Goal: Task Accomplishment & Management: Complete application form

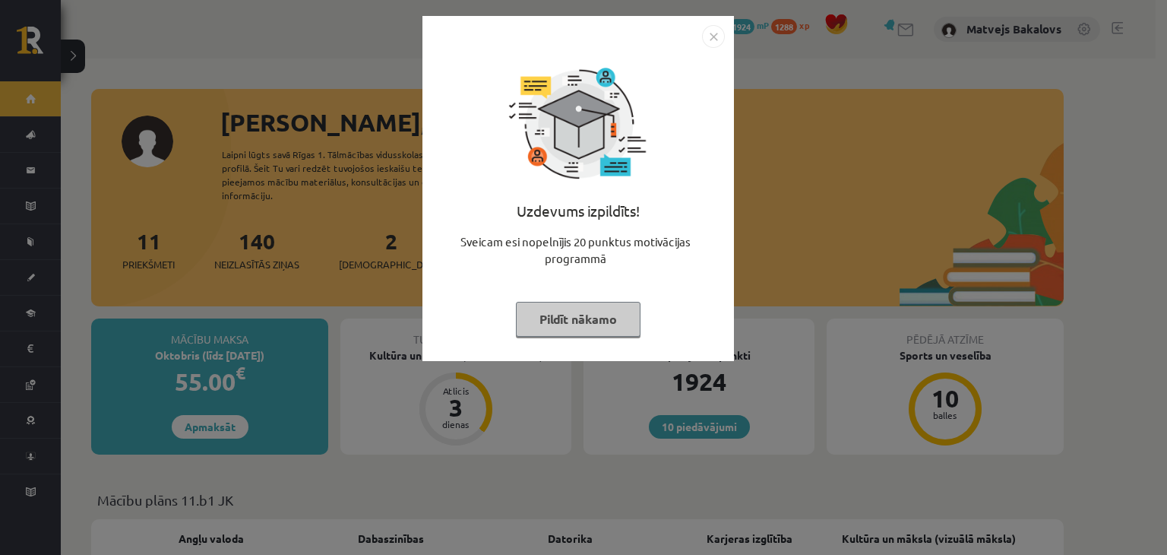
click at [603, 323] on button "Pildīt nākamo" at bounding box center [578, 319] width 125 height 35
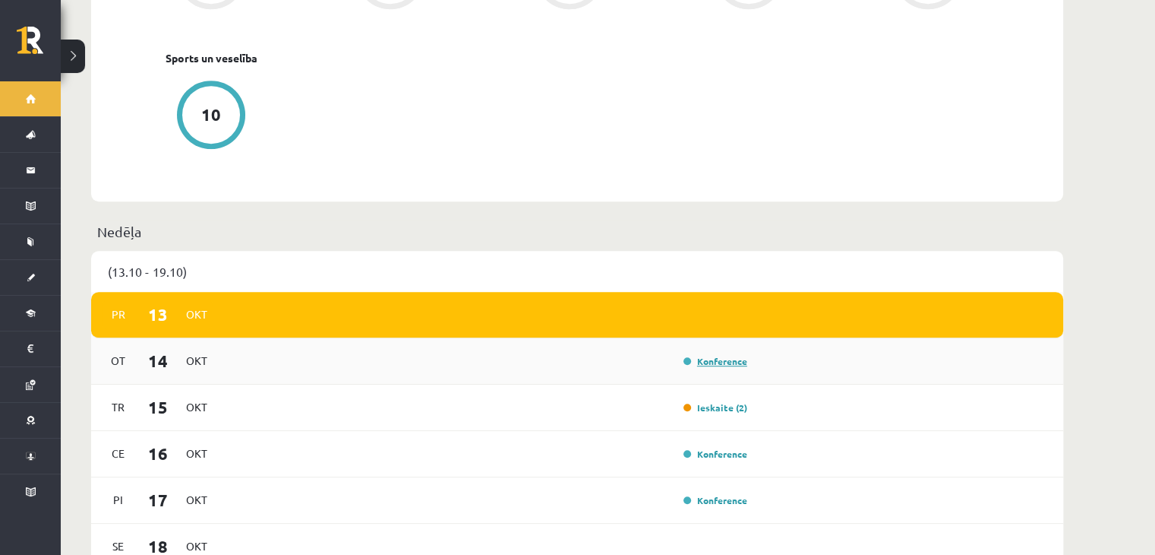
scroll to position [836, 0]
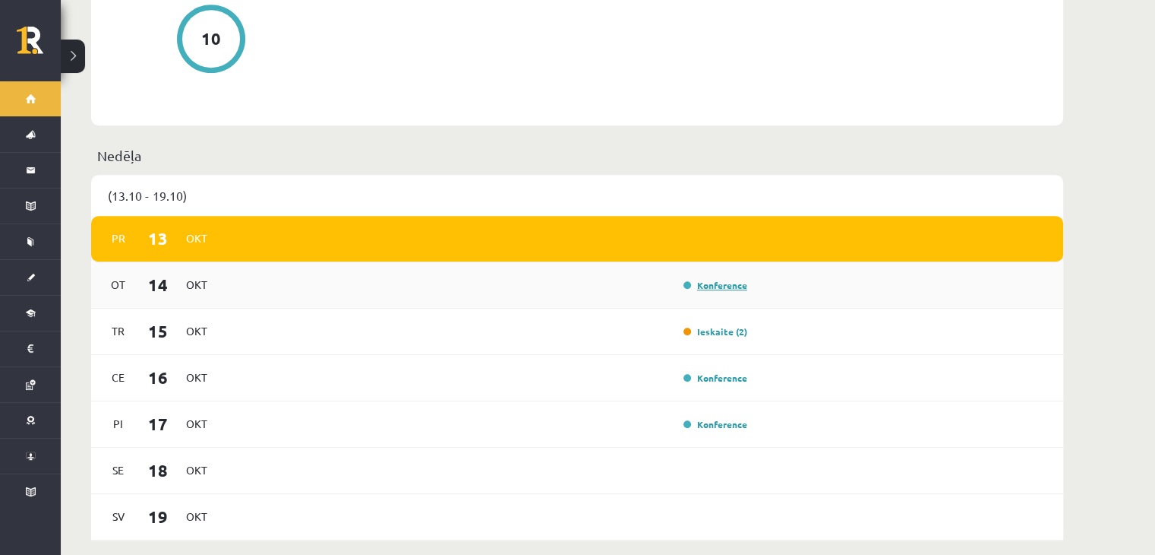
click at [722, 279] on link "Konference" at bounding box center [716, 285] width 64 height 12
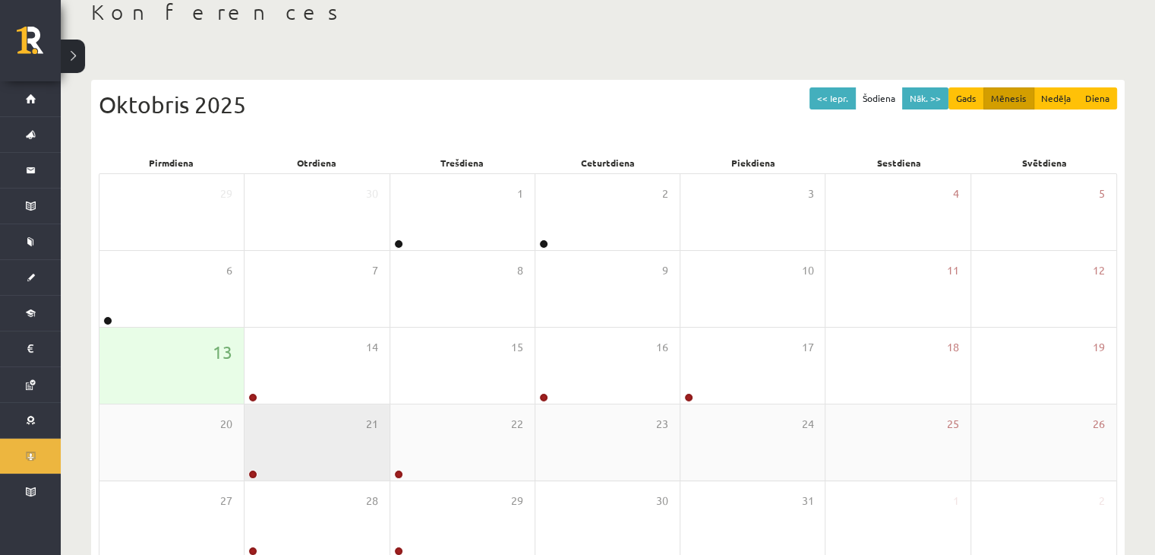
scroll to position [170, 0]
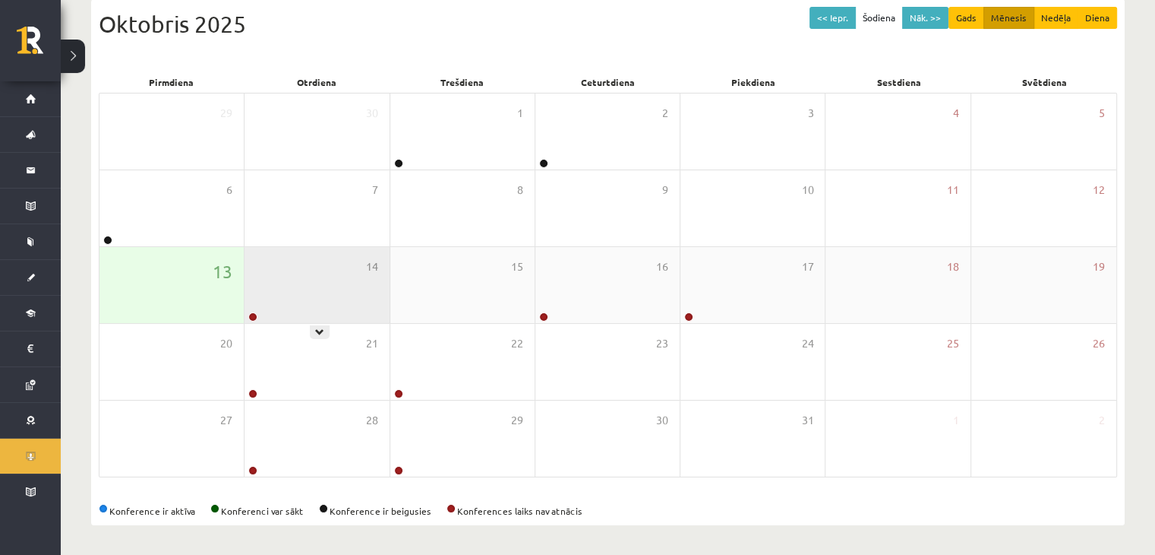
click at [330, 285] on div "14" at bounding box center [317, 285] width 144 height 76
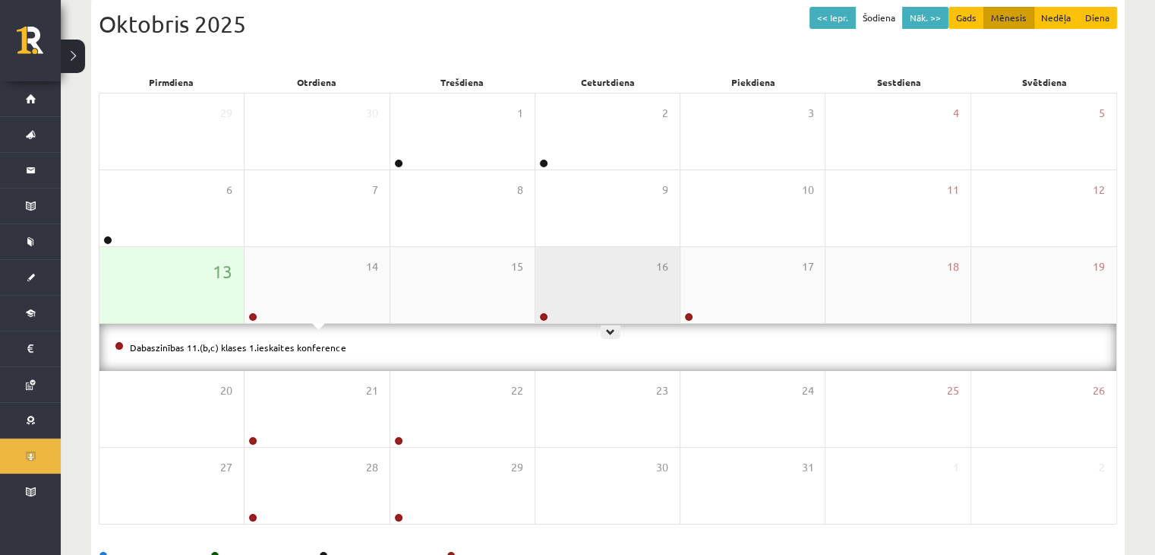
click at [574, 292] on div "16" at bounding box center [608, 285] width 144 height 76
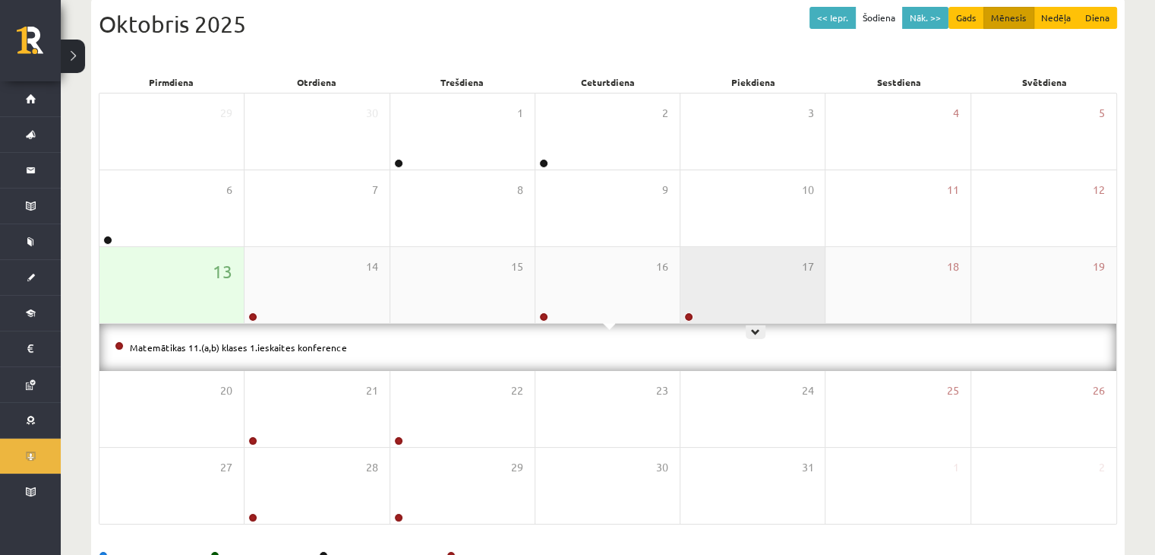
click at [704, 295] on div "17" at bounding box center [753, 285] width 144 height 76
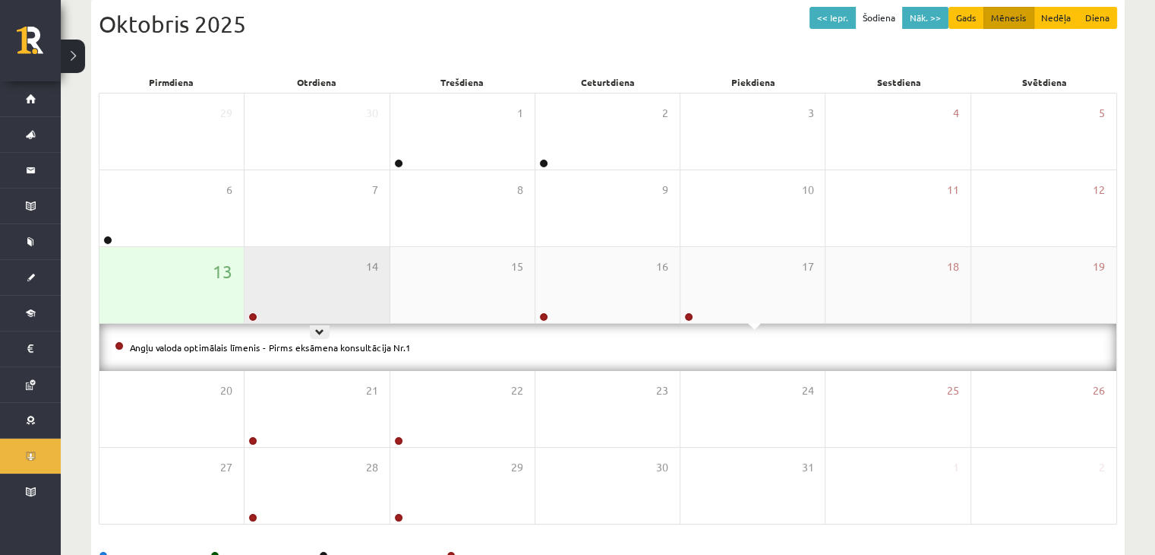
click at [353, 273] on div "14" at bounding box center [317, 285] width 144 height 76
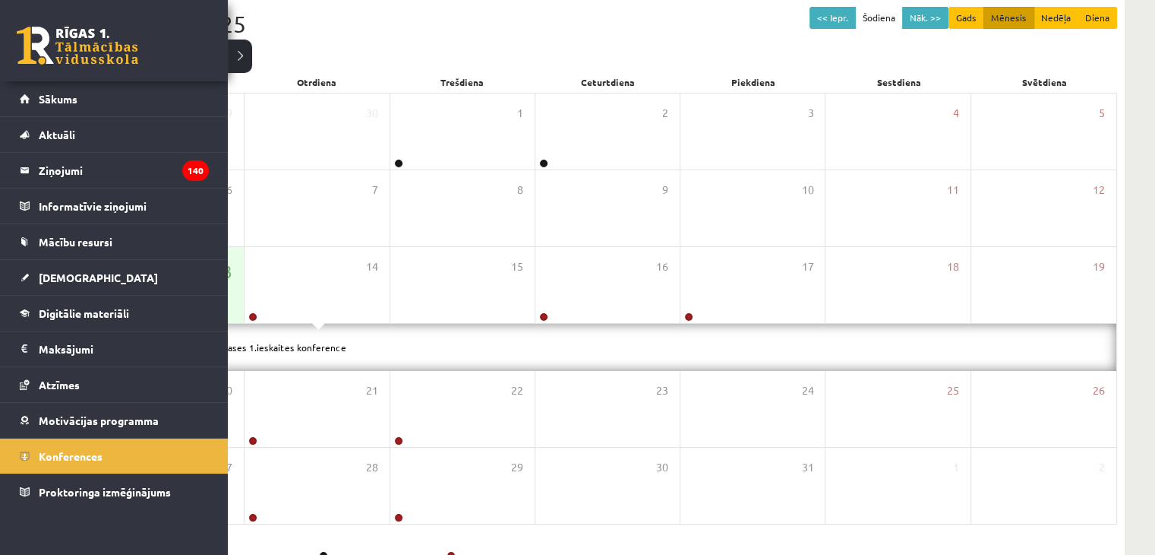
click at [58, 41] on link at bounding box center [78, 46] width 122 height 38
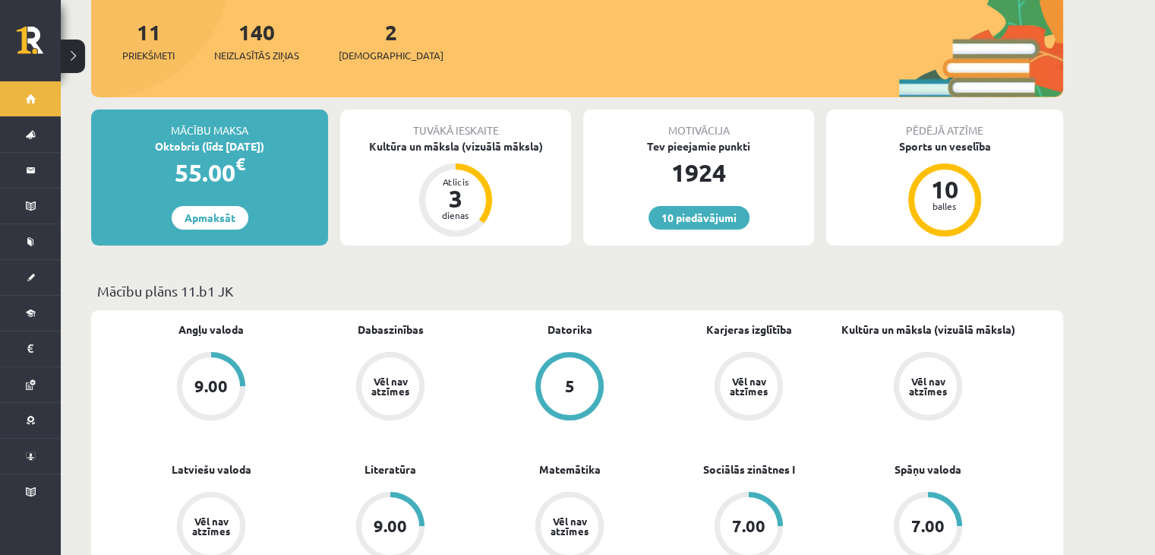
scroll to position [456, 0]
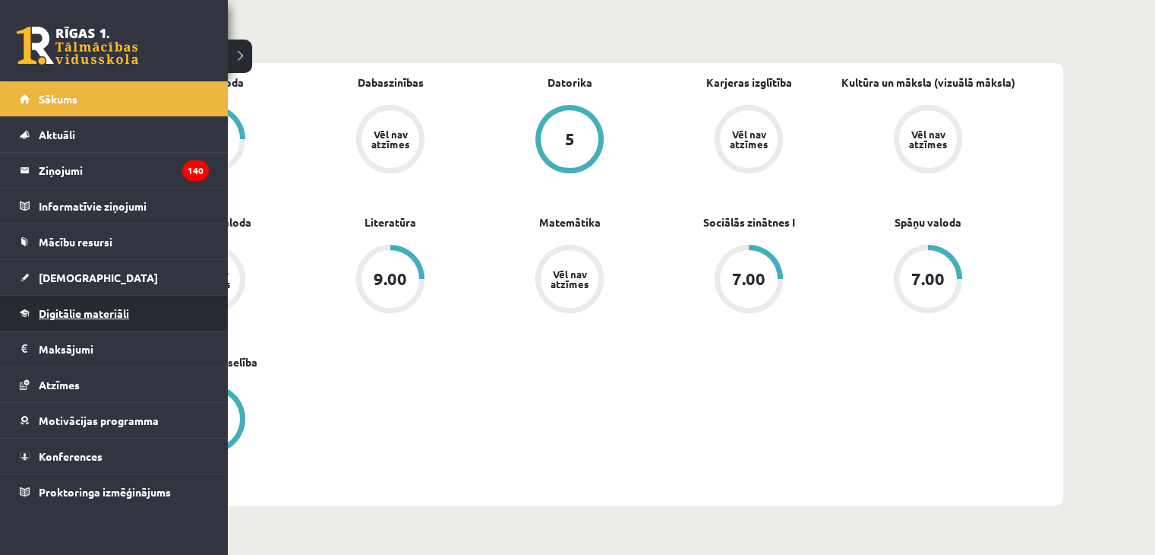
click at [42, 303] on link "Digitālie materiāli" at bounding box center [114, 313] width 189 height 35
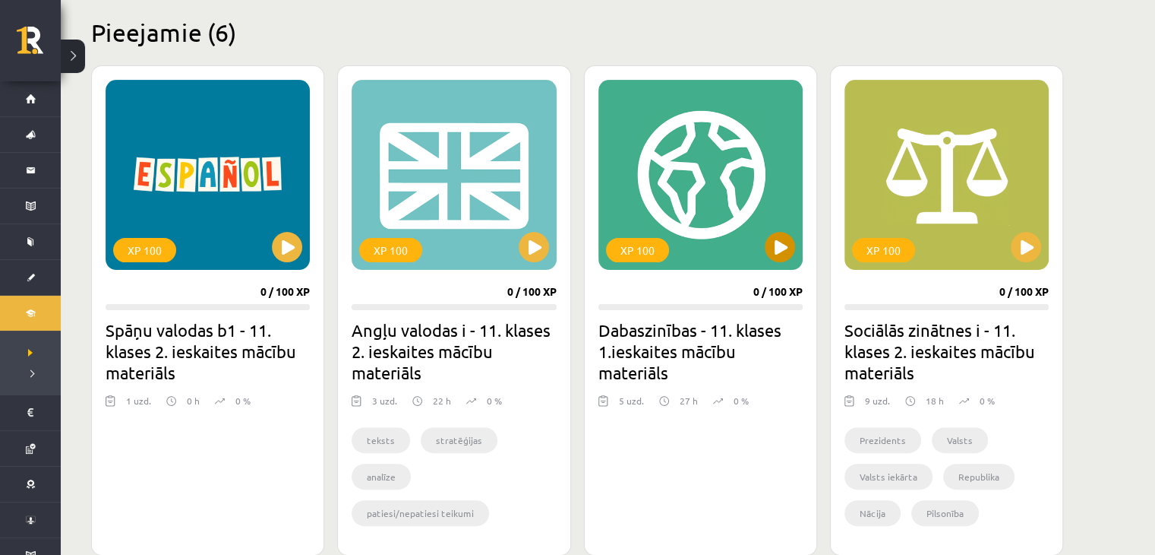
scroll to position [152, 0]
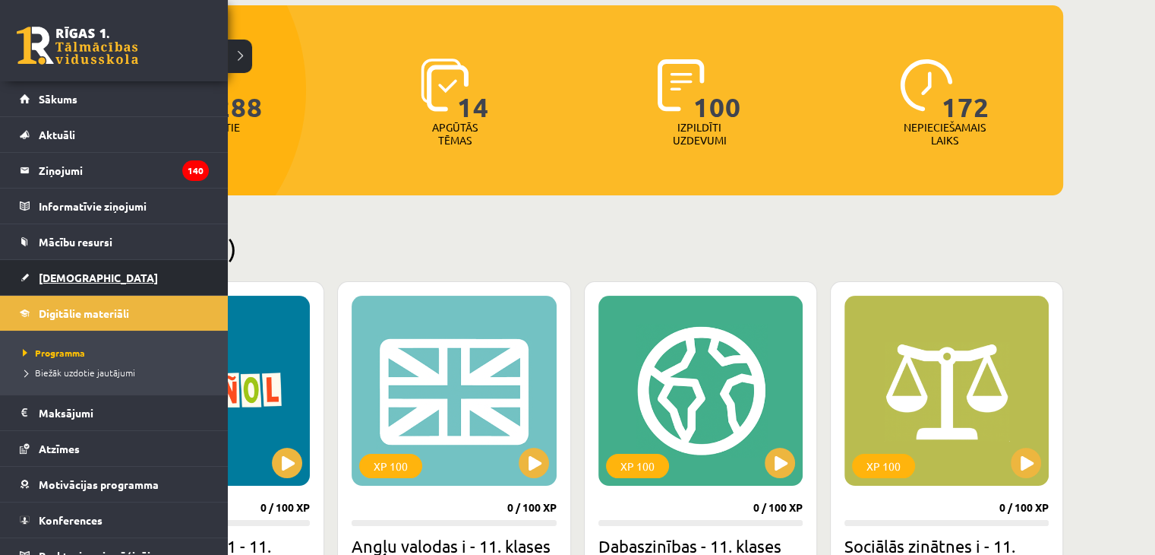
click at [70, 274] on span "[DEMOGRAPHIC_DATA]" at bounding box center [98, 277] width 119 height 14
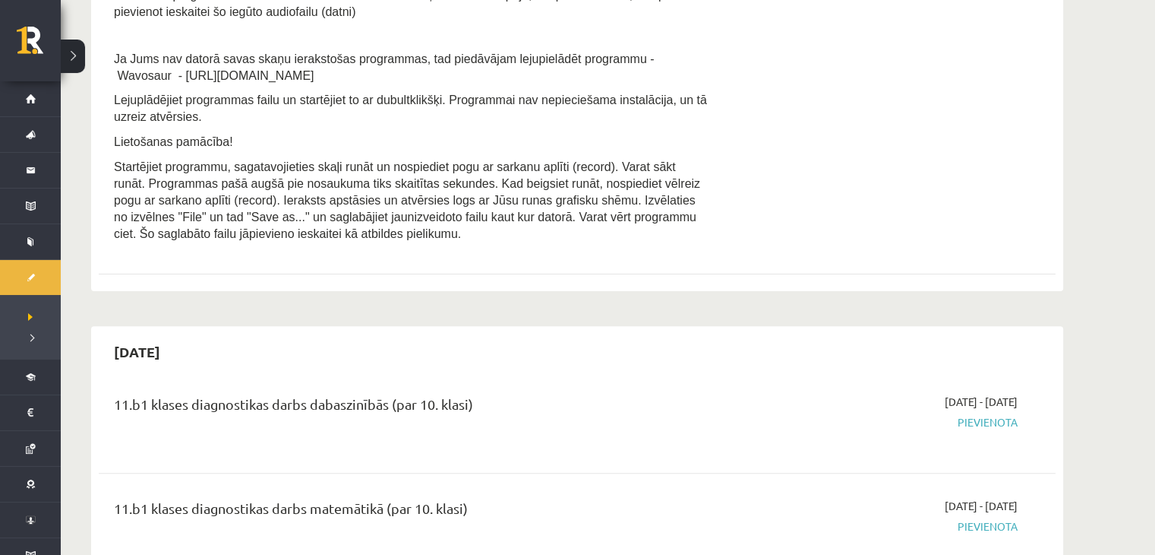
scroll to position [304, 0]
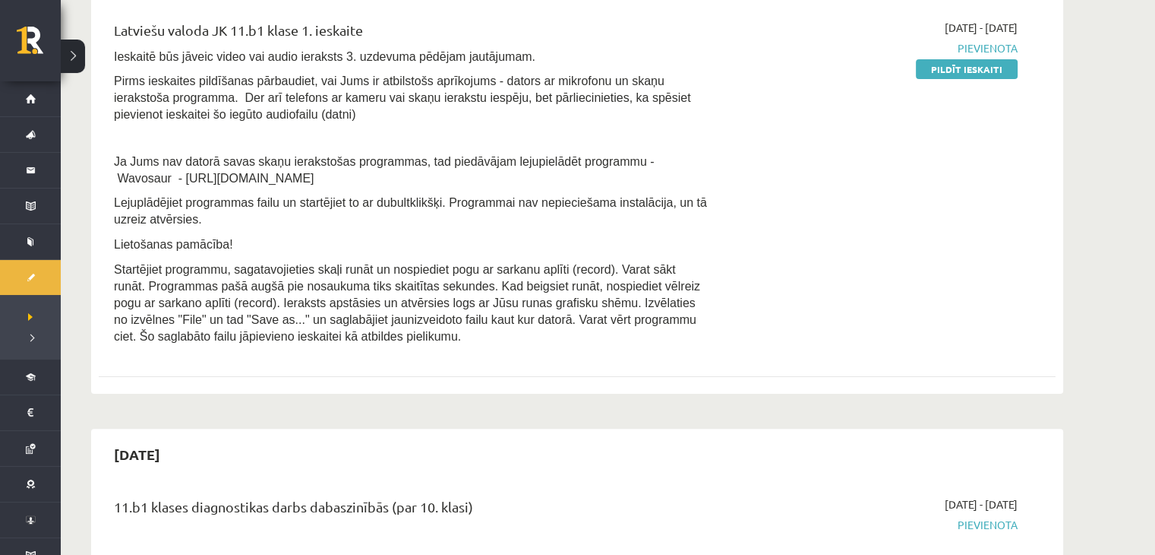
drag, startPoint x: 968, startPoint y: 68, endPoint x: 662, endPoint y: 78, distance: 305.6
click at [968, 68] on link "Pildīt ieskaiti" at bounding box center [967, 69] width 102 height 20
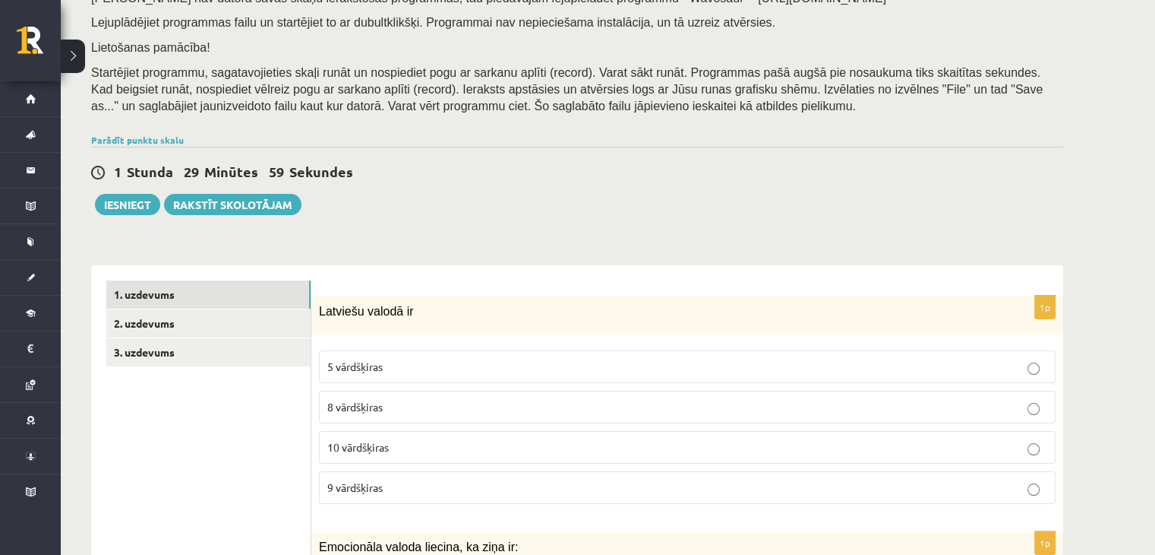
scroll to position [380, 0]
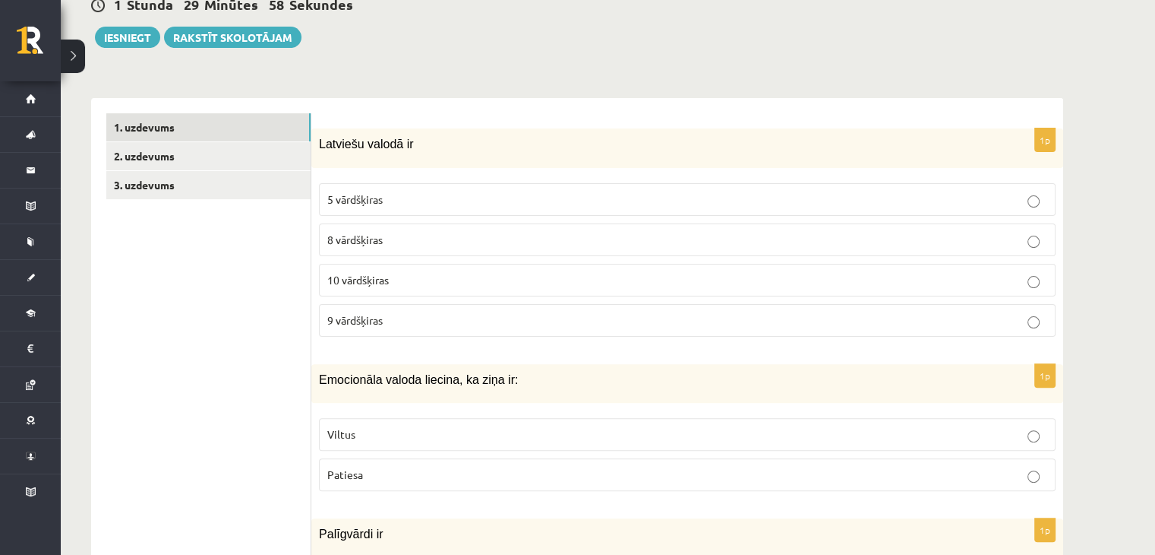
click at [406, 281] on p "10 vārdšķiras" at bounding box center [687, 280] width 720 height 16
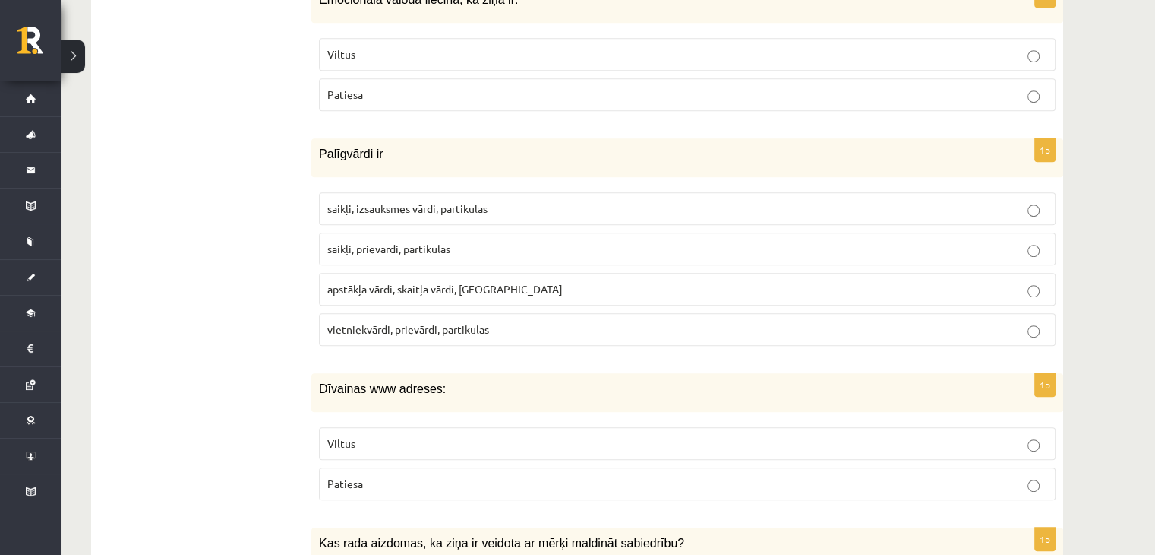
scroll to position [684, 0]
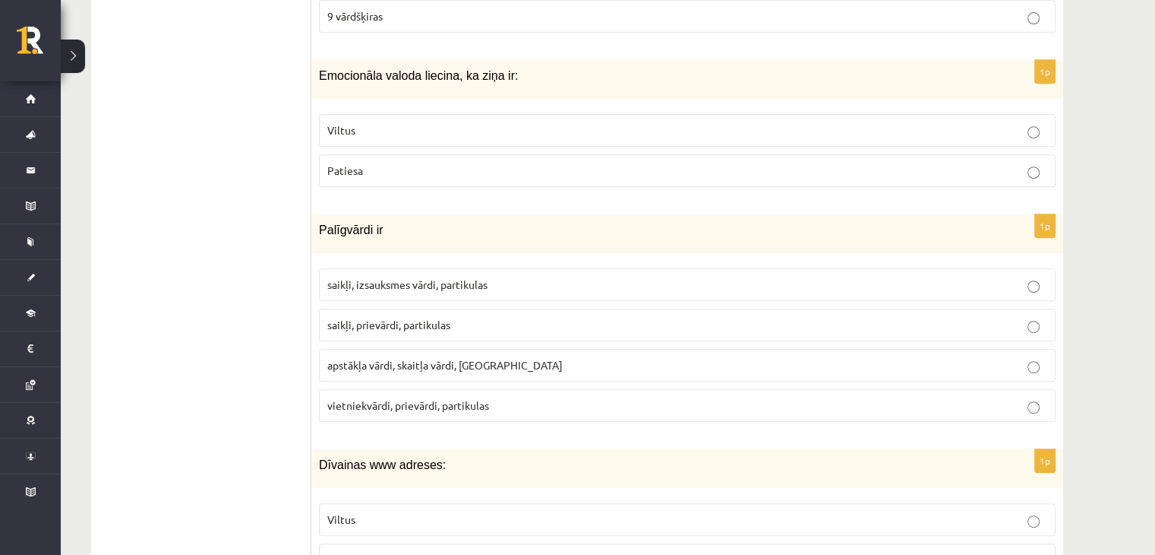
click at [408, 167] on p "Patiesa" at bounding box center [687, 171] width 720 height 16
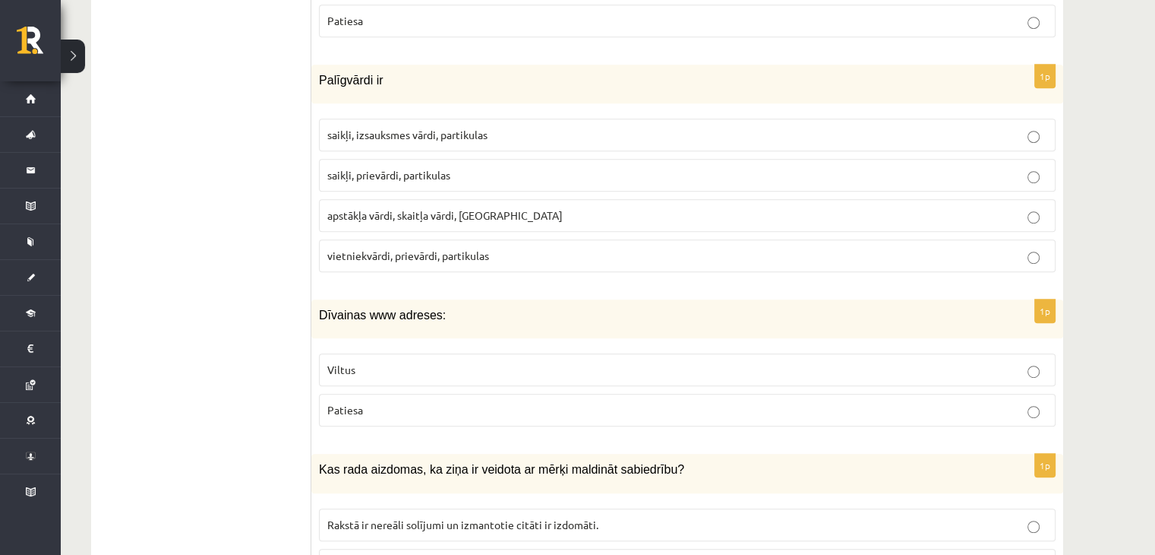
scroll to position [836, 0]
click at [467, 255] on span "vietniekvārdi, prievārdi, partikulas" at bounding box center [408, 253] width 162 height 14
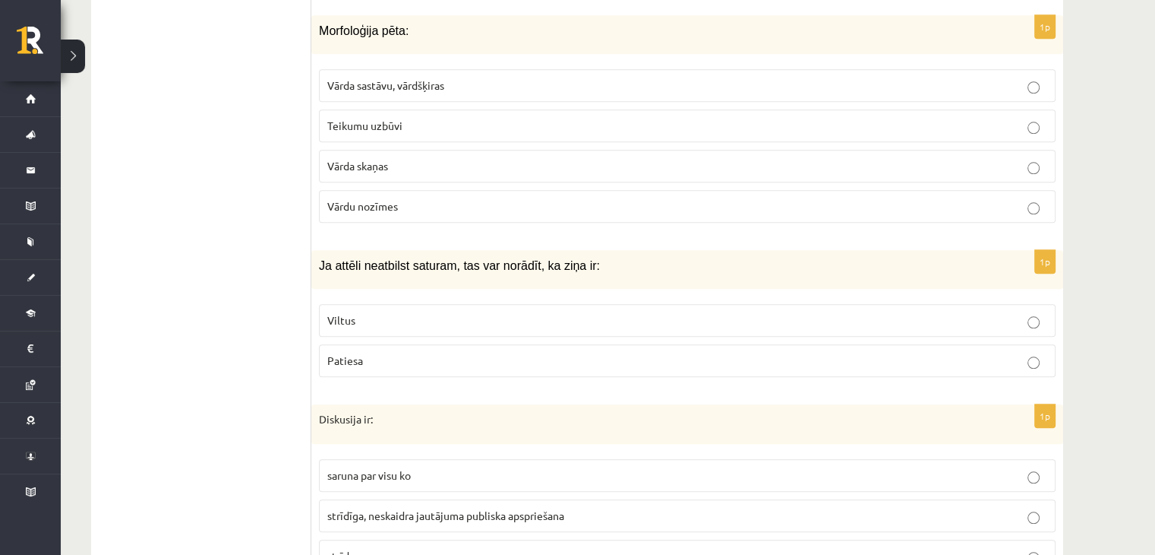
scroll to position [1519, 0]
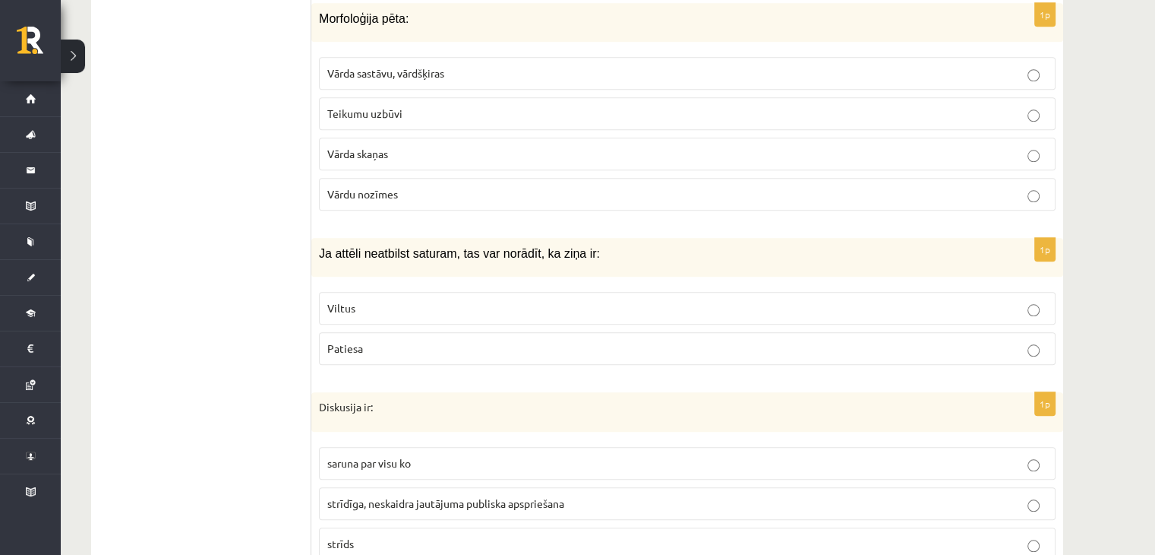
click at [377, 305] on p "Viltus" at bounding box center [687, 308] width 720 height 16
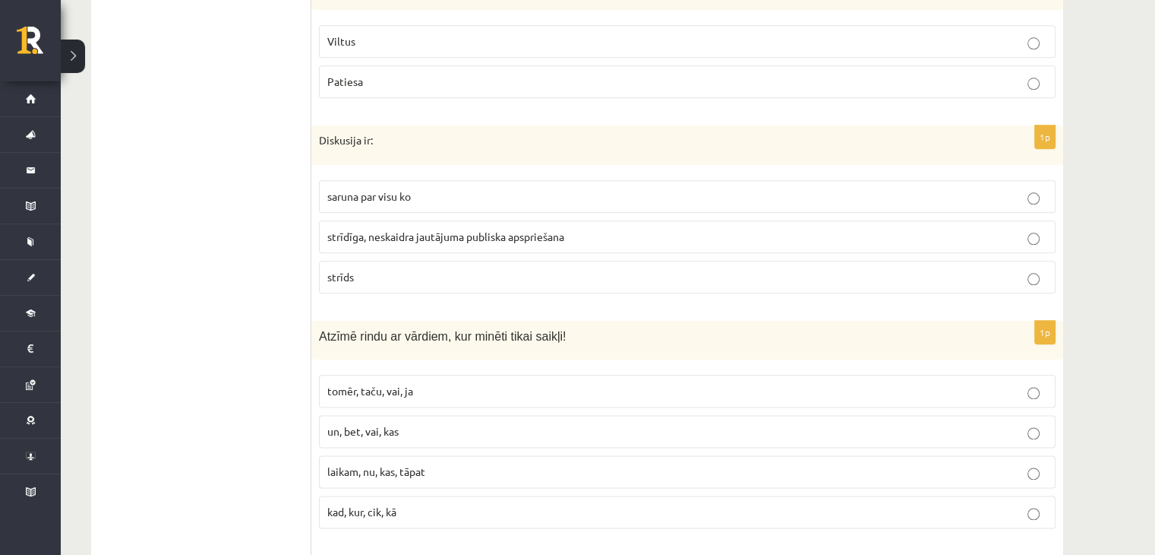
scroll to position [1823, 0]
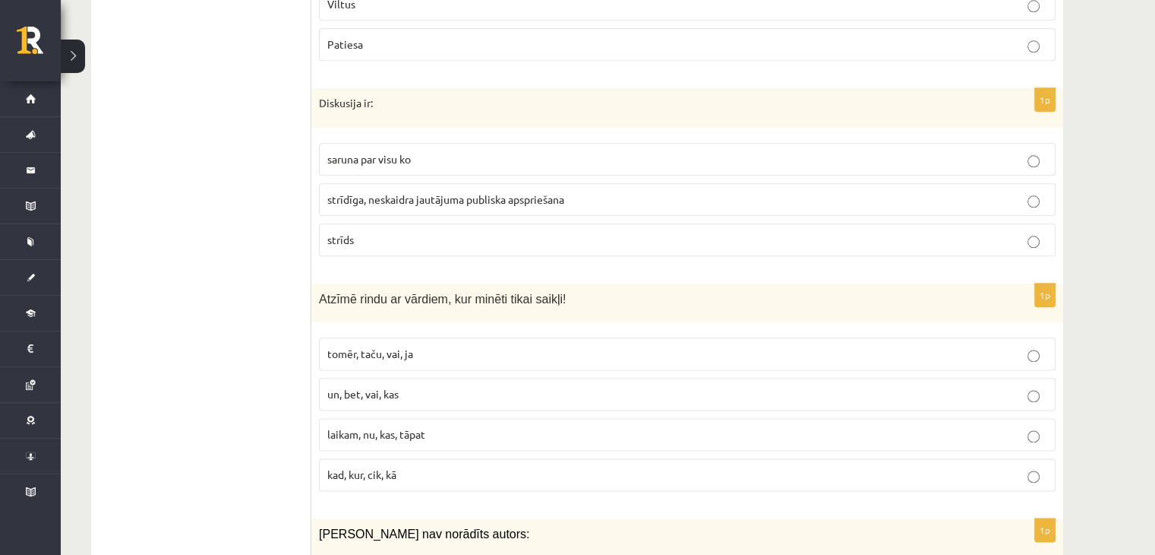
click at [435, 195] on span "strīdīga, neskaidra jautājuma publiska apspriešana" at bounding box center [445, 199] width 237 height 14
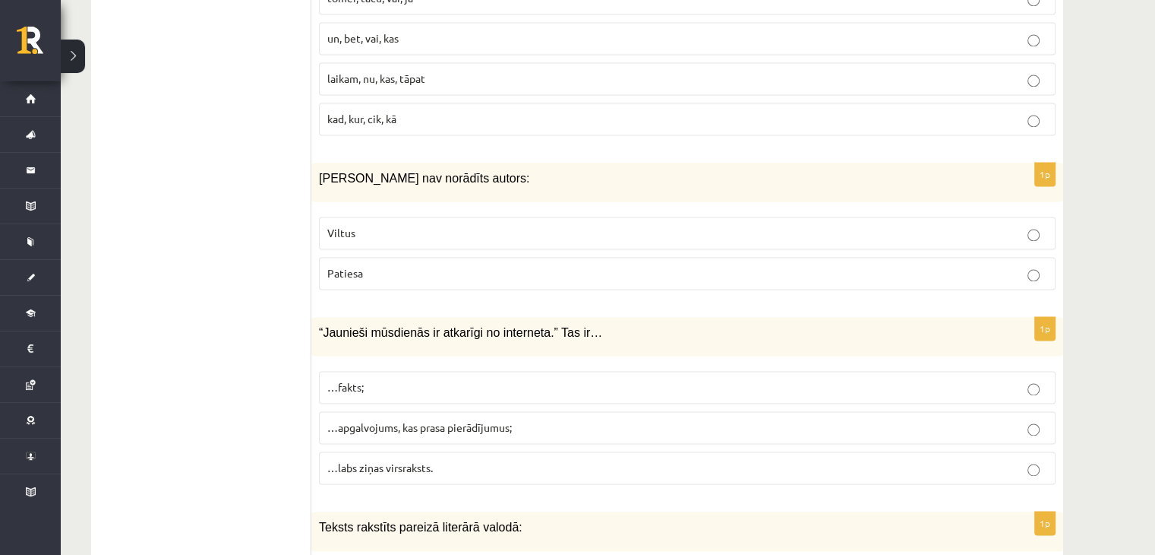
scroll to position [2203, 0]
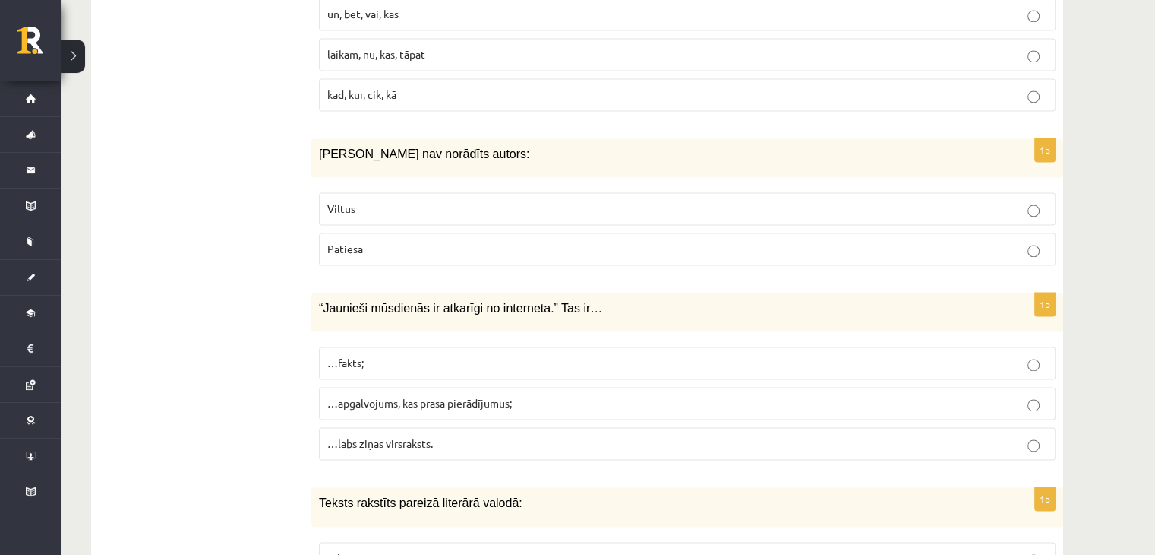
click at [401, 201] on p "Viltus" at bounding box center [687, 209] width 720 height 16
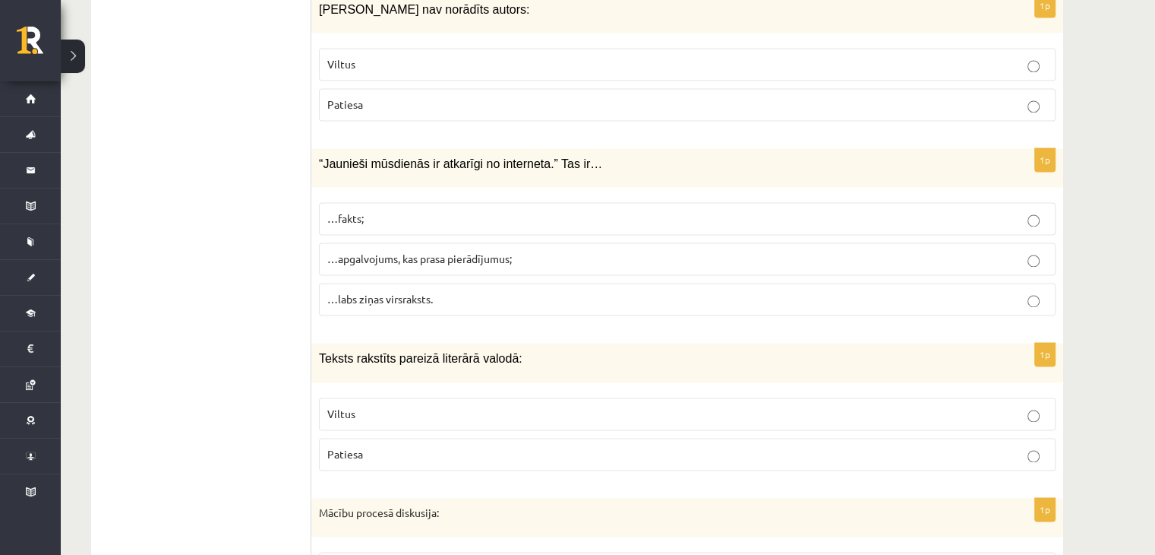
scroll to position [2355, 0]
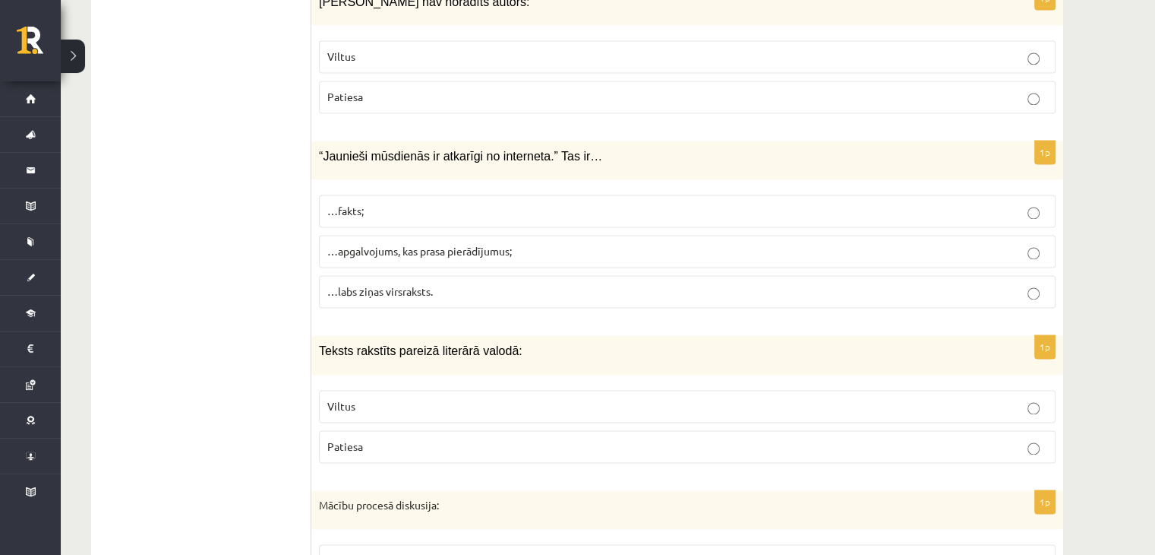
click at [499, 243] on p "…apgalvojums, kas prasa pierādījumus;" at bounding box center [687, 251] width 720 height 16
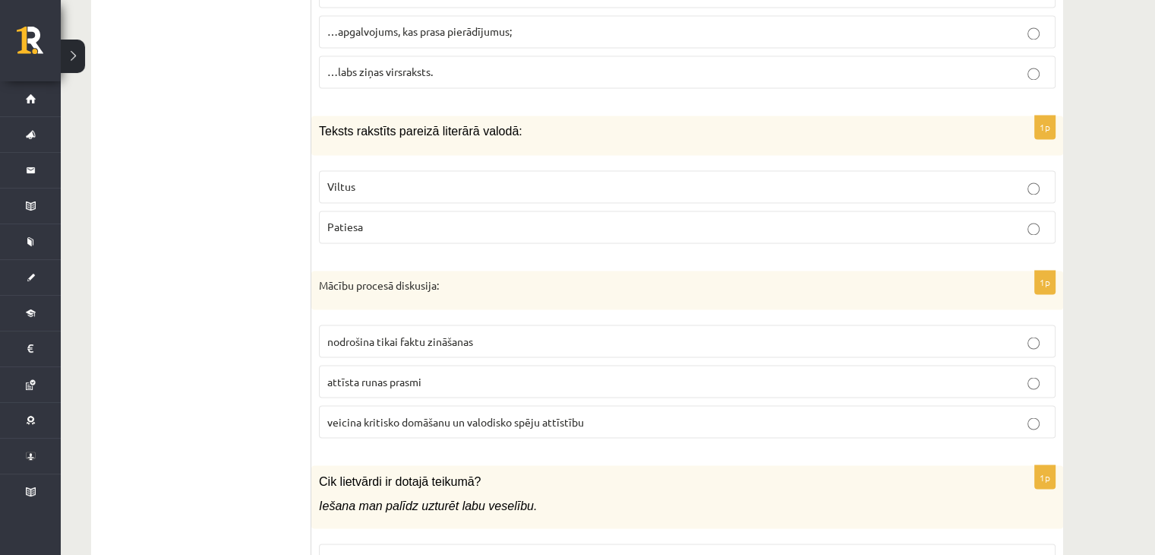
scroll to position [2583, 0]
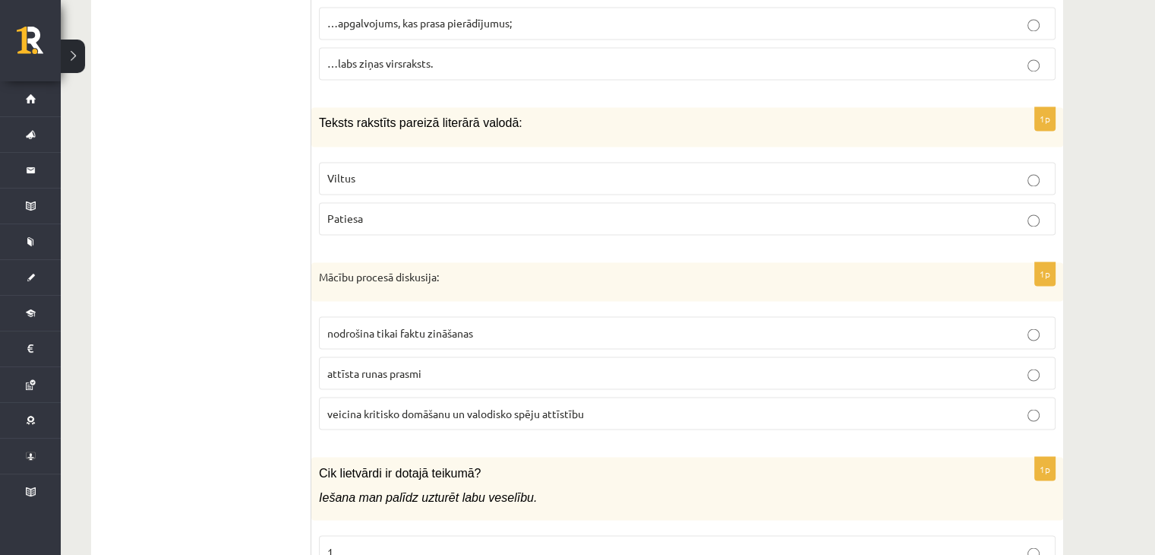
click at [432, 202] on label "Patiesa" at bounding box center [687, 218] width 737 height 33
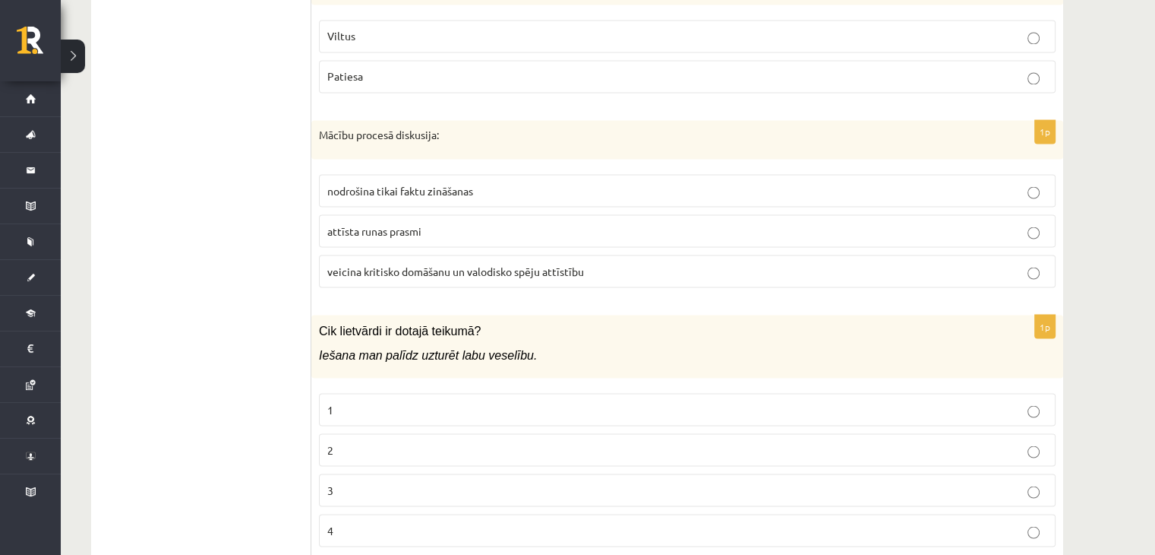
scroll to position [2735, 0]
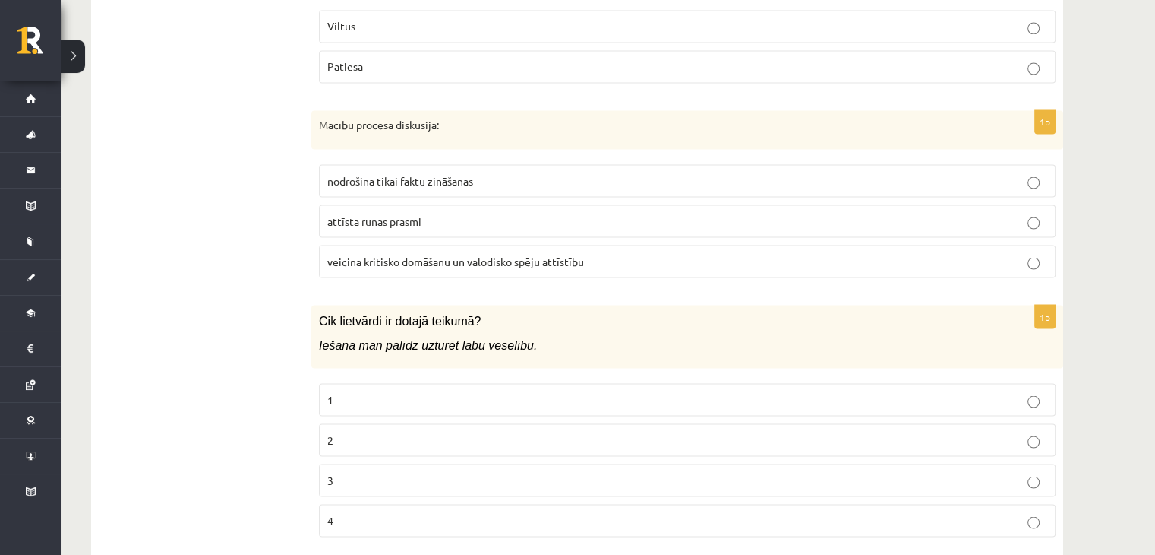
click at [431, 254] on p "veicina kritisko domāšanu un valodisko spēju attīstību" at bounding box center [687, 261] width 720 height 16
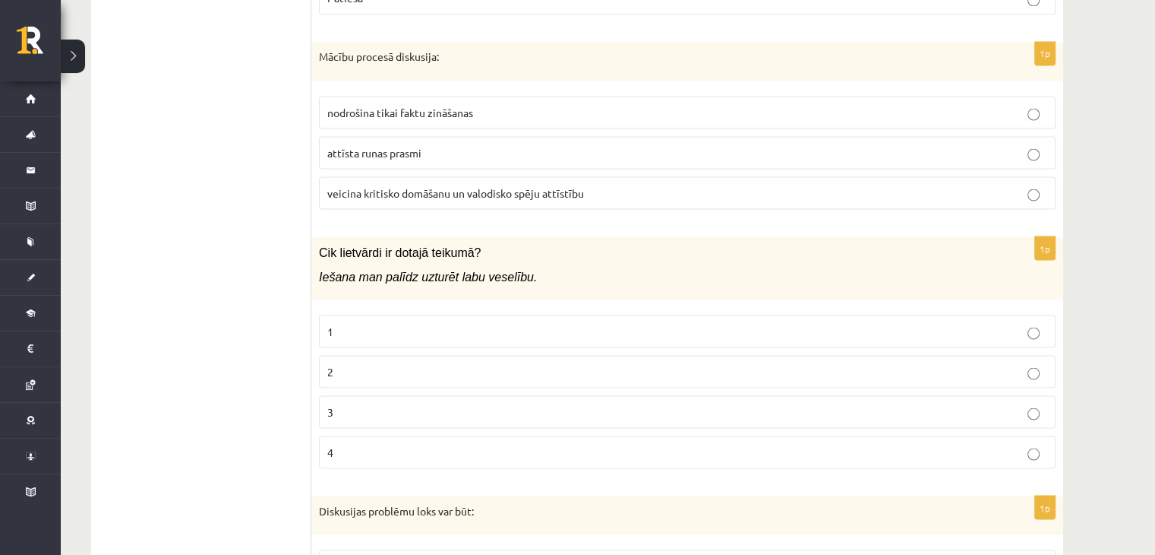
scroll to position [2887, 0]
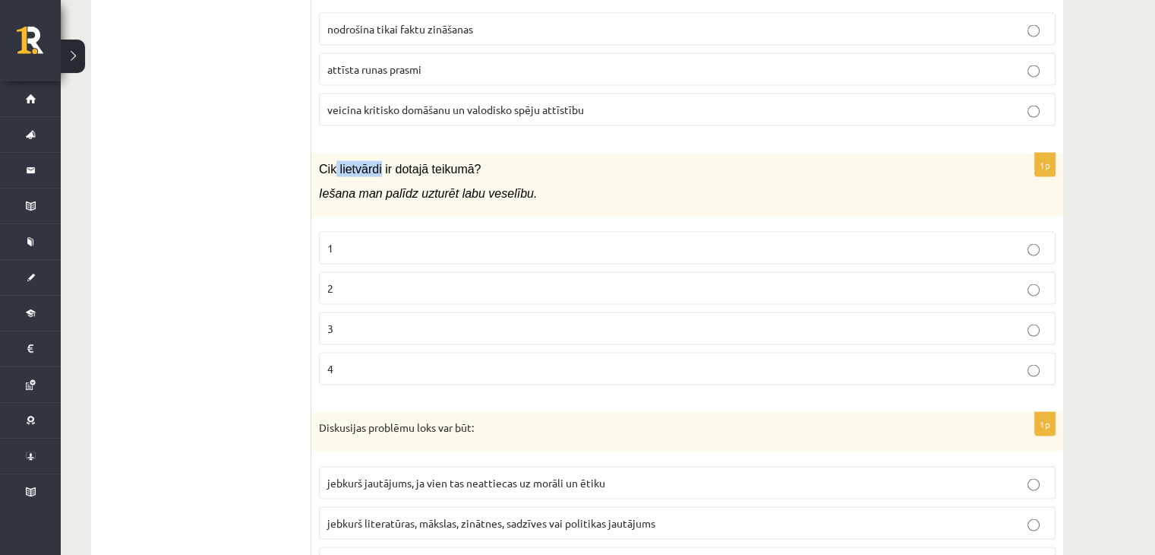
drag, startPoint x: 334, startPoint y: 150, endPoint x: 376, endPoint y: 153, distance: 41.8
click at [376, 162] on span "Cik lietvārdi ir dotajā teikumā?" at bounding box center [400, 168] width 162 height 13
copy span "lietvārdi"
click at [325, 191] on div "Cik lietvārdi ir dotajā teikumā? Iešana man palīdz uzturēt labu veselību." at bounding box center [687, 184] width 752 height 63
click at [352, 239] on p "1" at bounding box center [687, 247] width 720 height 16
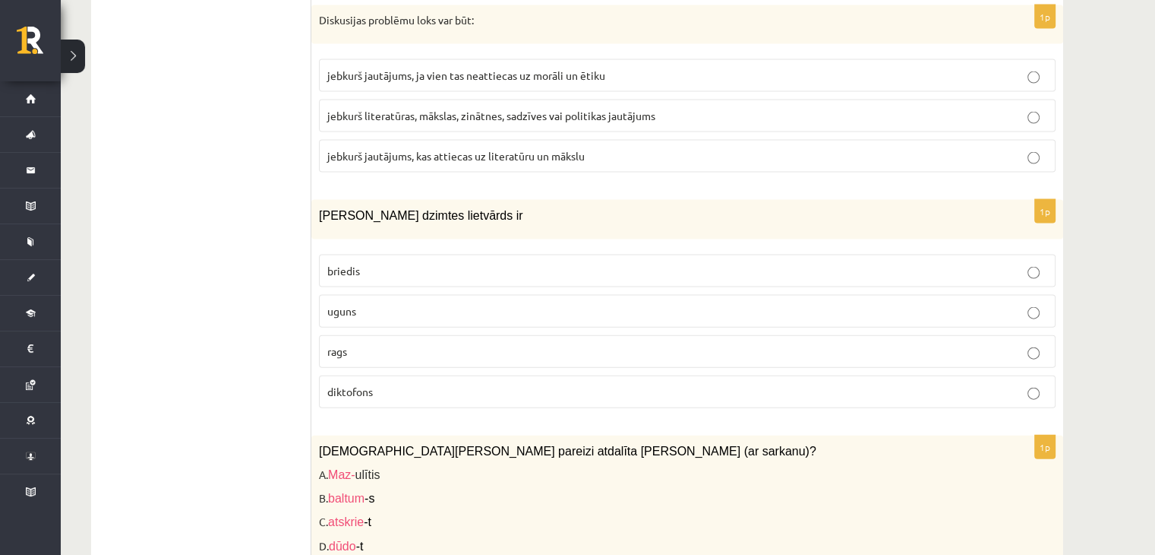
scroll to position [3419, 0]
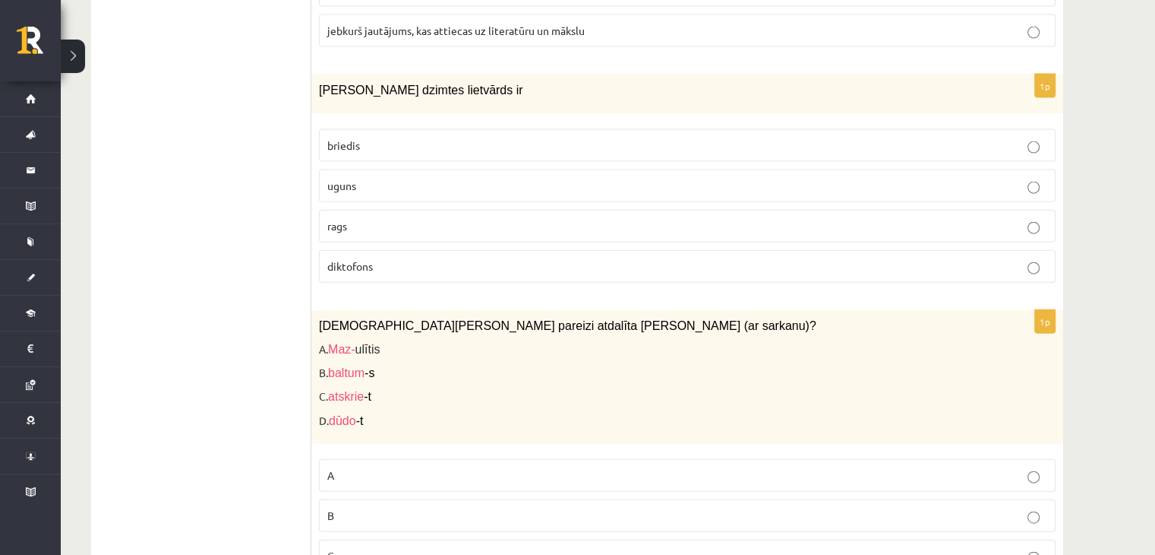
click at [393, 129] on label "briedis" at bounding box center [687, 145] width 737 height 33
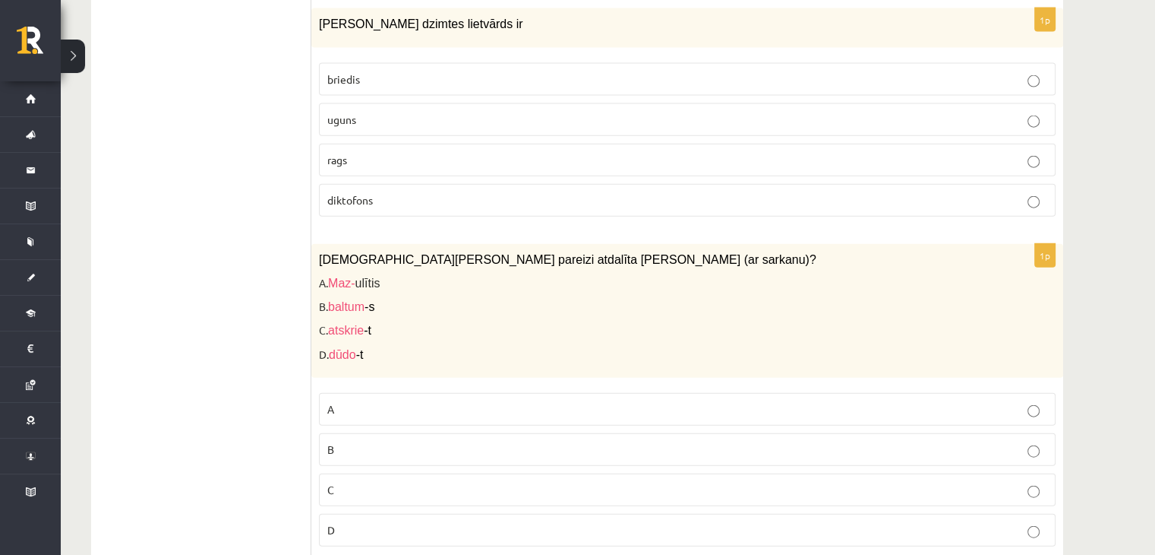
scroll to position [3646, 0]
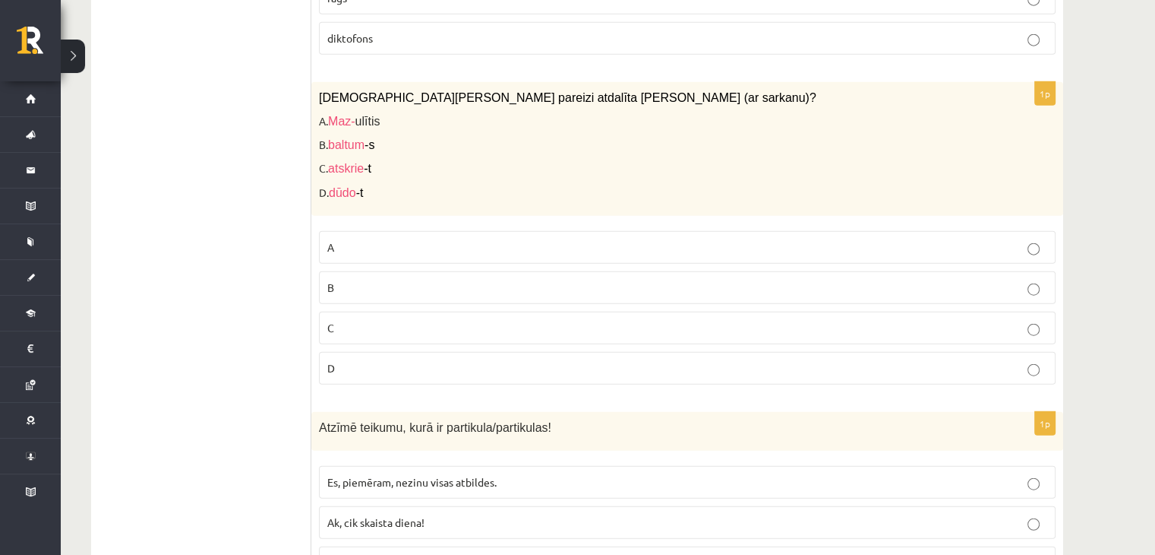
click at [338, 239] on p "A" at bounding box center [687, 247] width 720 height 16
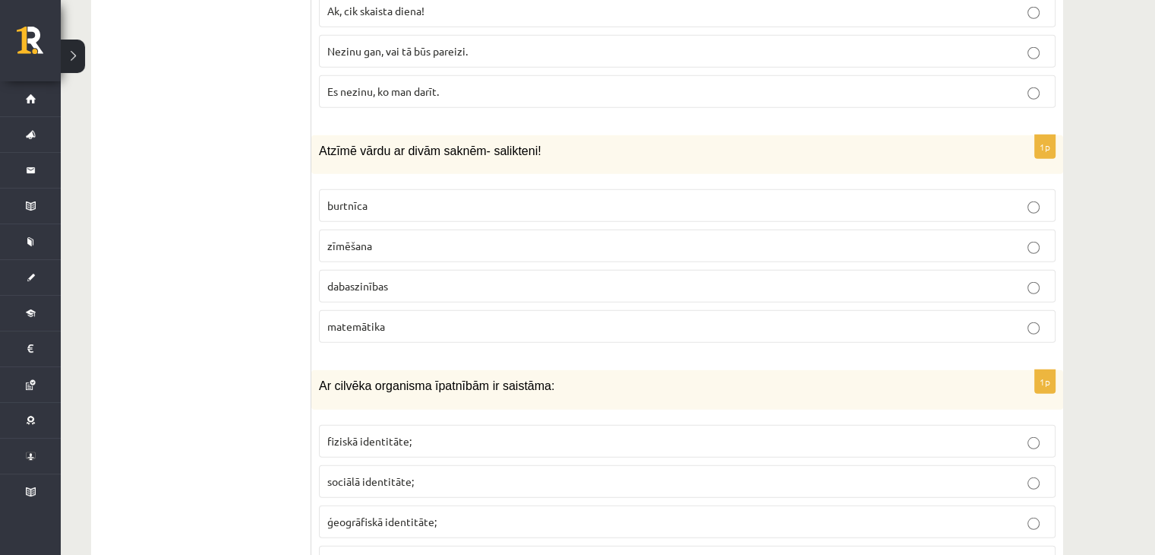
scroll to position [4178, 0]
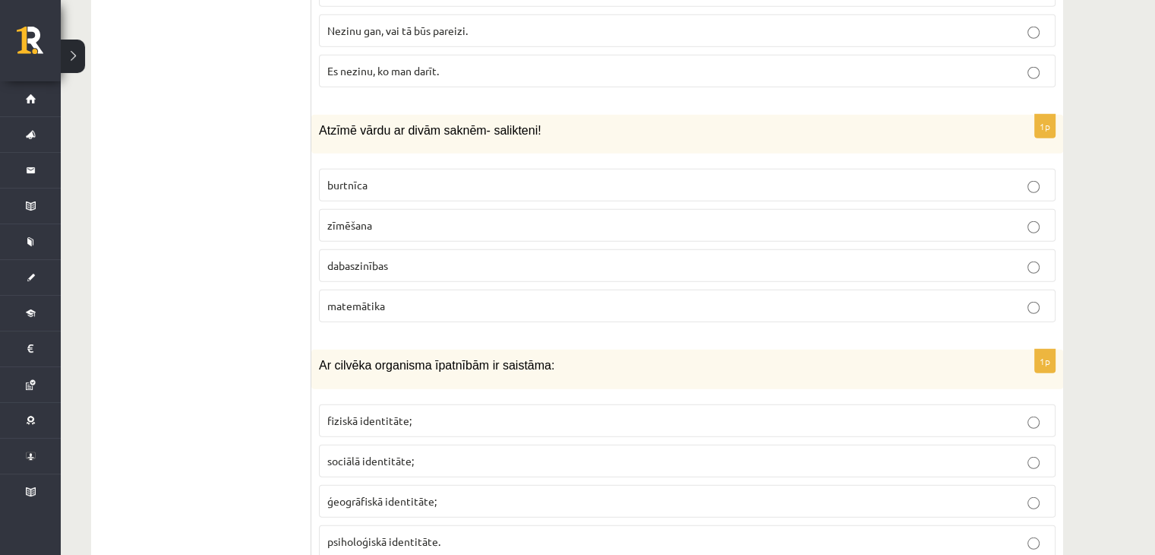
click at [399, 258] on p "dabaszinības" at bounding box center [687, 266] width 720 height 16
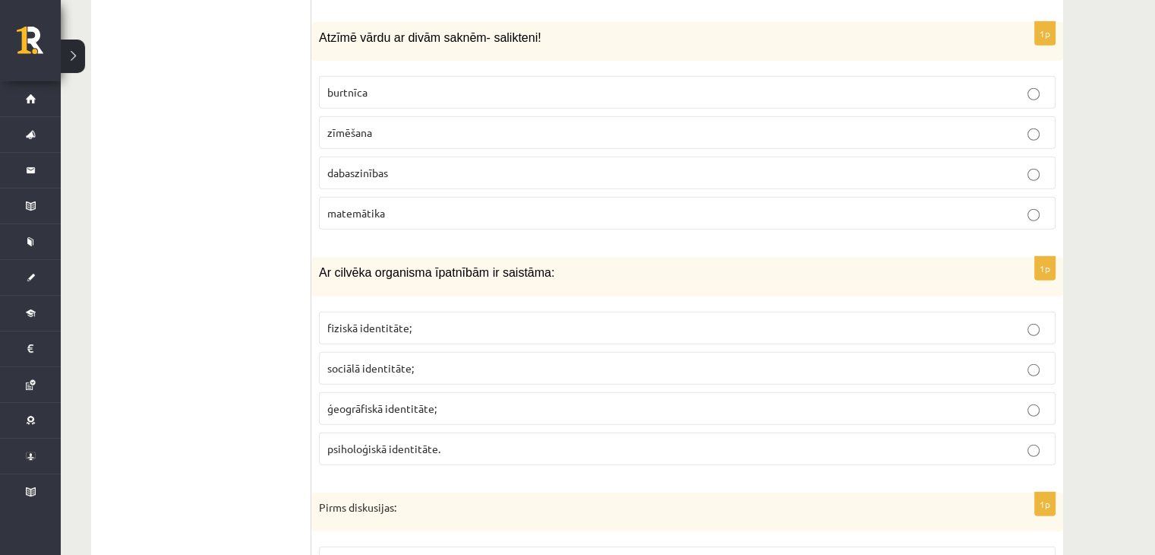
scroll to position [4482, 0]
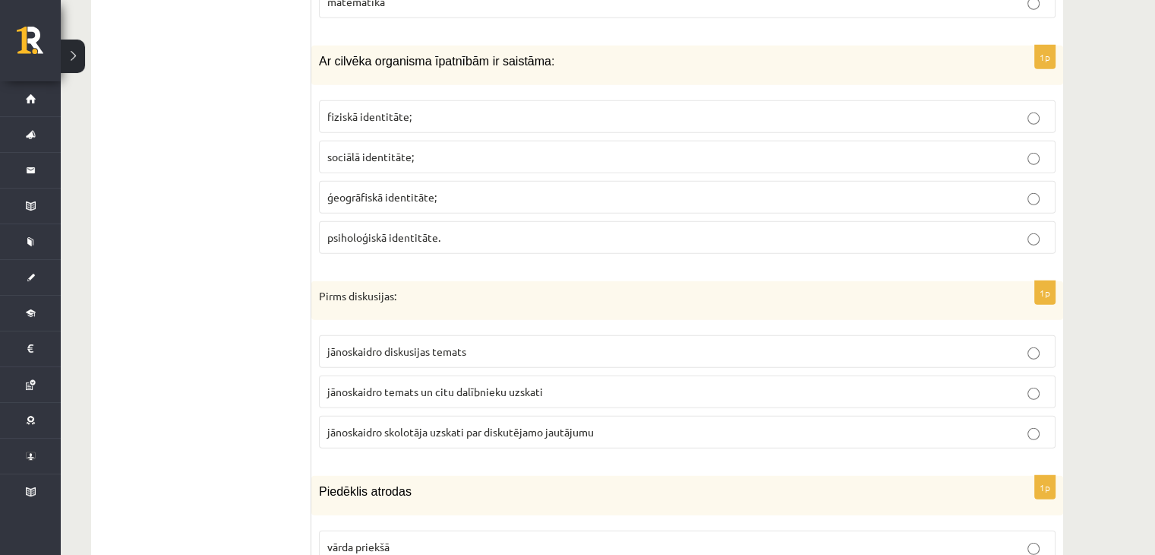
click at [401, 190] on span "ģeogrāfiskā identitāte;" at bounding box center [381, 197] width 109 height 14
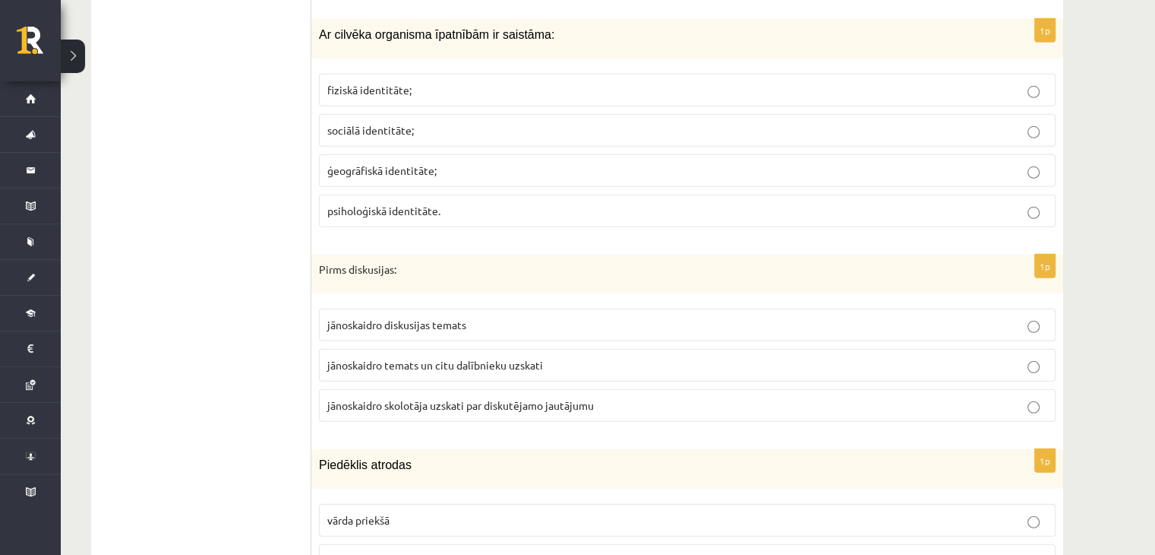
scroll to position [4406, 0]
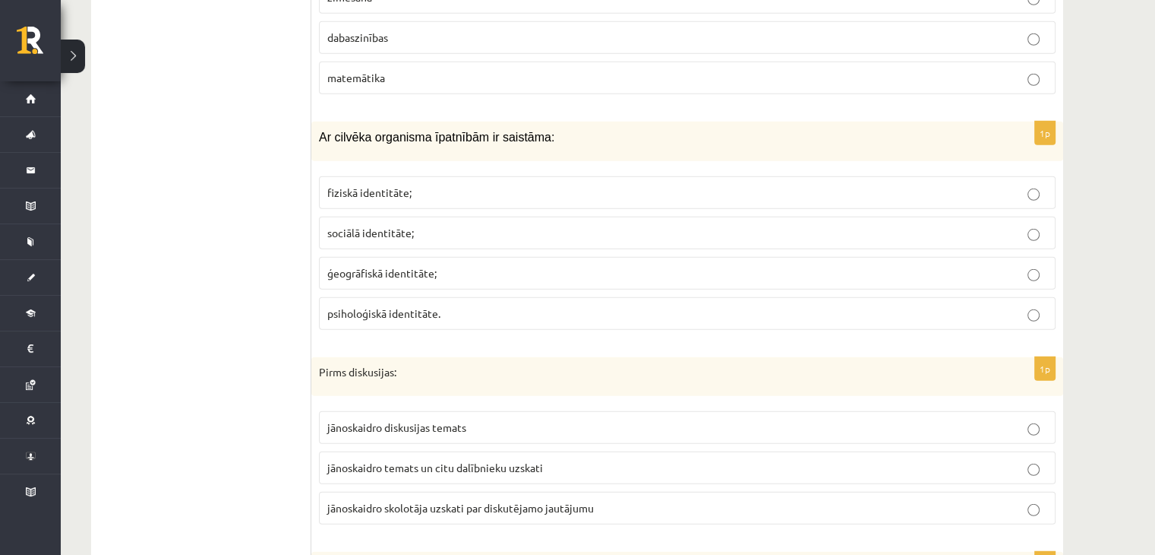
drag, startPoint x: 545, startPoint y: 116, endPoint x: 277, endPoint y: 134, distance: 269.5
drag, startPoint x: 299, startPoint y: 128, endPoint x: 314, endPoint y: 122, distance: 15.7
click at [316, 122] on div "Ar cilvēka organisma īpatnībām ir saistāma:" at bounding box center [687, 141] width 752 height 39
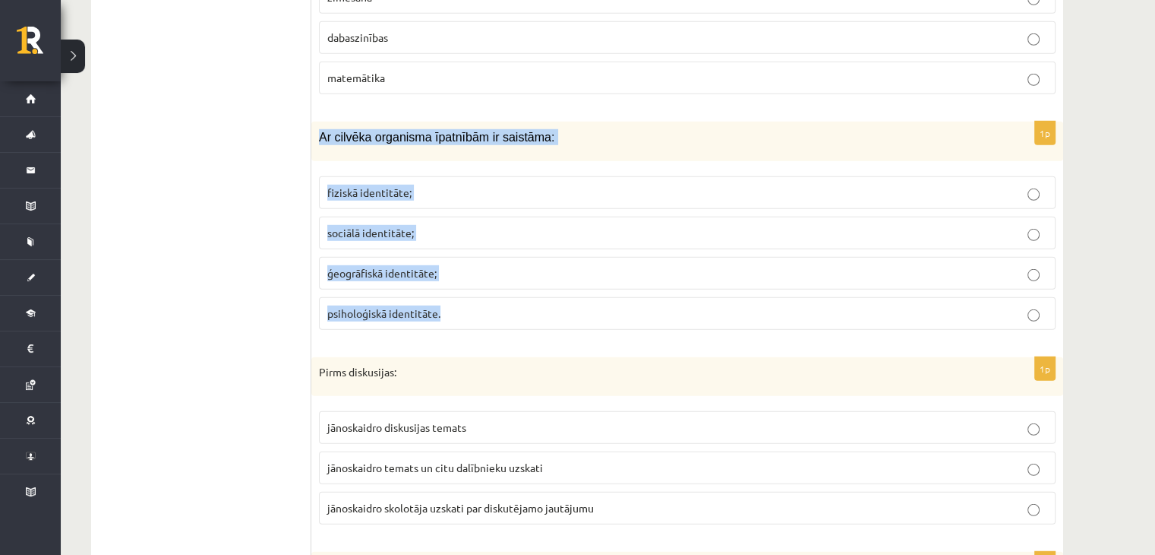
drag, startPoint x: 316, startPoint y: 118, endPoint x: 480, endPoint y: 254, distance: 213.1
click at [484, 285] on div "1p Ar cilvēka organisma īpatnībām ir saistāma: fiziskā identitāte; sociālā iden…" at bounding box center [687, 232] width 752 height 220
copy div "Ar cilvēka organisma īpatnībām ir saistāma: fiziskā identitāte; sociālā identit…"
click at [362, 176] on label "fiziskā identitāte;" at bounding box center [687, 192] width 737 height 33
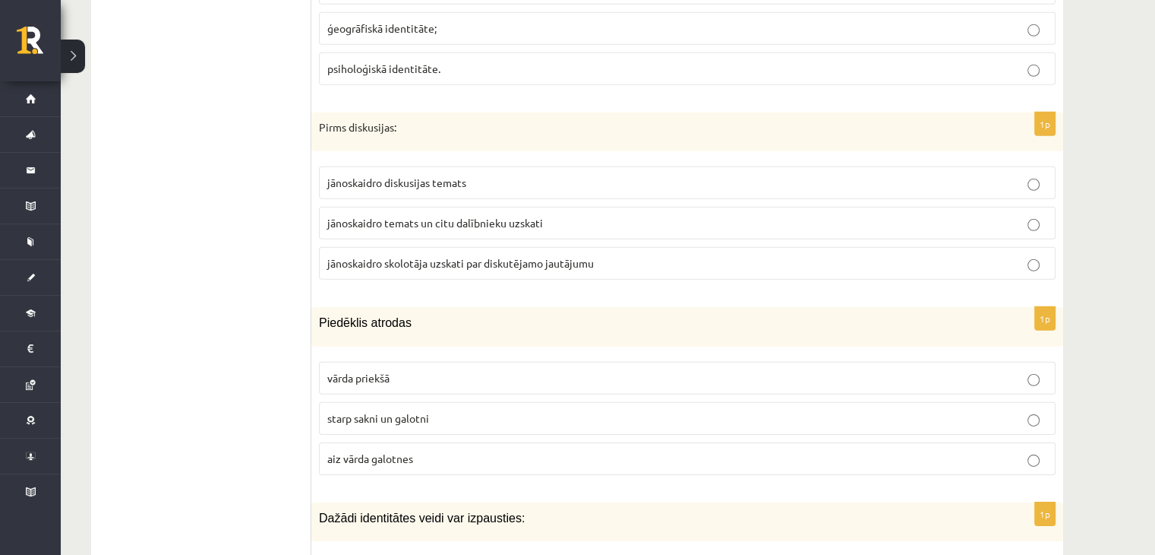
scroll to position [4710, 0]
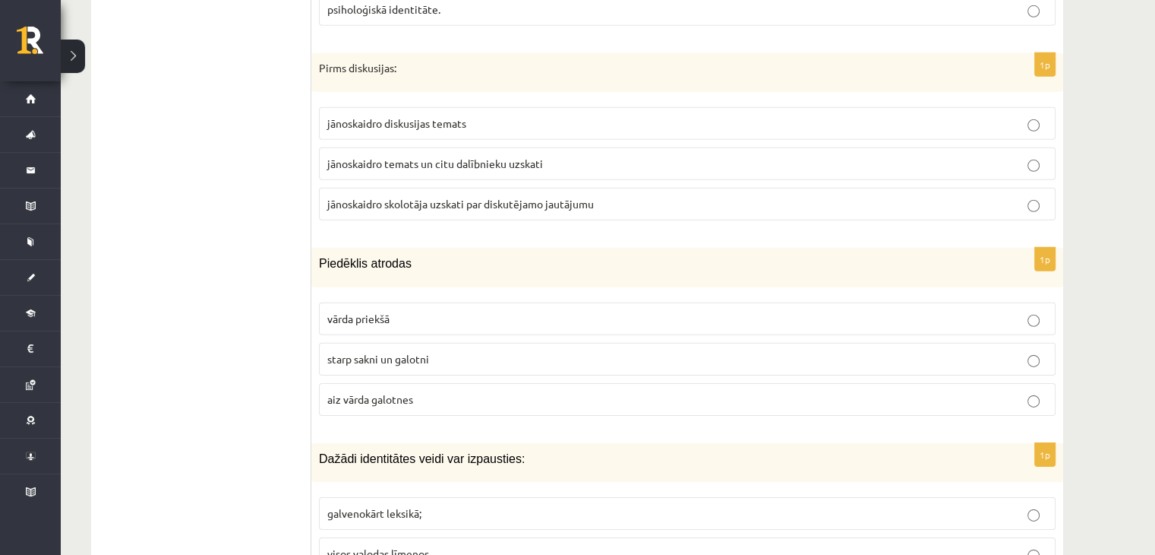
click at [523, 156] on span "jānoskaidro temats un citu dalībnieku uzskati" at bounding box center [435, 163] width 216 height 14
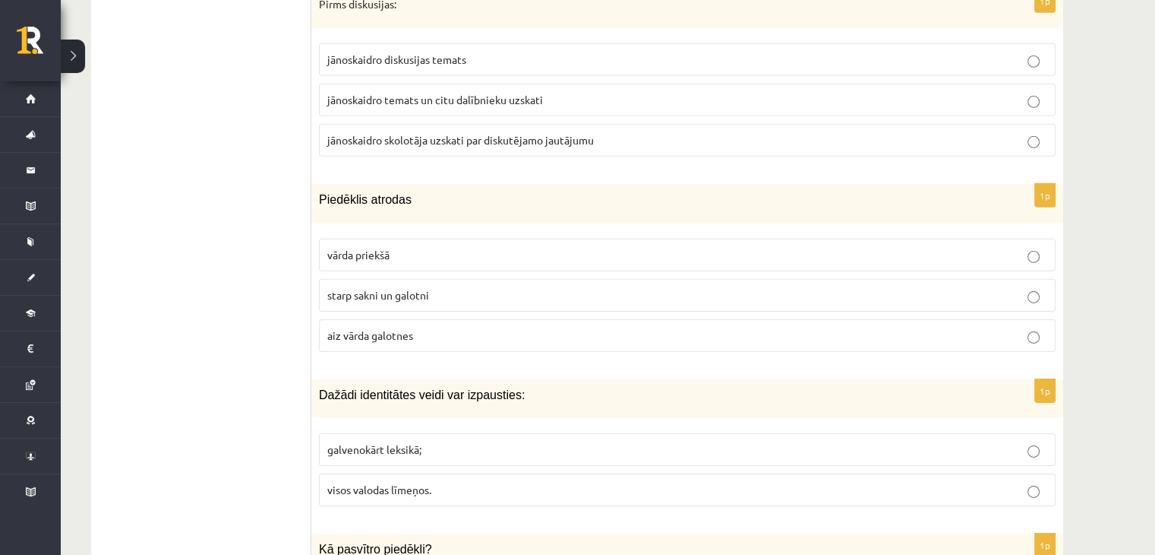
scroll to position [4862, 0]
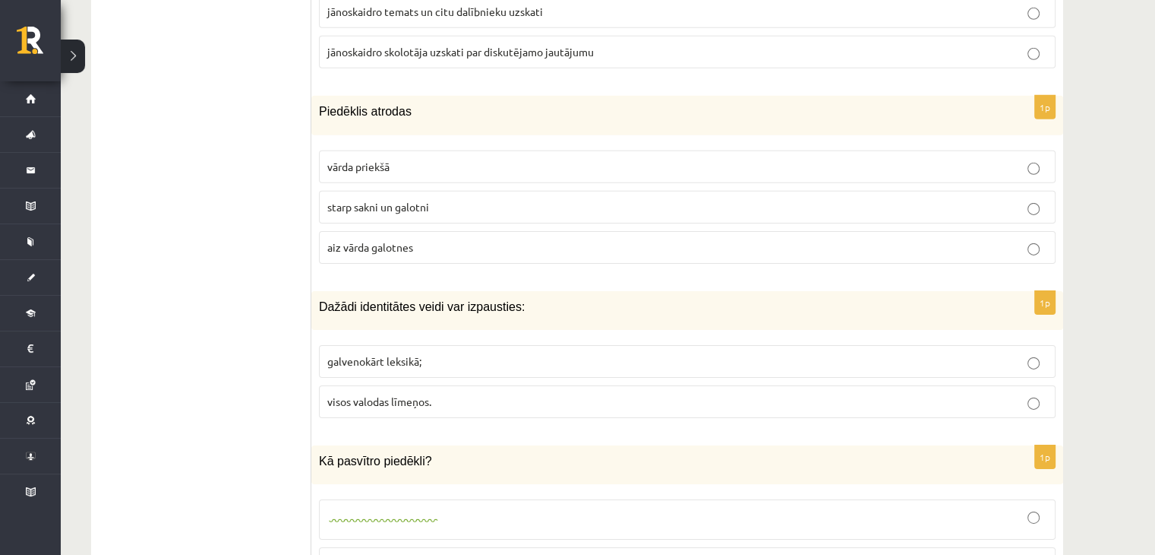
click at [371, 160] on span "vārda priekšā" at bounding box center [358, 167] width 62 height 14
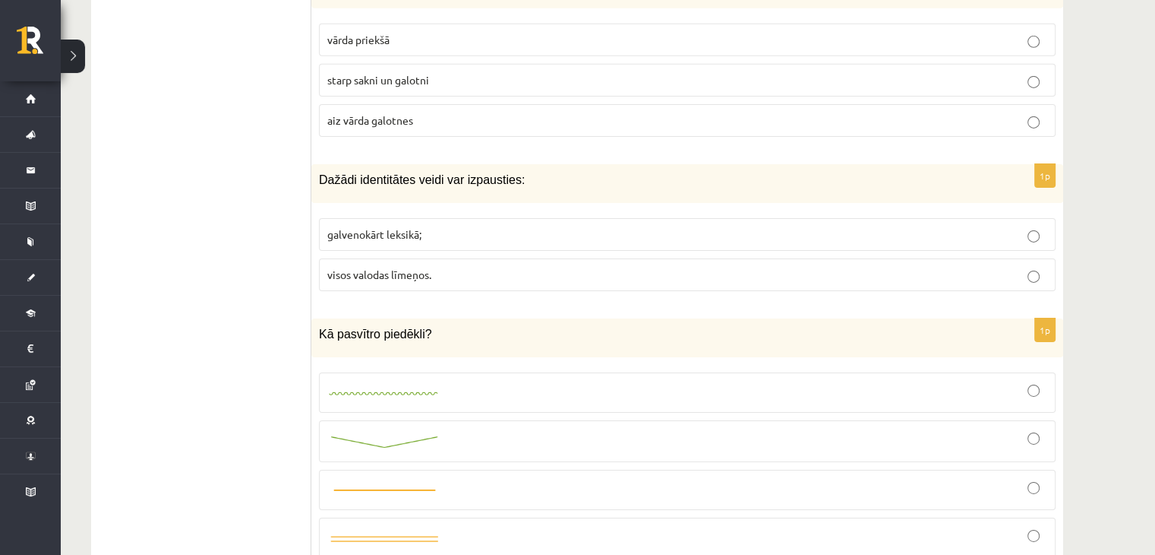
scroll to position [5014, 0]
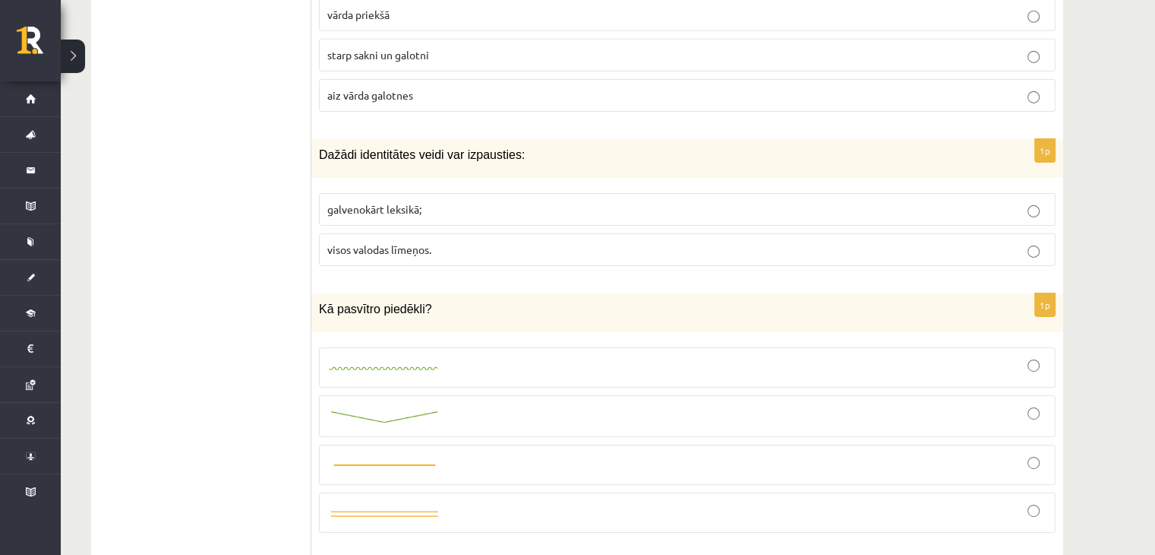
click at [432, 234] on label "visos valodas līmeņos." at bounding box center [687, 249] width 737 height 33
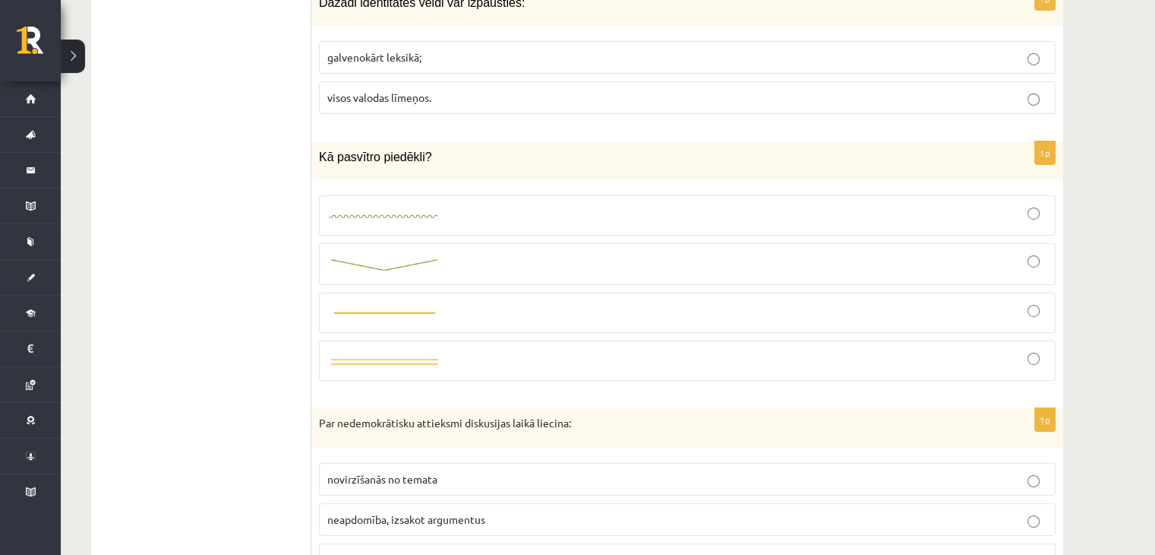
click at [432, 308] on img at bounding box center [384, 313] width 114 height 11
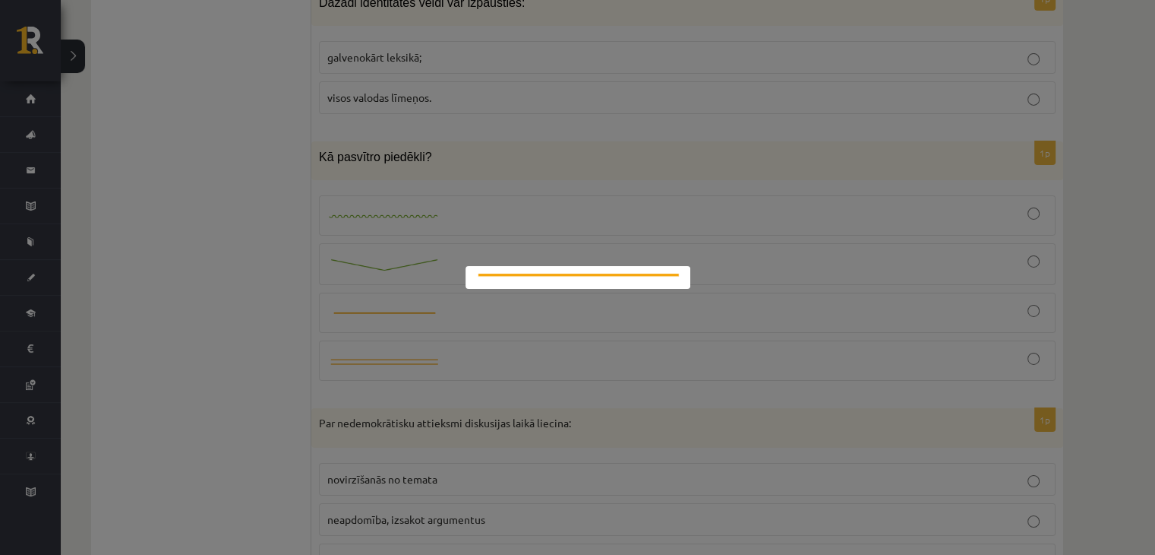
drag, startPoint x: 479, startPoint y: 296, endPoint x: 502, endPoint y: 298, distance: 23.6
click at [479, 299] on div at bounding box center [577, 277] width 1155 height 555
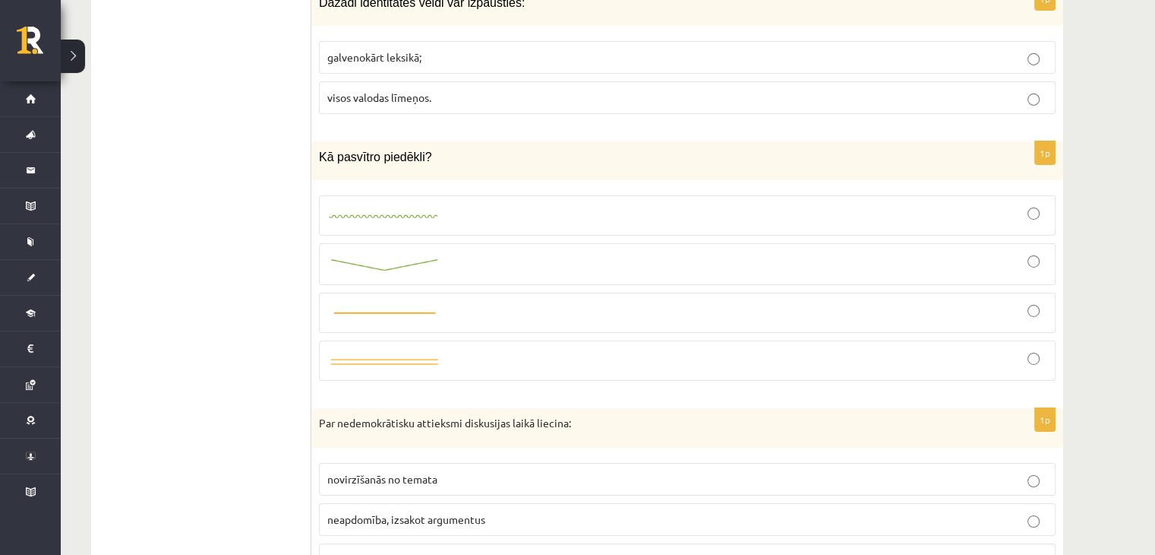
click at [645, 301] on div at bounding box center [687, 313] width 720 height 24
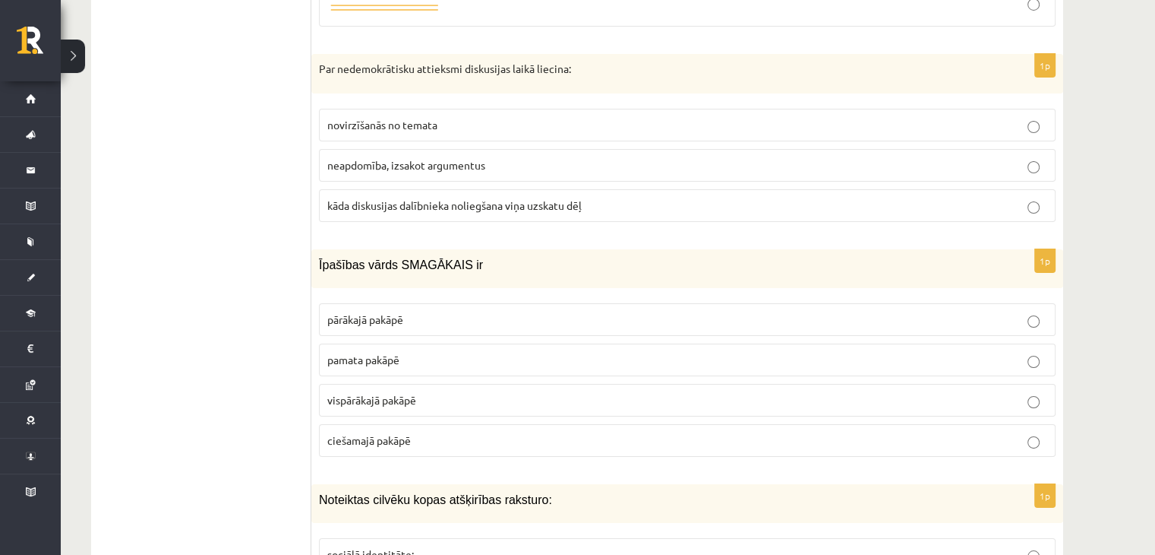
scroll to position [5546, 0]
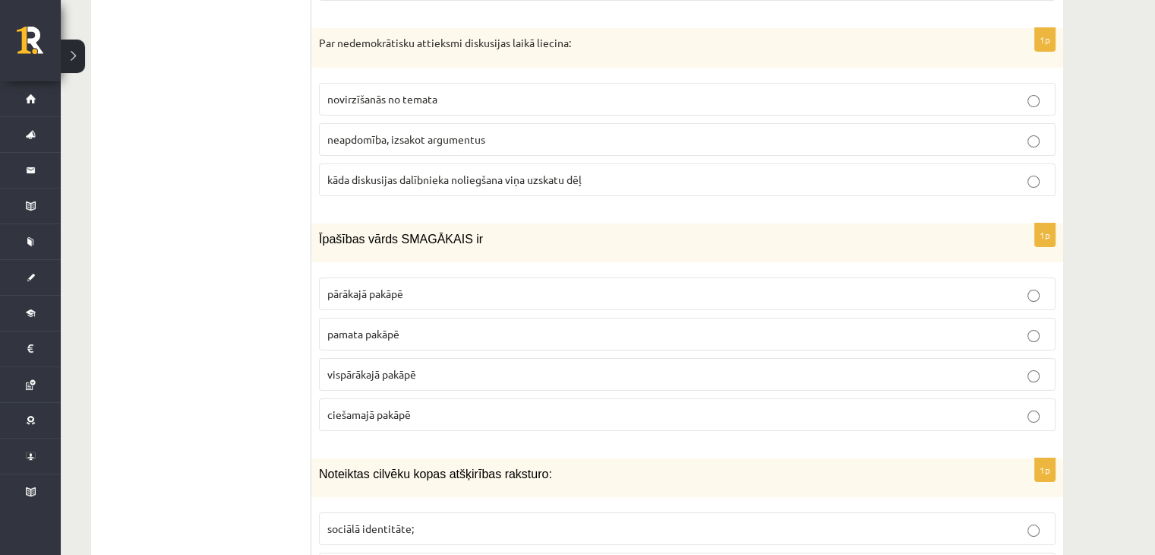
click at [425, 366] on p "vispārākajā pakāpē" at bounding box center [687, 374] width 720 height 16
click at [423, 366] on p "vispārākajā pakāpē" at bounding box center [687, 374] width 720 height 16
click at [424, 286] on p "pārākajā pakāpē" at bounding box center [687, 294] width 720 height 16
click at [411, 358] on label "vispārākajā pakāpē" at bounding box center [687, 374] width 737 height 33
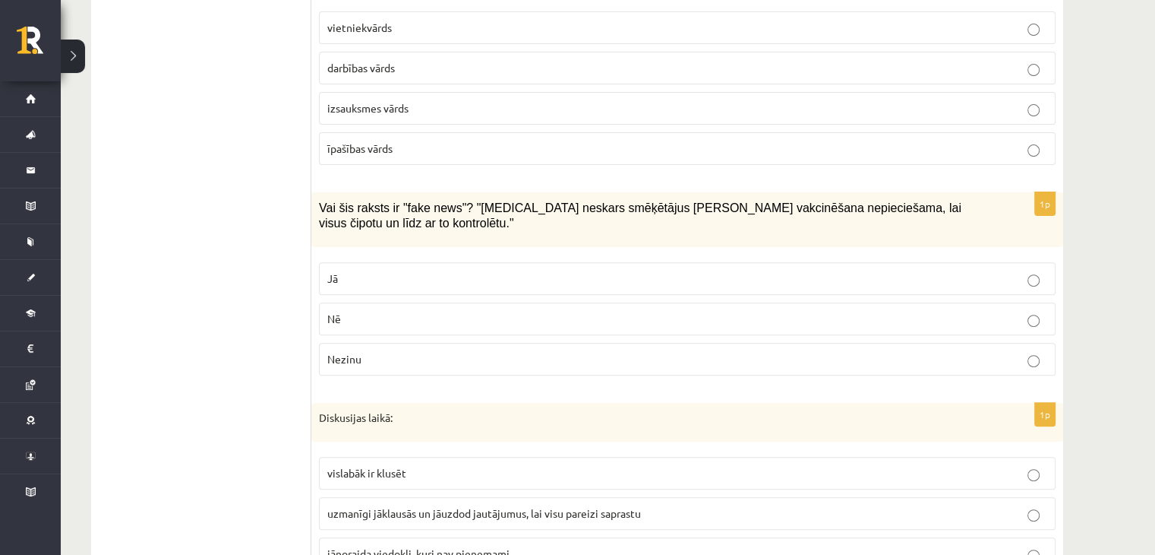
scroll to position [6305, 0]
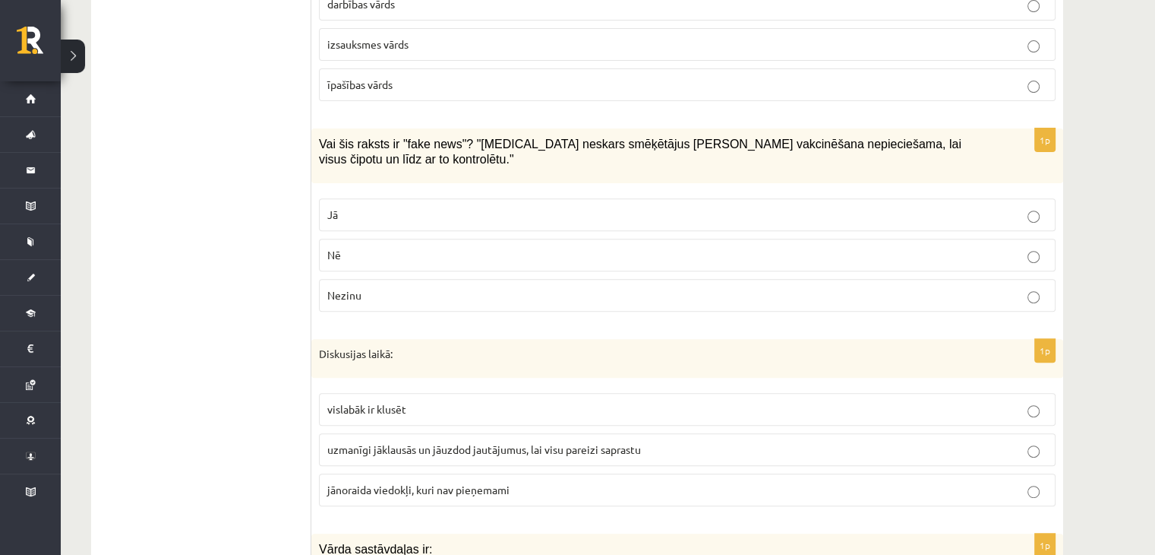
click at [470, 441] on p "uzmanīgi jāklausās un jāuzdod jautājumus, lai visu pareizi saprastu" at bounding box center [687, 449] width 720 height 16
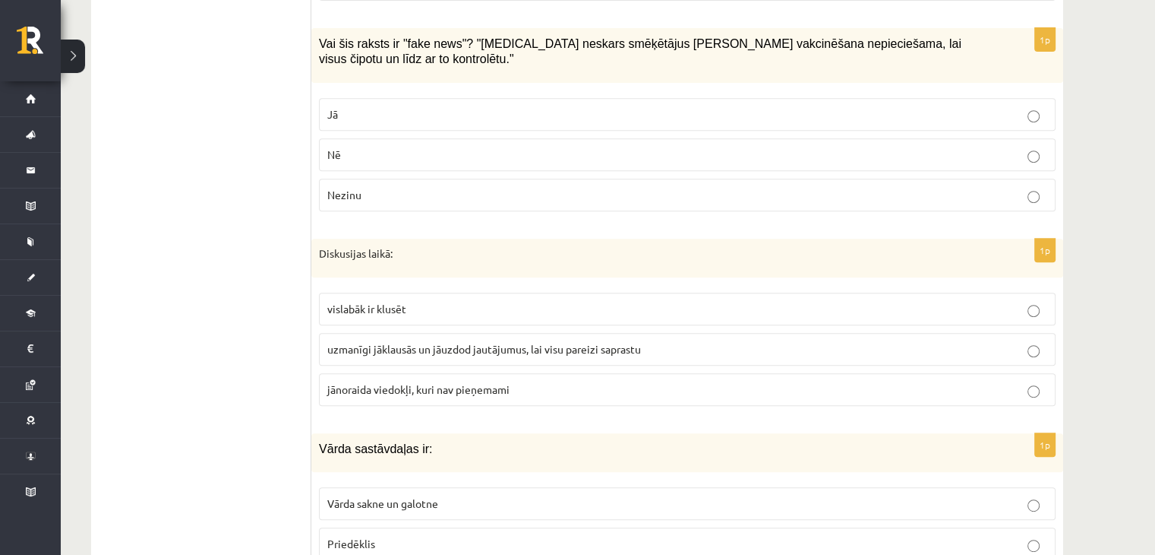
scroll to position [6533, 0]
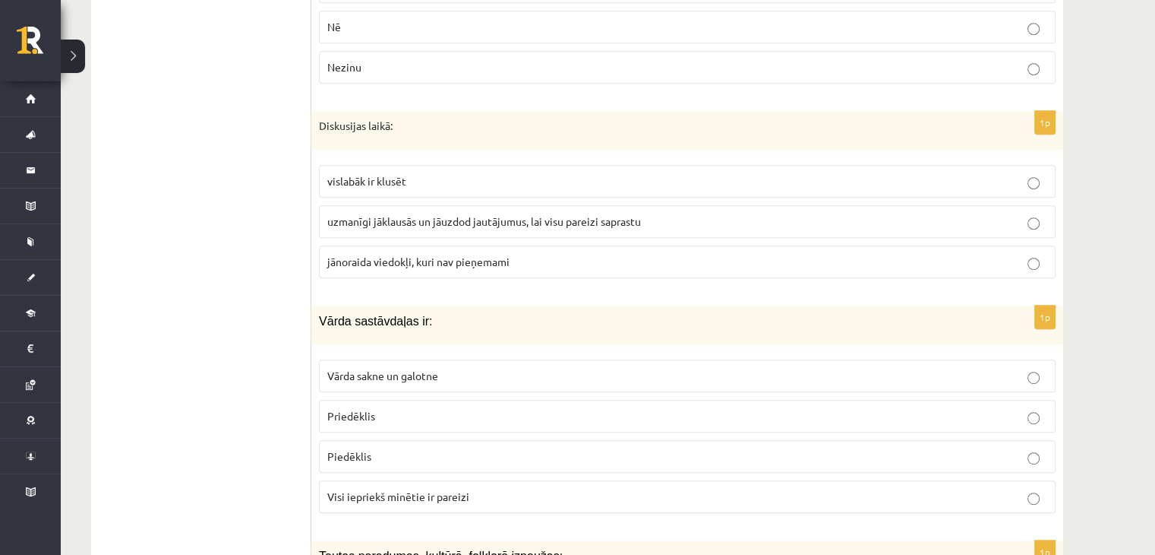
click at [407, 368] on p "Vārda sakne un galotne" at bounding box center [687, 376] width 720 height 16
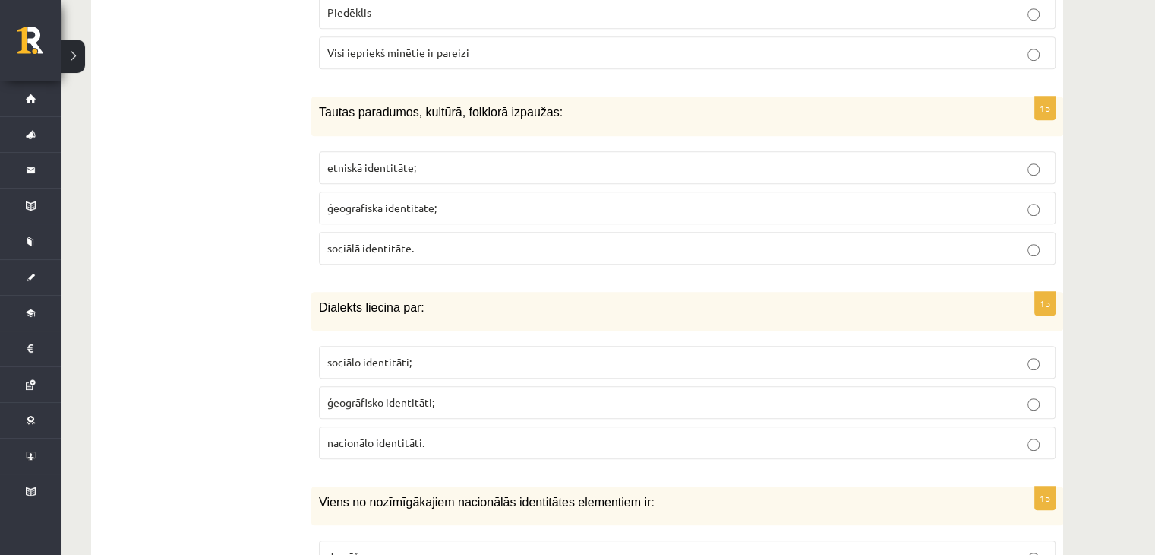
scroll to position [6989, 0]
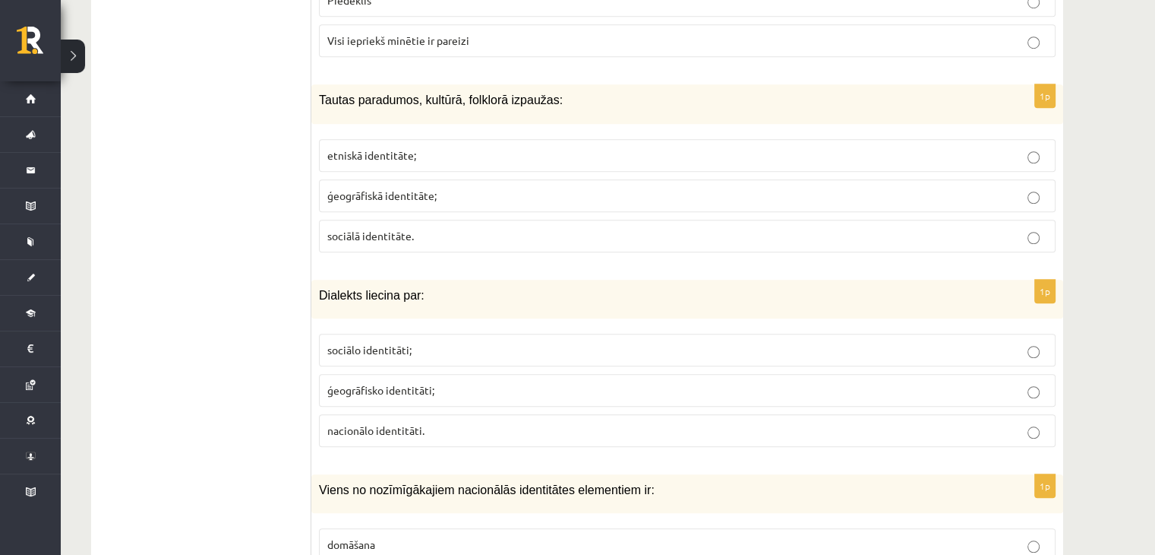
click at [430, 334] on label "sociālo identitāti;" at bounding box center [687, 350] width 737 height 33
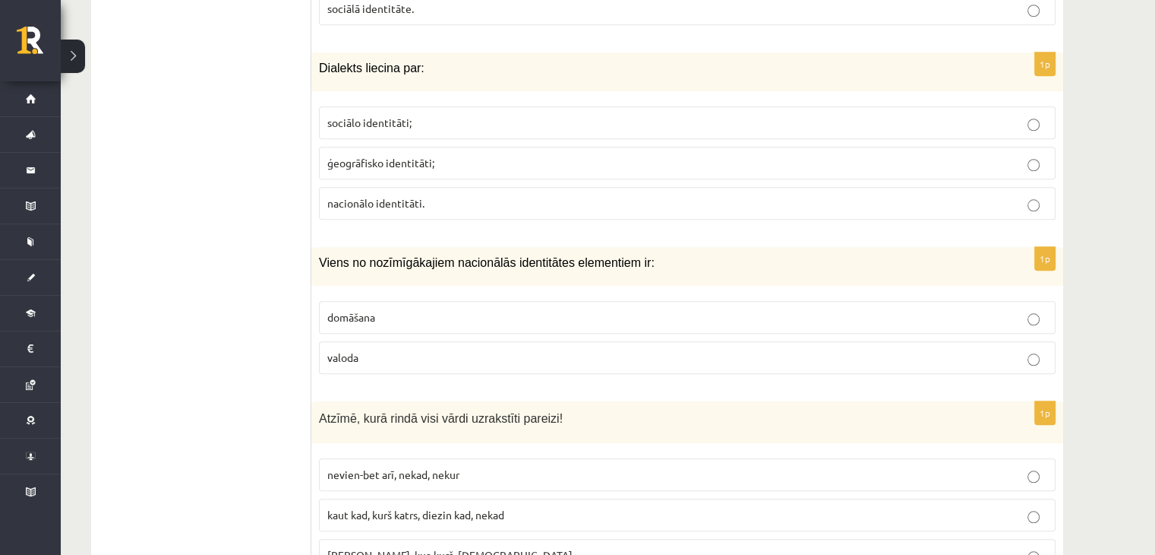
scroll to position [7217, 0]
click at [407, 349] on p "valoda" at bounding box center [687, 357] width 720 height 16
click at [413, 195] on span "nacionālo identitāti." at bounding box center [375, 202] width 97 height 14
click at [420, 52] on div "1p Dialekts liecina par: sociālo identitāti; ģeogrāfisko identitāti; nacionālo …" at bounding box center [687, 141] width 752 height 179
click at [406, 115] on span "sociālo identitāti;" at bounding box center [369, 122] width 84 height 14
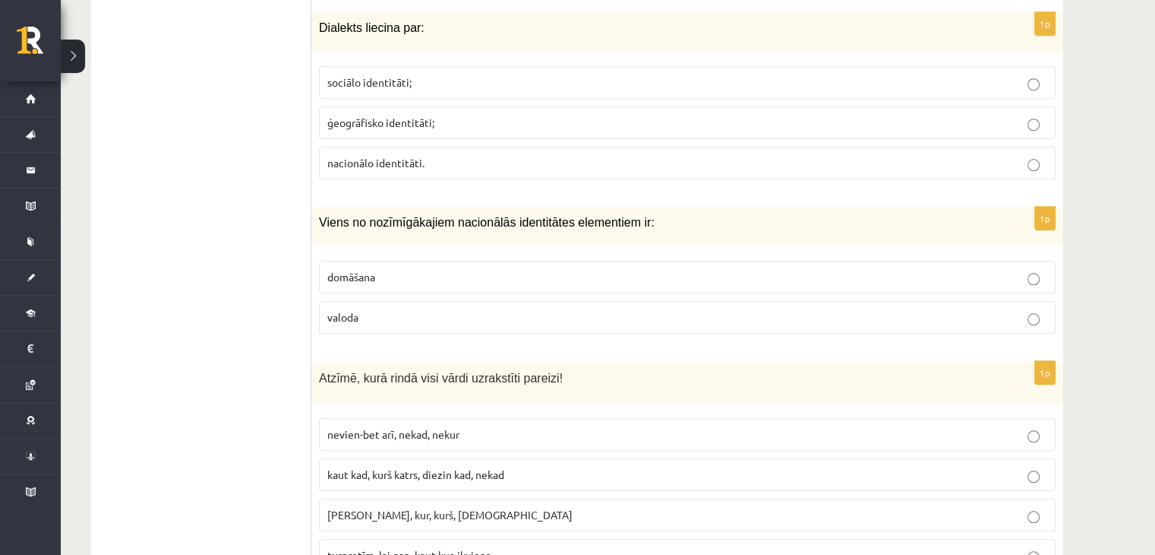
scroll to position [7278, 0]
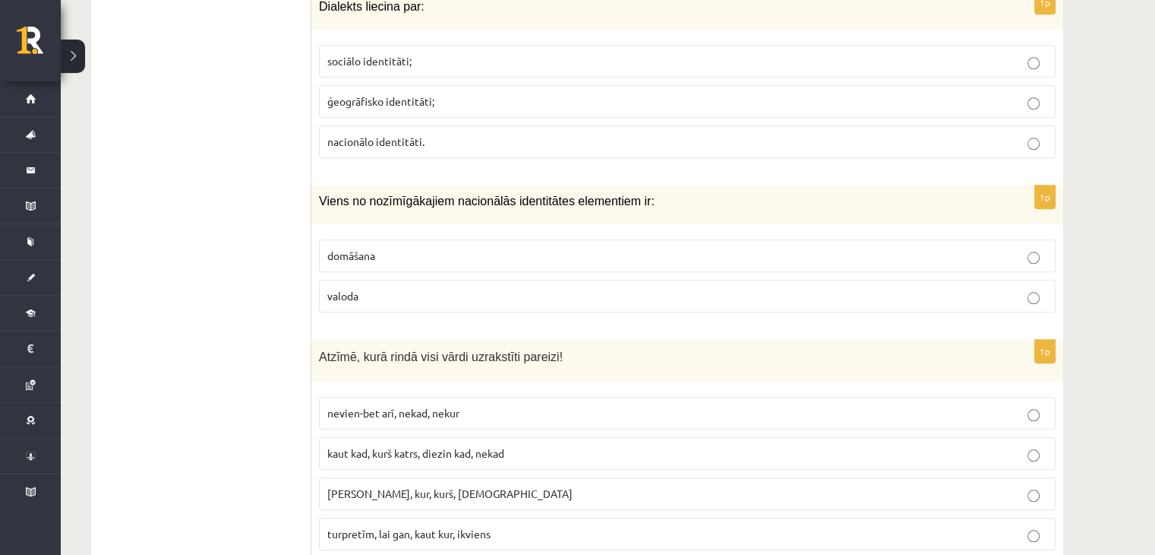
click at [382, 517] on label "turpretīm, lai gan, kaut kur, ikviens" at bounding box center [687, 533] width 737 height 33
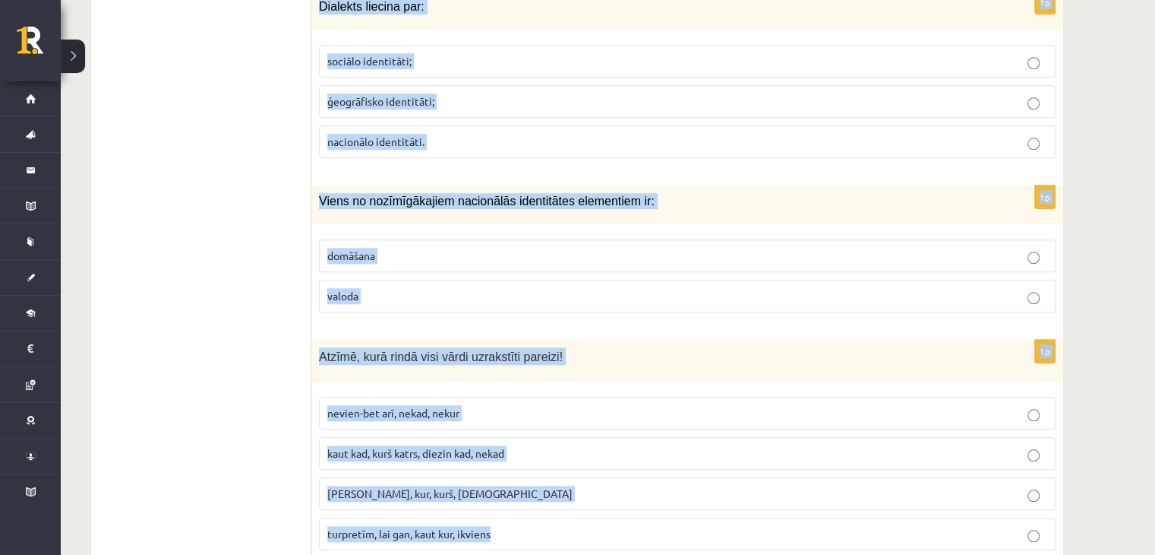
drag, startPoint x: 316, startPoint y: 217, endPoint x: 550, endPoint y: 463, distance: 339.6
copy form "Latviešu valodā ir 5 vārdšķiras 8 vārdšķiras 10 vārdšķiras 9 vārdšķiras 1p Emoc…"
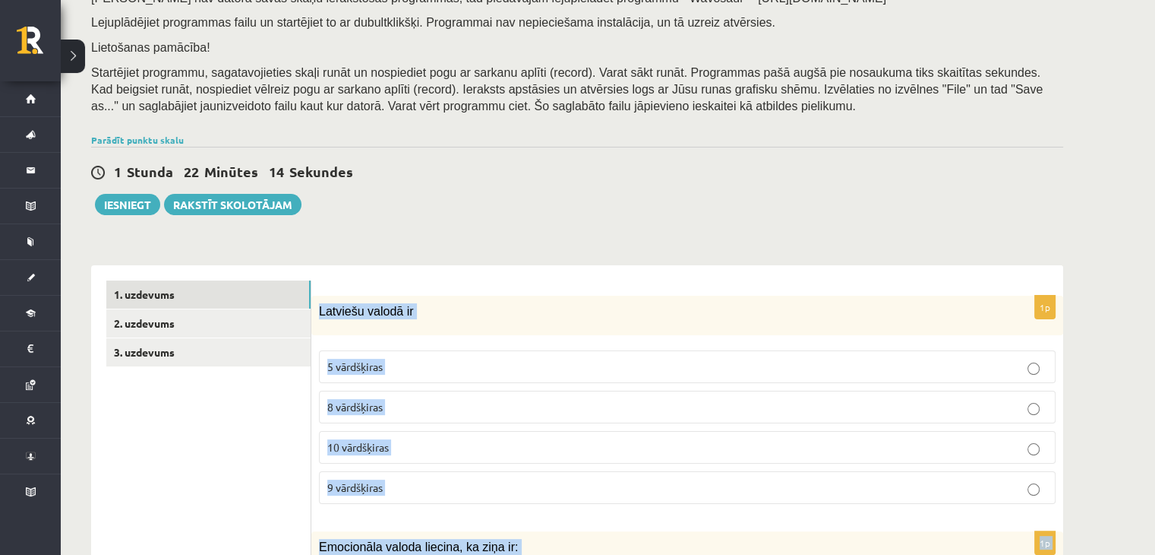
scroll to position [0, 0]
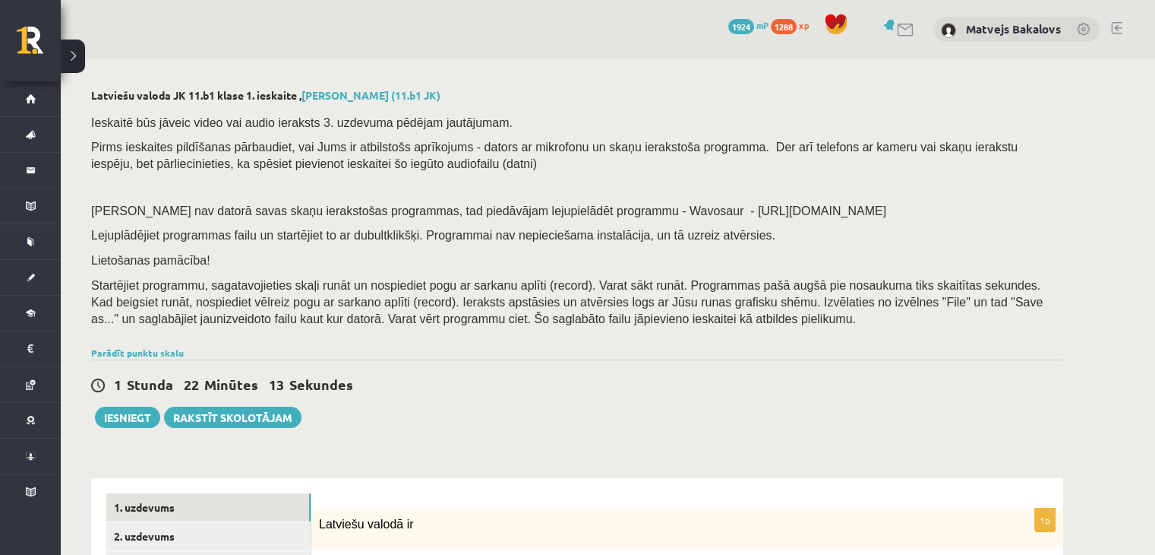
click at [428, 387] on div "1 Stunda 22 Minūtes 13 Sekundes" at bounding box center [577, 385] width 972 height 20
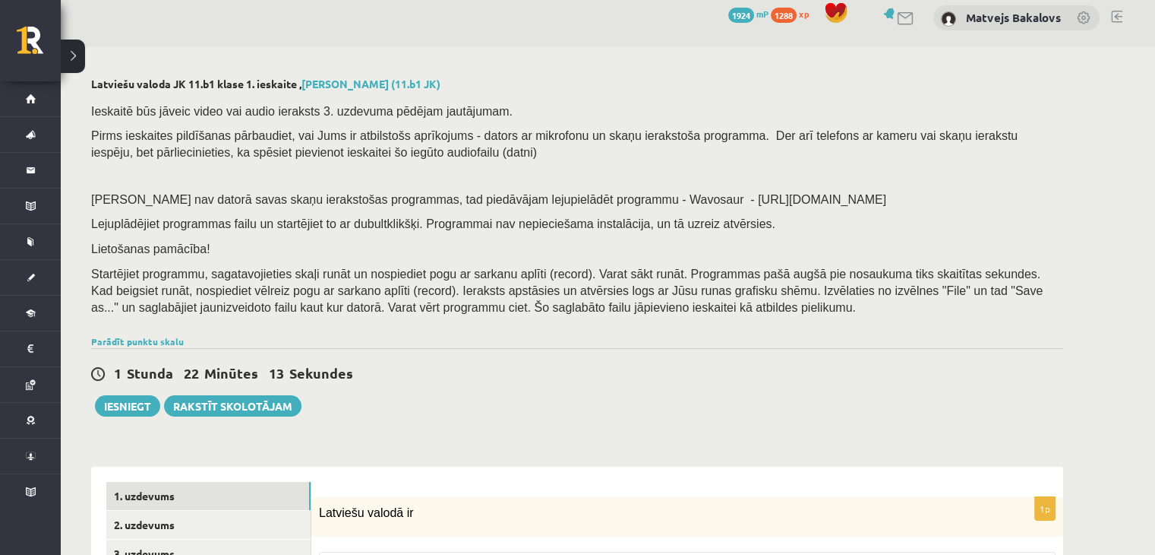
scroll to position [304, 0]
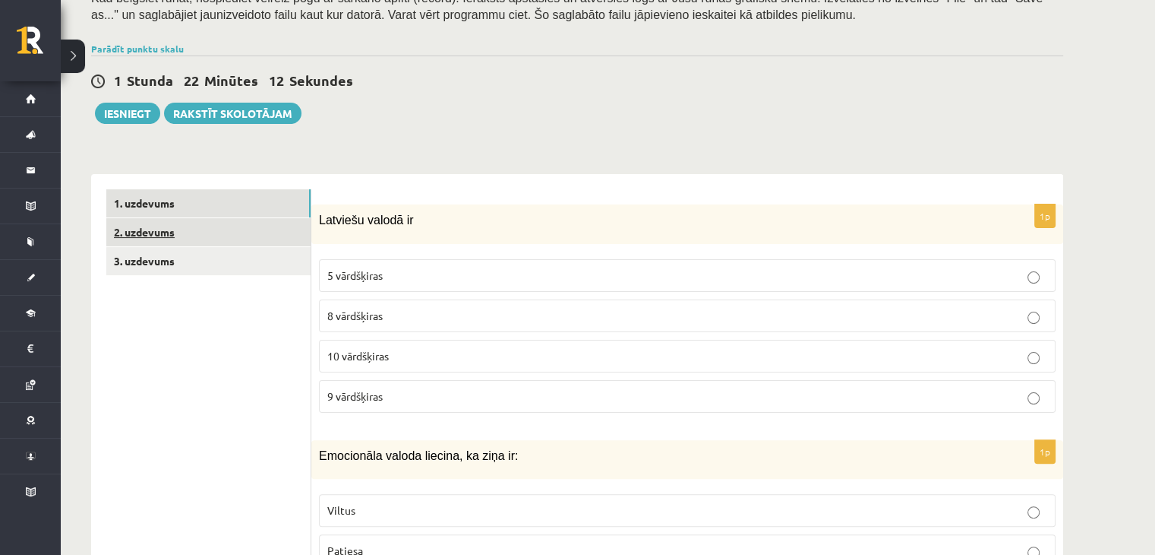
click at [252, 238] on link "2. uzdevums" at bounding box center [208, 232] width 204 height 28
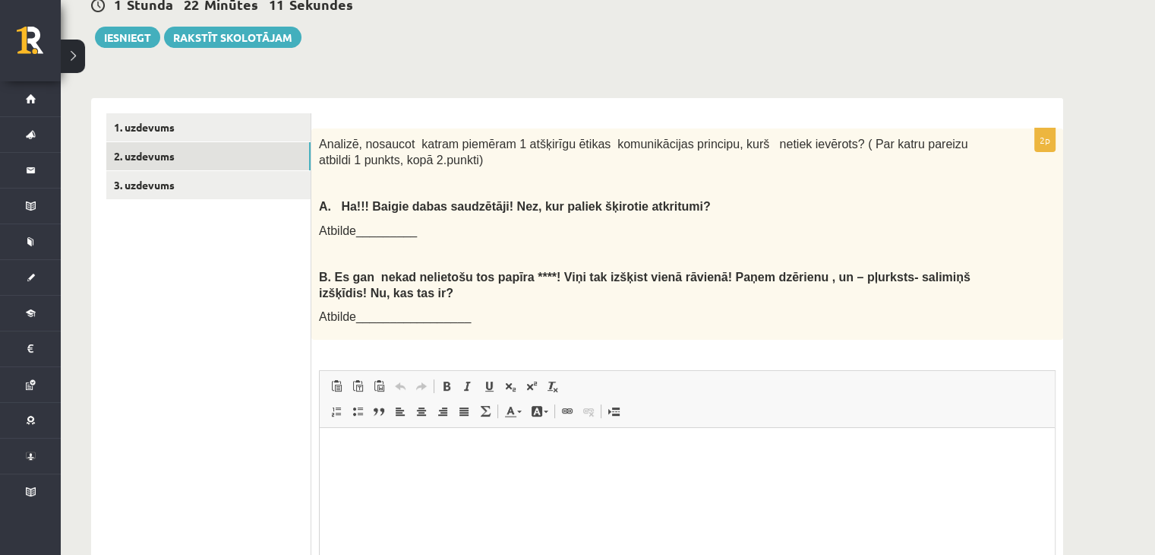
scroll to position [0, 0]
click at [277, 186] on link "3. uzdevums" at bounding box center [208, 185] width 204 height 28
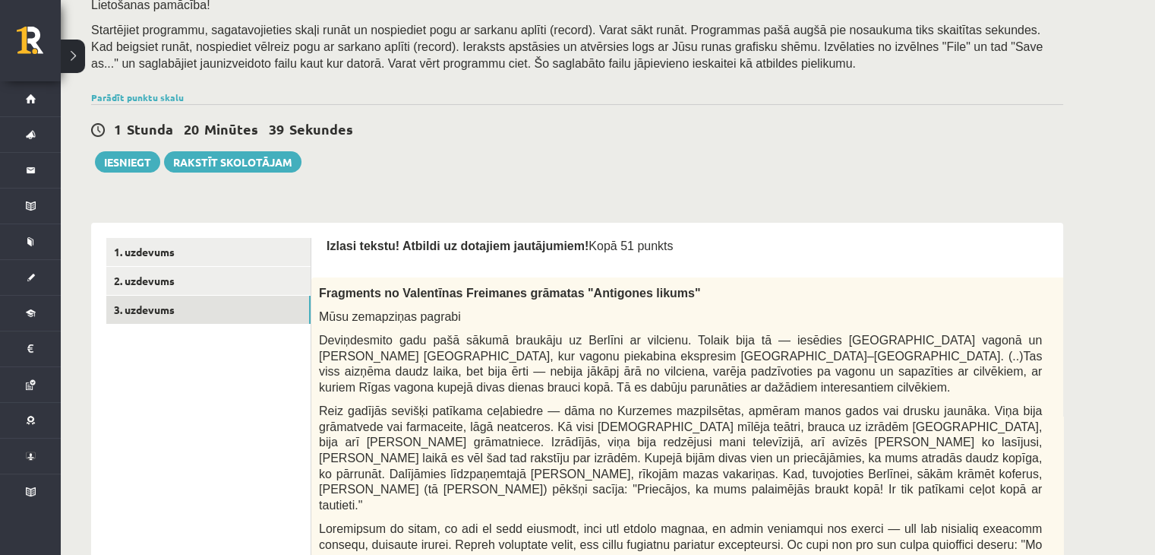
scroll to position [304, 0]
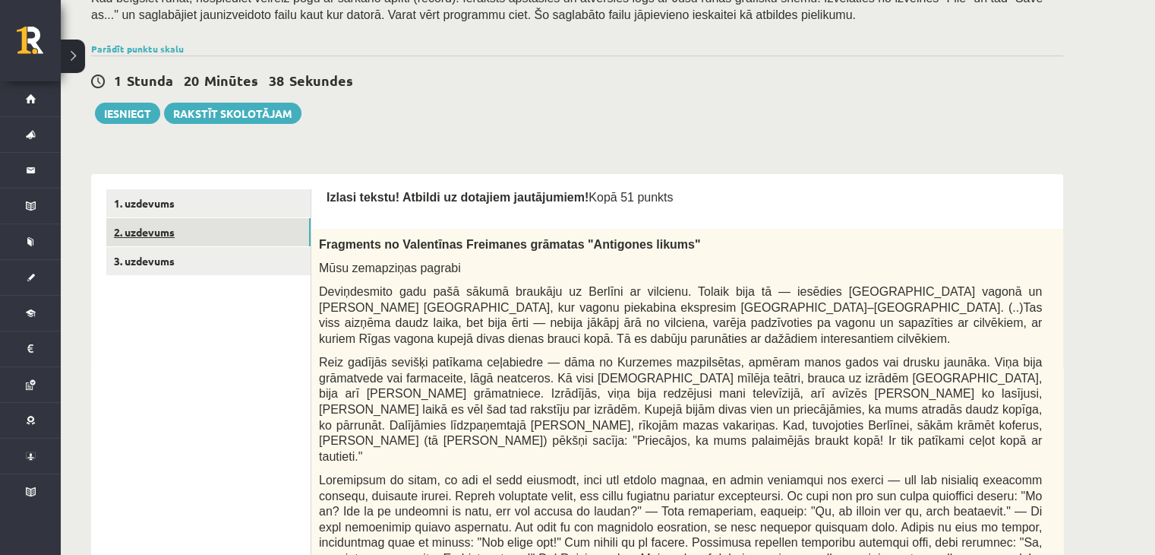
click at [217, 229] on link "2. uzdevums" at bounding box center [208, 232] width 204 height 28
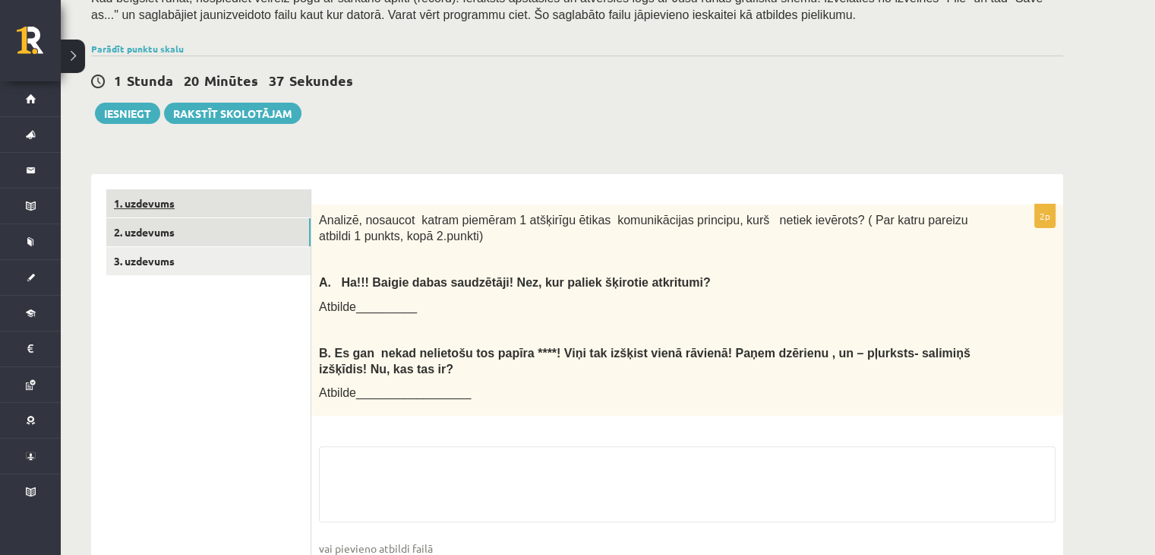
click at [226, 213] on link "1. uzdevums" at bounding box center [208, 203] width 204 height 28
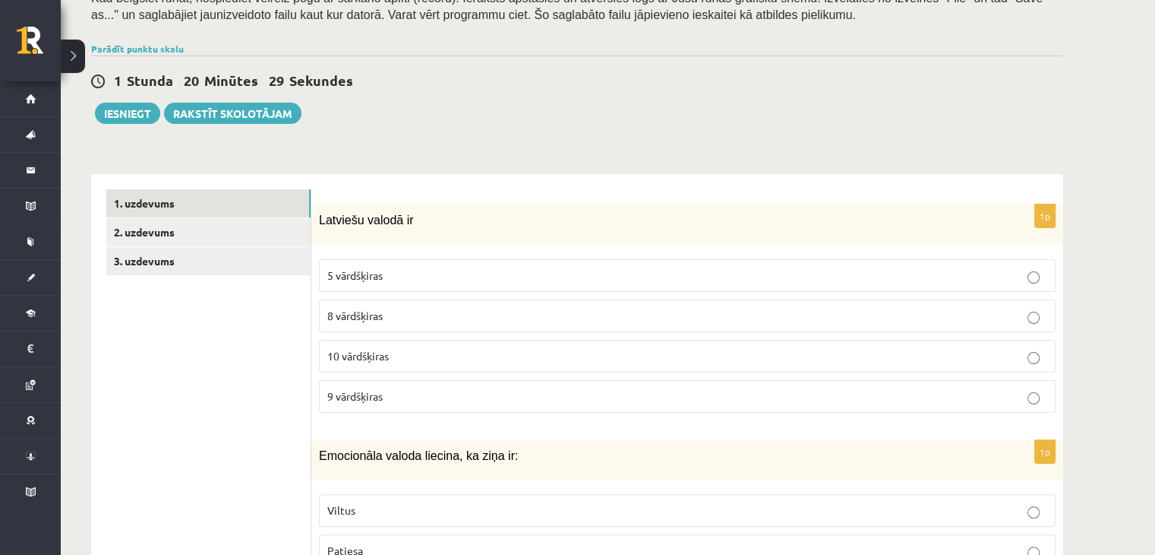
click at [367, 321] on p "8 vārdšķiras" at bounding box center [687, 316] width 720 height 16
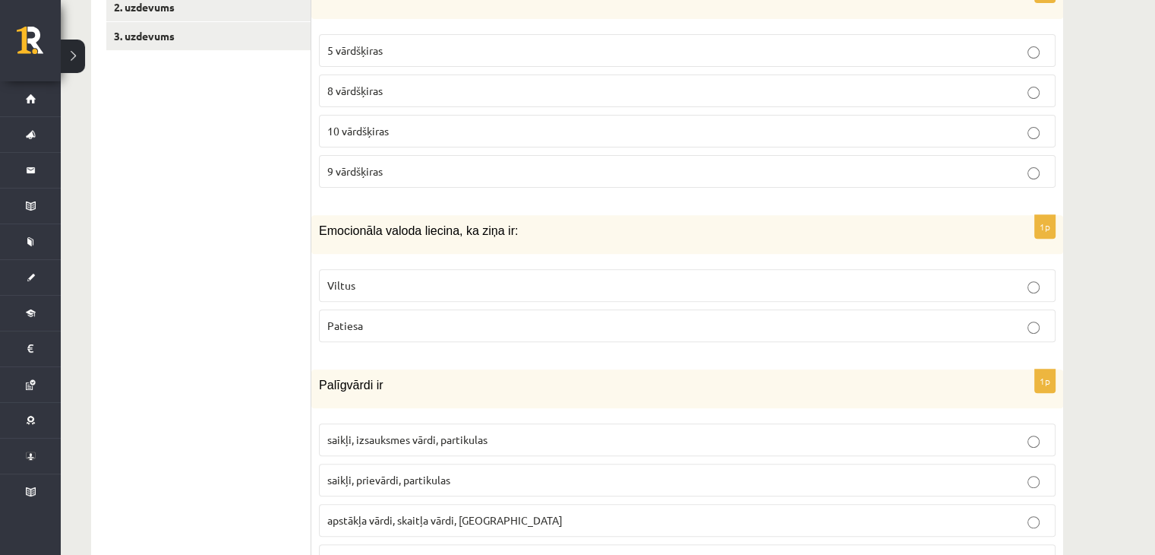
scroll to position [532, 0]
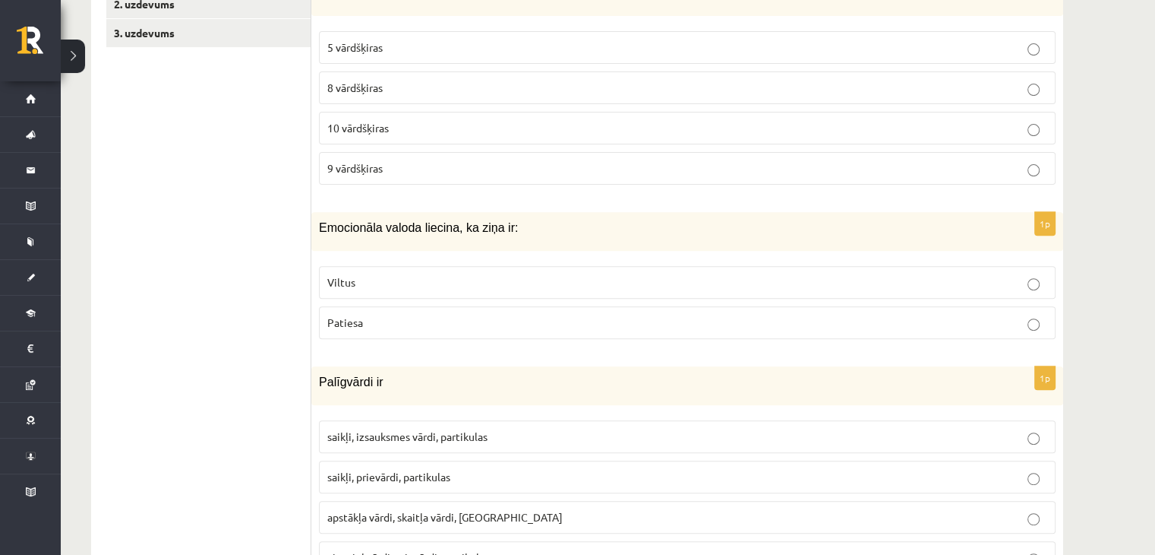
click at [452, 269] on label "Viltus" at bounding box center [687, 282] width 737 height 33
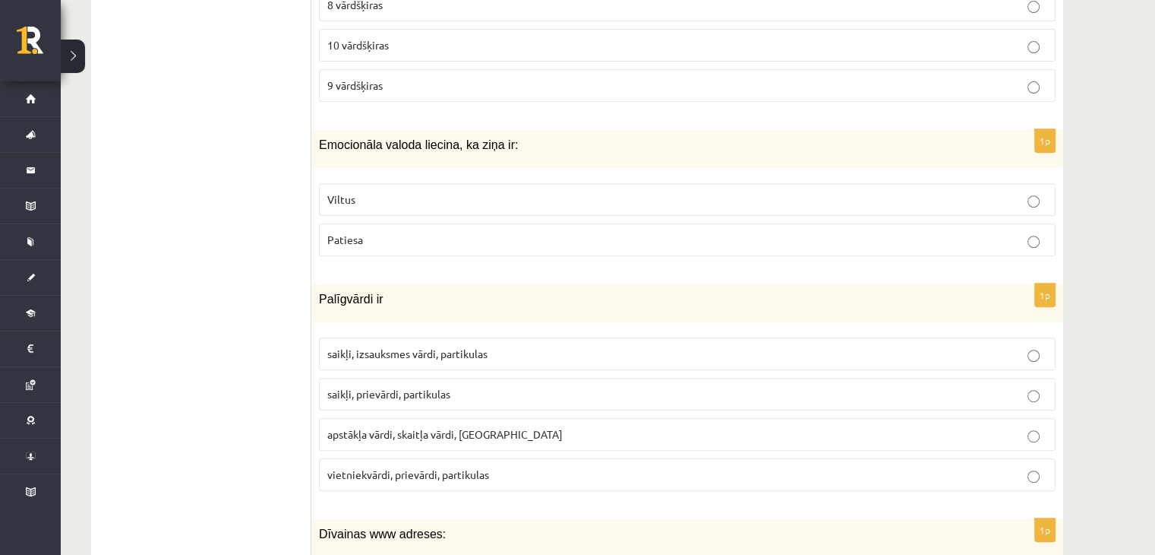
scroll to position [760, 0]
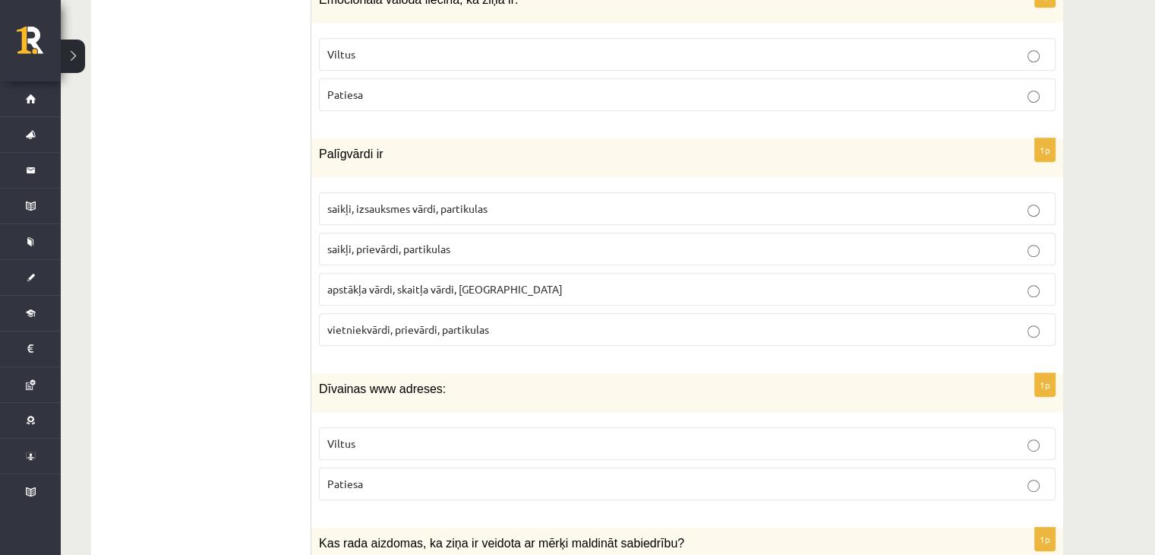
click at [428, 253] on p "saikļi, prievārdi, partikulas" at bounding box center [687, 249] width 720 height 16
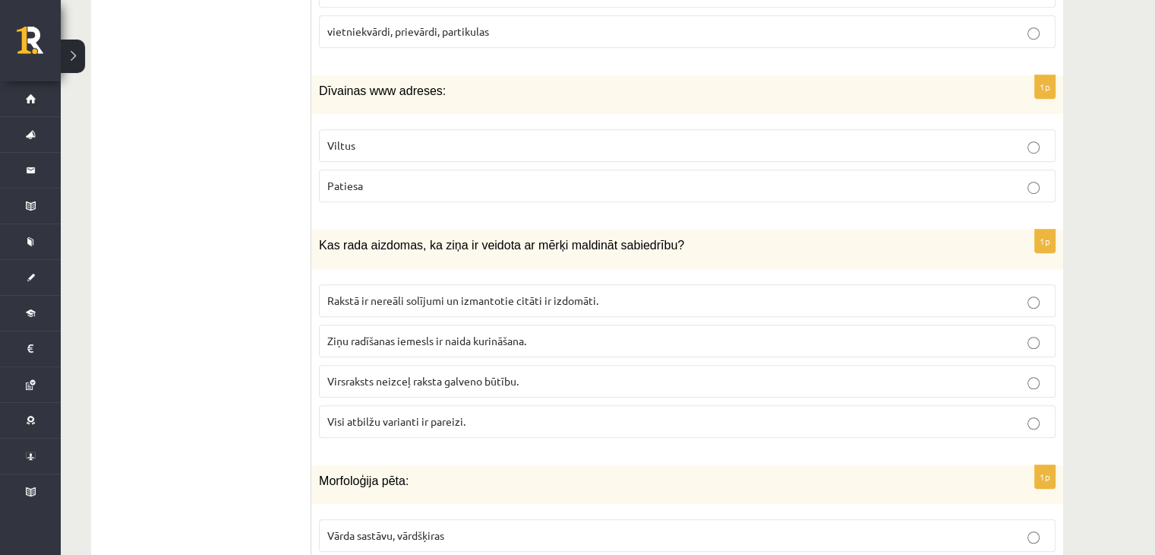
scroll to position [1064, 0]
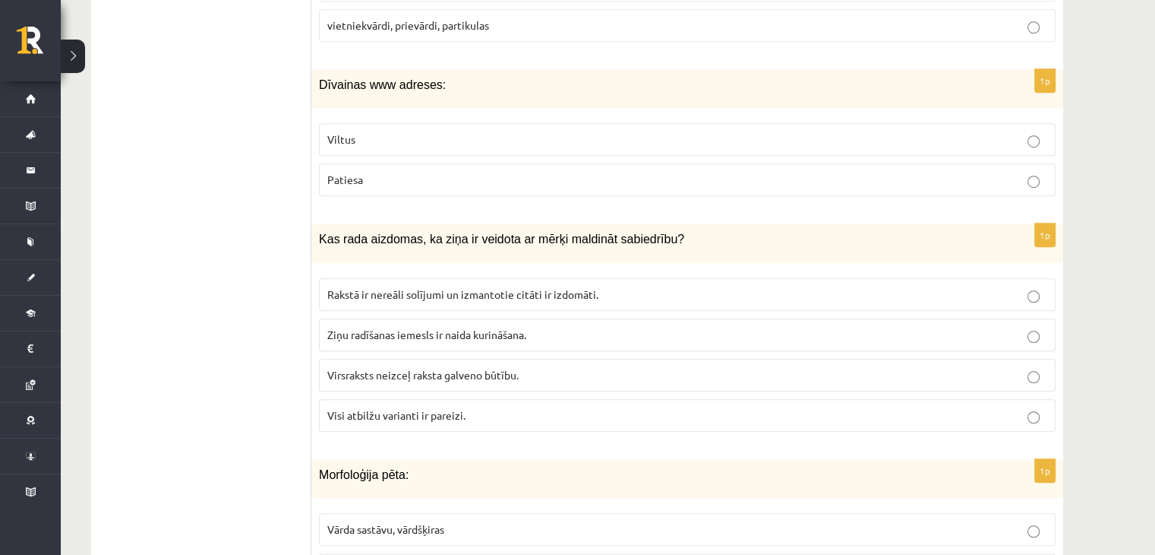
click at [428, 414] on span "Visi atbilžu varianti ir pareizi." at bounding box center [396, 415] width 138 height 14
click at [362, 140] on p "Viltus" at bounding box center [687, 139] width 720 height 16
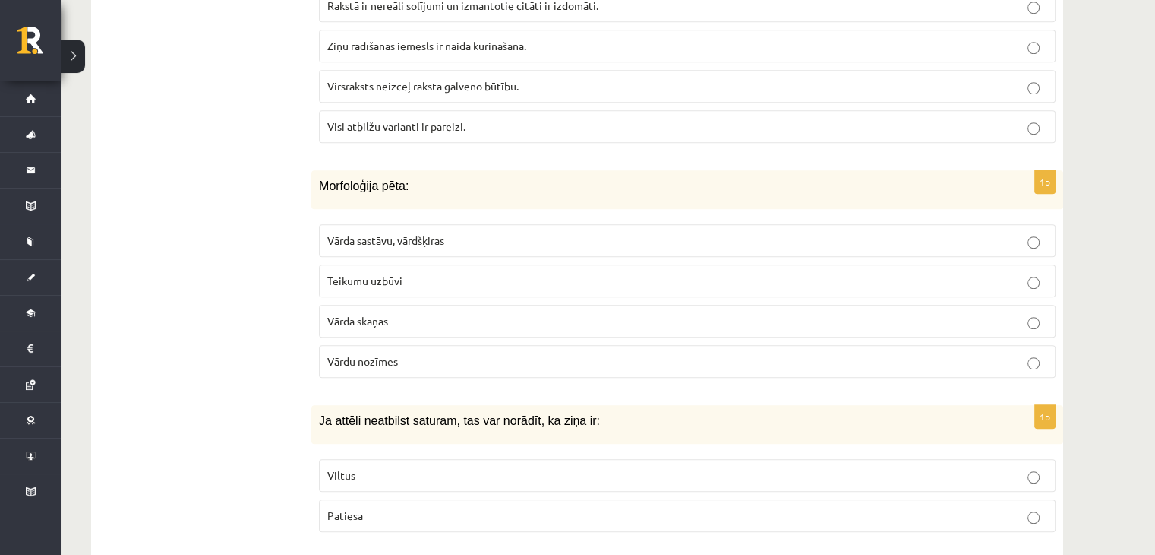
scroll to position [1443, 0]
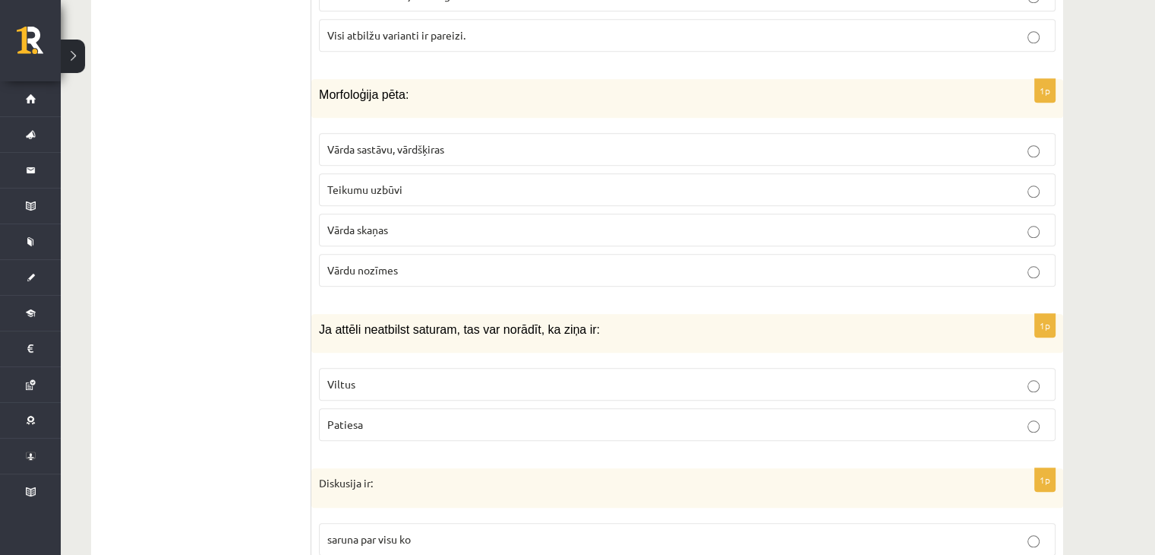
click at [531, 142] on p "Vārda sastāvu, vārdšķiras" at bounding box center [687, 149] width 720 height 16
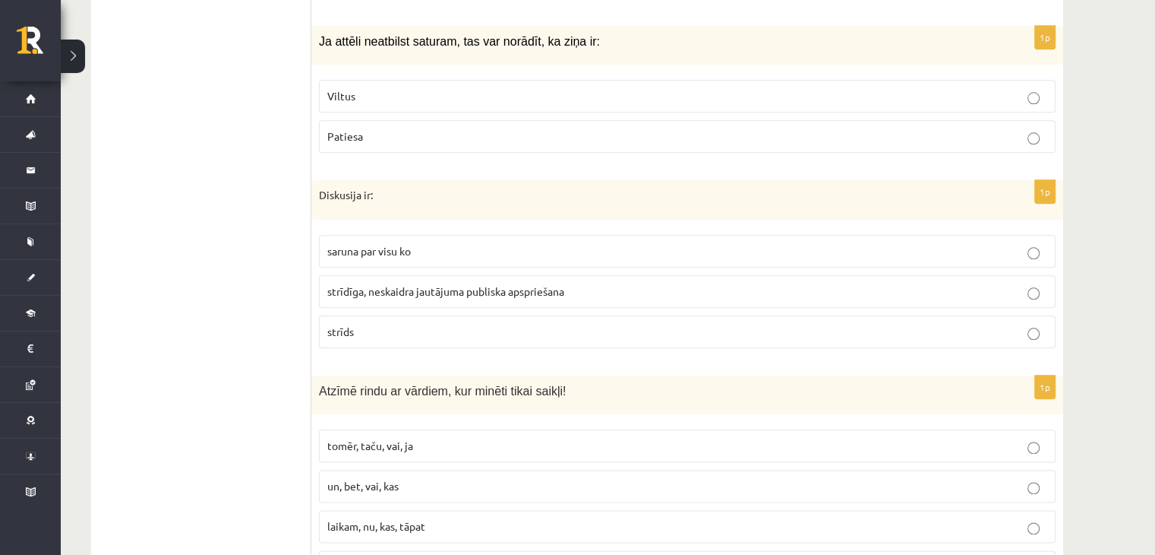
scroll to position [1823, 0]
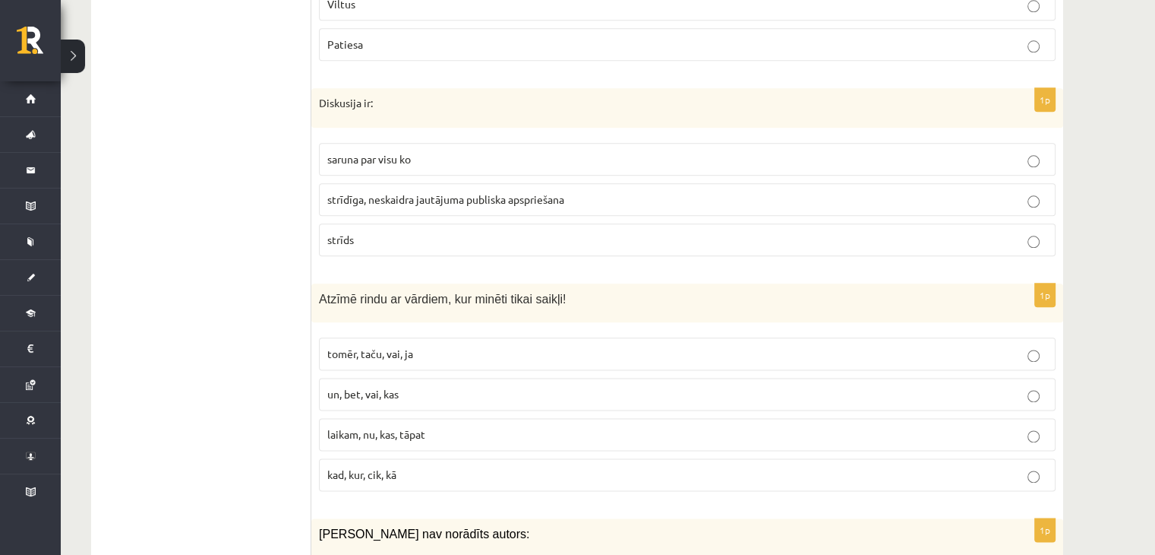
click at [443, 347] on p "tomēr, taču, vai, ja" at bounding box center [687, 354] width 720 height 16
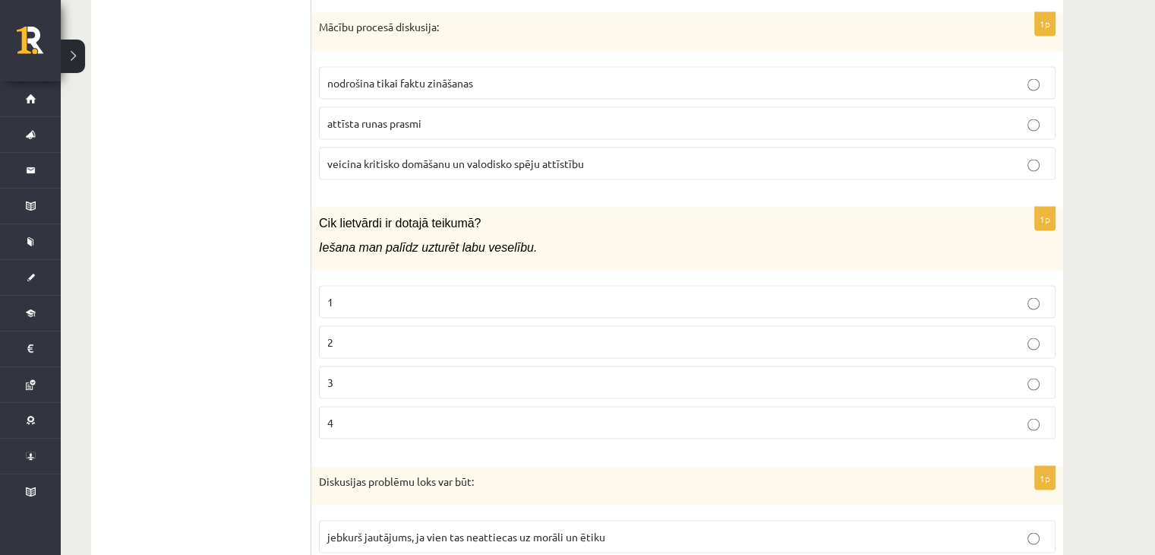
scroll to position [2887, 0]
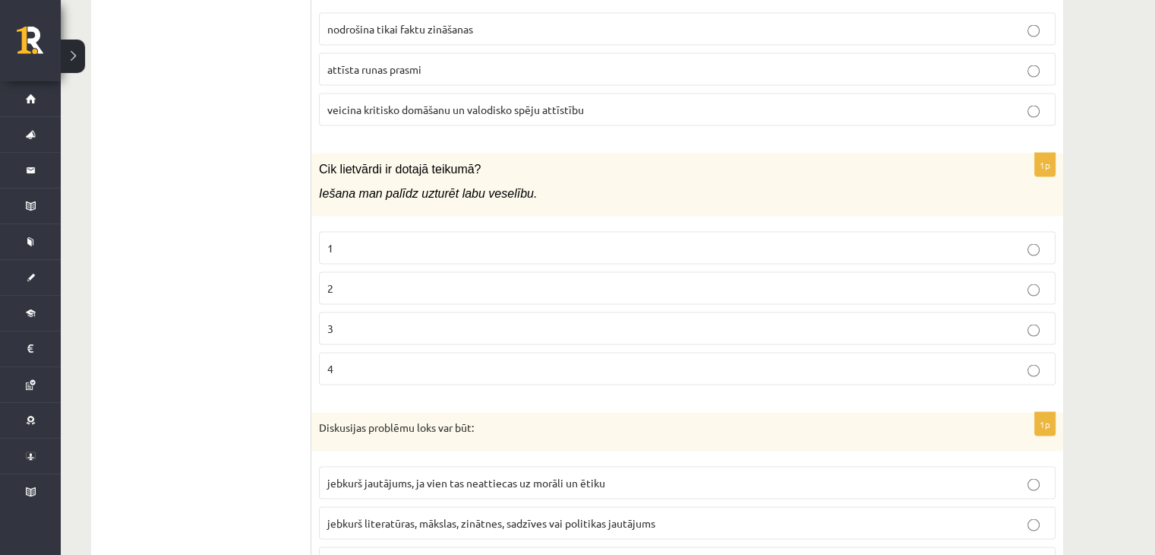
click at [413, 280] on p "2" at bounding box center [687, 288] width 720 height 16
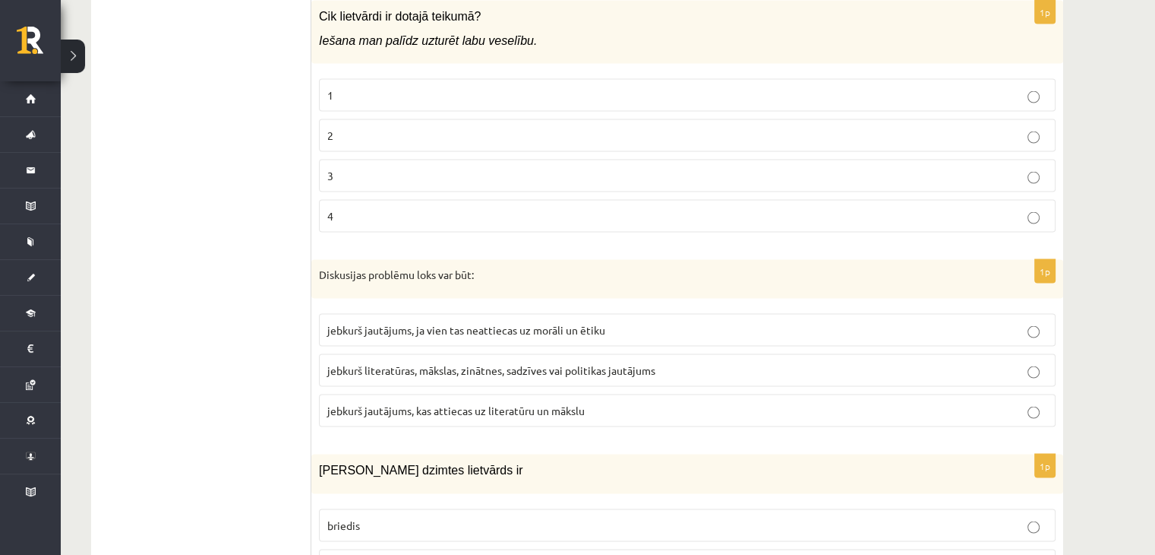
click at [551, 372] on fieldset "jebkurš jautājums, ja vien tas neattiecas uz morāli un ētiku jebkurš literatūra…" at bounding box center [687, 368] width 737 height 125
click at [455, 363] on span "jebkurš literatūras, mākslas, zinātnes, sadzīves vai politikas jautājums" at bounding box center [491, 370] width 328 height 14
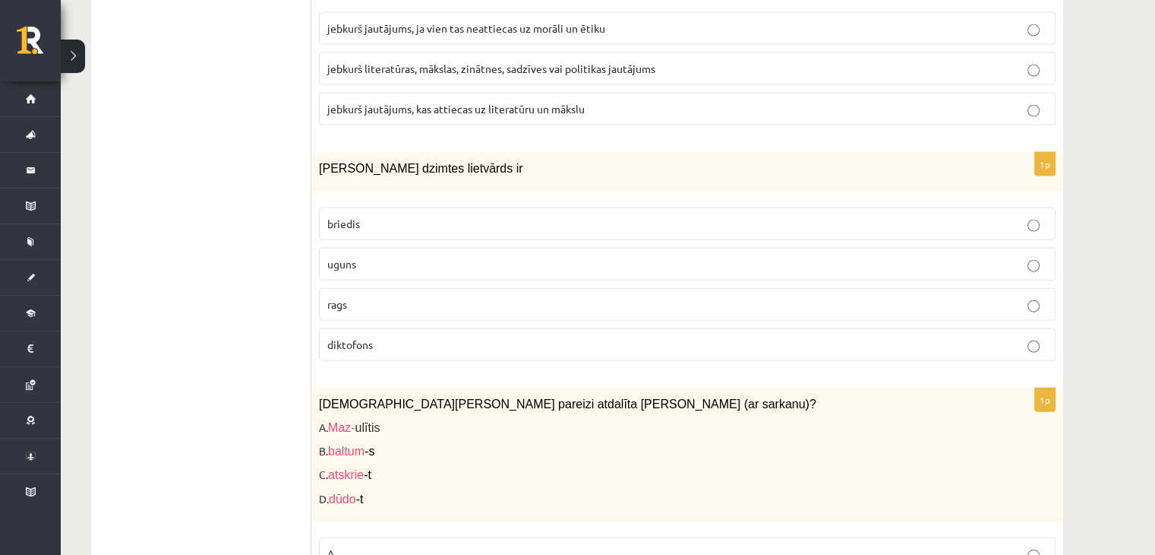
scroll to position [3343, 0]
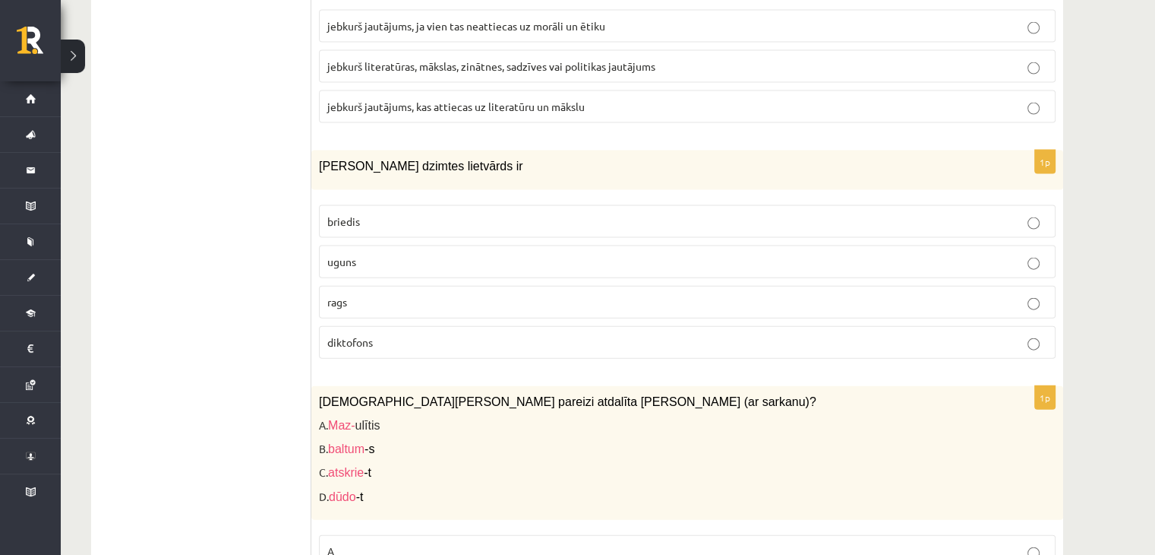
click at [373, 254] on p "uguns" at bounding box center [687, 262] width 720 height 16
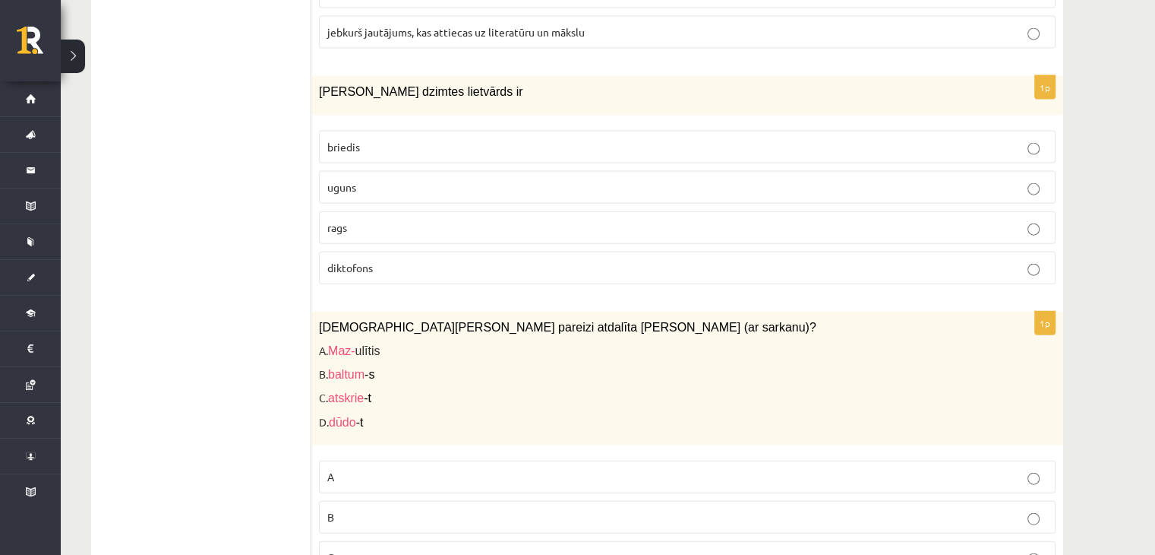
scroll to position [3495, 0]
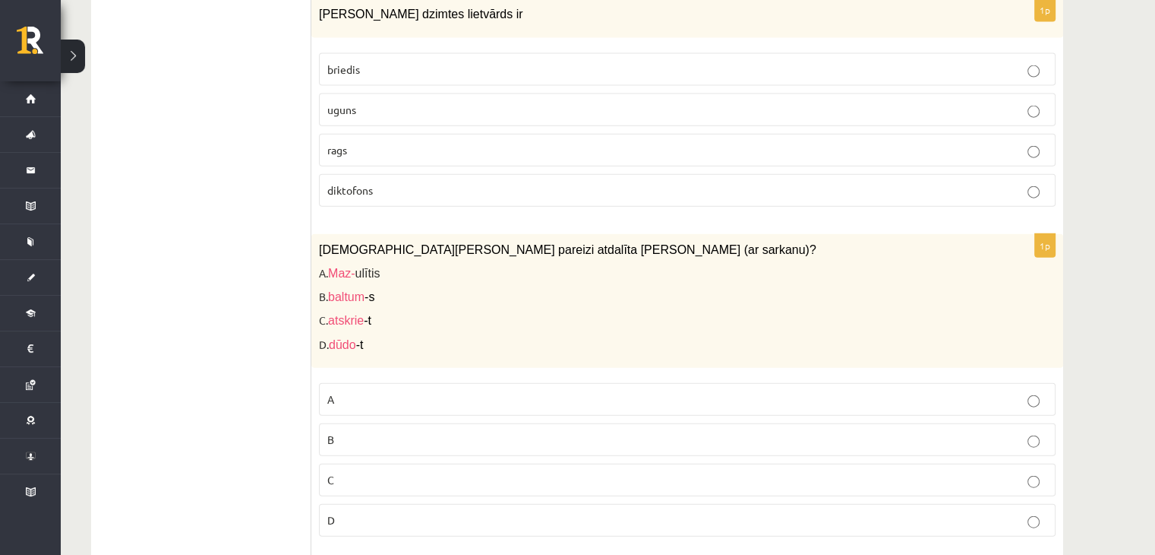
click at [351, 504] on label "D" at bounding box center [687, 520] width 737 height 33
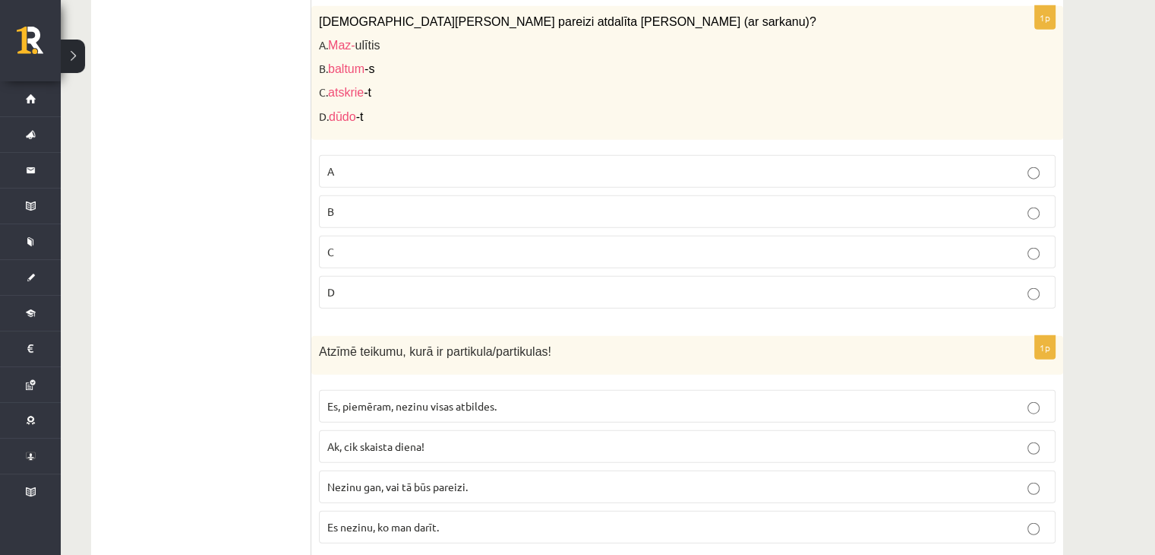
scroll to position [3798, 0]
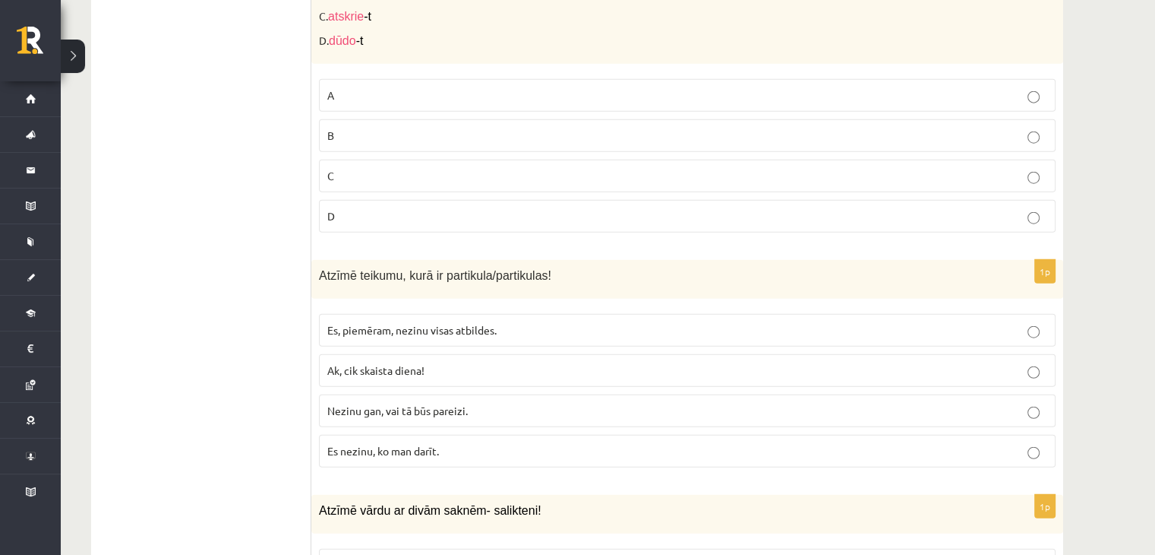
click at [407, 402] on label "Nezinu gan, vai tā būs pareizi." at bounding box center [687, 410] width 737 height 33
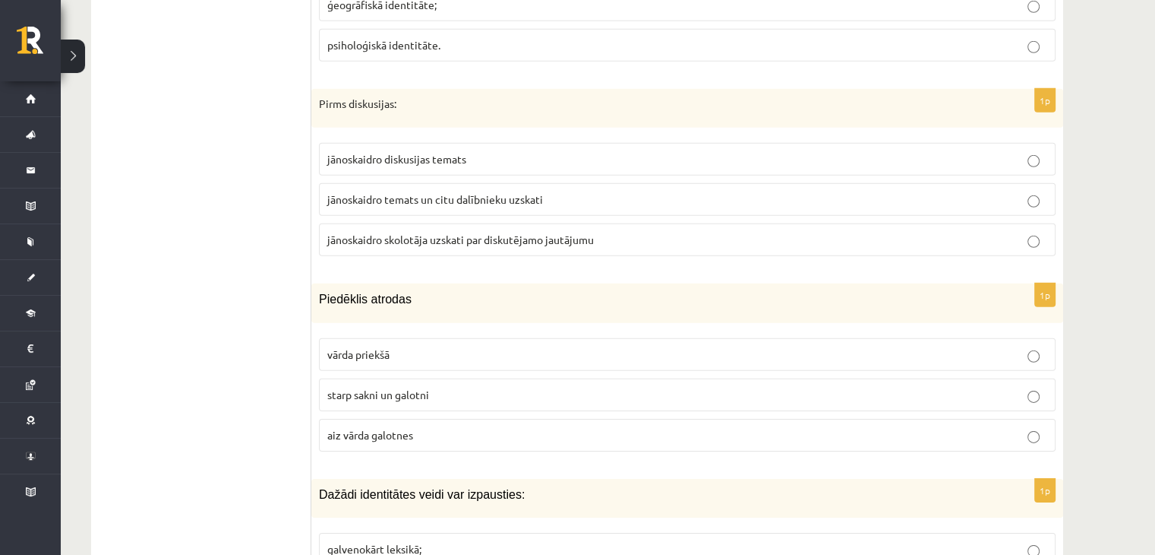
scroll to position [4710, 0]
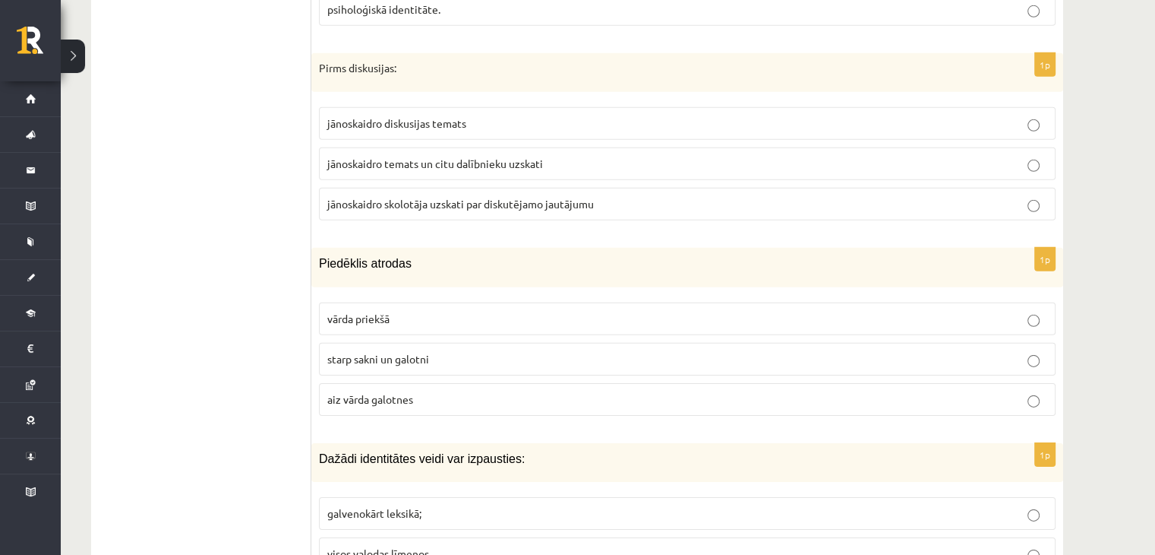
click at [427, 351] on label "starp sakni un galotni" at bounding box center [687, 359] width 737 height 33
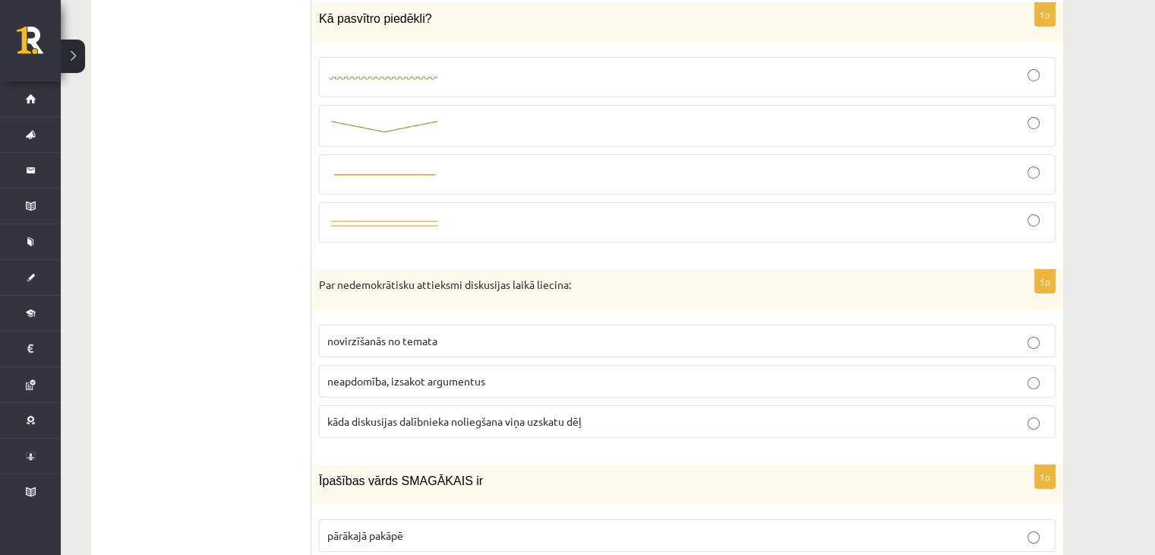
scroll to position [5318, 0]
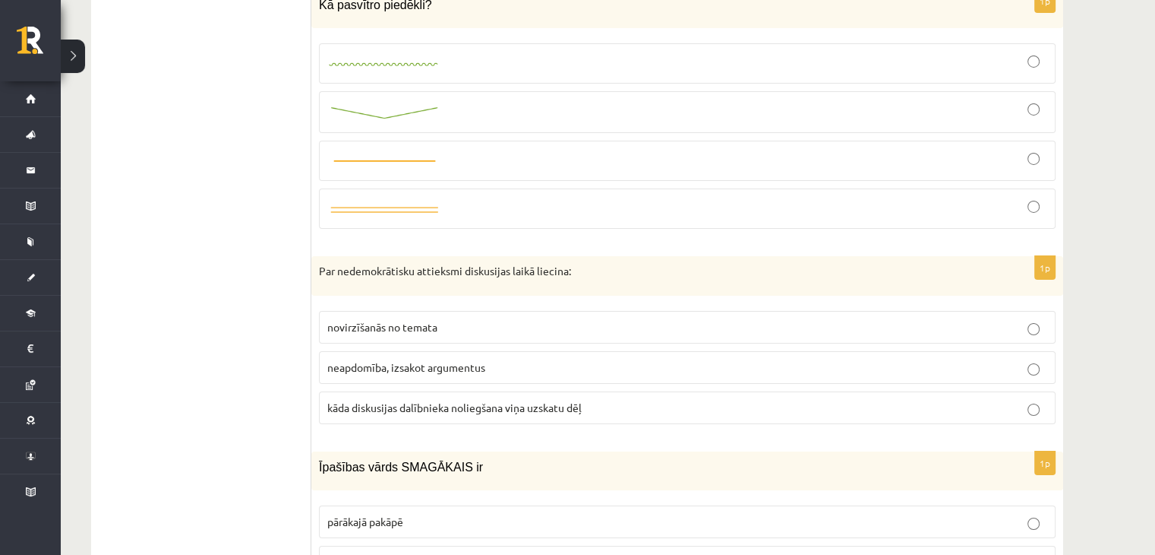
click at [428, 400] on p "kāda diskusijas dalībnieka noliegšana viņa uzskatu dēļ" at bounding box center [687, 408] width 720 height 16
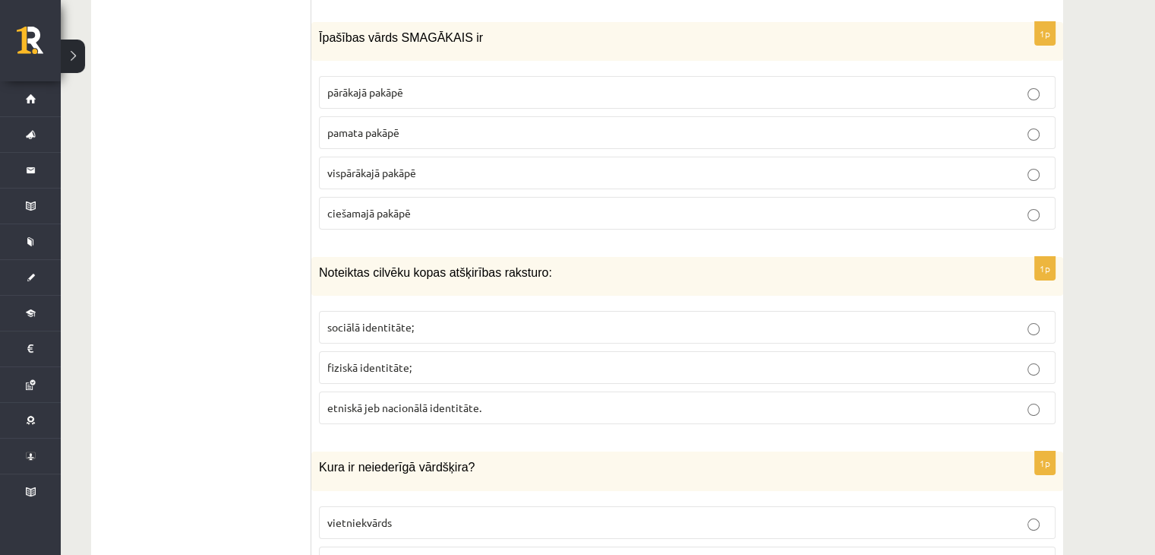
scroll to position [5774, 0]
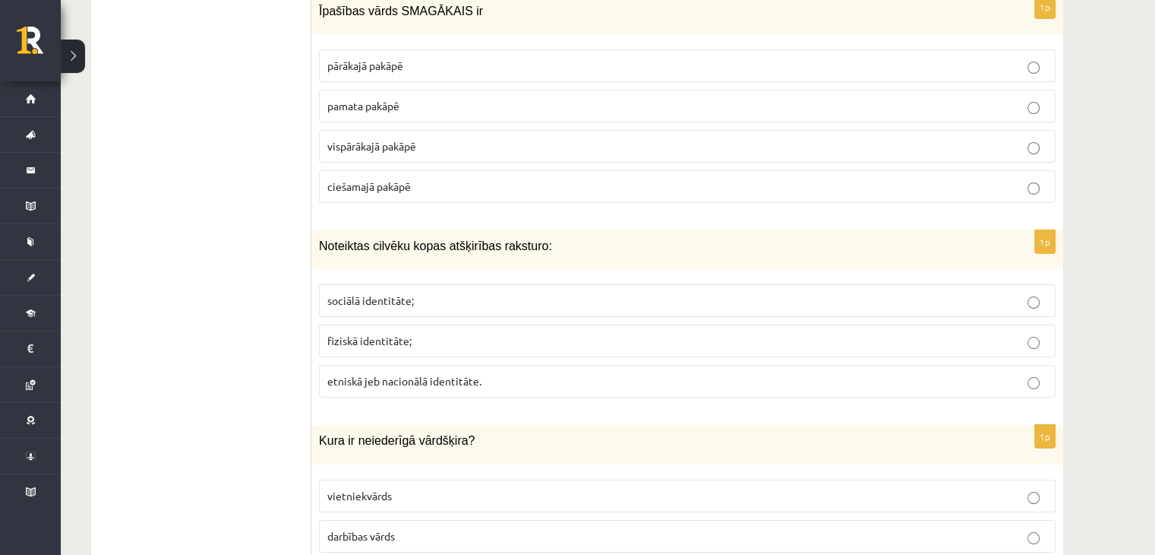
click at [486, 365] on label "etniskā jeb nacionālā identitāte." at bounding box center [687, 381] width 737 height 33
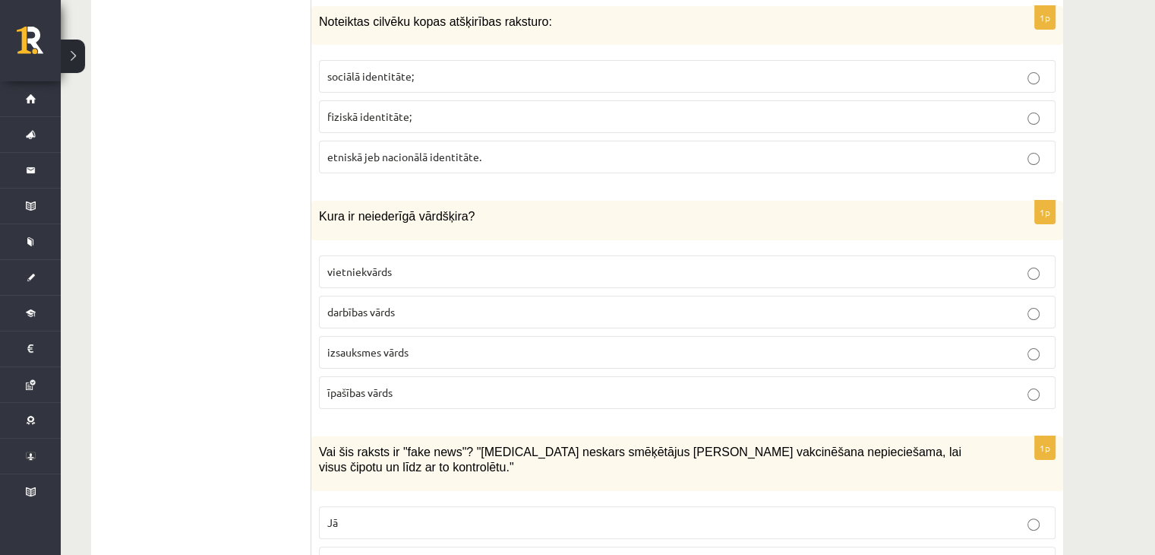
scroll to position [6002, 0]
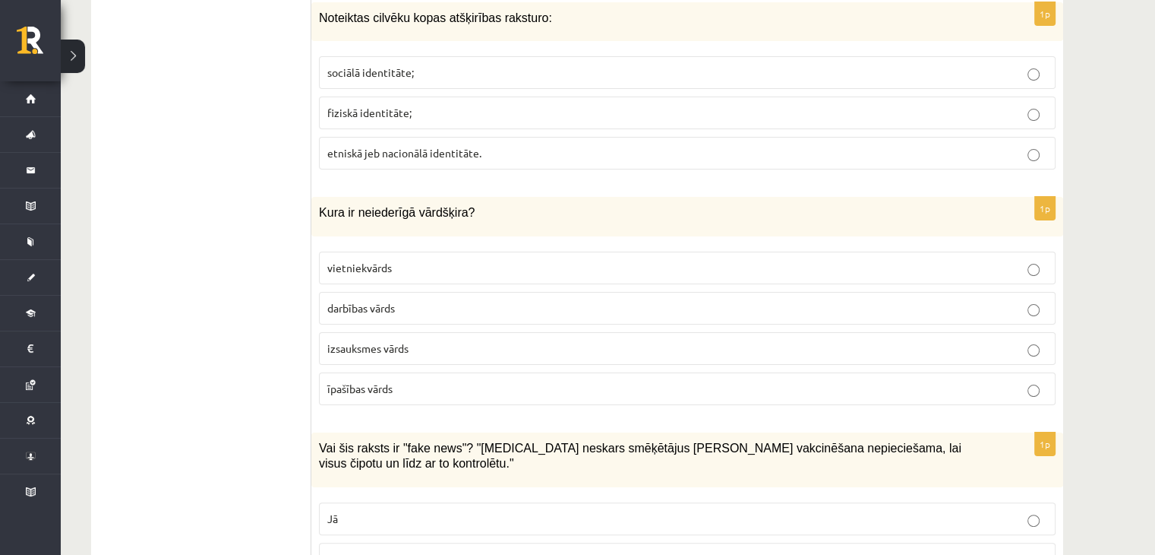
click at [432, 332] on label "izsauksmes vārds" at bounding box center [687, 348] width 737 height 33
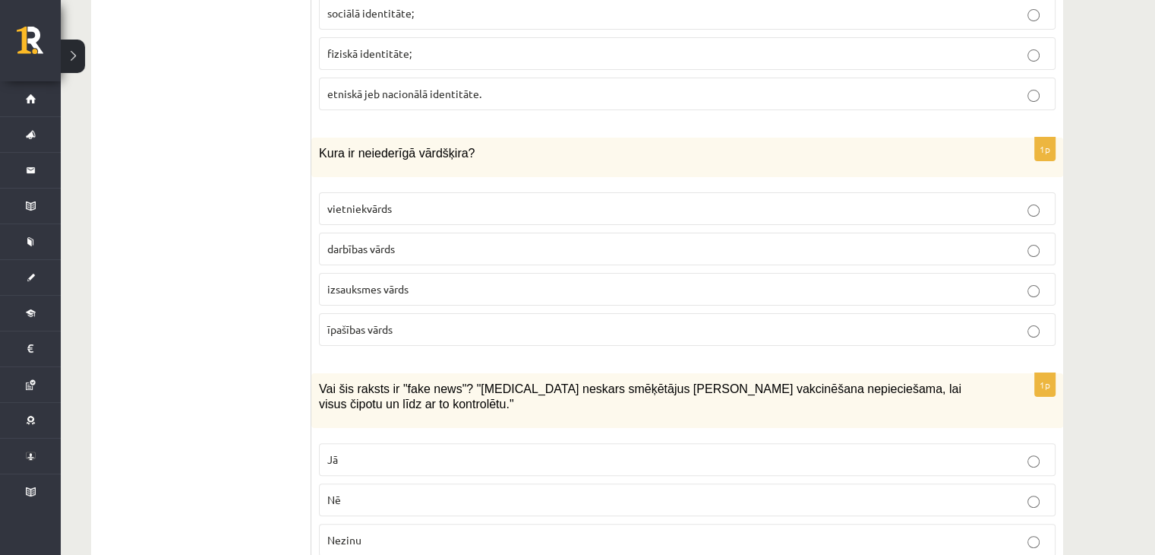
scroll to position [6153, 0]
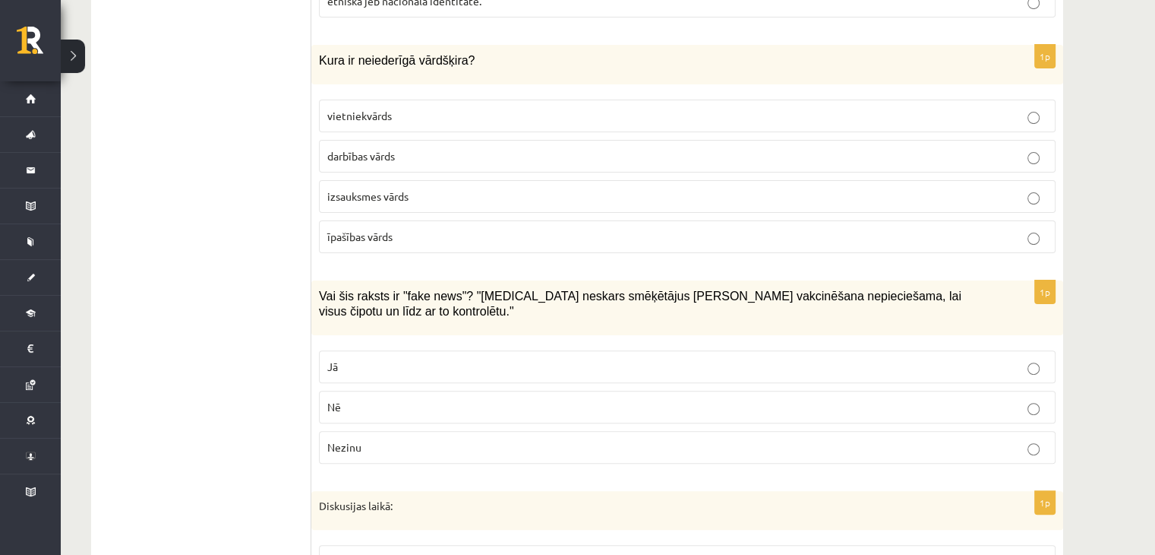
click at [434, 350] on label "Jā" at bounding box center [687, 366] width 737 height 33
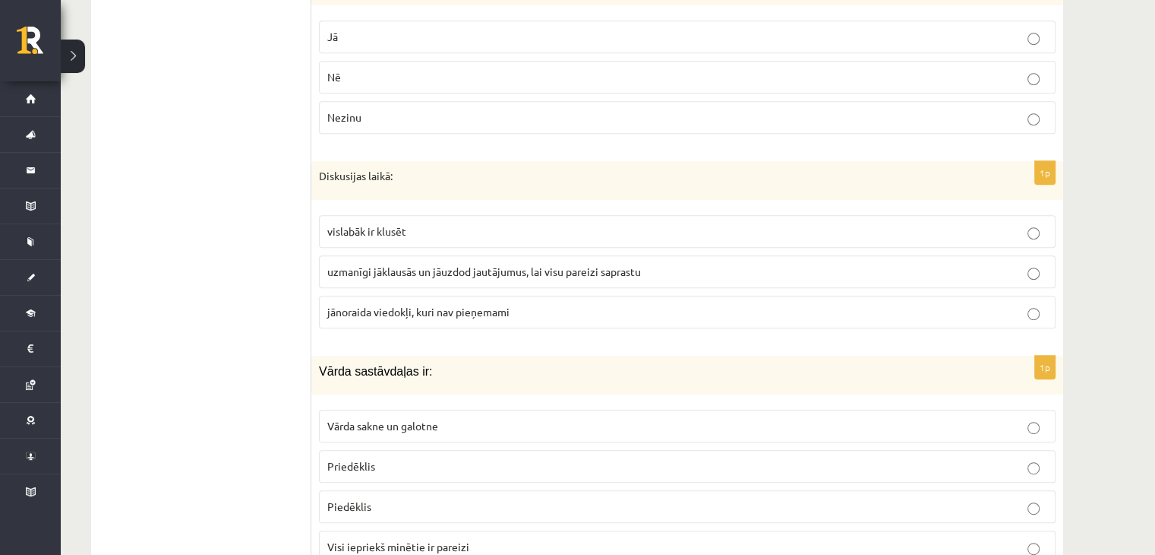
scroll to position [6609, 0]
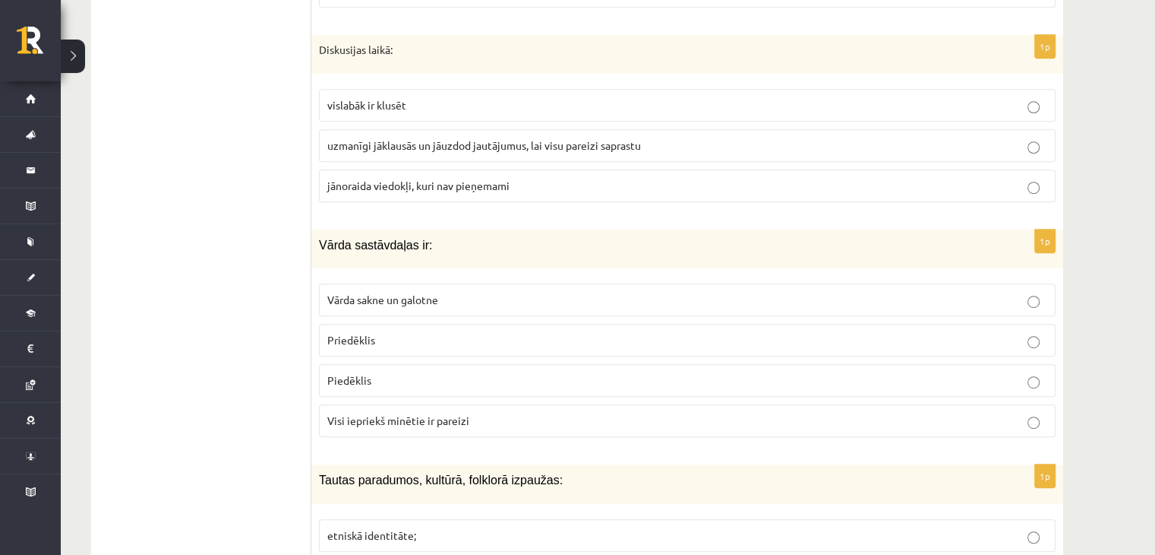
click at [450, 413] on span "Visi iepriekš minētie ir pareizi" at bounding box center [398, 420] width 142 height 14
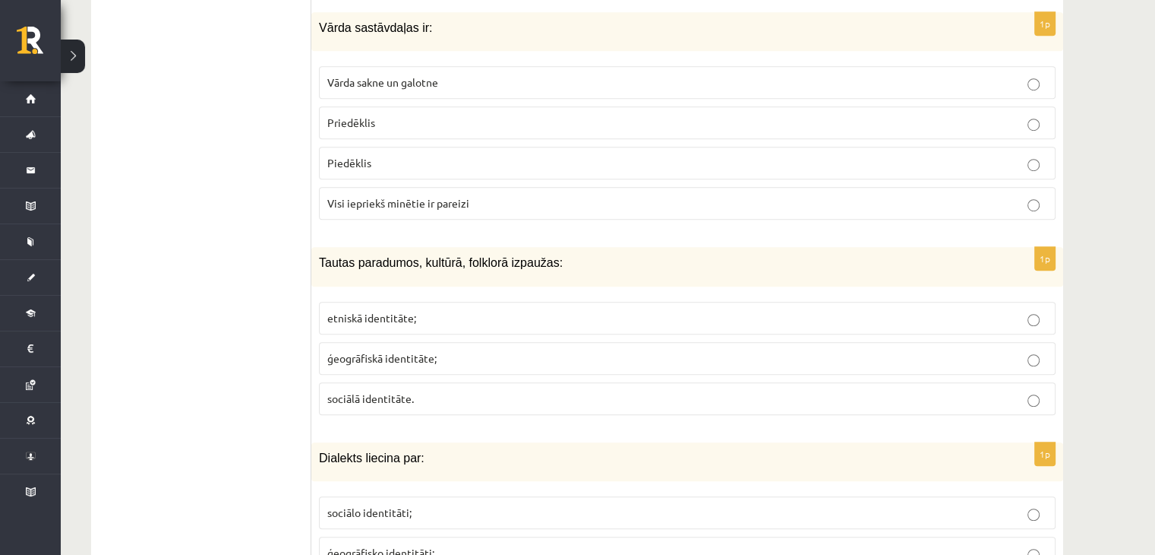
scroll to position [6837, 0]
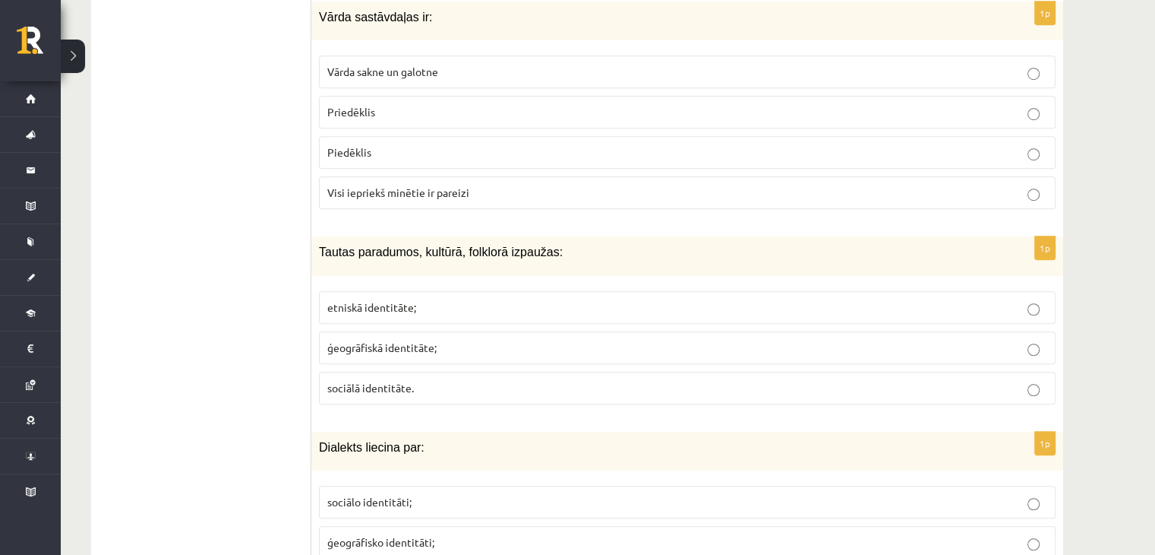
click at [469, 291] on label "etniskā identitāte;" at bounding box center [687, 307] width 737 height 33
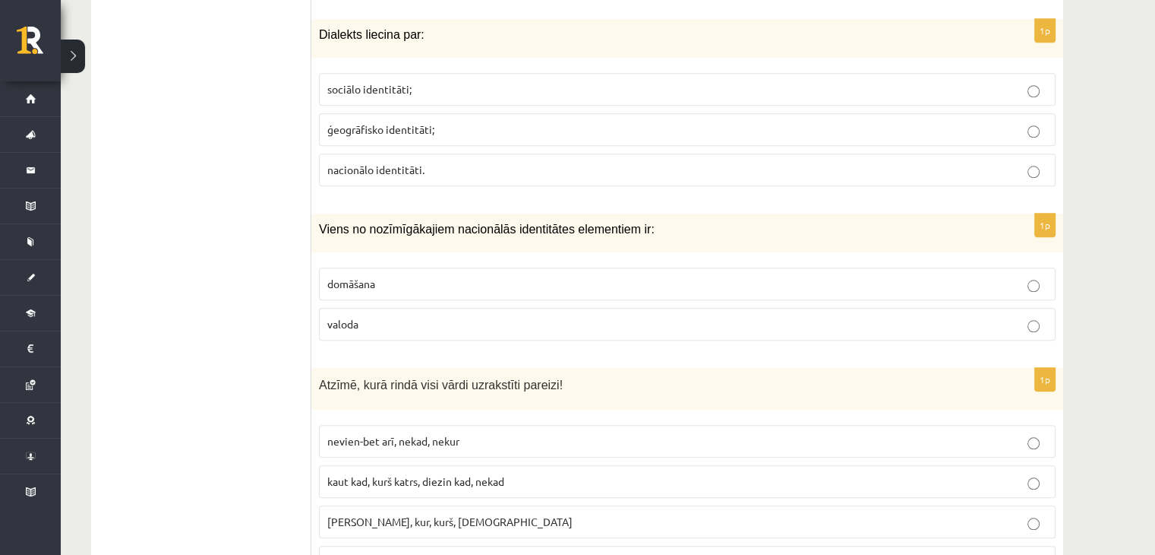
scroll to position [7279, 0]
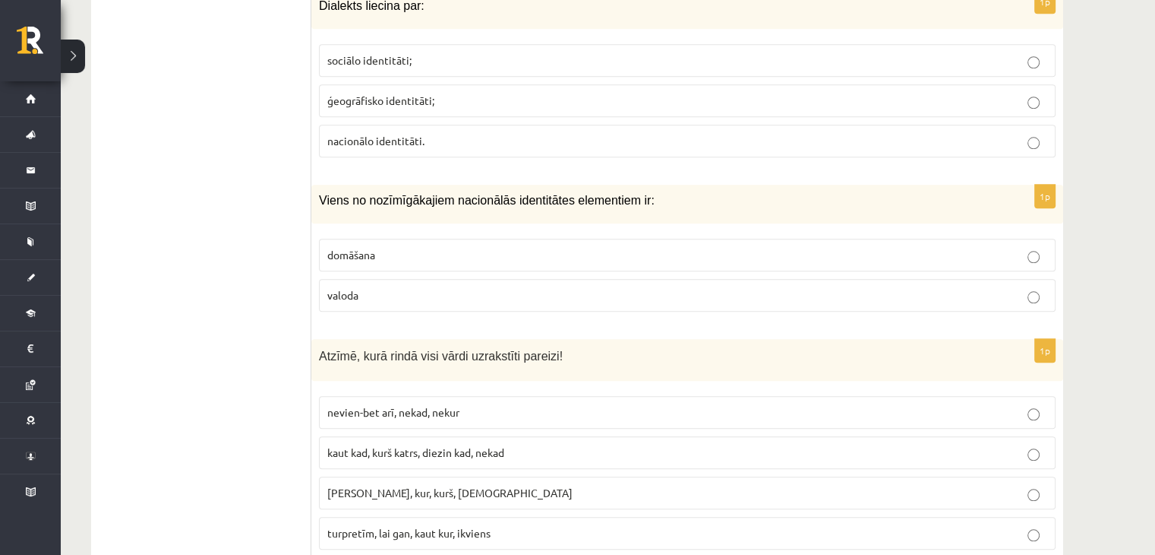
click at [389, 445] on span "kaut kad, kurš katrs, diezin kad, nekad" at bounding box center [415, 452] width 177 height 14
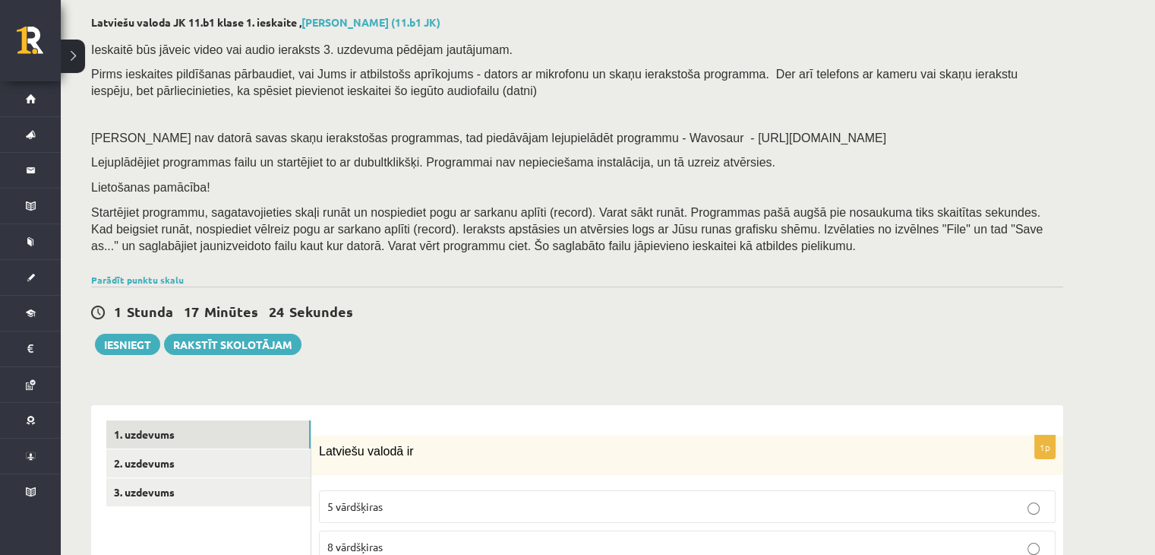
scroll to position [152, 0]
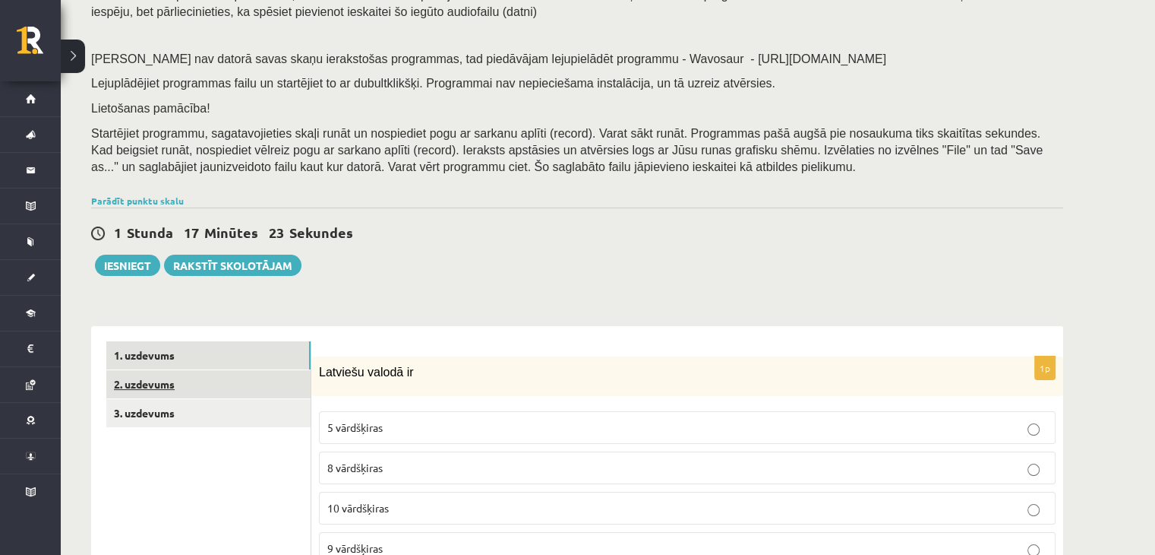
click at [260, 387] on link "2. uzdevums" at bounding box center [208, 384] width 204 height 28
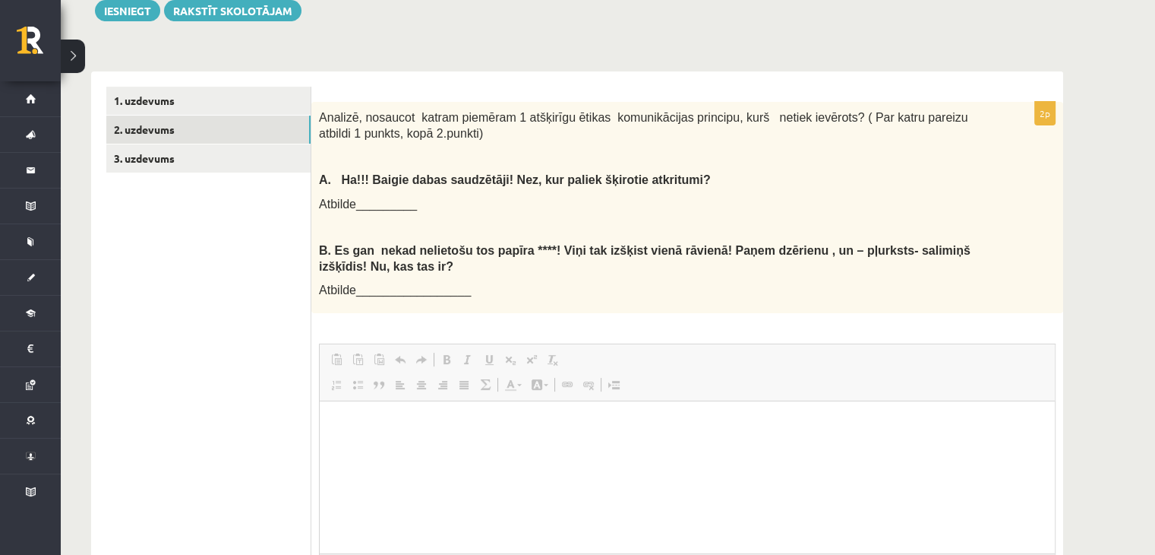
scroll to position [0, 0]
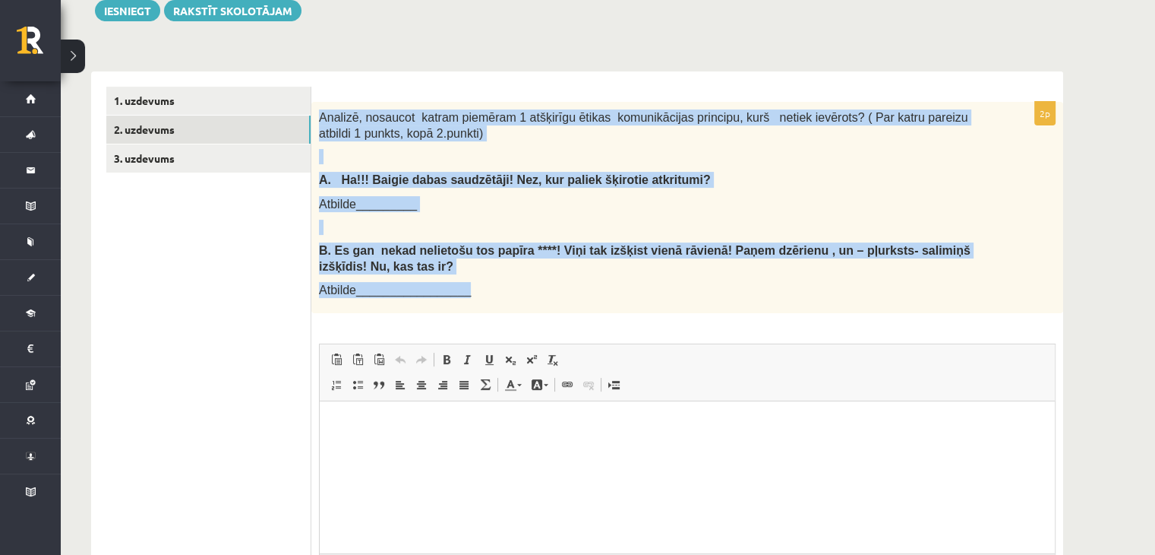
drag, startPoint x: 316, startPoint y: 113, endPoint x: 885, endPoint y: 289, distance: 595.7
click at [885, 289] on div "Analizē, nosaucot katram piemēram 1 atšķirīgu ētikas komunikācijas principu, ku…" at bounding box center [687, 207] width 752 height 211
copy div "Analizē, nosaucot katram piemēram 1 atšķirīgu ētikas komunikācijas principu, ku…"
click at [492, 204] on p "Atbilde_________" at bounding box center [649, 204] width 661 height 16
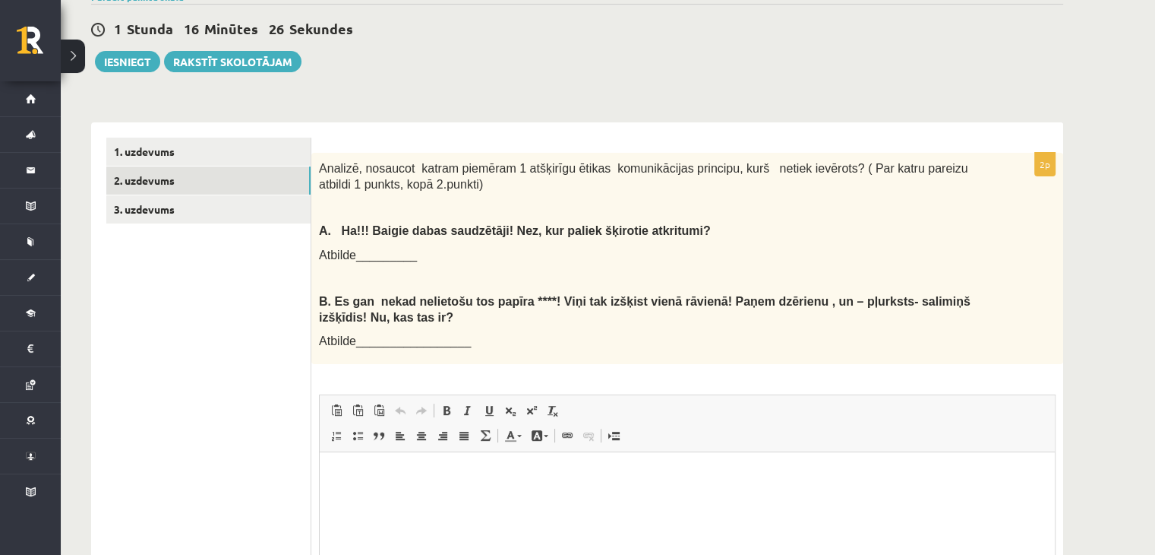
scroll to position [556, 0]
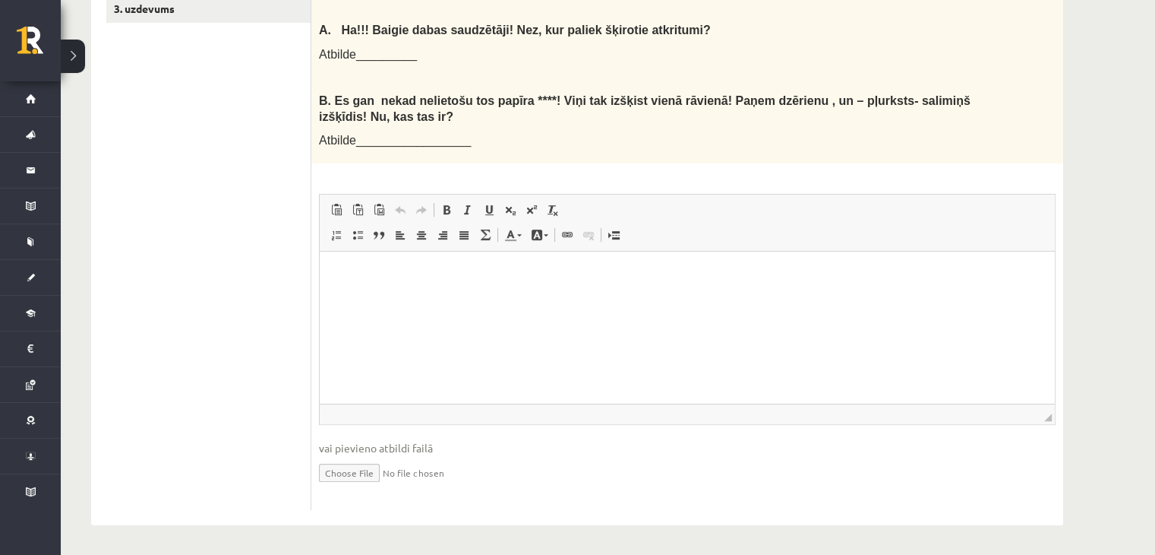
drag, startPoint x: 356, startPoint y: 283, endPoint x: 357, endPoint y: 272, distance: 11.4
click at [356, 282] on html at bounding box center [687, 274] width 735 height 46
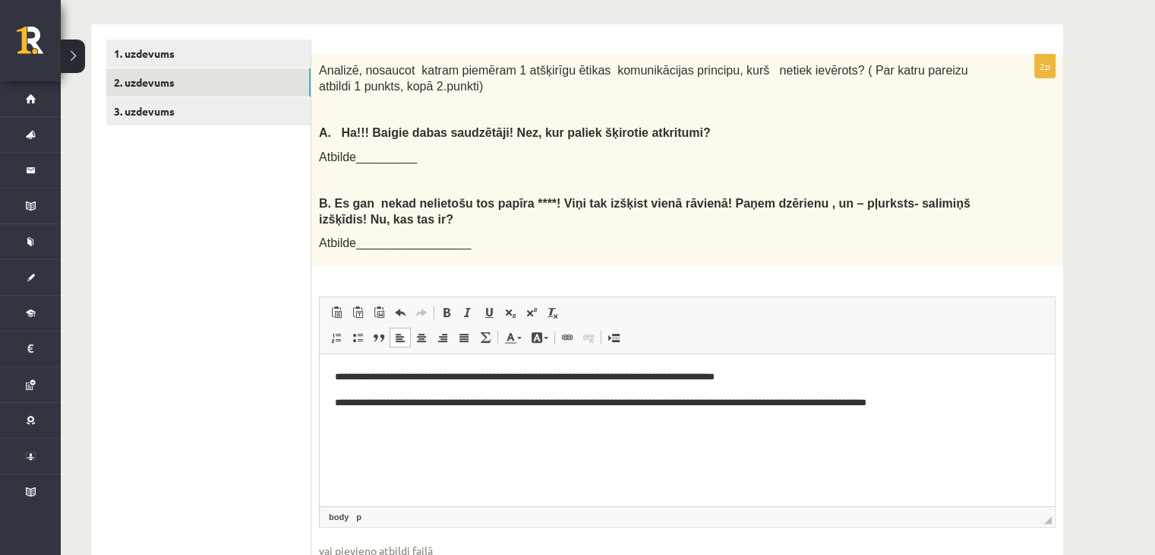
scroll to position [252, 0]
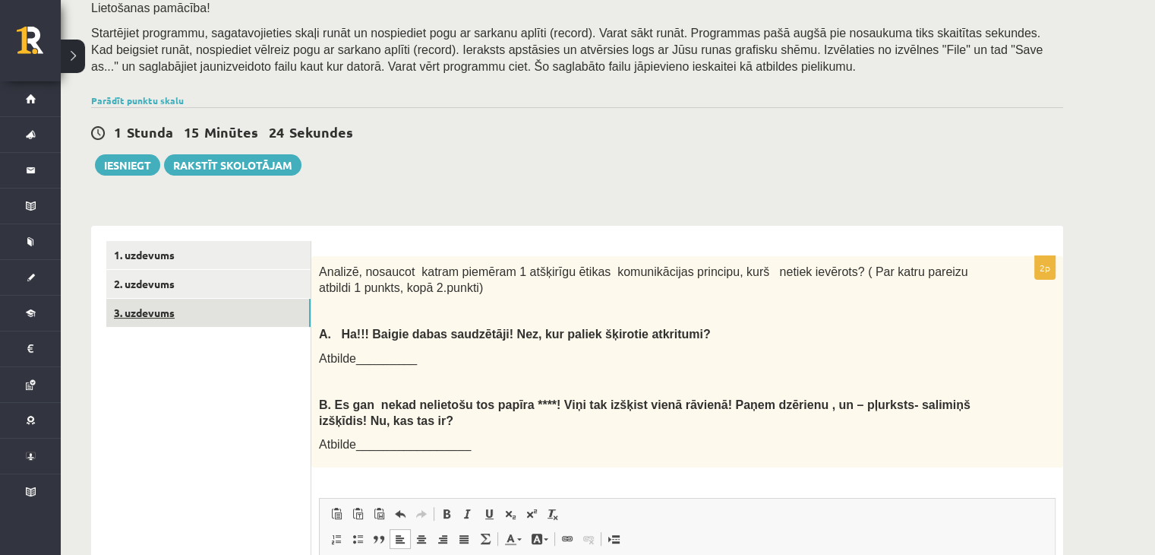
click at [228, 315] on link "3. uzdevums" at bounding box center [208, 313] width 204 height 28
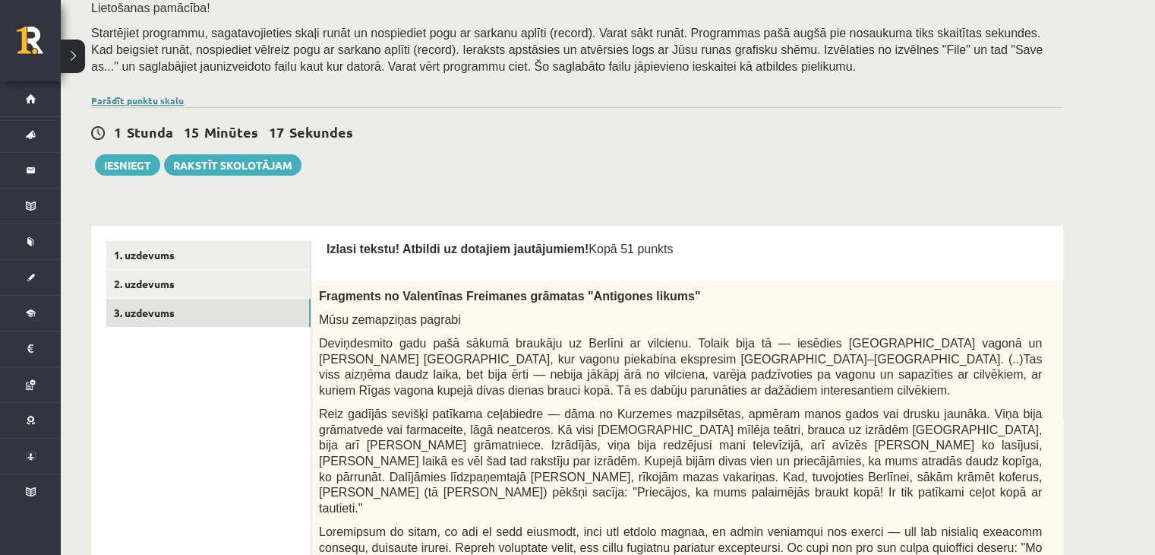
click at [141, 104] on link "Parādīt punktu skalu" at bounding box center [137, 100] width 93 height 12
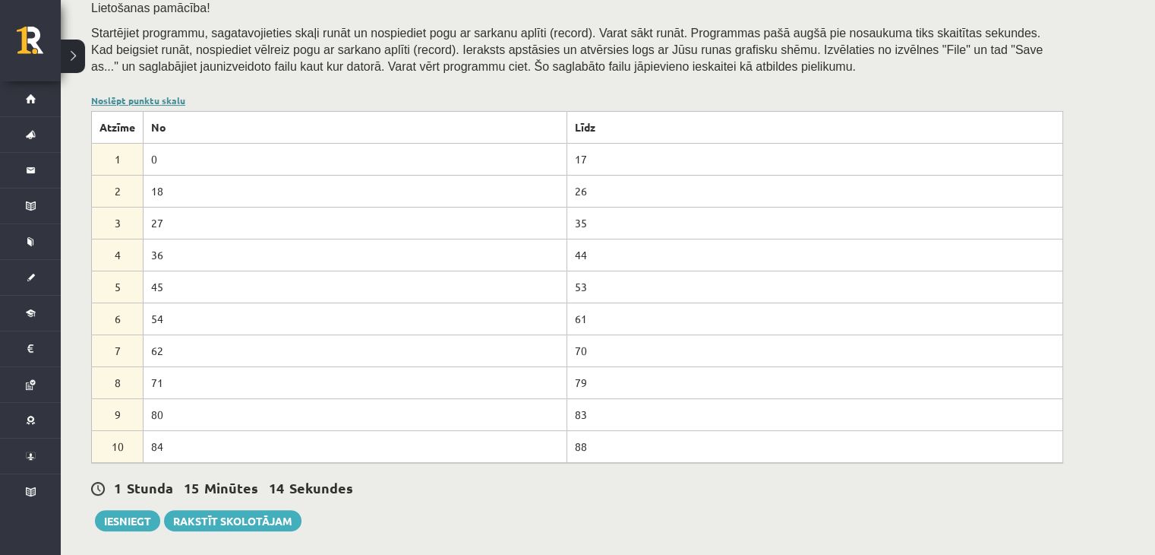
click at [134, 101] on link "Noslēpt punktu skalu" at bounding box center [138, 100] width 94 height 12
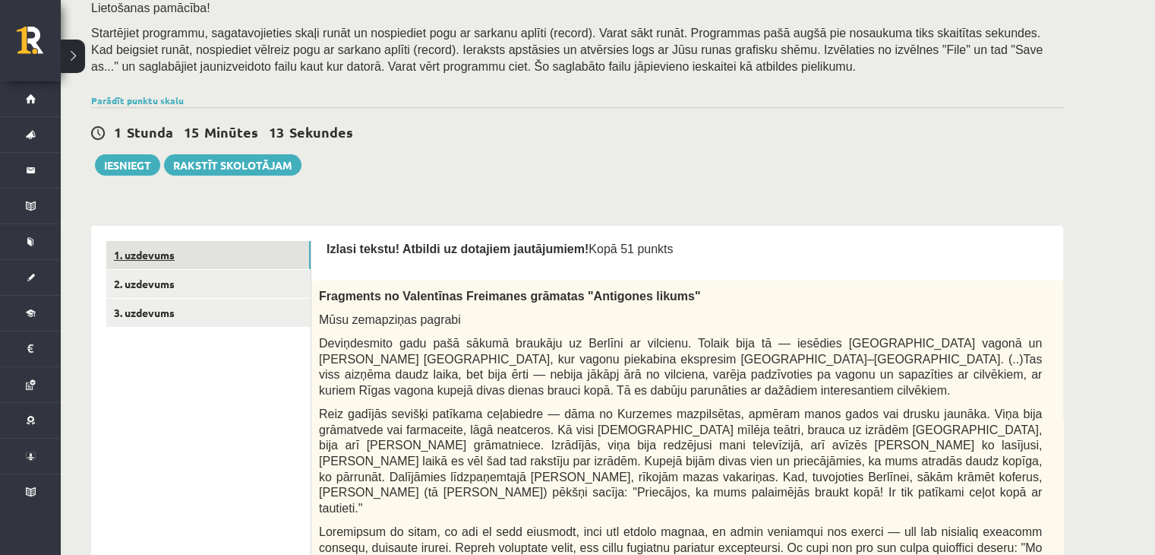
click at [167, 247] on link "1. uzdevums" at bounding box center [208, 255] width 204 height 28
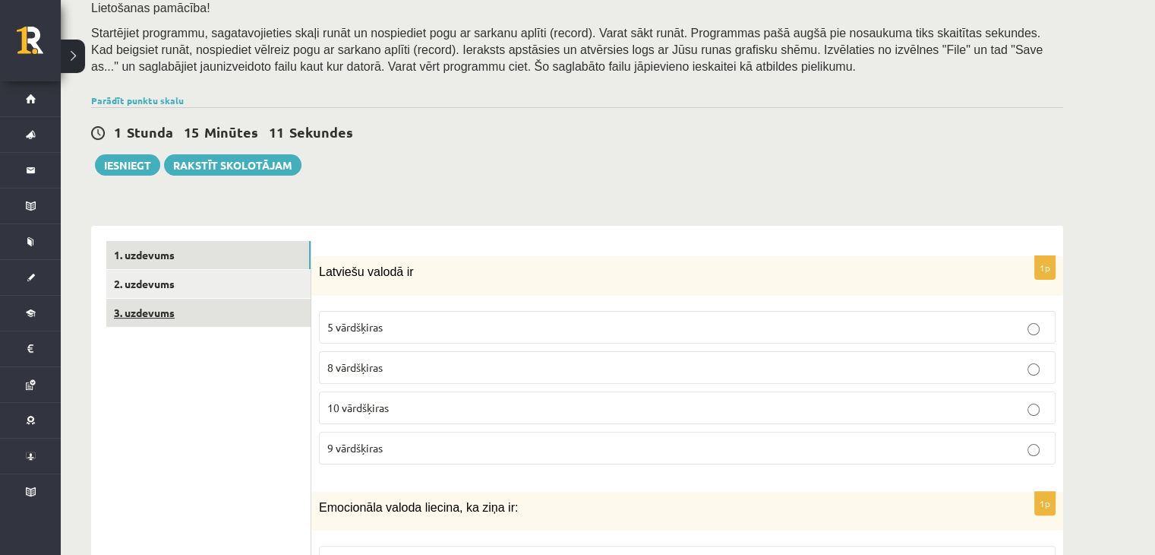
click at [177, 302] on link "3. uzdevums" at bounding box center [208, 313] width 204 height 28
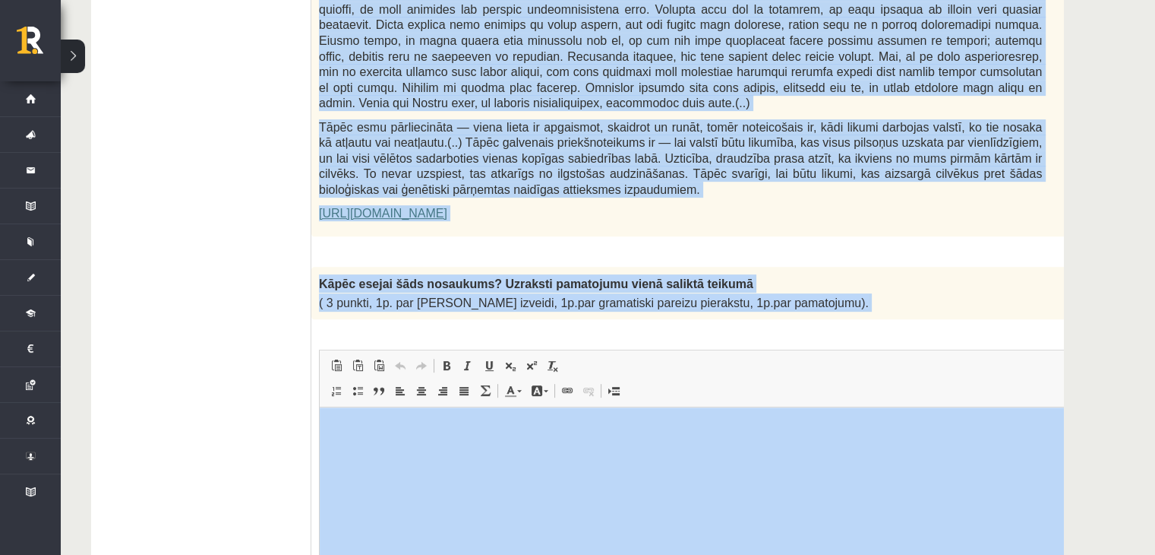
scroll to position [1071, 0]
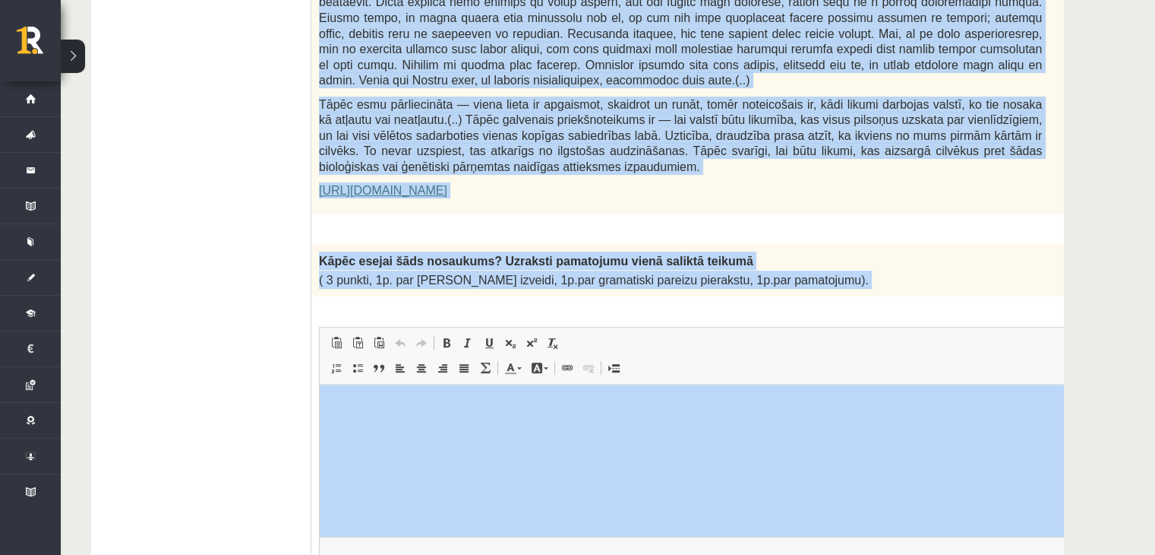
drag, startPoint x: 322, startPoint y: 329, endPoint x: 810, endPoint y: 229, distance: 497.9
copy form "Izlasi tekstu! Atbildi uz dotajiem jautājumiem! Kopā 51 punkts 0p Fragments no …"
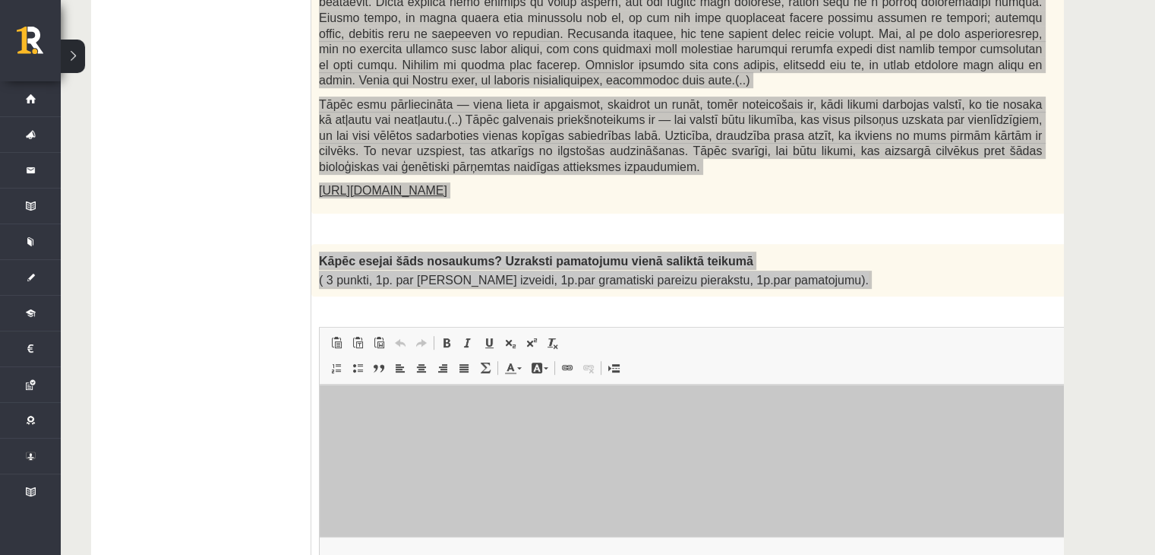
click at [371, 413] on p "Визуальный текстовый редактор, wiswyg-editor-user-answer-47433956524040" at bounding box center [718, 408] width 767 height 16
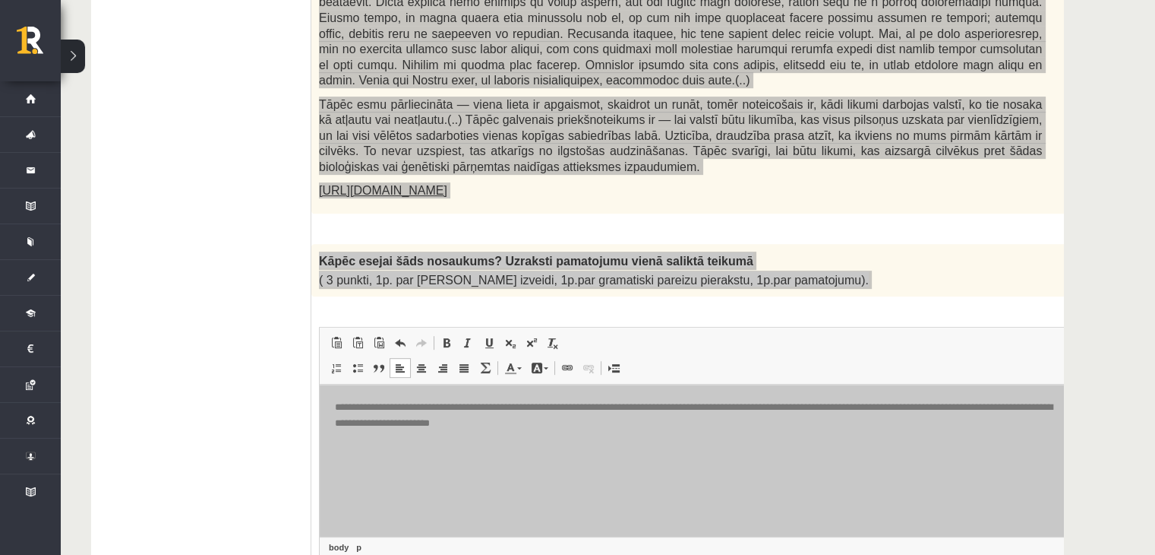
click at [331, 405] on html "**********" at bounding box center [719, 415] width 798 height 62
click at [358, 447] on html "**********" at bounding box center [719, 415] width 798 height 62
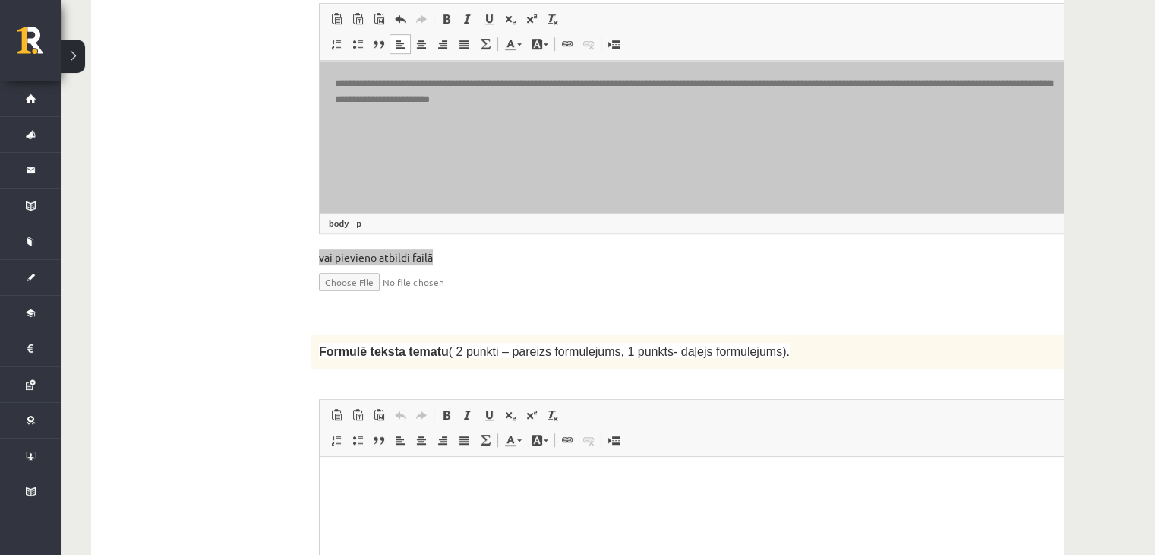
scroll to position [1527, 0]
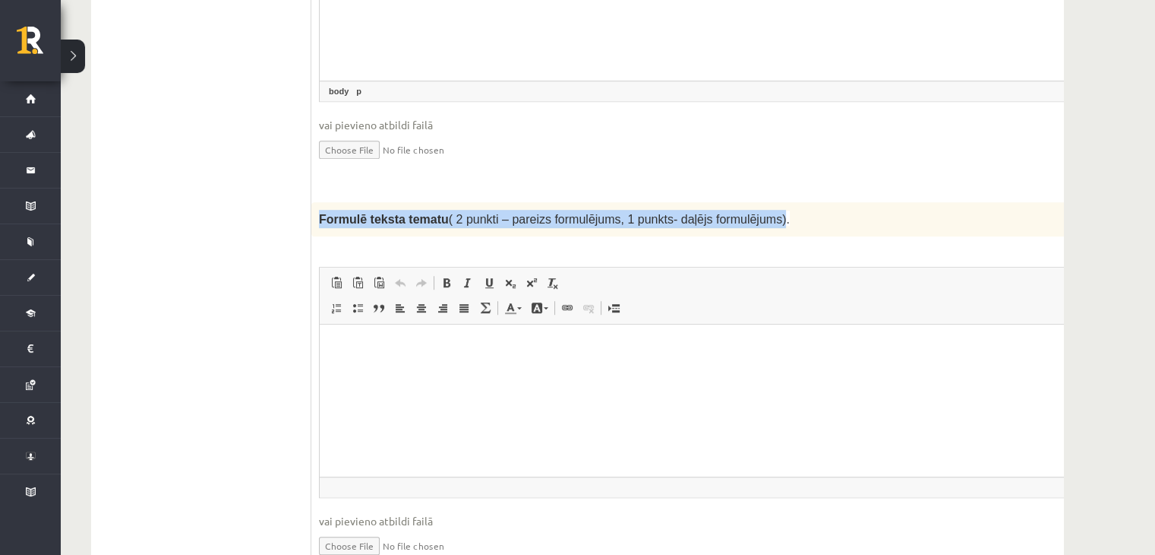
drag, startPoint x: 318, startPoint y: 162, endPoint x: 745, endPoint y: 168, distance: 427.7
click at [745, 202] on div "Formulē teksta tematu ( 2 punkti – pareizs formulējums, 1 punkts- daļējs formul…" at bounding box center [718, 218] width 814 height 33
copy span "Formulē teksta tematu ( 2 punkti – pareizs formulējums, 1 punkts- daļējs formul…"
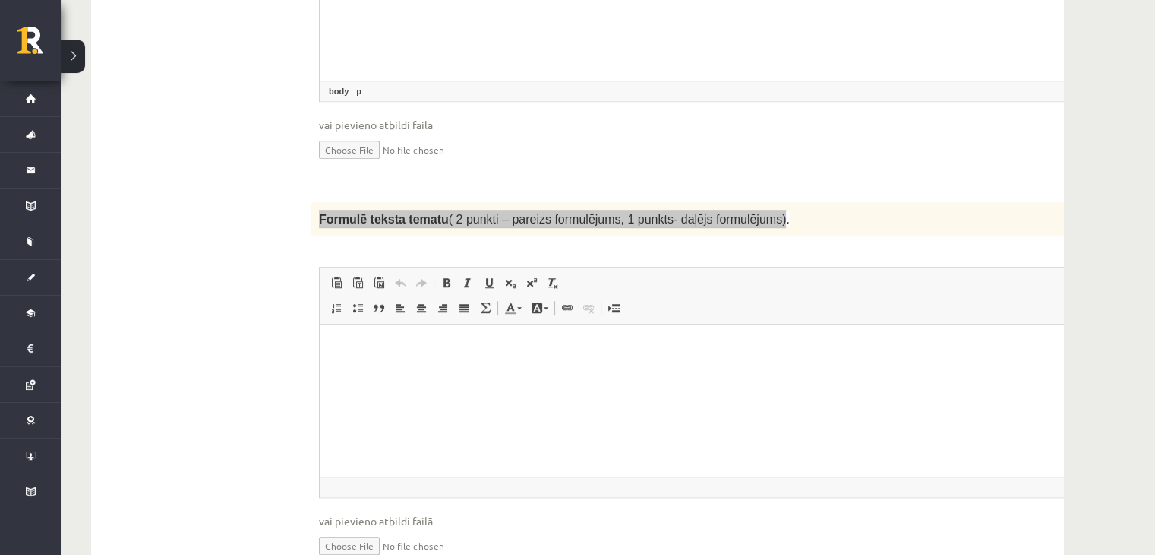
drag, startPoint x: 374, startPoint y: 362, endPoint x: 371, endPoint y: 334, distance: 29.0
click at [375, 361] on html at bounding box center [719, 347] width 798 height 46
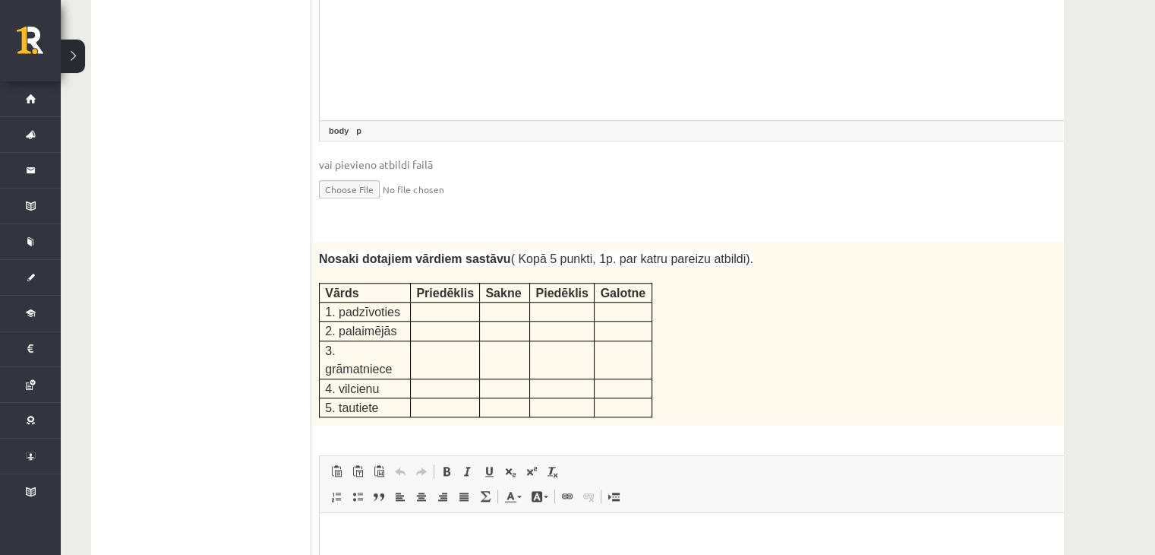
scroll to position [1907, 0]
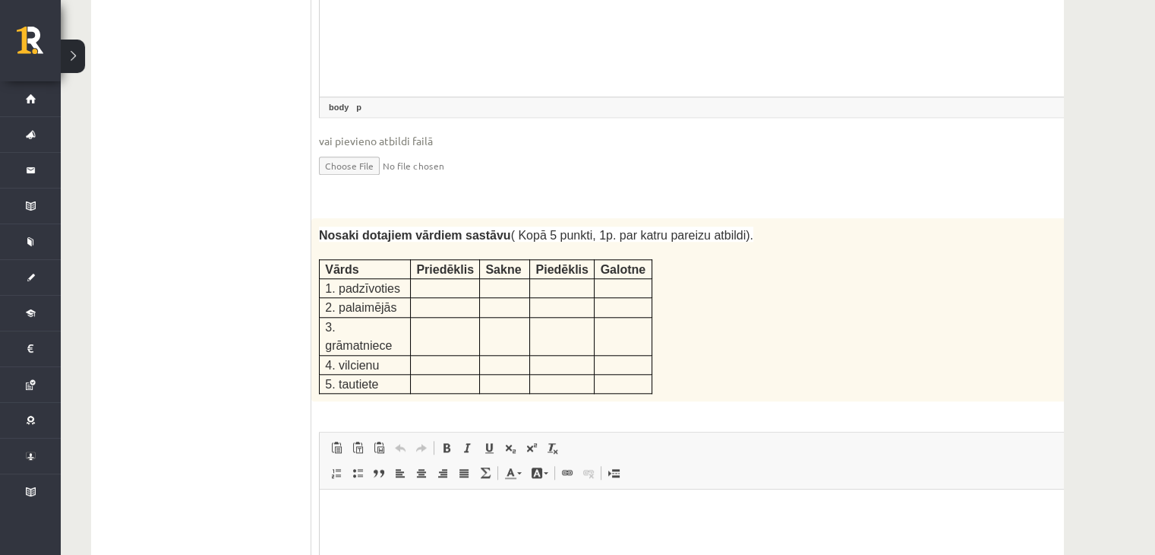
drag, startPoint x: 387, startPoint y: 255, endPoint x: 363, endPoint y: 260, distance: 24.0
click at [363, 321] on span "3. grāmatniece" at bounding box center [358, 336] width 67 height 31
drag, startPoint x: 350, startPoint y: 257, endPoint x: 457, endPoint y: 241, distance: 108.3
click at [462, 298] on tr "2. palaimējās" at bounding box center [486, 307] width 333 height 19
click at [536, 263] on span "Piedēklis" at bounding box center [562, 269] width 52 height 13
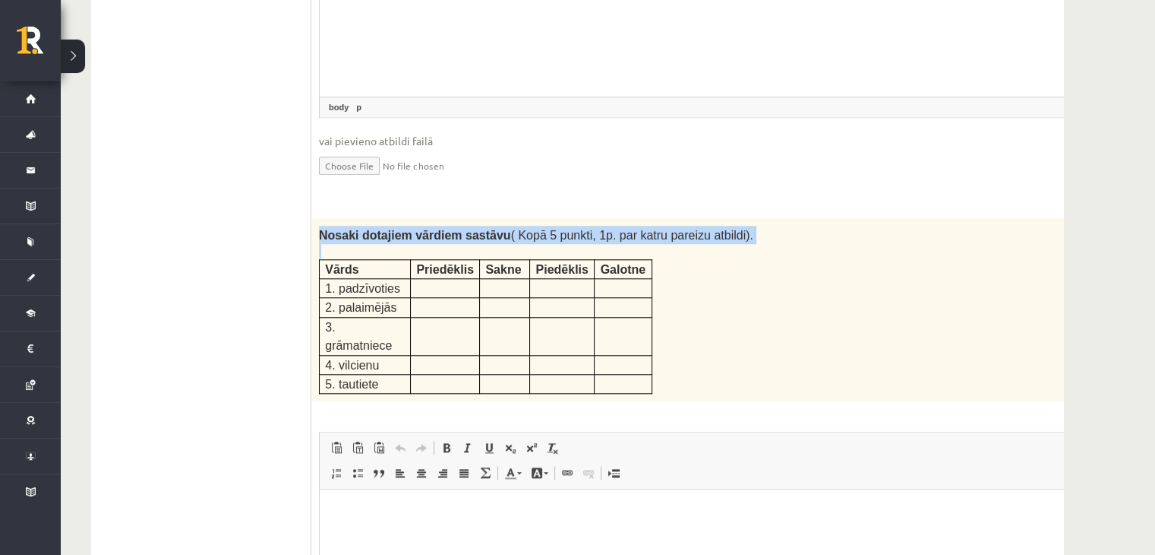
drag, startPoint x: 318, startPoint y: 179, endPoint x: 577, endPoint y: 229, distance: 264.0
click at [724, 218] on div "Nosaki dotajiem vārdiem sastāvu ( Kopā 5 punkti, 1p. par katru pareizu atbildi)…" at bounding box center [718, 310] width 814 height 184
copy div "Nosaki dotajiem vārdiem sastāvu ( Kopā 5 punkti, 1p. par katru pareizu atbildi)."
drag, startPoint x: 449, startPoint y: 236, endPoint x: 432, endPoint y: 247, distance: 20.9
click at [432, 298] on p at bounding box center [445, 305] width 58 height 15
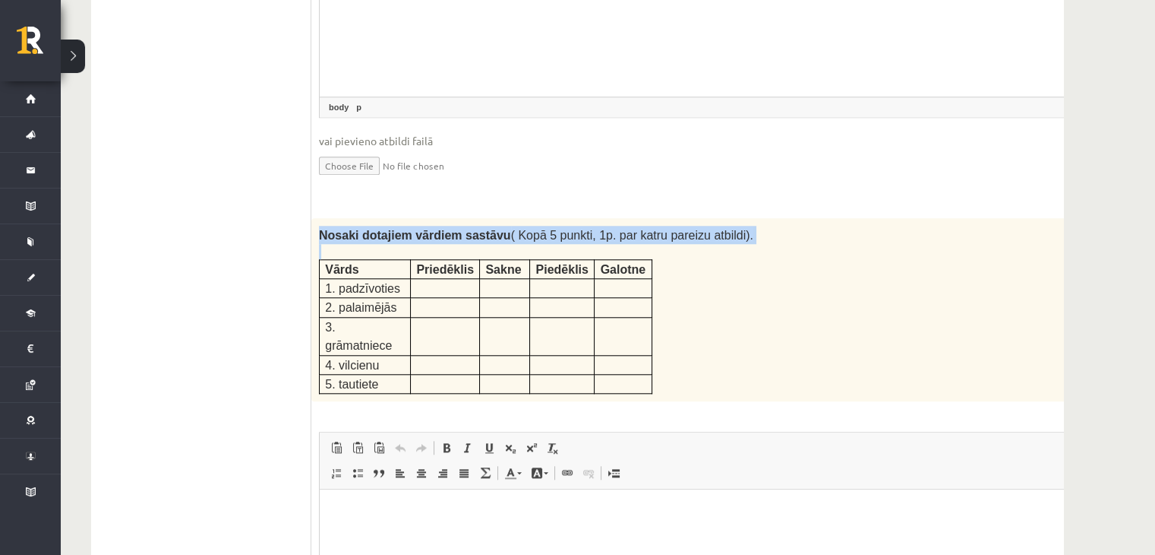
click at [432, 298] on p at bounding box center [445, 305] width 58 height 15
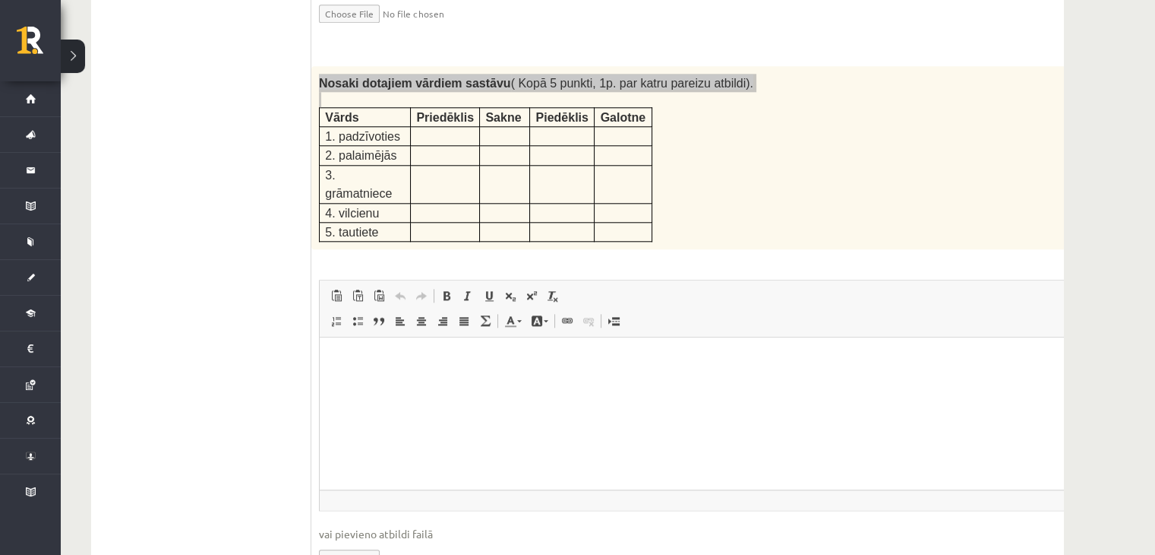
drag, startPoint x: 429, startPoint y: 453, endPoint x: 428, endPoint y: 426, distance: 26.6
click at [429, 384] on html at bounding box center [719, 360] width 798 height 46
click at [339, 286] on link "Вставить Комбинация клавиш Ctrl+V" at bounding box center [336, 296] width 21 height 20
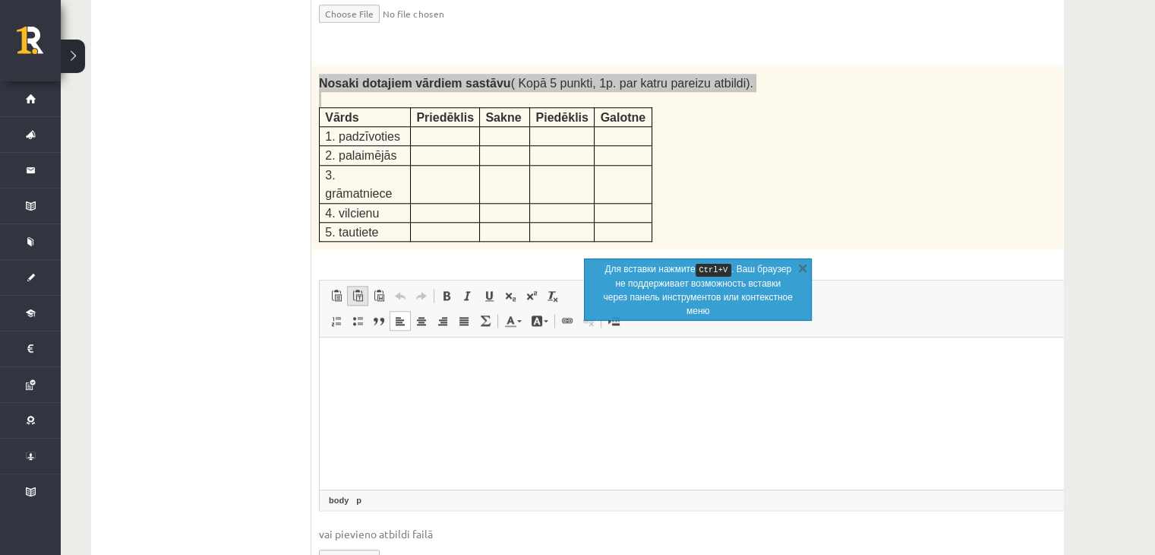
click at [363, 289] on span at bounding box center [358, 295] width 12 height 12
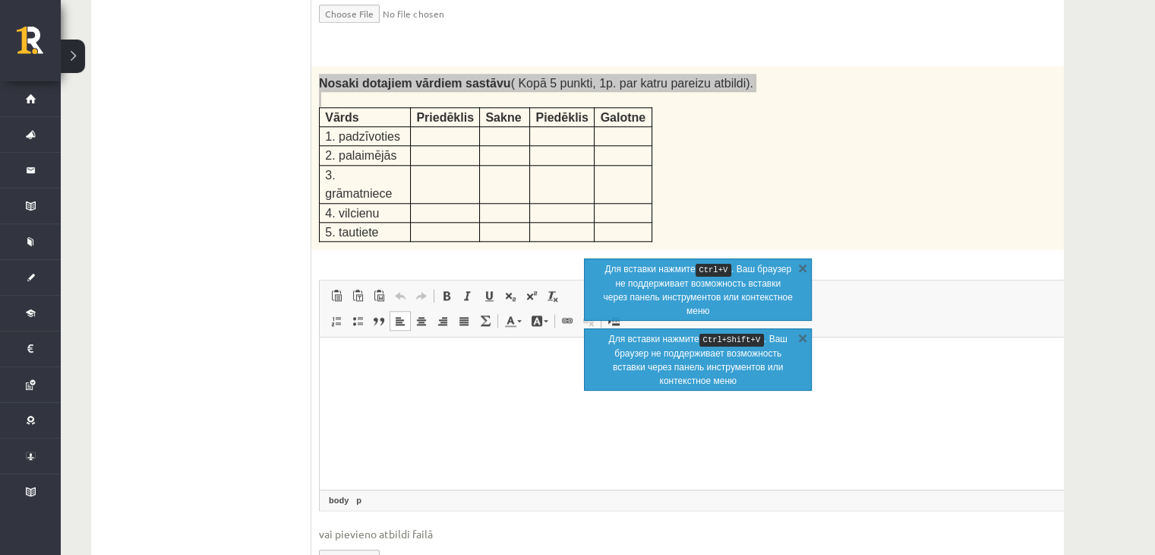
click at [429, 340] on html at bounding box center [719, 360] width 798 height 46
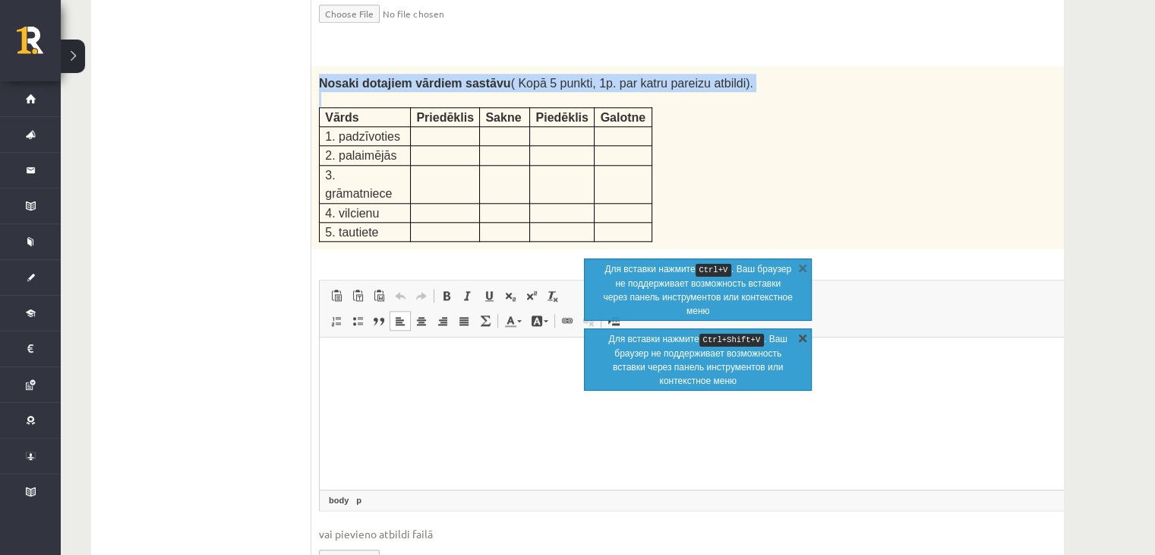
click at [803, 261] on link "X" at bounding box center [802, 267] width 15 height 15
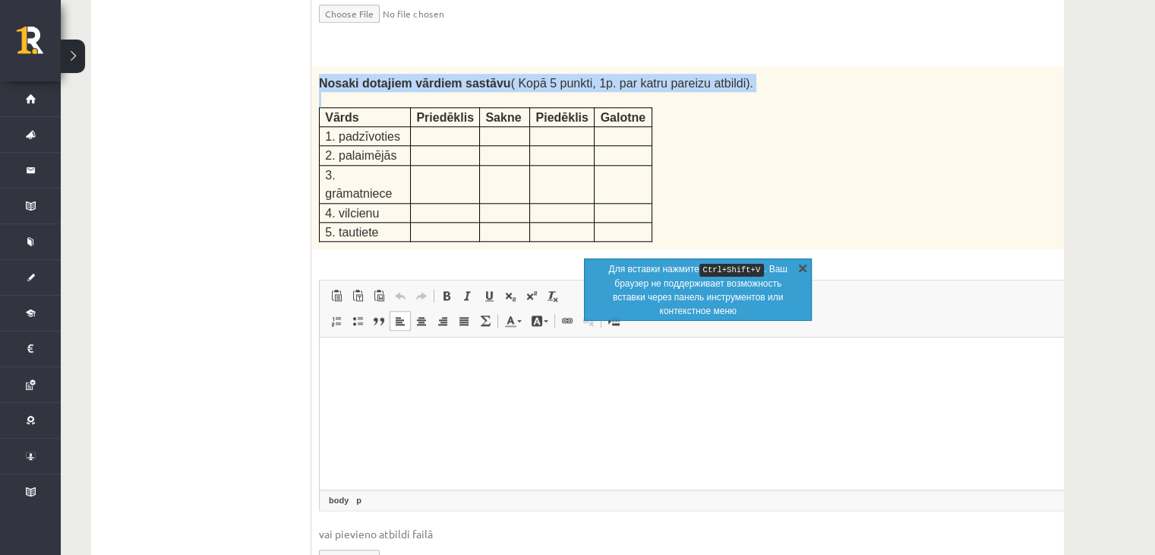
click at [803, 268] on link "X" at bounding box center [802, 267] width 15 height 15
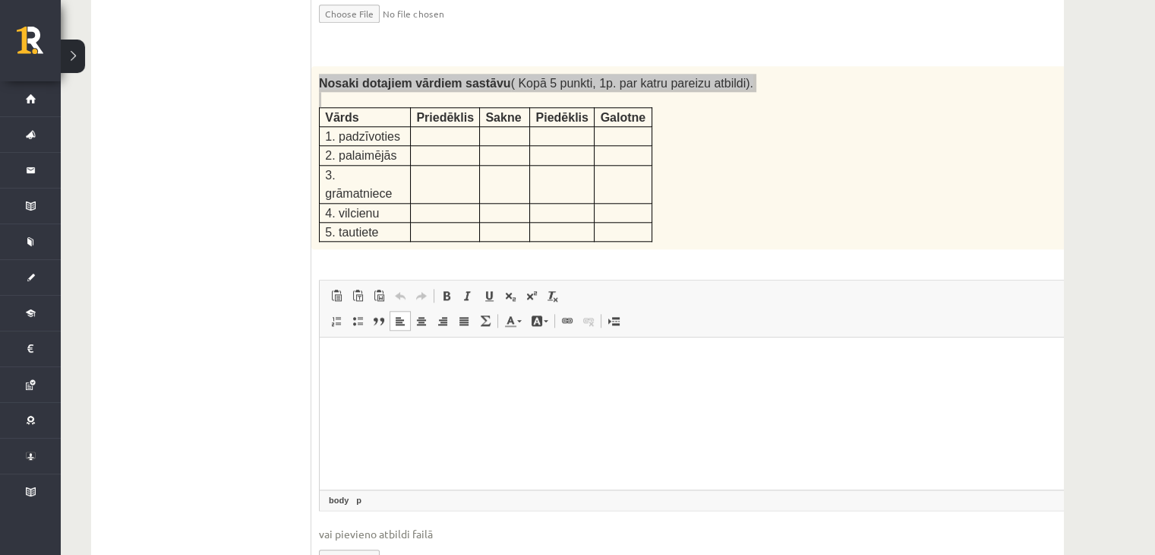
click at [656, 384] on html at bounding box center [719, 360] width 798 height 46
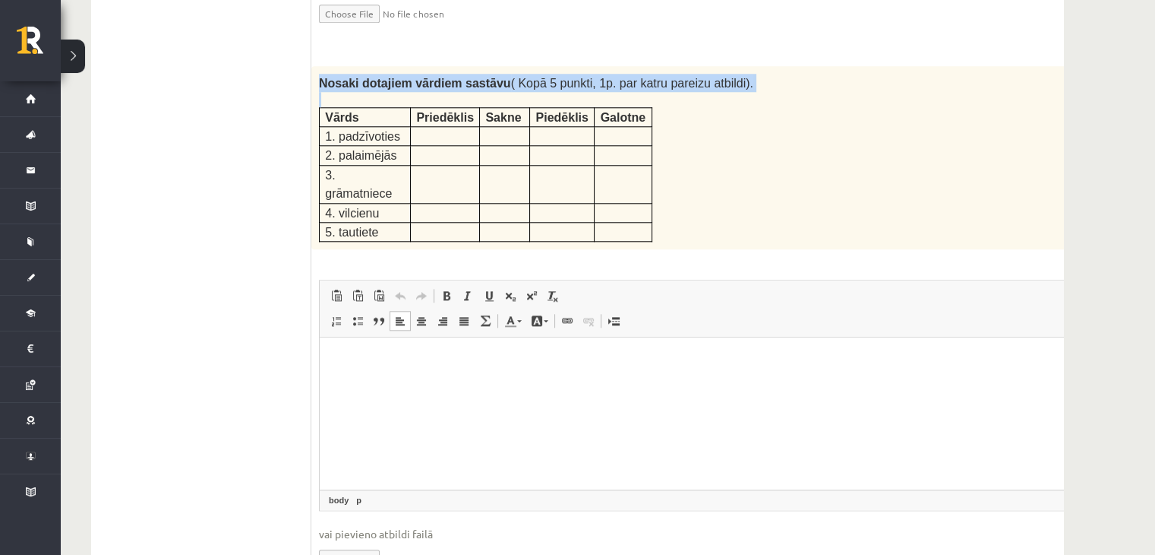
drag, startPoint x: 479, startPoint y: 130, endPoint x: 456, endPoint y: 144, distance: 26.6
click at [456, 223] on p at bounding box center [445, 230] width 58 height 15
click at [457, 223] on p at bounding box center [445, 230] width 58 height 15
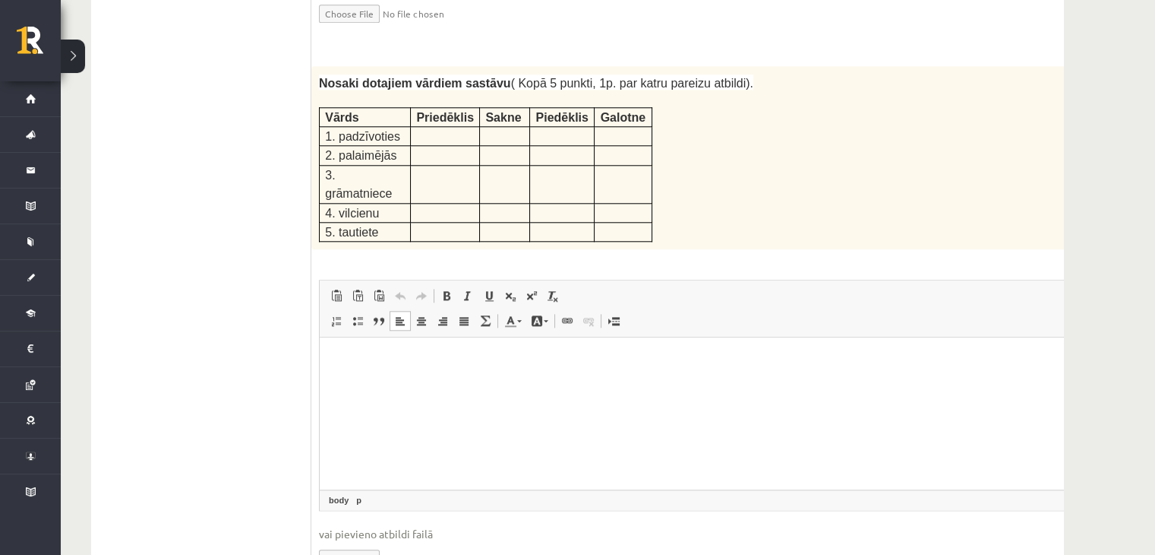
drag, startPoint x: 773, startPoint y: 484, endPoint x: 437, endPoint y: 375, distance: 353.2
click at [437, 375] on html at bounding box center [719, 360] width 798 height 46
drag, startPoint x: 351, startPoint y: 359, endPoint x: 357, endPoint y: 376, distance: 18.5
click at [352, 359] on p "**********" at bounding box center [698, 360] width 727 height 16
click at [356, 365] on p "**********" at bounding box center [698, 360] width 727 height 16
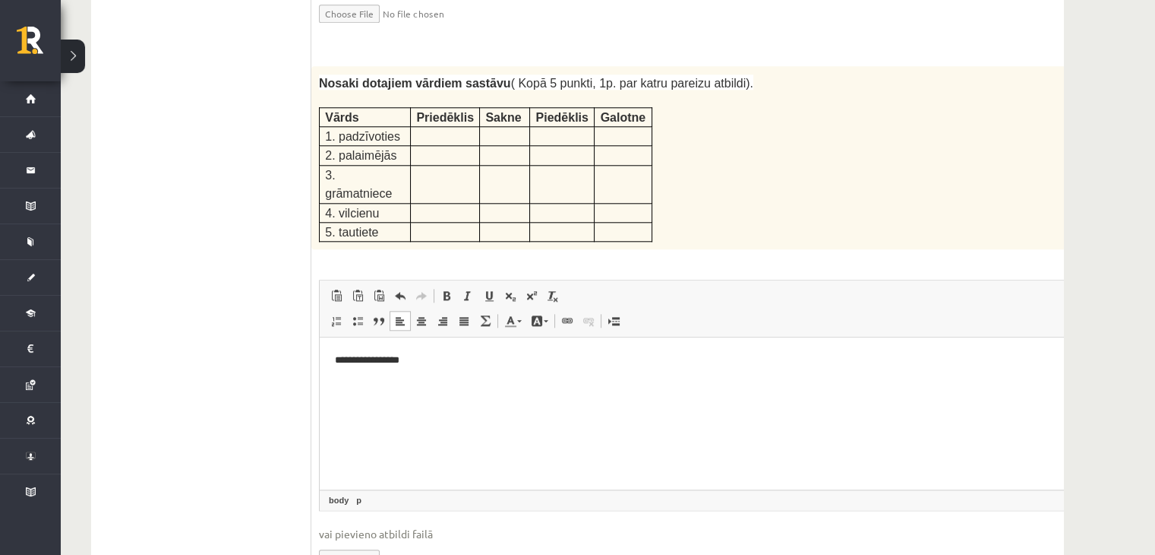
click at [352, 359] on p "**********" at bounding box center [698, 360] width 727 height 16
click at [385, 359] on p "**********" at bounding box center [698, 360] width 727 height 16
click at [403, 361] on p "**********" at bounding box center [698, 360] width 727 height 16
click at [409, 361] on p "**********" at bounding box center [698, 360] width 727 height 16
click at [415, 358] on p "**********" at bounding box center [698, 360] width 727 height 16
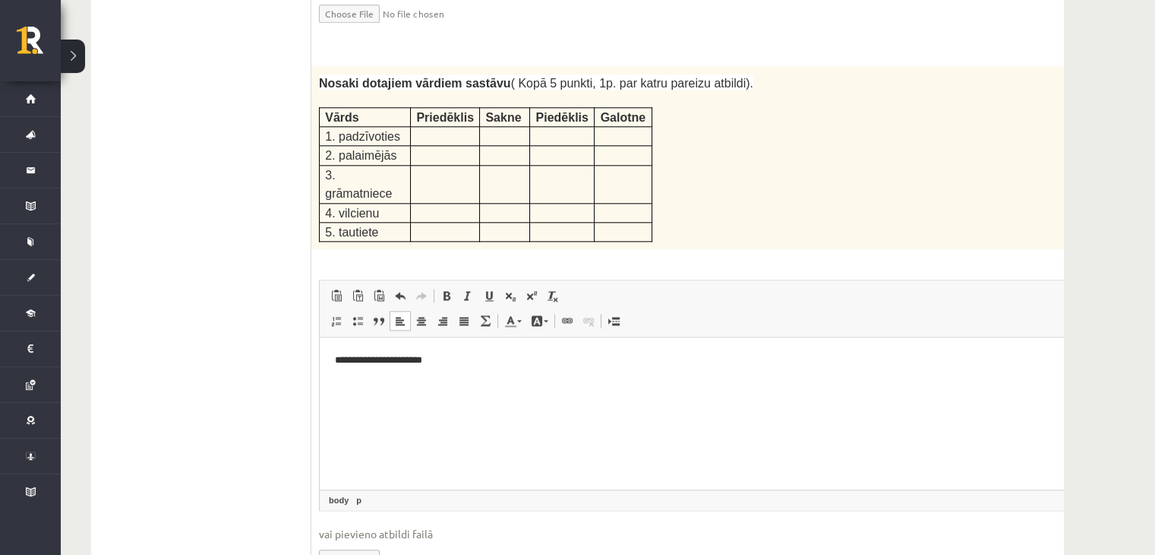
click at [369, 347] on html "**********" at bounding box center [719, 360] width 798 height 46
click at [409, 363] on p "**********" at bounding box center [698, 360] width 727 height 16
click at [368, 384] on html "**********" at bounding box center [719, 360] width 798 height 46
click at [330, 356] on html "**********" at bounding box center [719, 360] width 798 height 46
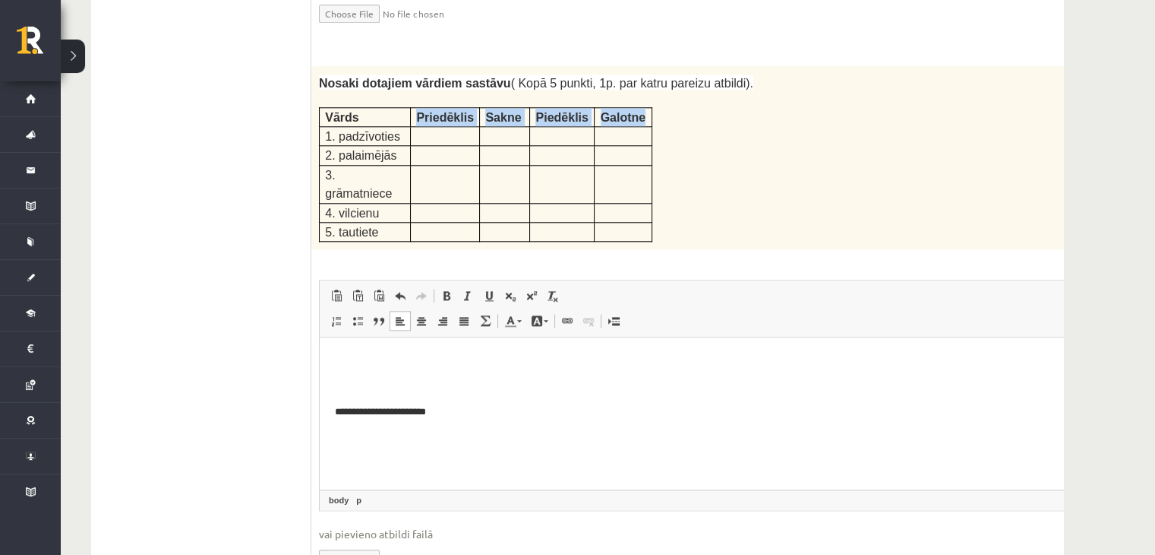
drag, startPoint x: 414, startPoint y: 55, endPoint x: 643, endPoint y: 55, distance: 229.4
click at [643, 107] on tr "Vārds Priedēklis Sakne Piedēklis Galotne" at bounding box center [486, 116] width 333 height 19
copy tr "Priedēklis Sakne Piedēklis Galotne"
click at [356, 354] on p "Визуальный текстовый редактор, wiswyg-editor-user-answer-47433979343920" at bounding box center [718, 360] width 767 height 16
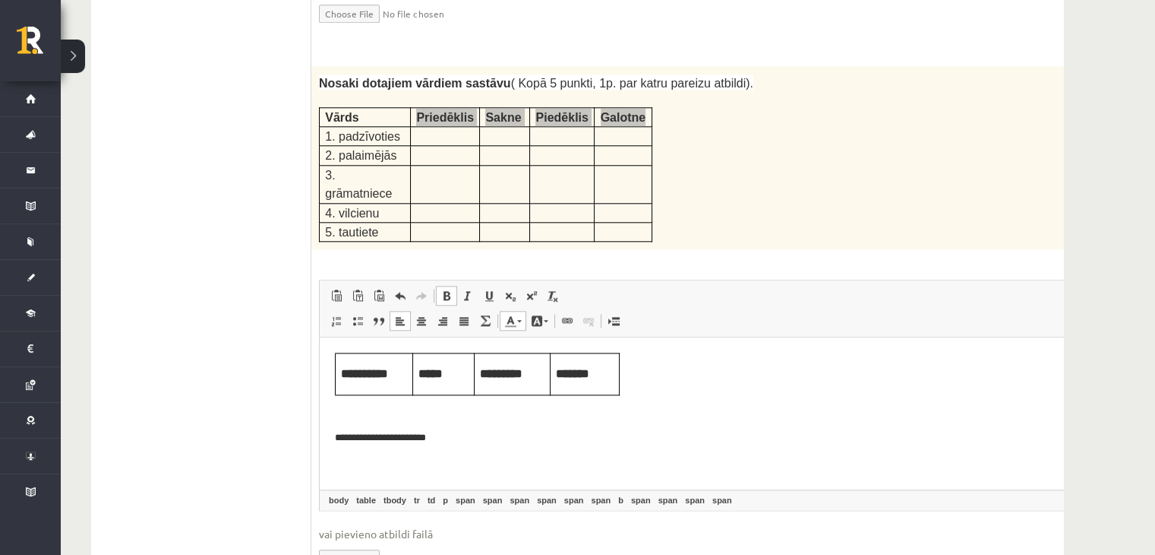
click at [405, 417] on p "Визуальный текстовый редактор, wiswyg-editor-user-answer-47433979343920" at bounding box center [718, 413] width 767 height 16
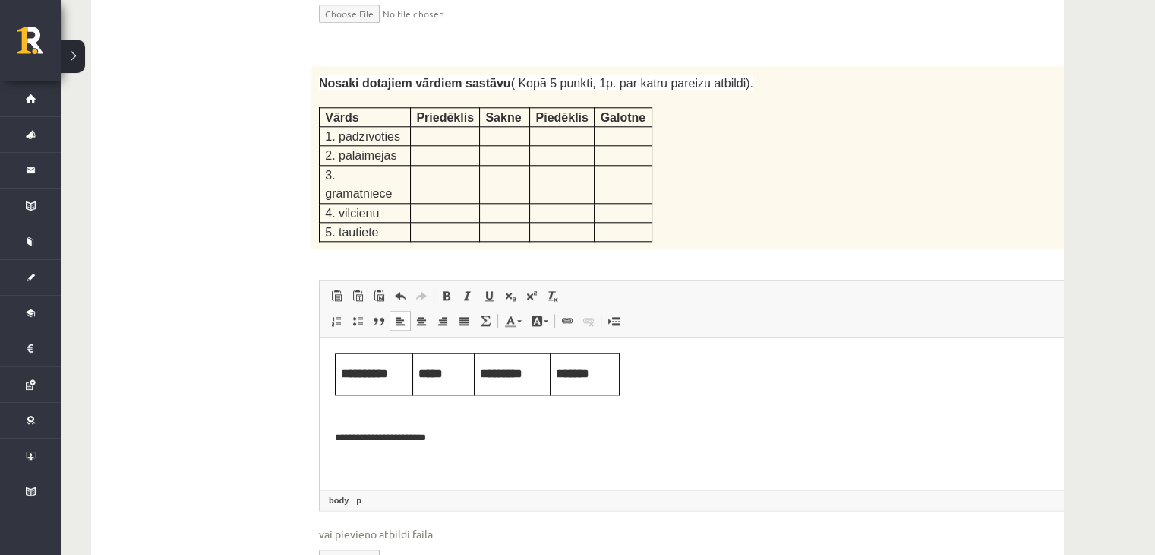
click at [326, 111] on span "Vārds" at bounding box center [341, 117] width 33 height 13
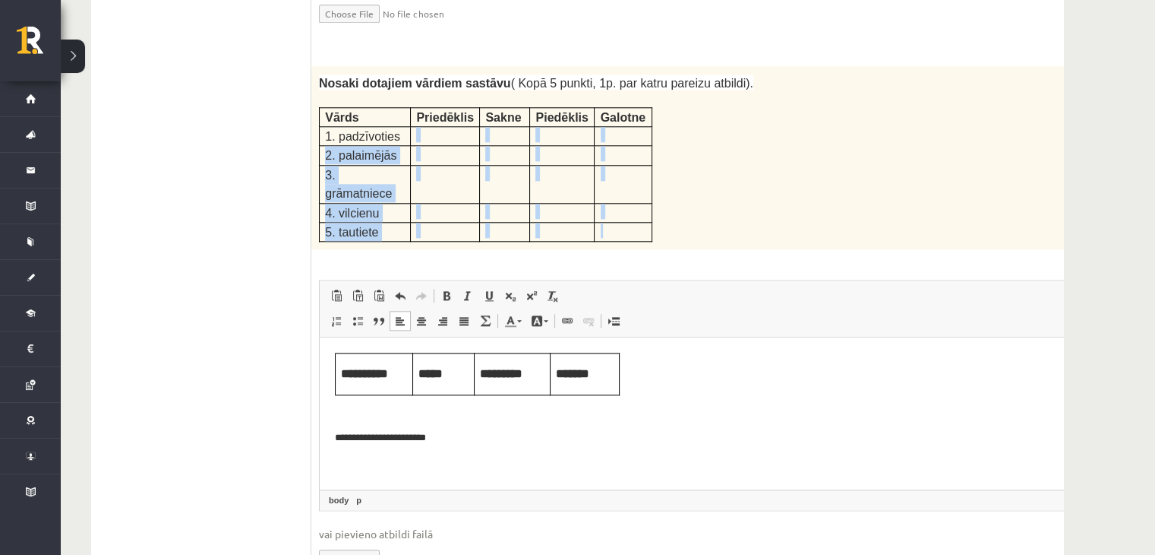
drag, startPoint x: 415, startPoint y: 77, endPoint x: 617, endPoint y: 149, distance: 214.6
click at [617, 149] on tbody "Vārds Priedēklis Sakne Piedēklis Galotne 1. padzīvoties 2. palaimējās 3. grāmat…" at bounding box center [486, 174] width 333 height 134
copy tbody "2. palaimējās 3. grāmatniece 4. vilcienu 5. tautiete"
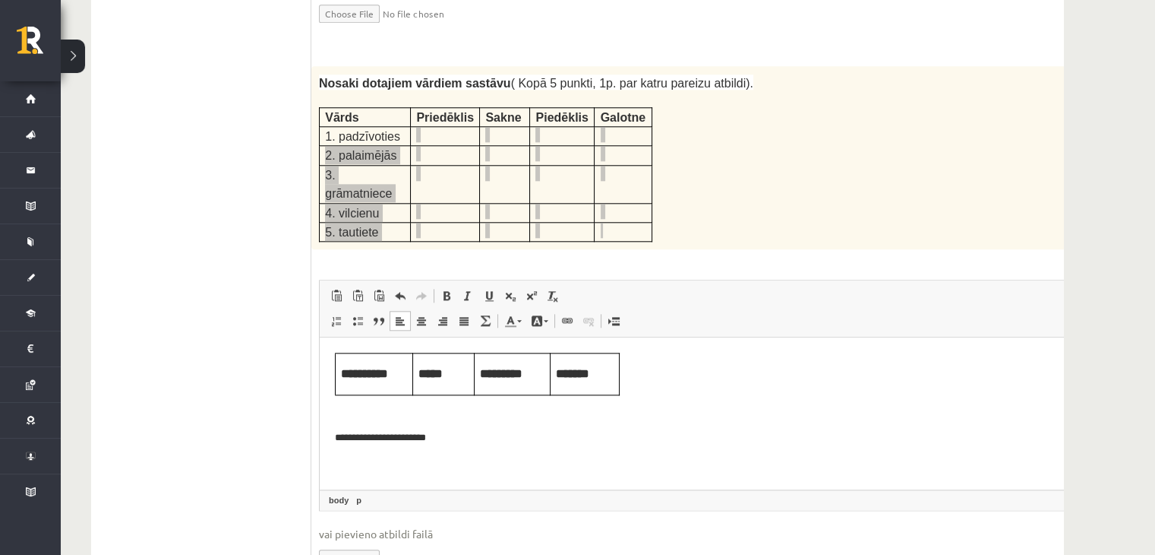
click at [393, 403] on body "**********" at bounding box center [718, 398] width 767 height 93
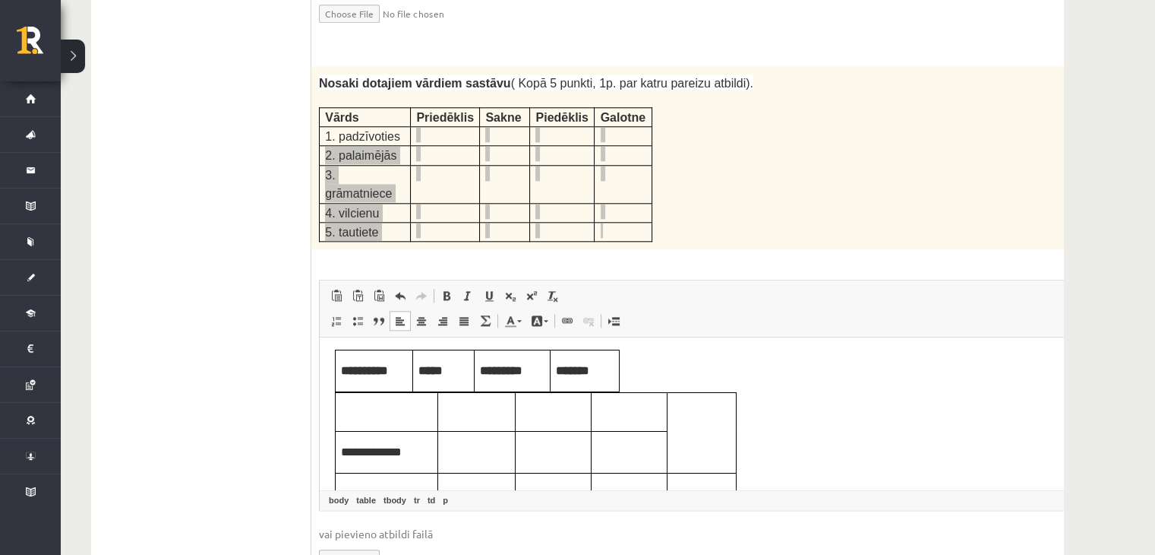
scroll to position [0, 0]
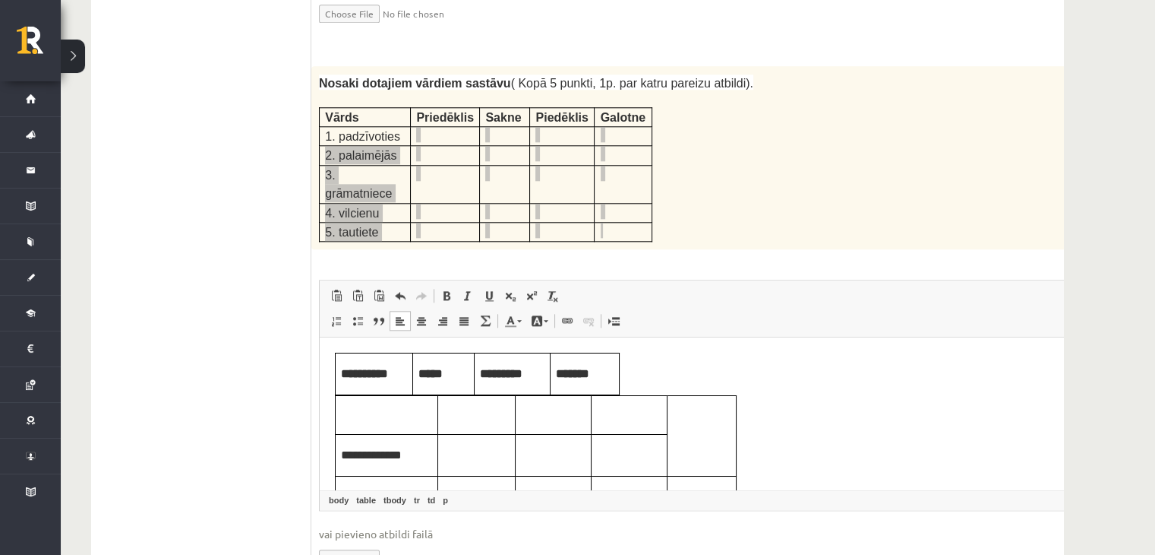
click at [456, 441] on td "Визуальный текстовый редактор, wiswyg-editor-user-answer-47433979343920" at bounding box center [476, 455] width 77 height 42
click at [359, 408] on p "Визуальный текстовый редактор, wiswyg-editor-user-answer-47433979343920" at bounding box center [386, 414] width 91 height 17
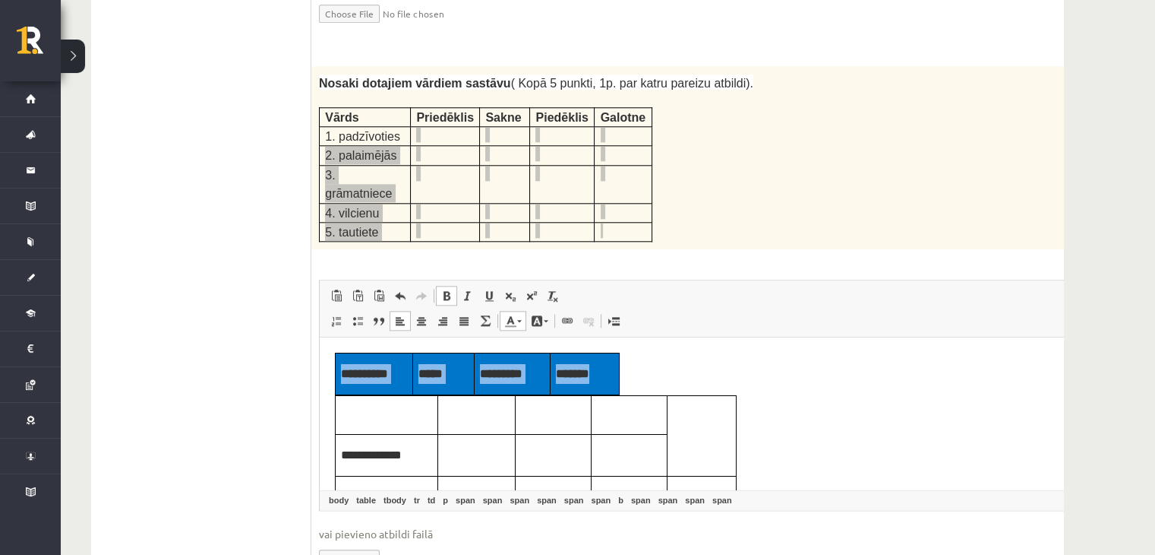
drag, startPoint x: 337, startPoint y: 362, endPoint x: 610, endPoint y: 376, distance: 273.1
click at [610, 376] on tr "**********" at bounding box center [478, 374] width 284 height 42
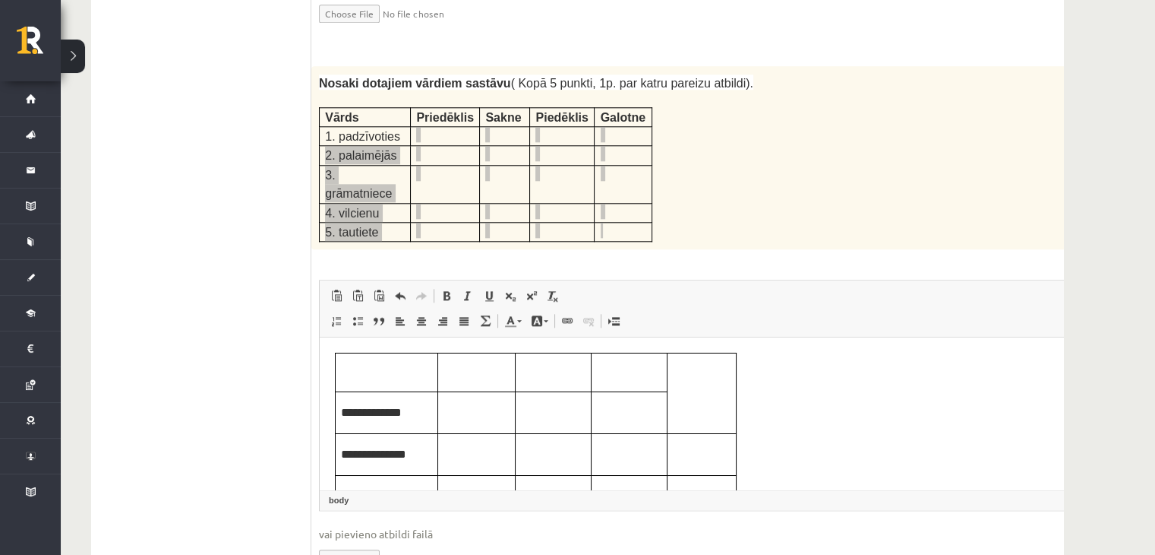
click at [770, 424] on body "**********" at bounding box center [693, 467] width 716 height 230
click at [395, 289] on span at bounding box center [400, 295] width 12 height 12
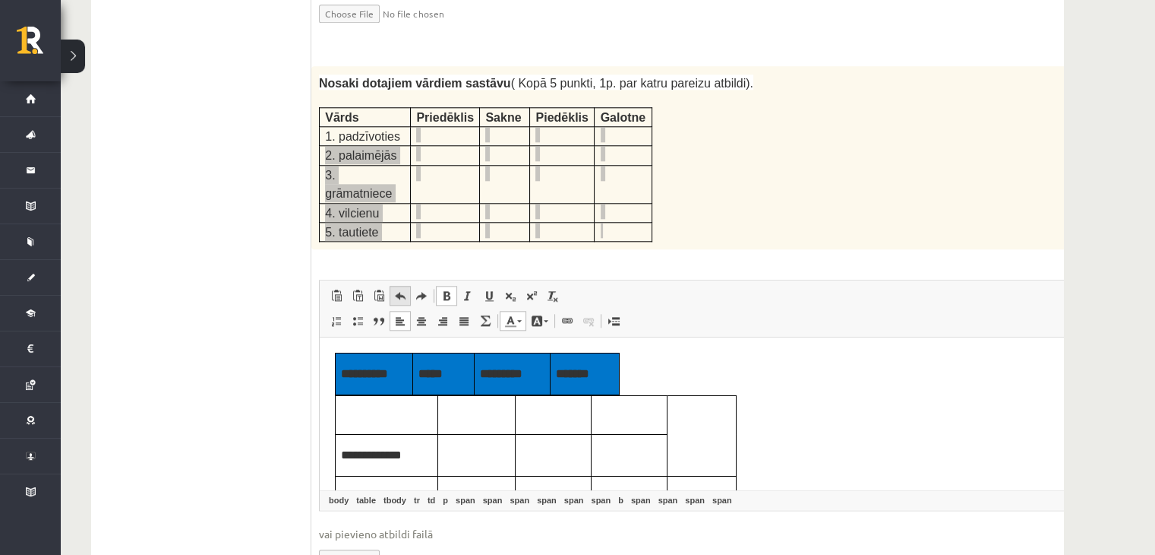
click at [397, 289] on span at bounding box center [400, 295] width 12 height 12
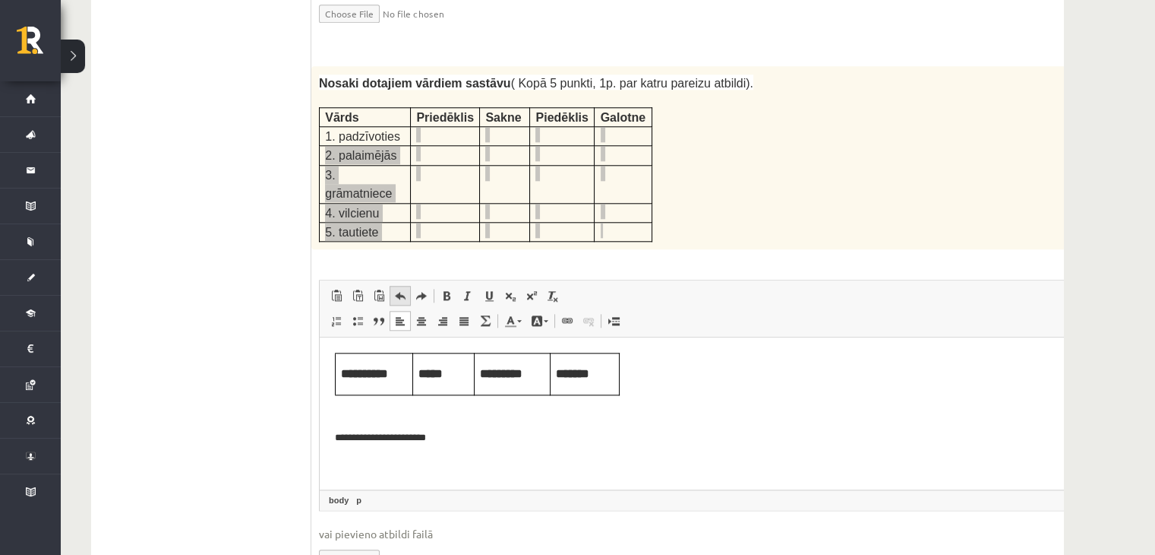
click at [397, 289] on span at bounding box center [400, 295] width 12 height 12
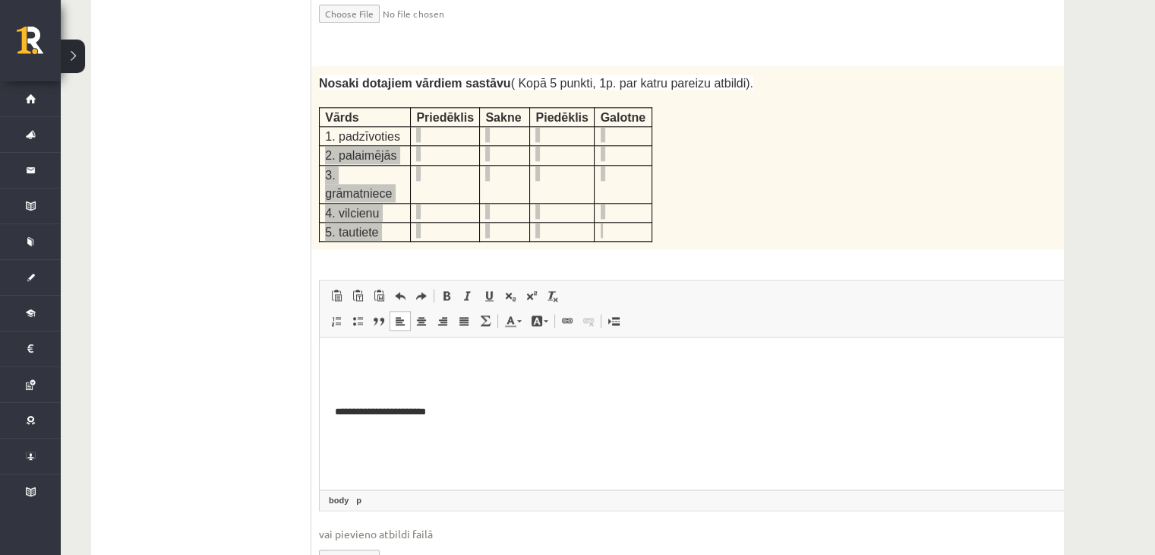
click at [338, 408] on p "**********" at bounding box center [698, 412] width 727 height 16
drag, startPoint x: 332, startPoint y: 408, endPoint x: 454, endPoint y: 418, distance: 122.0
click at [454, 418] on html "**********" at bounding box center [719, 385] width 798 height 97
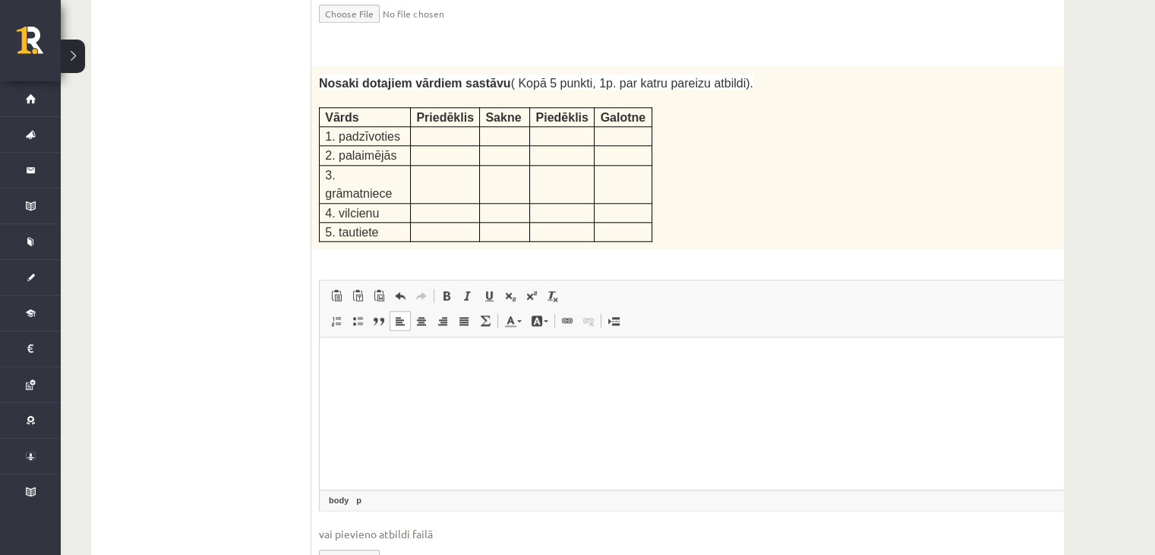
click at [320, 107] on td "Vārds" at bounding box center [365, 116] width 91 height 19
click at [356, 356] on p "Визуальный текстовый редактор, wiswyg-editor-user-answer-47433979343920" at bounding box center [698, 360] width 727 height 16
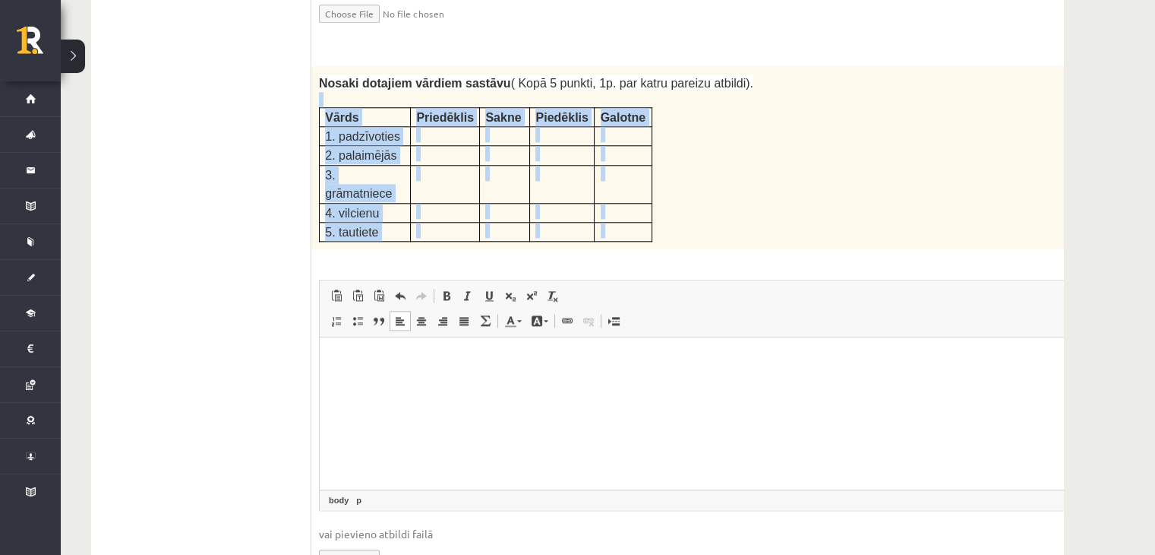
drag, startPoint x: 318, startPoint y: 45, endPoint x: 520, endPoint y: 187, distance: 247.0
click at [520, 187] on div "5p Nosaki dotajiem vārdiem sastāvu ( Kopā 5 punkti, 1p. par katru pareizu atbil…" at bounding box center [718, 331] width 814 height 530
copy div "Vārds Priedēklis Sakne Piedēklis Galotne 1. padzīvoties 2. palaimējās 3. grāmat…"
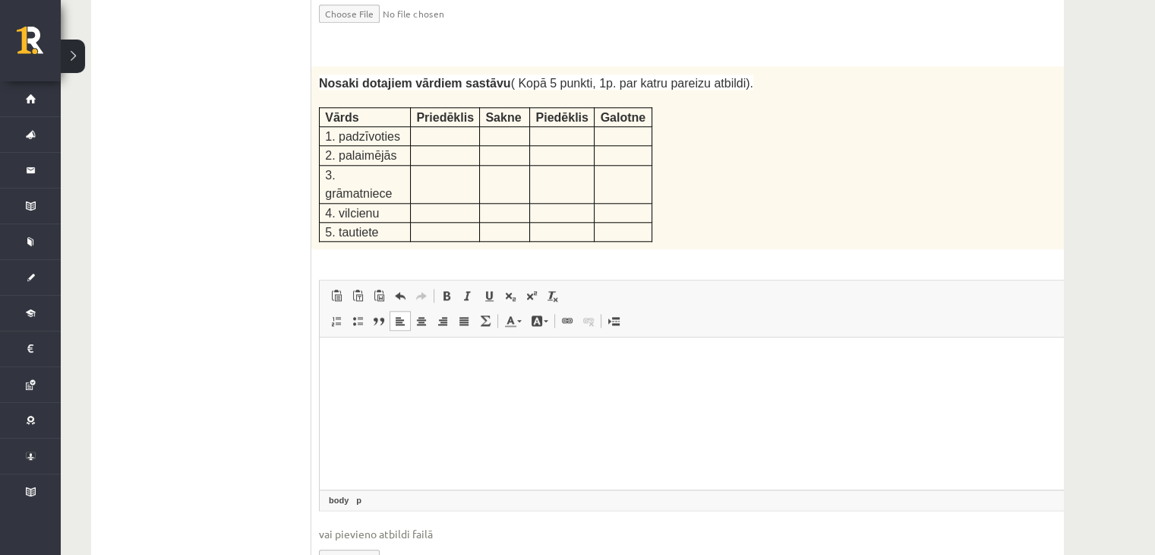
click at [392, 364] on p "Визуальный текстовый редактор, wiswyg-editor-user-answer-47433979343920" at bounding box center [698, 360] width 727 height 16
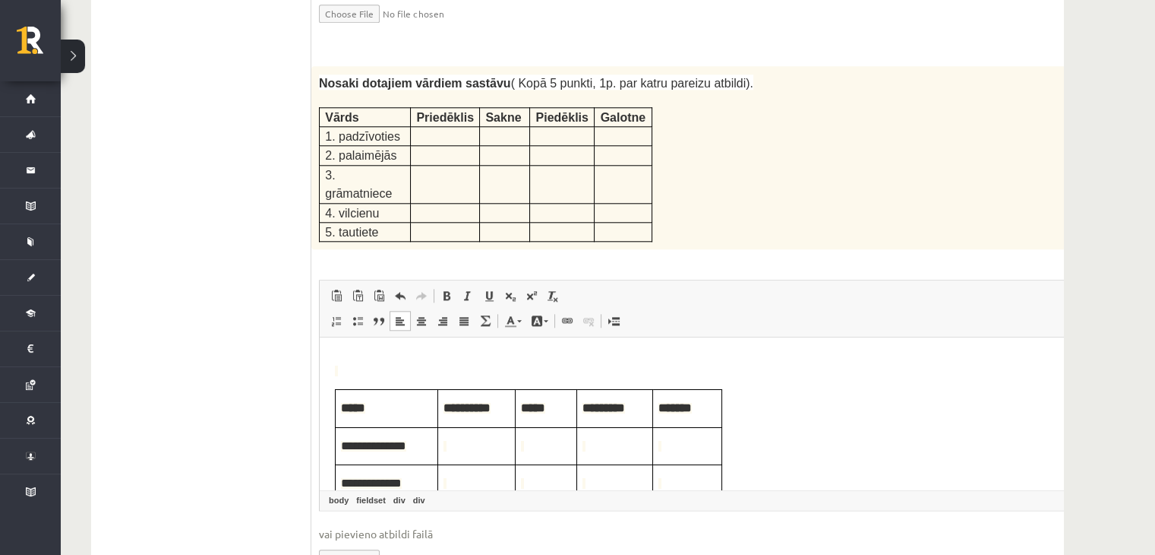
click at [481, 453] on span "Визуальный текстовый редактор, wiswyg-editor-user-answer-47433979343920" at bounding box center [477, 446] width 66 height 17
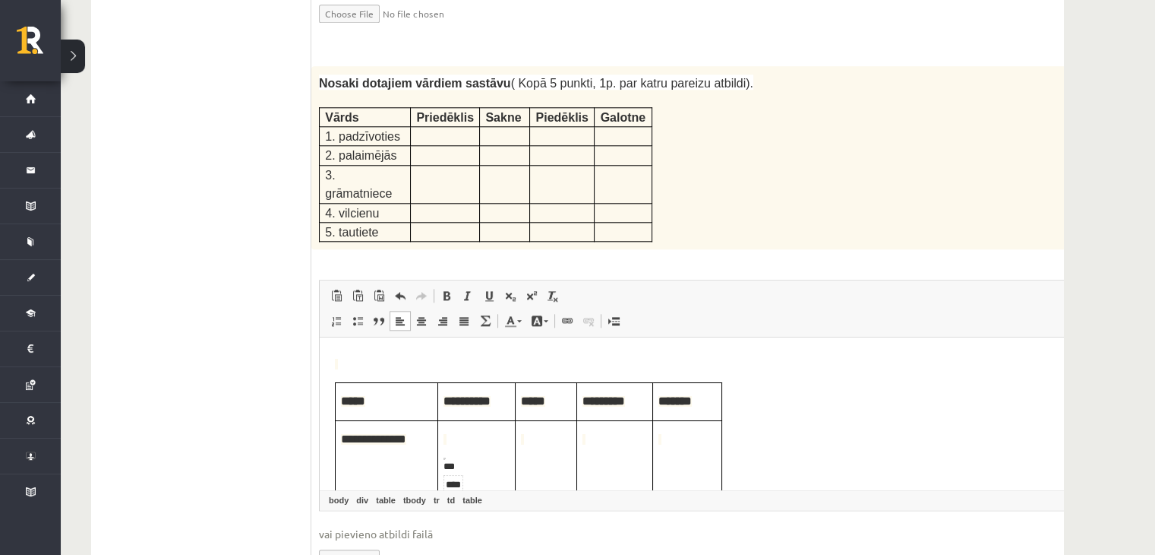
scroll to position [83, 0]
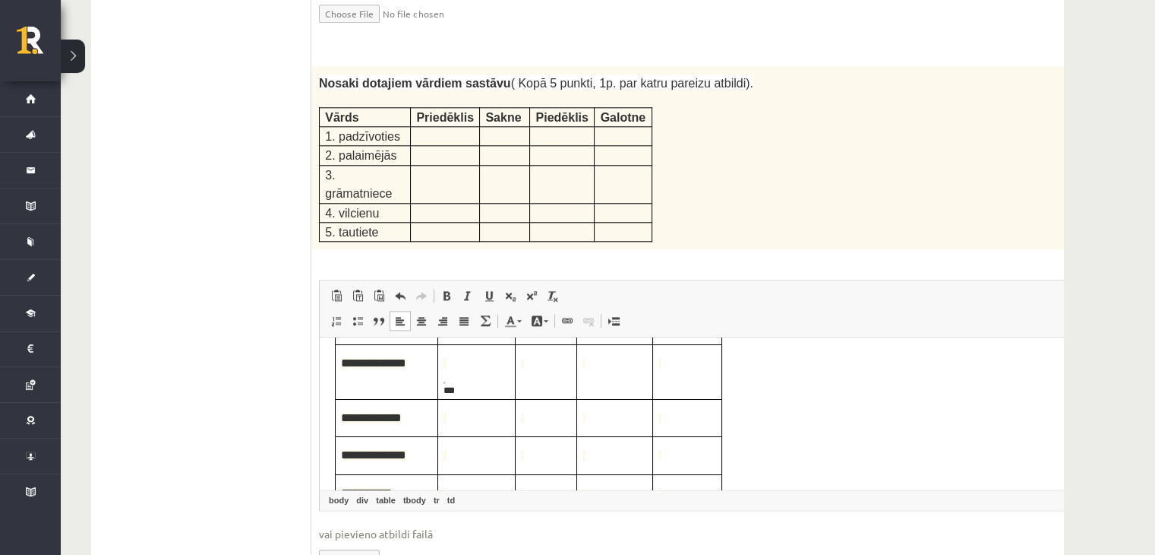
click at [450, 356] on span "Визуальный текстовый редактор, wiswyg-editor-user-answer-47433979343920" at bounding box center [477, 363] width 66 height 17
click at [443, 387] on td "***" at bounding box center [476, 371] width 77 height 55
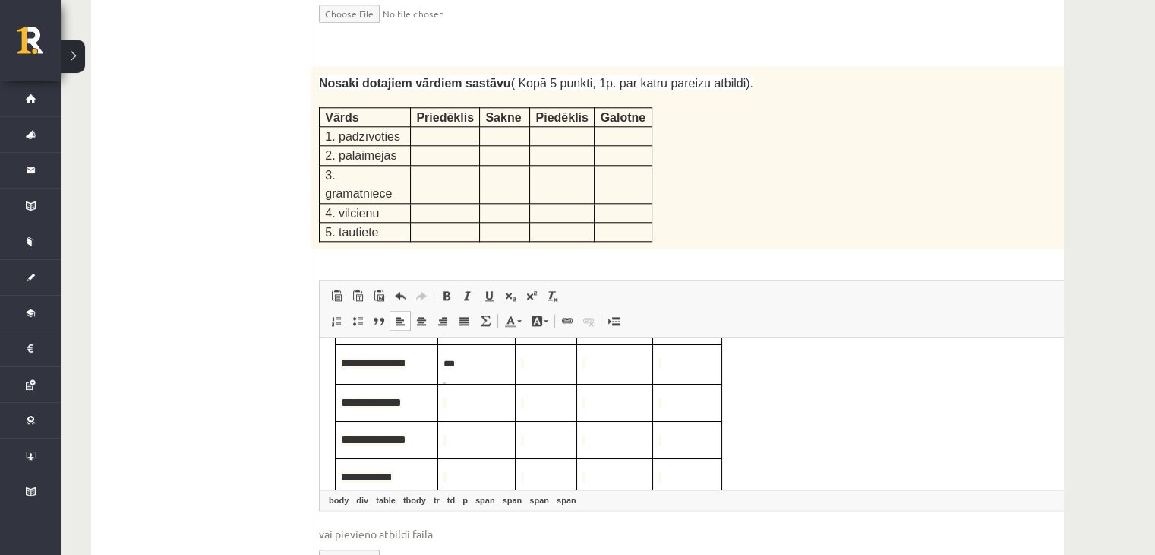
scroll to position [0, 0]
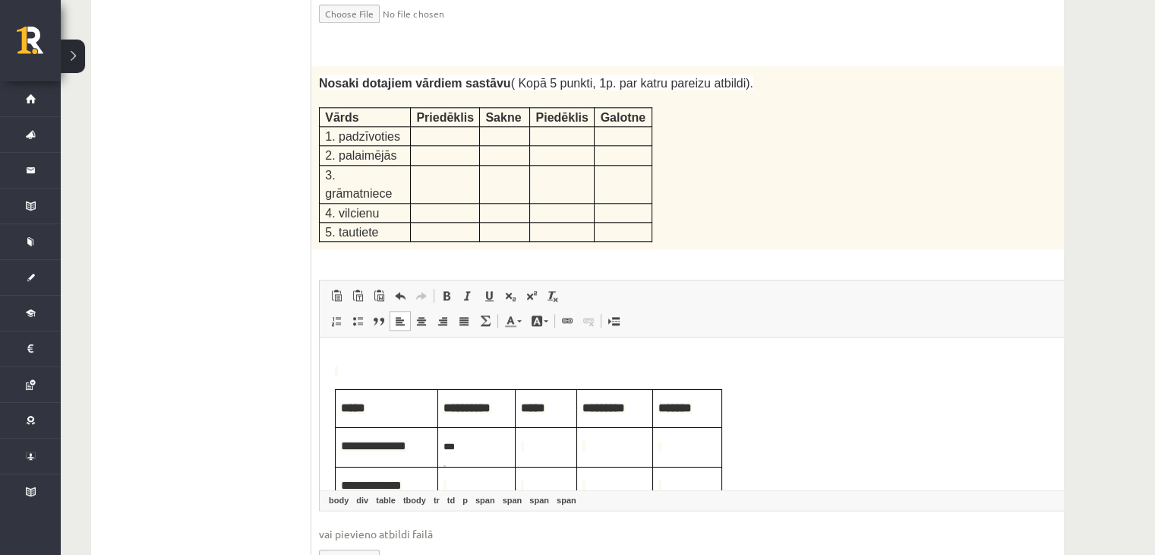
click at [532, 438] on span "Визуальный текстовый редактор, wiswyg-editor-user-answer-47433979343920" at bounding box center [546, 446] width 50 height 17
click at [567, 454] on span "*****" at bounding box center [546, 446] width 50 height 17
click at [602, 448] on span "Визуальный текстовый редактор, wiswyg-editor-user-answer-47433979343920" at bounding box center [615, 446] width 65 height 17
click at [656, 447] on td "*" at bounding box center [687, 447] width 69 height 40
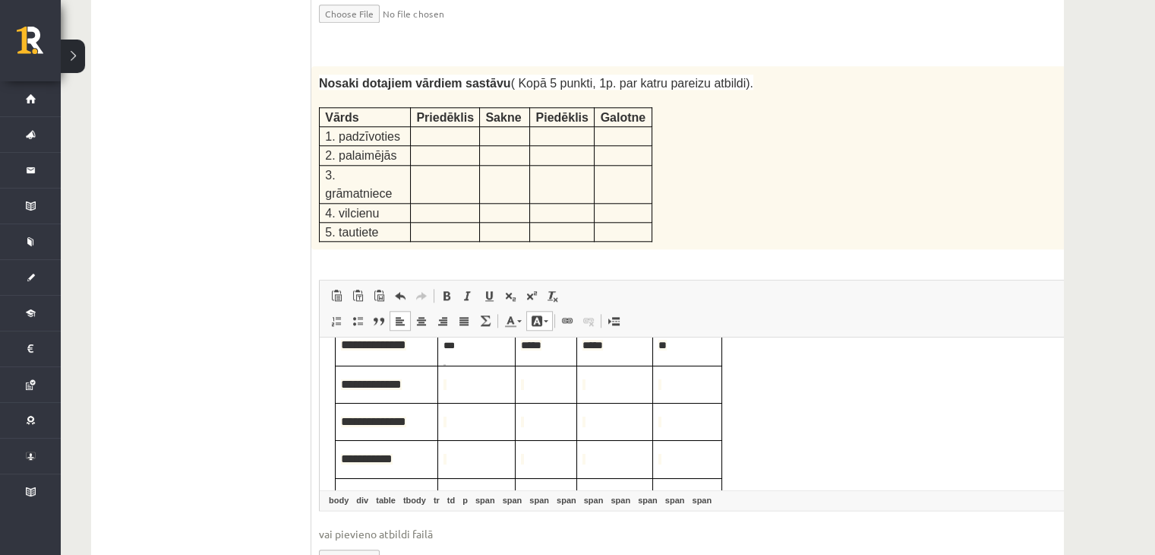
scroll to position [76, 0]
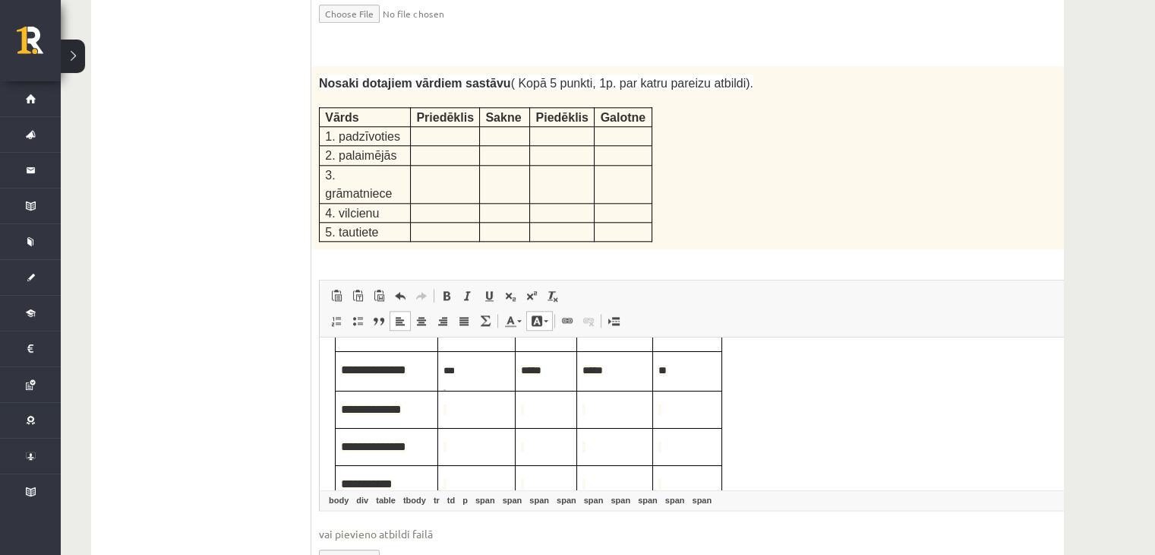
click at [479, 407] on span "Визуальный текстовый редактор, wiswyg-editor-user-answer-47433979343920" at bounding box center [477, 409] width 66 height 17
click at [609, 396] on td "Визуальный текстовый редактор, wiswyg-editor-user-answer-47433979343920" at bounding box center [615, 408] width 76 height 37
click at [686, 405] on span "Визуальный текстовый редактор, wiswyg-editor-user-answer-47433979343920" at bounding box center [688, 409] width 58 height 17
click at [486, 446] on span "Визуальный текстовый редактор, wiswyg-editor-user-answer-47433979343920" at bounding box center [477, 446] width 66 height 17
click at [530, 442] on span "Визуальный текстовый редактор, wiswyg-editor-user-answer-47433979343920" at bounding box center [546, 446] width 50 height 17
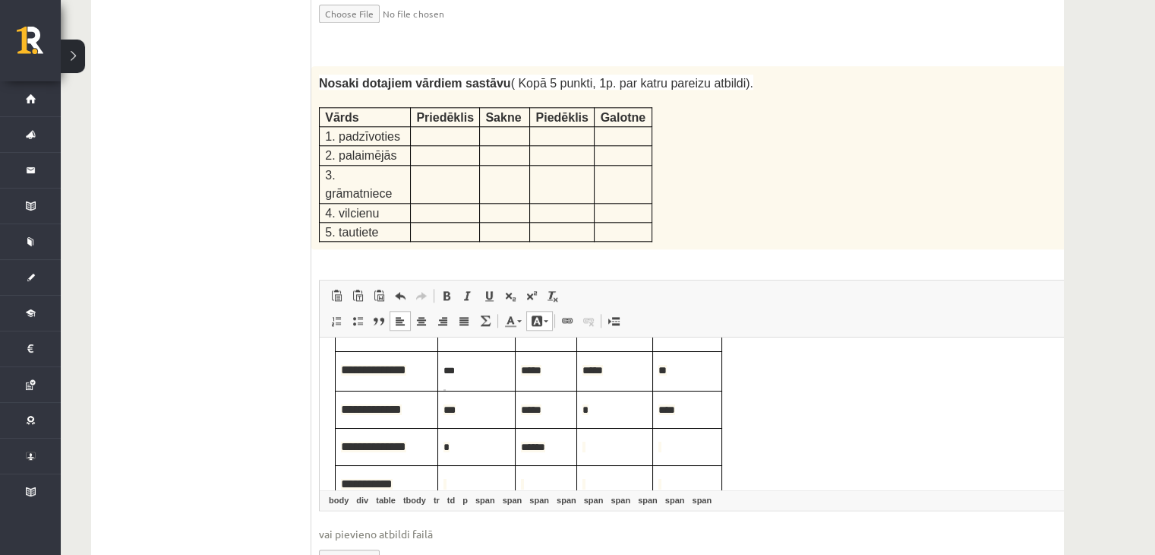
click at [596, 444] on span "Визуальный текстовый редактор, wiswyg-editor-user-answer-47433979343920" at bounding box center [615, 446] width 65 height 17
click at [531, 405] on span "Визуальный текстовый редактор, wiswyg-editor-user-answer-47433979343920" at bounding box center [546, 408] width 50 height 17
click at [474, 399] on td "Визуальный текстовый редактор, wiswyg-editor-user-answer-47433979343920" at bounding box center [476, 408] width 77 height 37
click at [622, 411] on span "Визуальный текстовый редактор, wiswyg-editor-user-answer-47433979343920" at bounding box center [615, 408] width 65 height 17
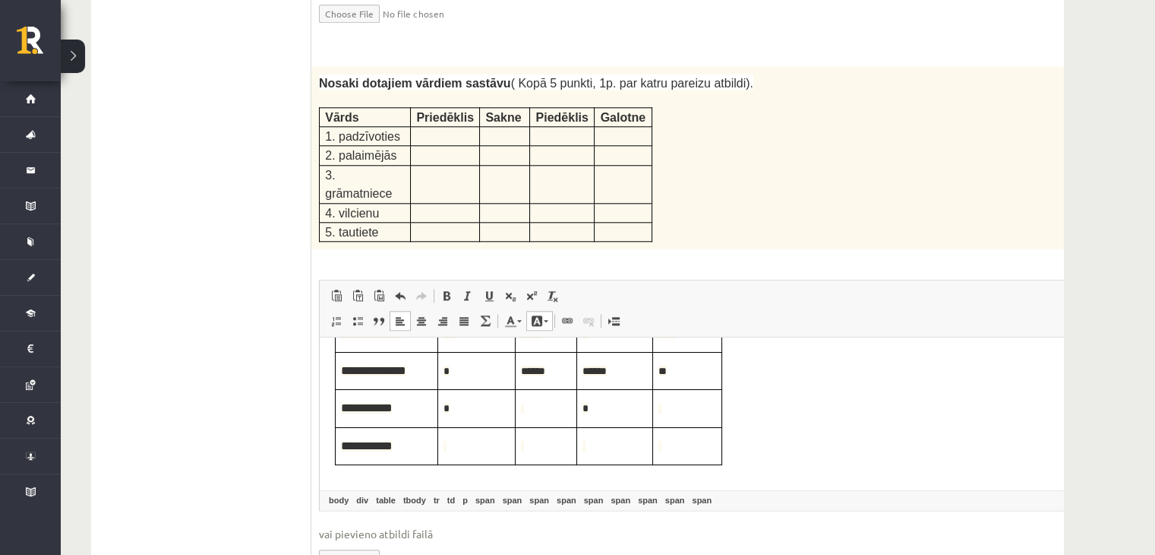
click at [526, 405] on span "Визуальный текстовый редактор, wiswyg-editor-user-answer-47433979343920" at bounding box center [546, 408] width 50 height 17
drag, startPoint x: 654, startPoint y: 407, endPoint x: 669, endPoint y: 423, distance: 22.0
click at [654, 408] on td "*" at bounding box center [687, 408] width 69 height 37
click at [463, 446] on span "Визуальный текстовый редактор, wiswyg-editor-user-answer-47433979343920" at bounding box center [477, 446] width 66 height 17
click at [525, 447] on span "Визуальный текстовый редактор, wiswyg-editor-user-answer-47433979343920" at bounding box center [546, 446] width 50 height 17
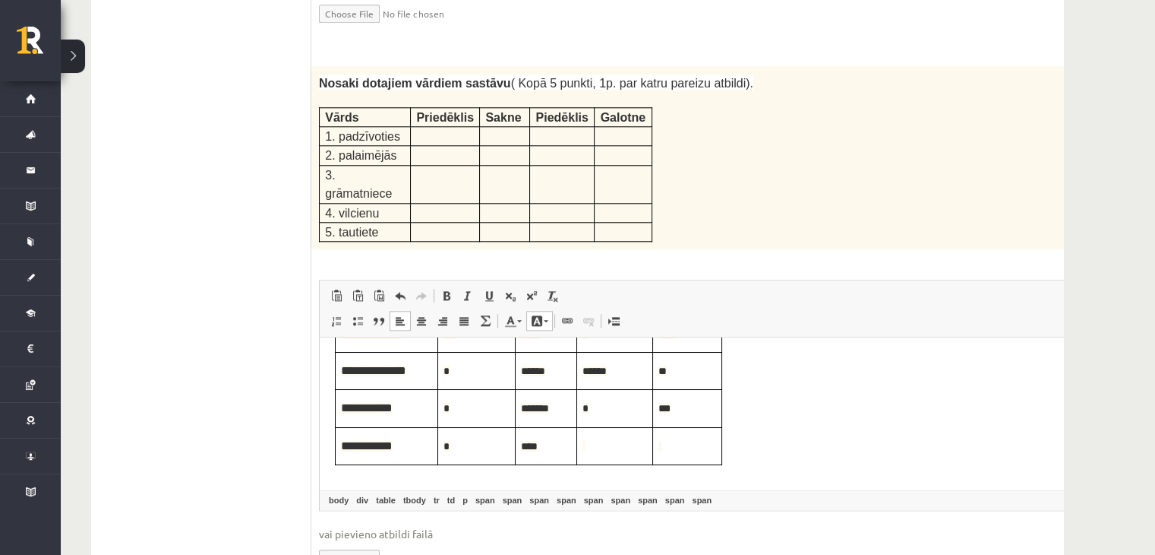
drag, startPoint x: 593, startPoint y: 448, endPoint x: 862, endPoint y: 576, distance: 298.4
click at [593, 448] on span "Визуальный текстовый редактор, wiswyg-editor-user-answer-47433979343920" at bounding box center [615, 446] width 65 height 17
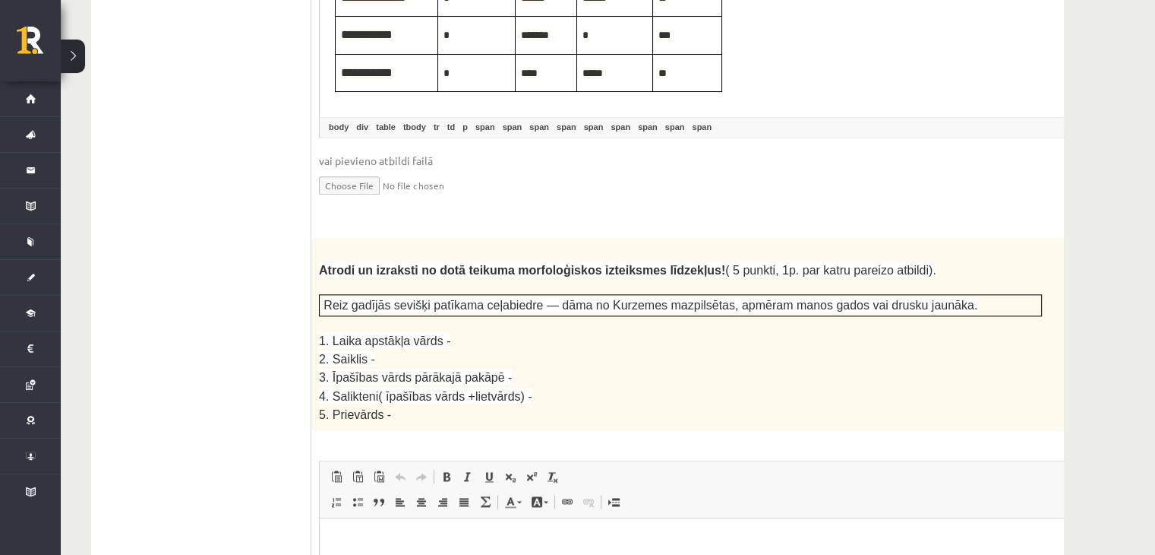
scroll to position [2439, 0]
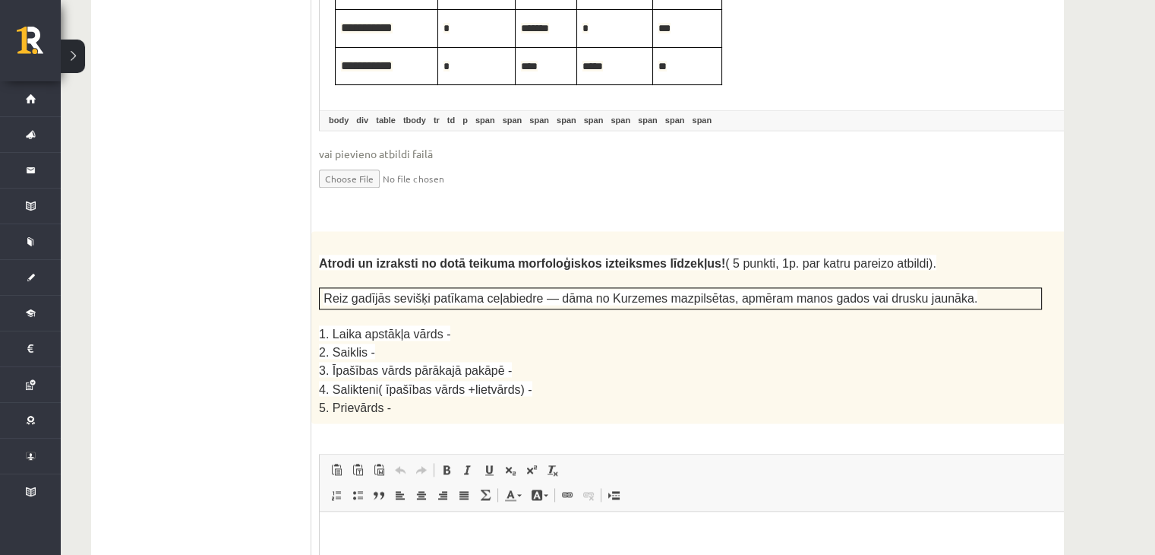
drag, startPoint x: 309, startPoint y: 168, endPoint x: 371, endPoint y: 192, distance: 66.2
click at [368, 272] on p at bounding box center [680, 279] width 723 height 15
click at [340, 272] on p at bounding box center [680, 279] width 723 height 15
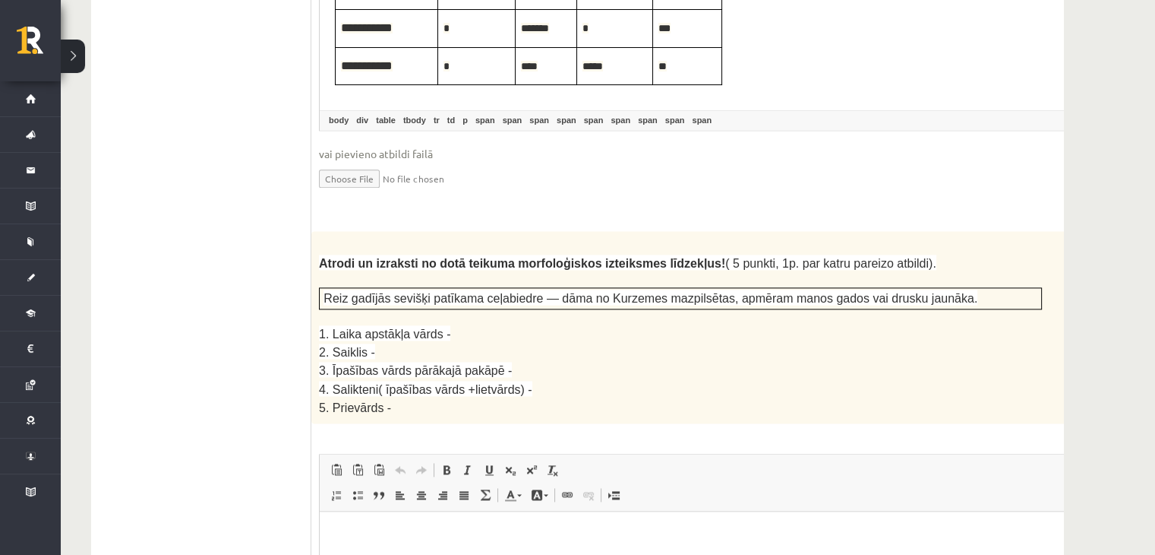
click at [339, 272] on p at bounding box center [680, 279] width 723 height 15
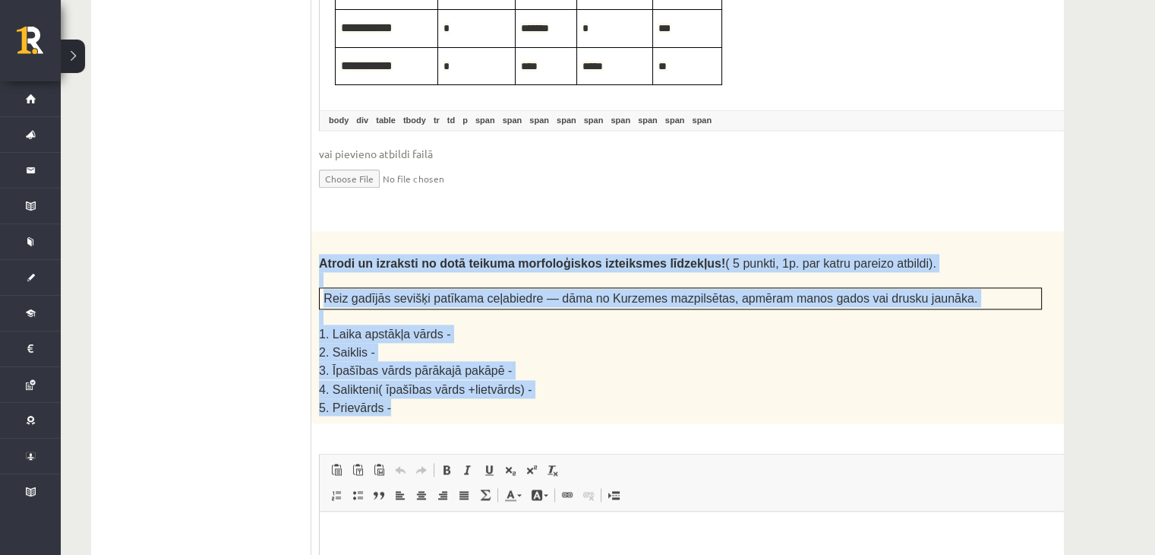
drag, startPoint x: 318, startPoint y: 175, endPoint x: 505, endPoint y: 302, distance: 226.1
click at [503, 308] on div "Atrodi un izraksti no dotā teikuma morfoloģiskos izteiksmes līdzekļus! ( 5 punk…" at bounding box center [718, 326] width 814 height 191
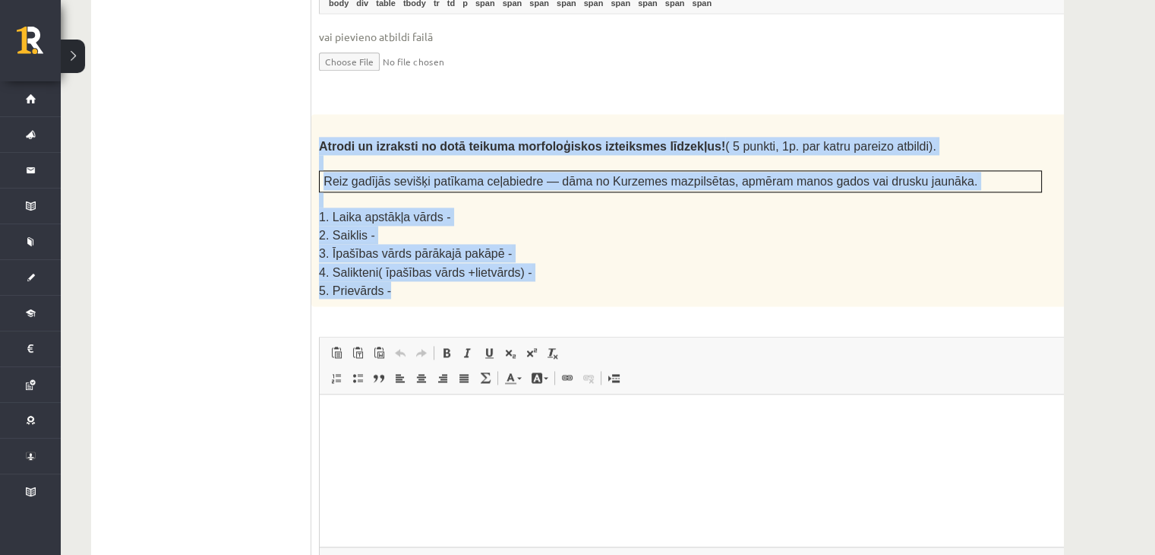
scroll to position [2591, 0]
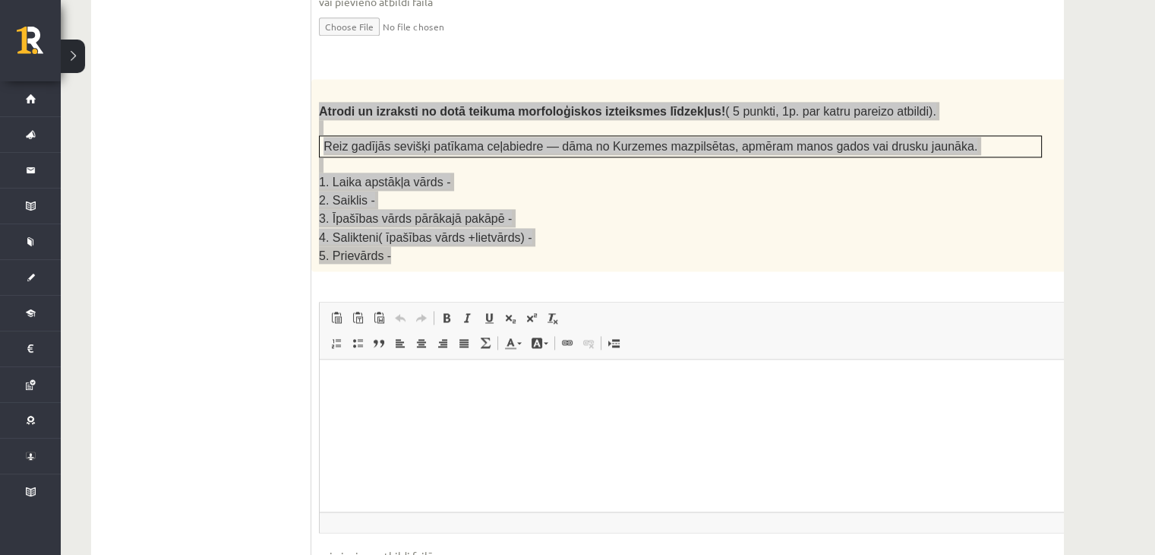
click at [429, 405] on html at bounding box center [719, 382] width 798 height 46
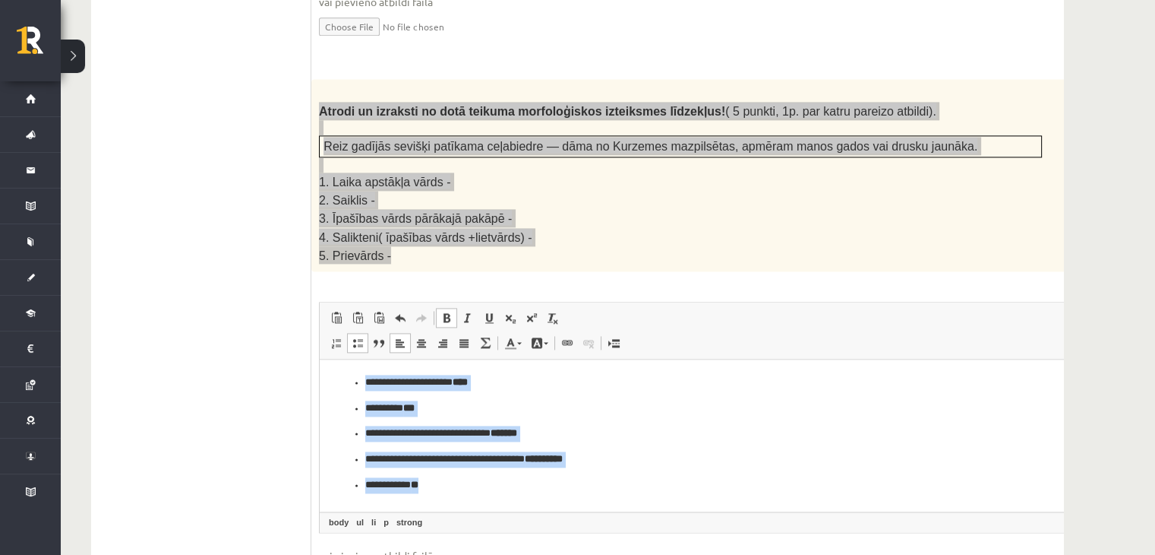
drag, startPoint x: 347, startPoint y: 381, endPoint x: 429, endPoint y: 481, distance: 129.0
click at [439, 494] on html "**********" at bounding box center [719, 433] width 798 height 148
click at [330, 333] on link "Вставить / удалить нумерованный список" at bounding box center [336, 343] width 21 height 20
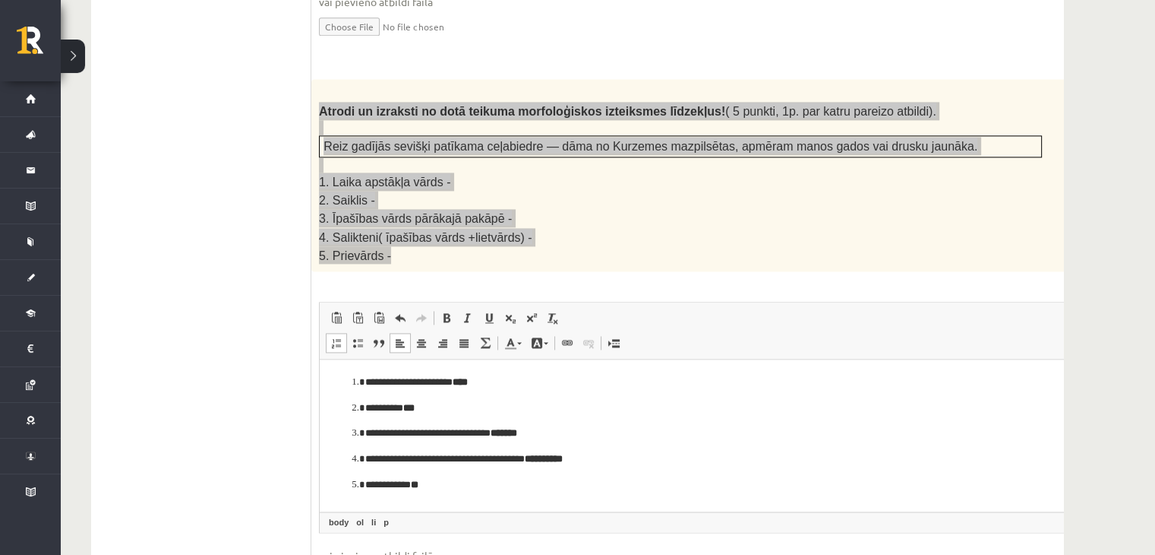
click at [486, 416] on ol "**********" at bounding box center [718, 433] width 767 height 118
click at [466, 414] on p "********* ***" at bounding box center [698, 408] width 666 height 16
click at [501, 387] on p "**********" at bounding box center [698, 382] width 666 height 16
click at [443, 311] on span at bounding box center [447, 317] width 12 height 12
drag, startPoint x: 466, startPoint y: 385, endPoint x: 482, endPoint y: 384, distance: 16.0
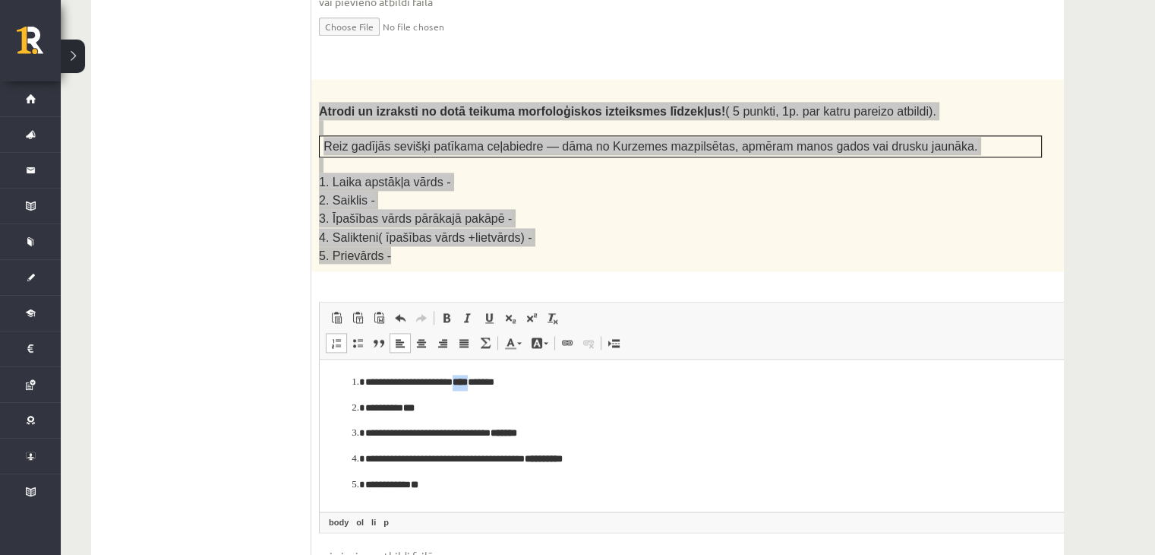
click at [481, 388] on p "**********" at bounding box center [698, 382] width 666 height 16
click at [445, 311] on span at bounding box center [447, 317] width 12 height 12
click at [447, 311] on span at bounding box center [447, 317] width 12 height 12
click at [459, 408] on p "********* ***" at bounding box center [698, 408] width 666 height 16
click at [492, 387] on p "**********" at bounding box center [698, 382] width 666 height 16
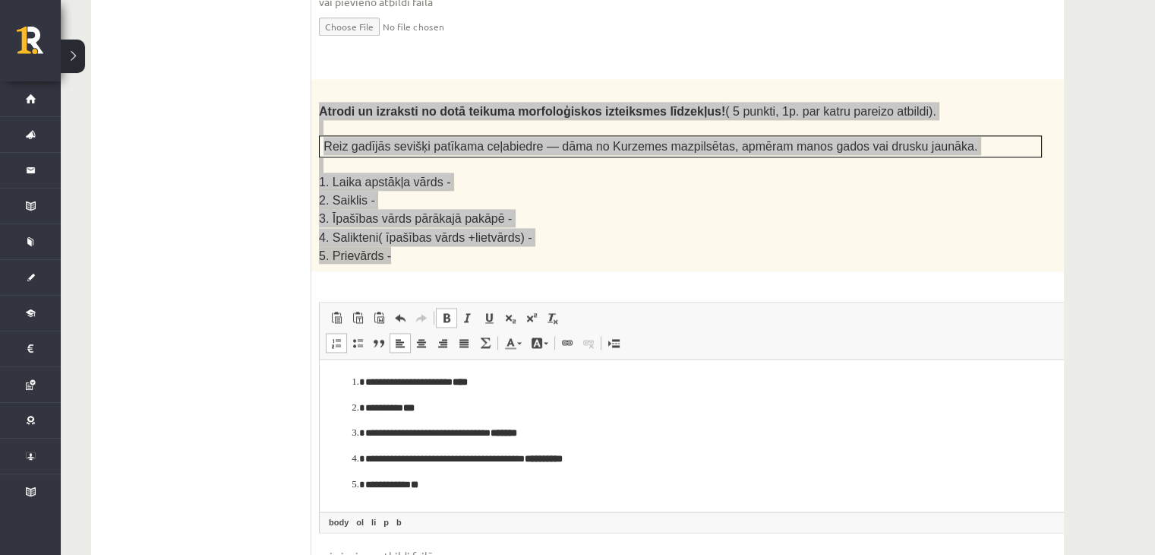
click at [446, 311] on span at bounding box center [447, 317] width 12 height 12
drag, startPoint x: 498, startPoint y: 384, endPoint x: 463, endPoint y: 384, distance: 35.0
click at [463, 384] on p "**********" at bounding box center [698, 382] width 666 height 16
click at [446, 311] on span at bounding box center [447, 317] width 12 height 12
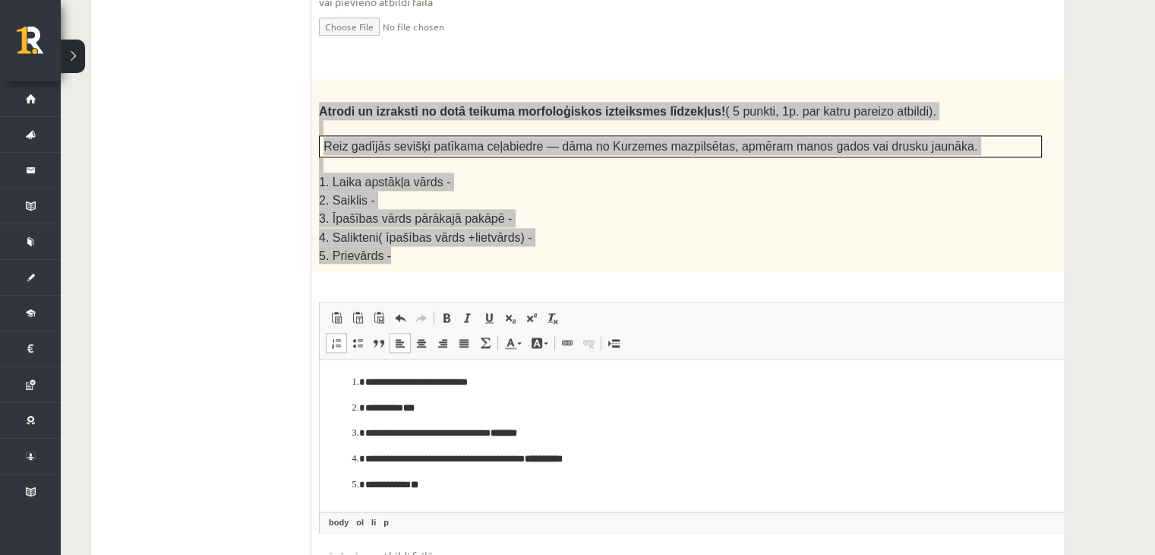
click at [454, 415] on p "********* ***" at bounding box center [698, 408] width 666 height 16
click at [434, 406] on p "********* ***" at bounding box center [698, 408] width 666 height 16
drag, startPoint x: 420, startPoint y: 401, endPoint x: 403, endPoint y: 403, distance: 17.5
click at [403, 403] on p "********* ***" at bounding box center [698, 408] width 666 height 16
click at [447, 311] on span at bounding box center [447, 317] width 12 height 12
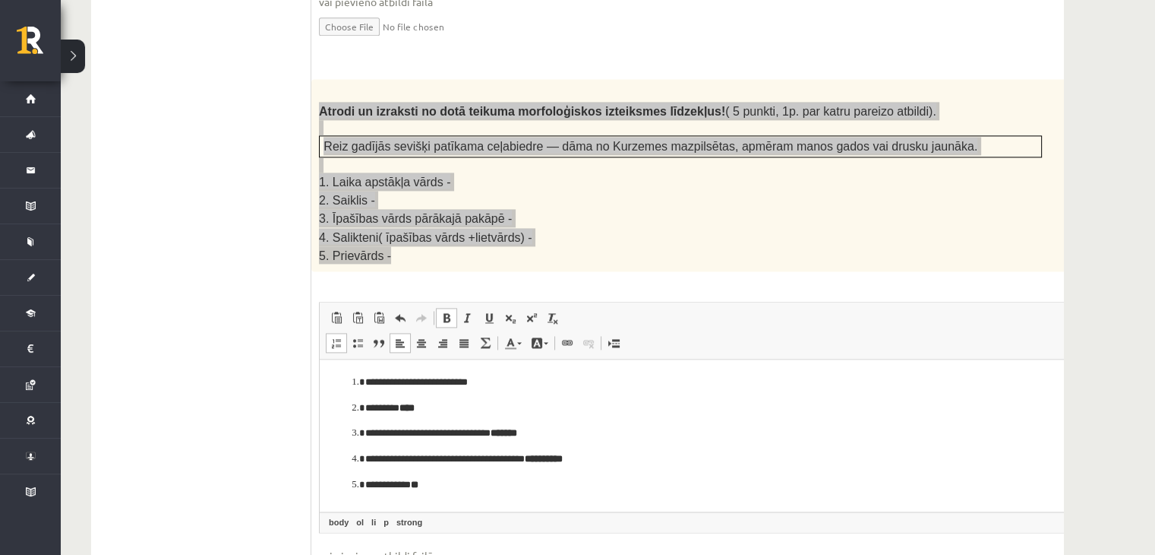
click at [447, 311] on span at bounding box center [447, 317] width 12 height 12
click at [513, 432] on p "**********" at bounding box center [698, 433] width 666 height 16
click at [575, 437] on p "**********" at bounding box center [698, 433] width 666 height 16
drag, startPoint x: 554, startPoint y: 436, endPoint x: 514, endPoint y: 433, distance: 39.6
click at [514, 433] on p "**********" at bounding box center [698, 433] width 666 height 16
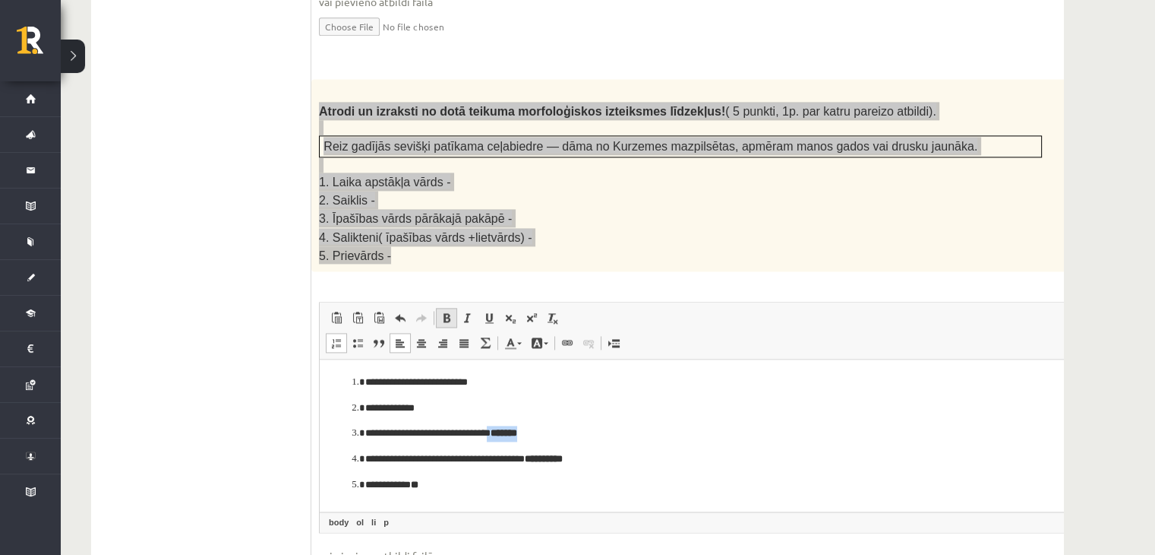
click at [442, 311] on span at bounding box center [447, 317] width 12 height 12
click at [597, 406] on p "********* ***" at bounding box center [698, 408] width 666 height 16
drag, startPoint x: 593, startPoint y: 457, endPoint x: 538, endPoint y: 454, distance: 55.5
click at [538, 454] on p "**********" at bounding box center [698, 458] width 666 height 16
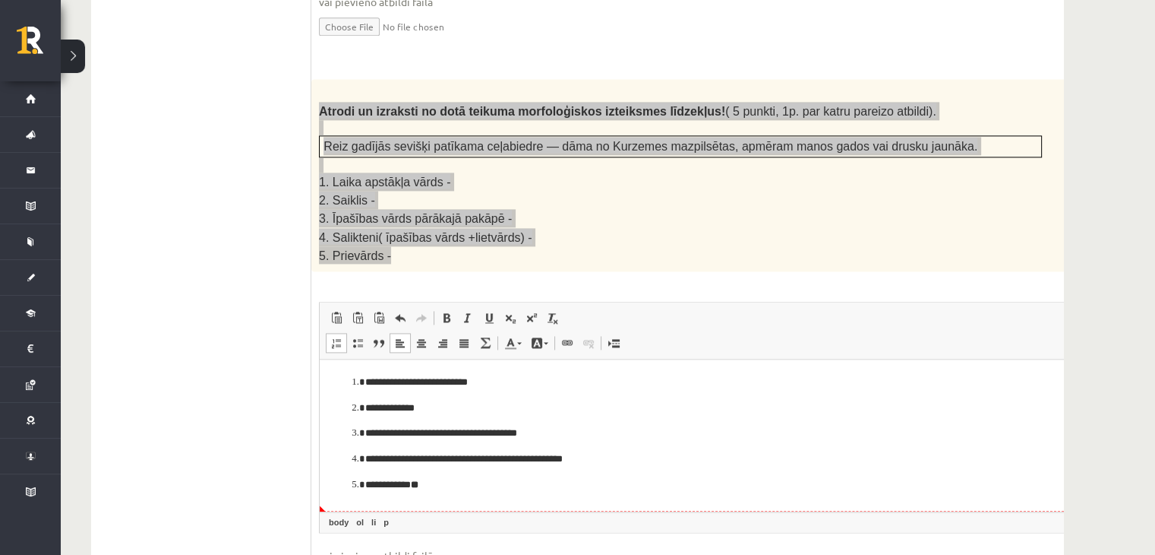
drag, startPoint x: 444, startPoint y: 485, endPoint x: 397, endPoint y: 457, distance: 54.9
click at [442, 485] on p "**********" at bounding box center [698, 484] width 666 height 16
drag, startPoint x: 429, startPoint y: 488, endPoint x: 413, endPoint y: 488, distance: 16.0
click at [413, 488] on p "**********" at bounding box center [698, 484] width 666 height 16
click at [451, 311] on span at bounding box center [447, 317] width 12 height 12
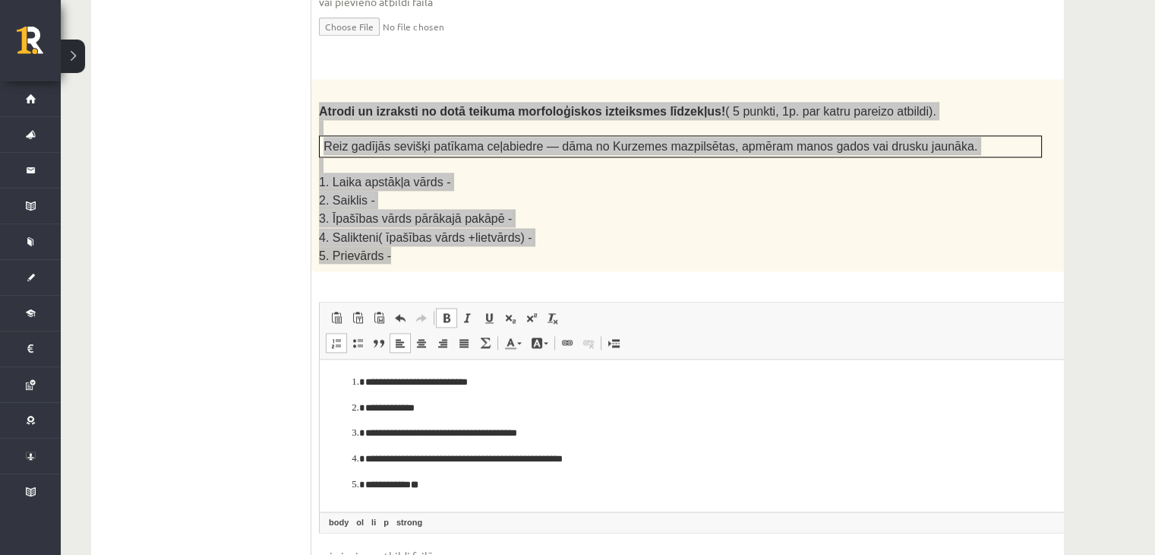
click at [451, 311] on span at bounding box center [447, 317] width 12 height 12
click at [492, 450] on p "**********" at bounding box center [698, 458] width 666 height 16
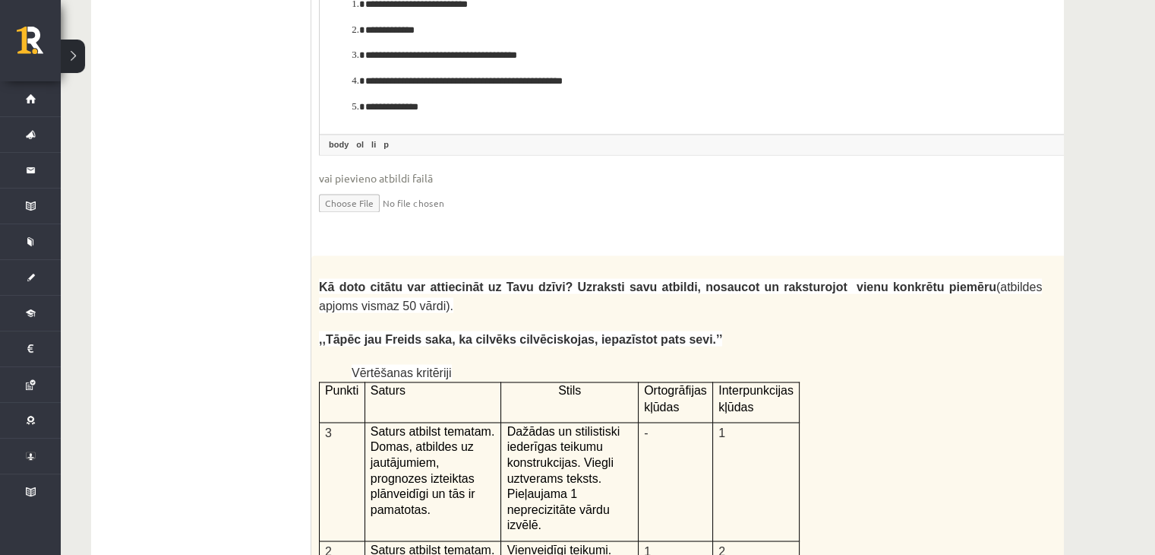
scroll to position [2970, 0]
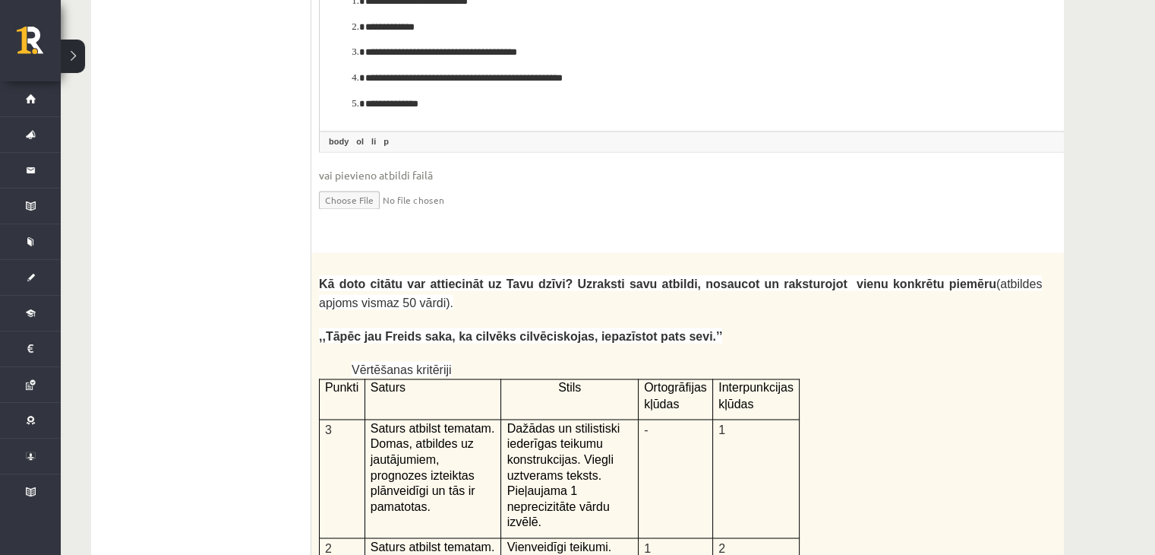
drag, startPoint x: 1052, startPoint y: 206, endPoint x: 1009, endPoint y: 210, distance: 43.5
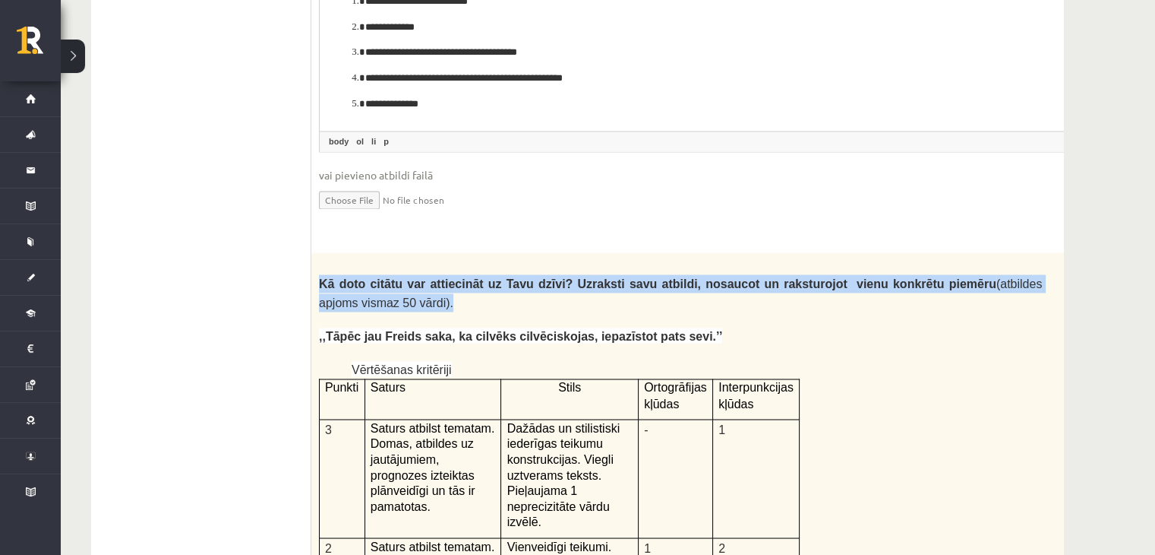
scroll to position [0, 21]
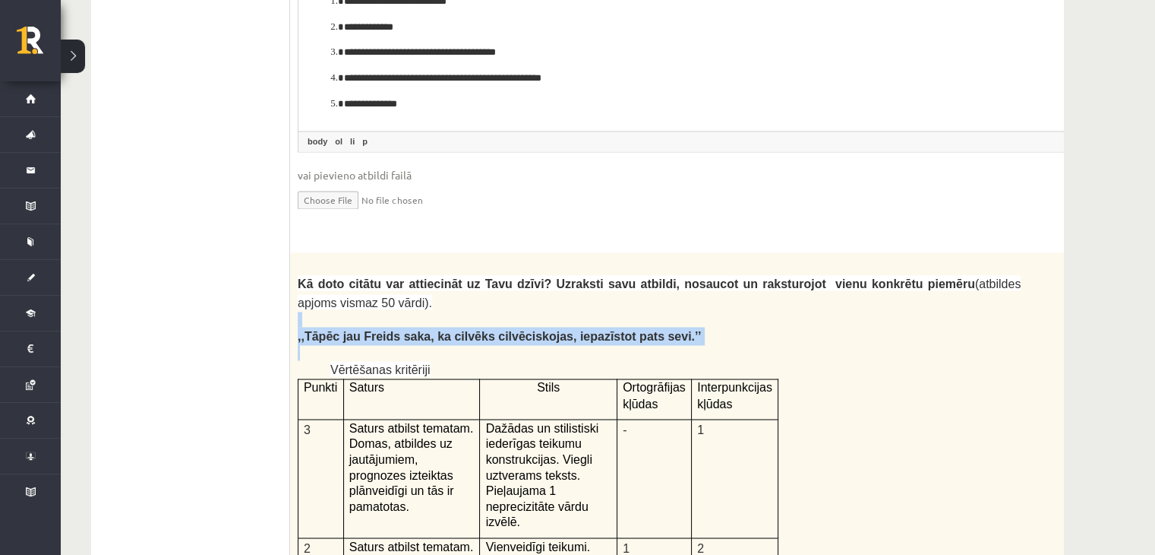
drag, startPoint x: 798, startPoint y: 201, endPoint x: 543, endPoint y: 256, distance: 261.2
click at [789, 327] on p ",,Tāpēc jau Freids saka, ka cilvēks cilvēciskojas, iepazīstot pats sevi.’’" at bounding box center [659, 336] width 723 height 18
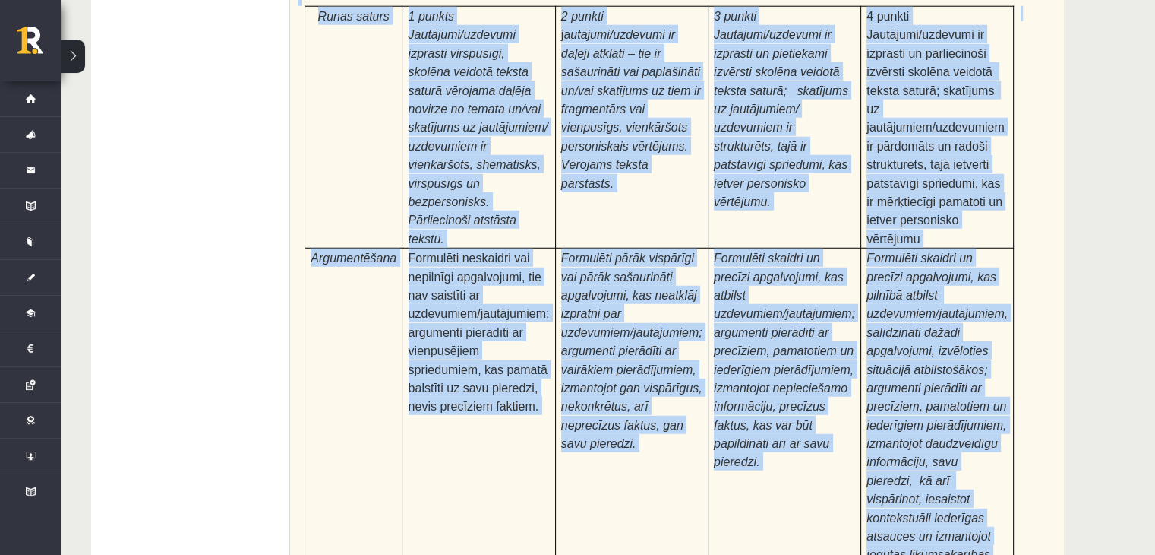
scroll to position [4770, 0]
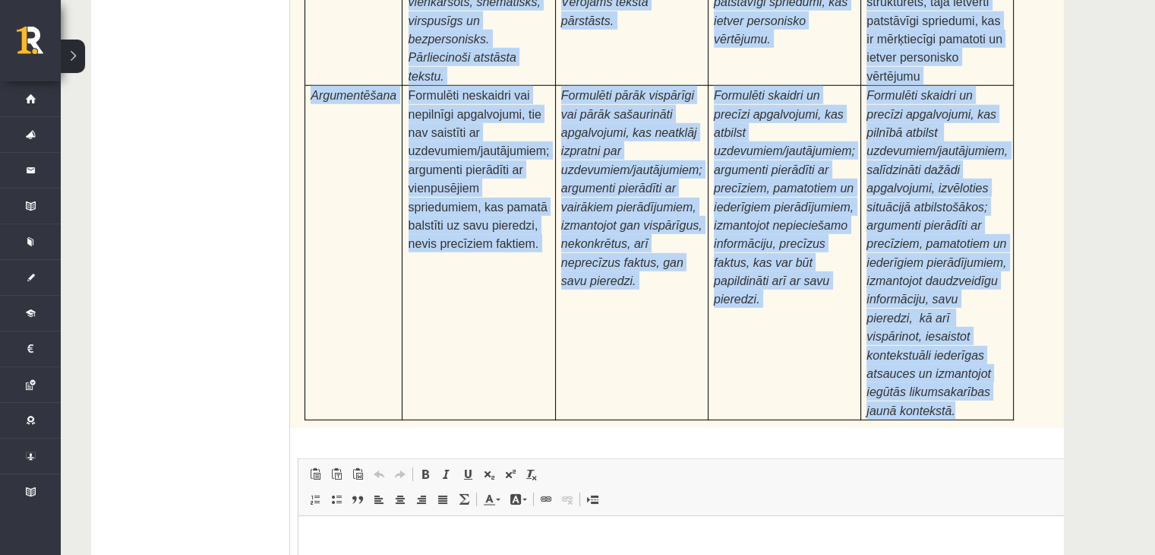
drag, startPoint x: 294, startPoint y: 258, endPoint x: 924, endPoint y: 132, distance: 642.1
click at [925, 134] on div "Pamatojoties uz izlasīto tekstu, izsaki viedokli par izlasīto, atbildot uz jaut…" at bounding box center [697, 15] width 814 height 824
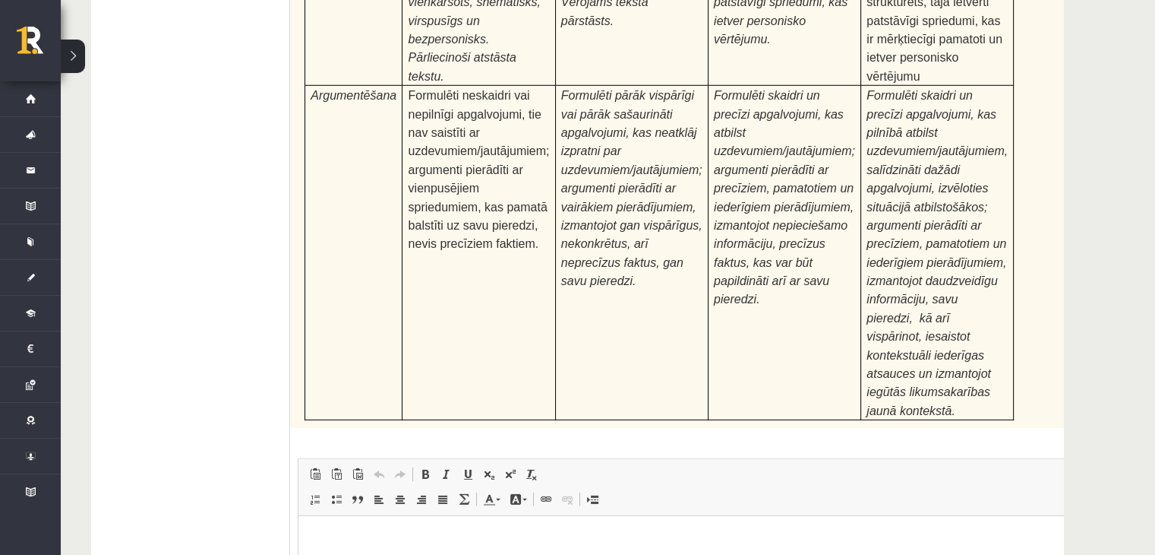
click at [378, 554] on html at bounding box center [698, 539] width 798 height 46
click at [319, 493] on span at bounding box center [315, 499] width 12 height 12
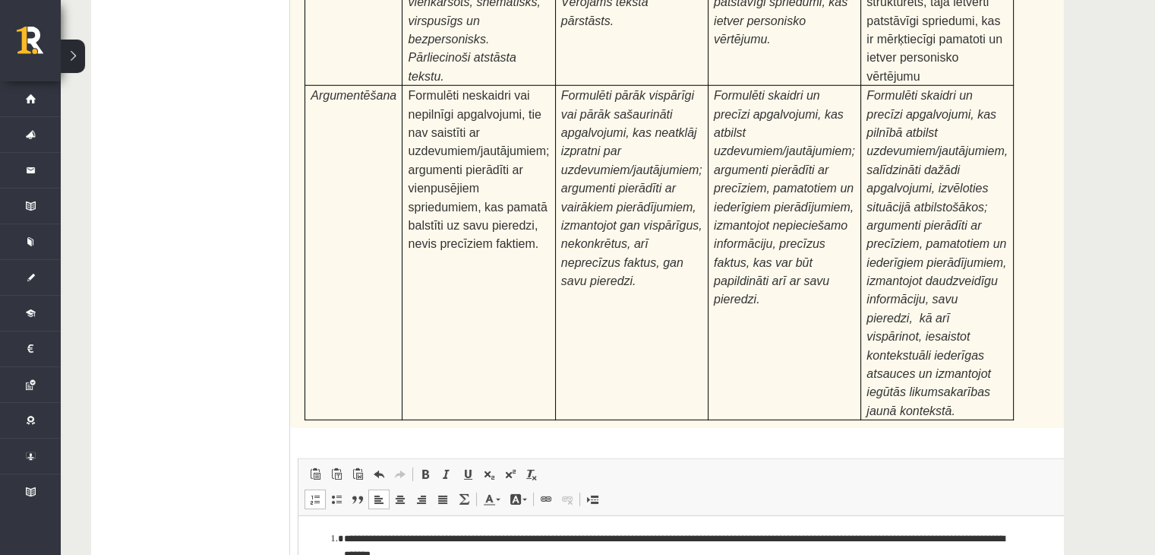
drag, startPoint x: 564, startPoint y: 571, endPoint x: 769, endPoint y: 571, distance: 205.1
click at [422, 468] on span at bounding box center [425, 474] width 12 height 12
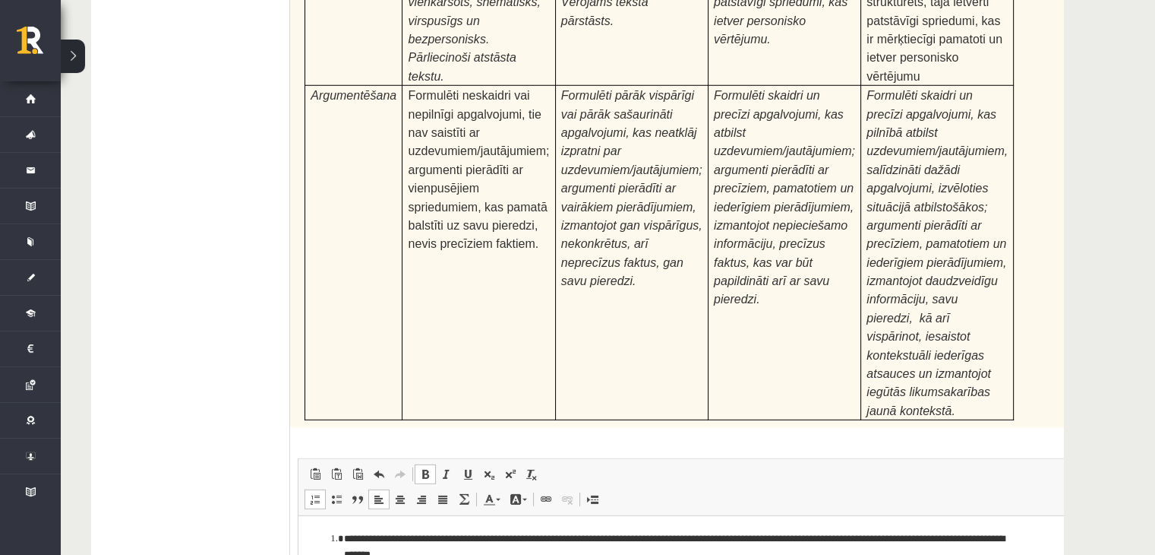
click at [422, 468] on span at bounding box center [425, 474] width 12 height 12
drag, startPoint x: 536, startPoint y: 567, endPoint x: 767, endPoint y: 567, distance: 231.7
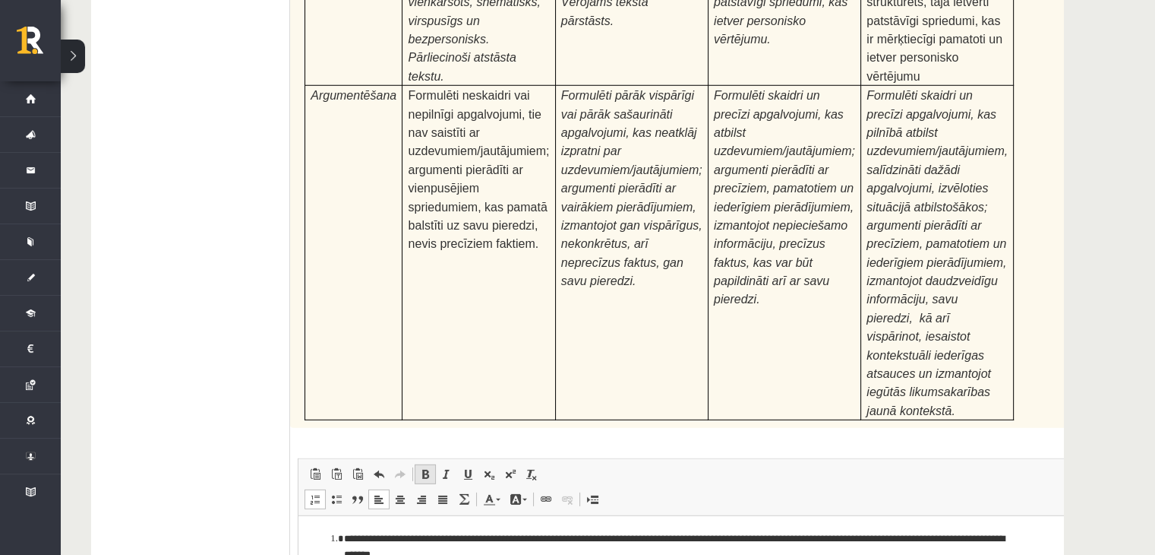
click at [422, 464] on link "Полужирный Комбинация клавиш Ctrl+B" at bounding box center [425, 474] width 21 height 20
drag, startPoint x: 564, startPoint y: 570, endPoint x: 700, endPoint y: 580, distance: 135.6
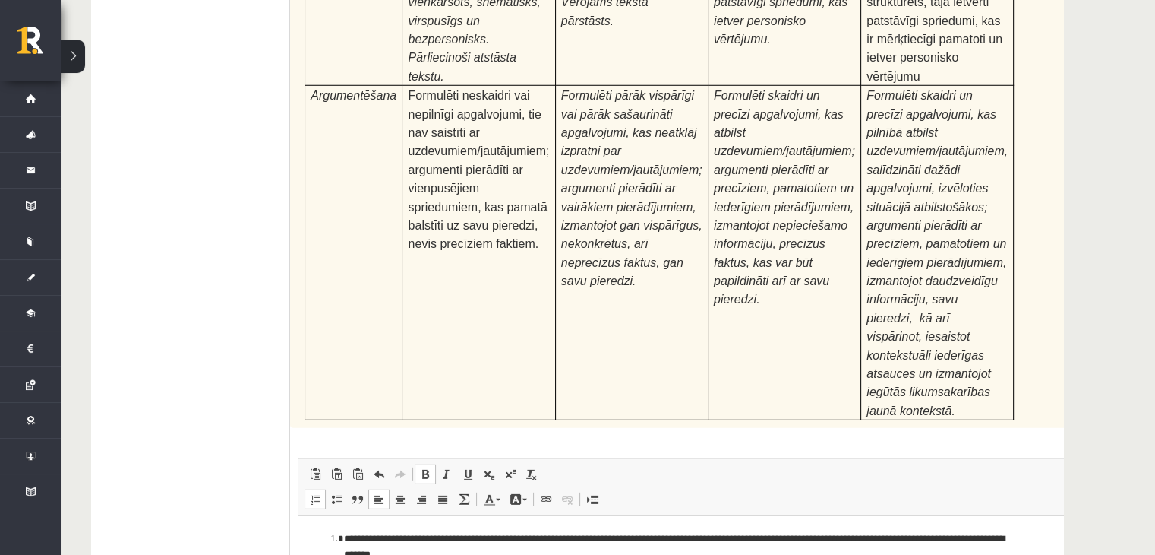
drag, startPoint x: 762, startPoint y: 573, endPoint x: 763, endPoint y: 588, distance: 15.3
click at [376, 468] on span at bounding box center [379, 474] width 12 height 12
click at [375, 468] on span at bounding box center [379, 474] width 12 height 12
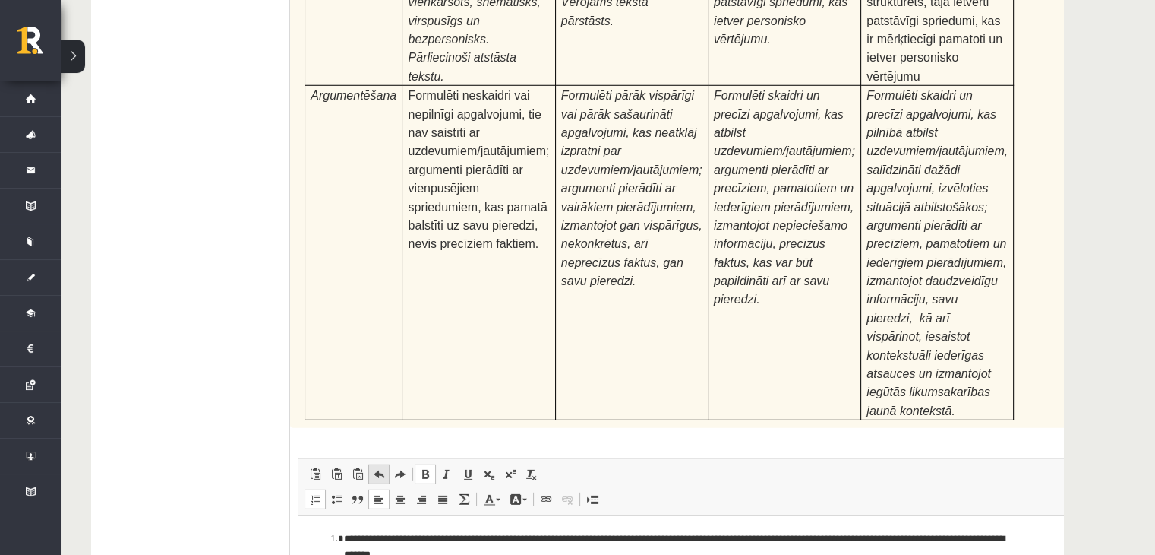
click at [375, 468] on span at bounding box center [379, 474] width 12 height 12
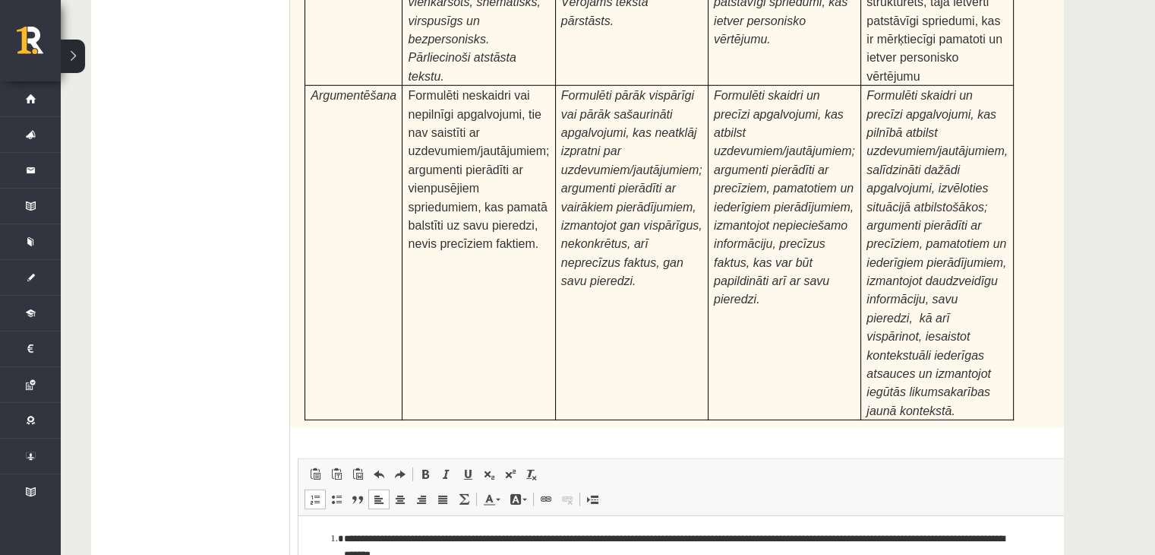
drag, startPoint x: 796, startPoint y: 567, endPoint x: 577, endPoint y: 573, distance: 219.6
click at [426, 468] on span at bounding box center [425, 474] width 12 height 12
click at [425, 468] on span at bounding box center [425, 474] width 12 height 12
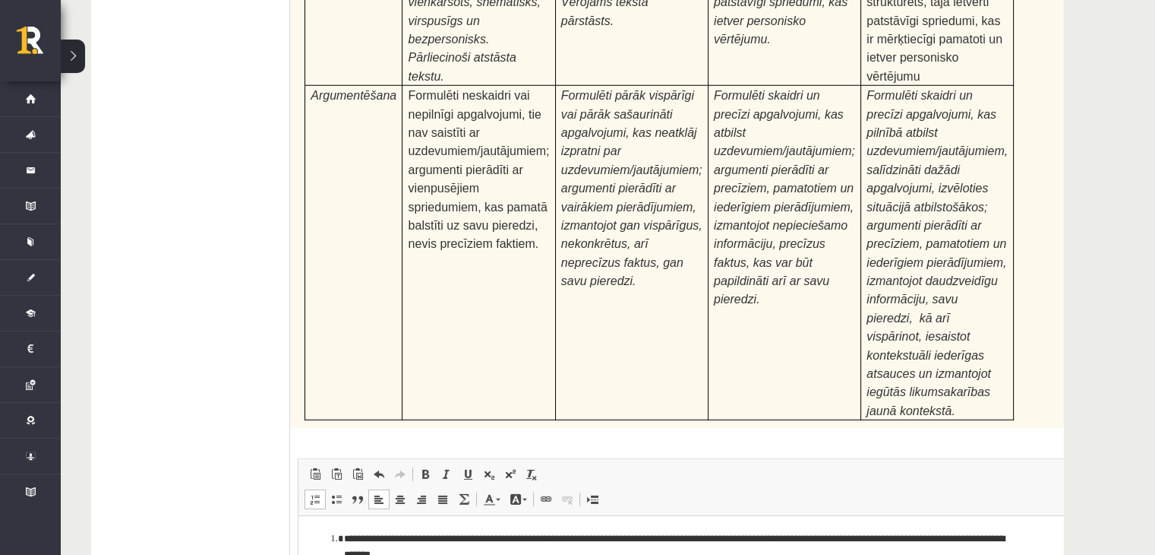
drag, startPoint x: 606, startPoint y: 565, endPoint x: 751, endPoint y: 571, distance: 145.2
click at [419, 468] on span at bounding box center [425, 474] width 12 height 12
drag, startPoint x: 767, startPoint y: 573, endPoint x: 736, endPoint y: 572, distance: 30.4
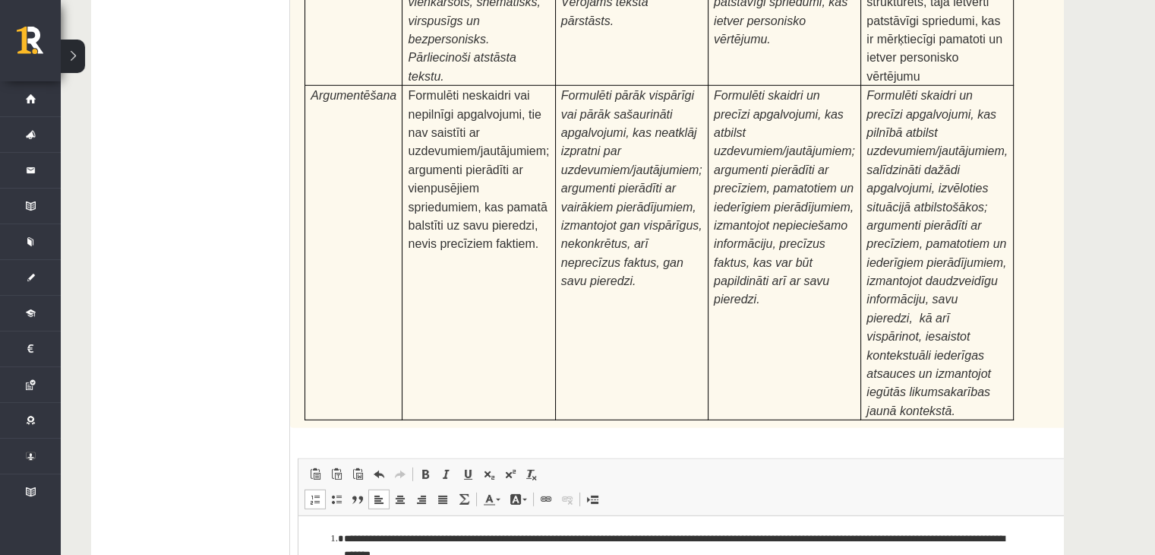
click at [418, 464] on link "Полужирный Комбинация клавиш Ctrl+B" at bounding box center [425, 474] width 21 height 20
click at [419, 464] on link "Полужирный Комбинация клавиш Ctrl+B" at bounding box center [425, 474] width 21 height 20
click at [422, 468] on span at bounding box center [425, 474] width 12 height 12
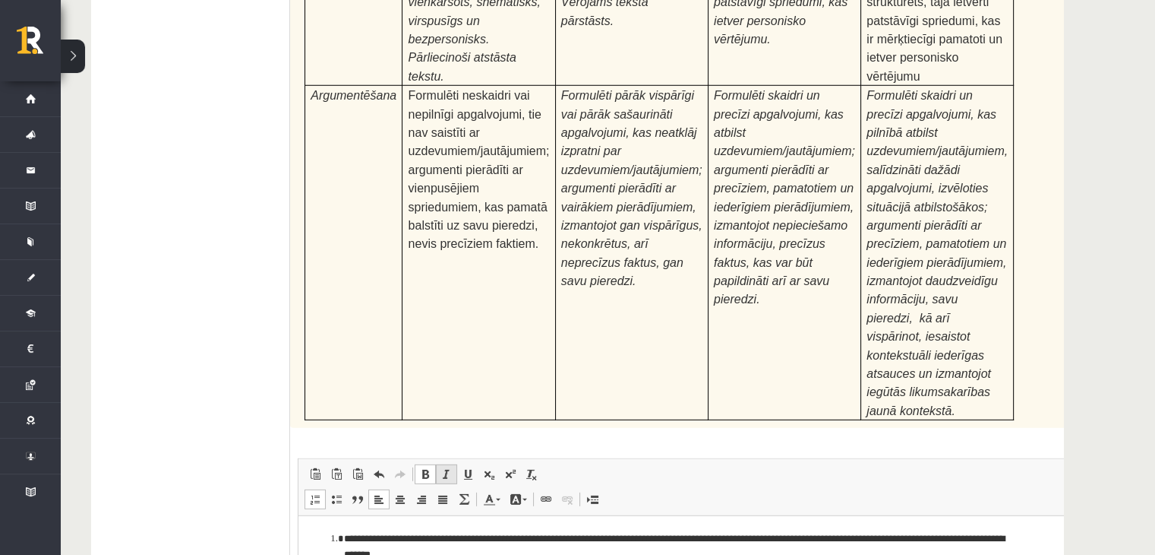
click at [438, 464] on link "Курсив Комбинация клавиш Ctrl+I" at bounding box center [446, 474] width 21 height 20
click at [439, 464] on link "Курсив Комбинация клавиш Ctrl+I" at bounding box center [446, 474] width 21 height 20
click at [415, 464] on link "Полужирный Комбинация клавиш Ctrl+B" at bounding box center [425, 474] width 21 height 20
click at [428, 468] on span at bounding box center [425, 474] width 12 height 12
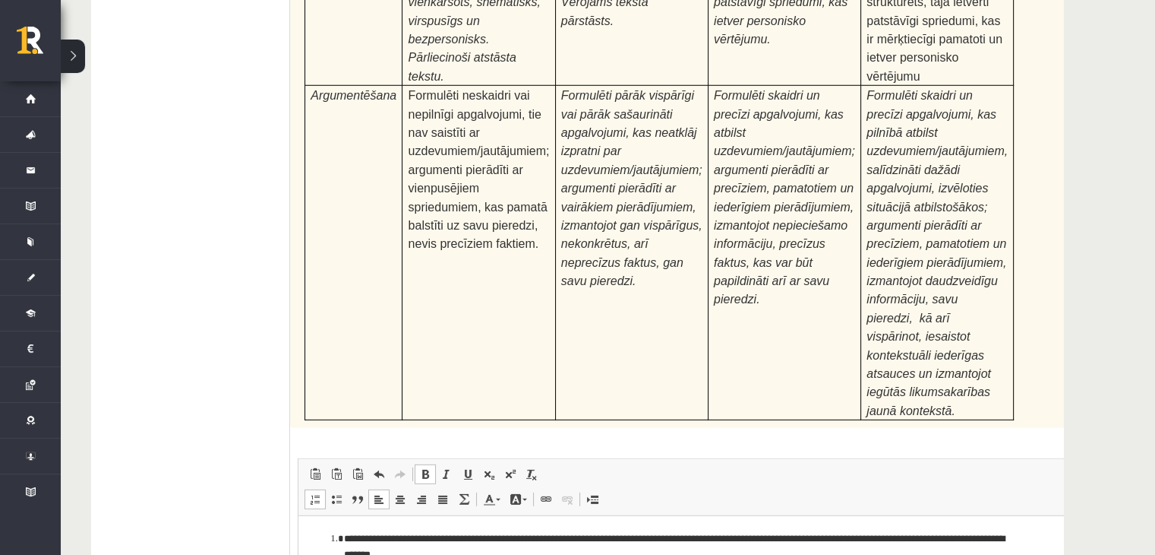
click at [428, 468] on span at bounding box center [425, 474] width 12 height 12
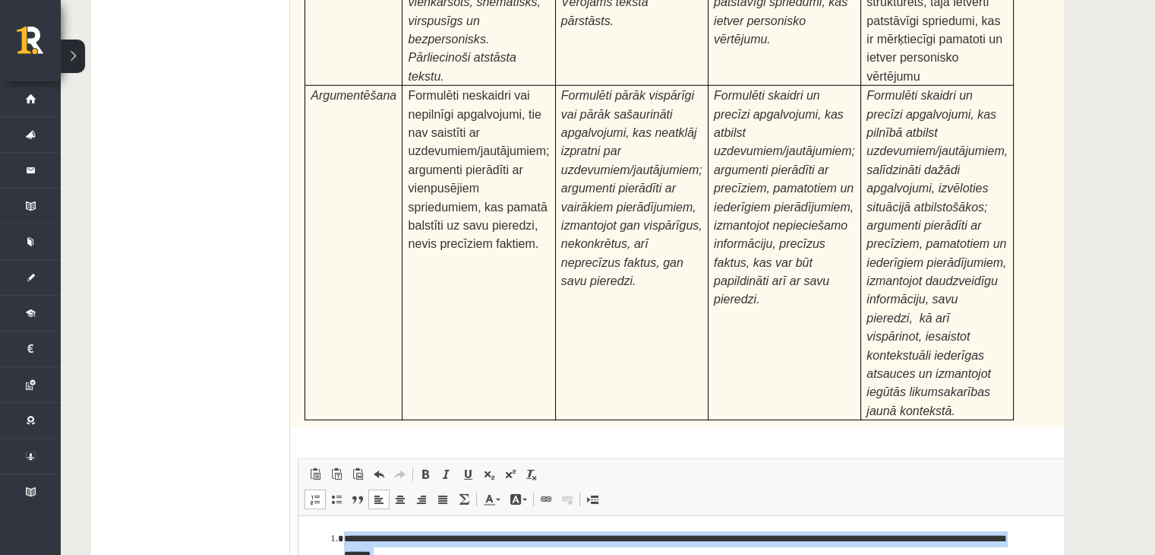
drag, startPoint x: 318, startPoint y: 530, endPoint x: 590, endPoint y: 643, distance: 294.6
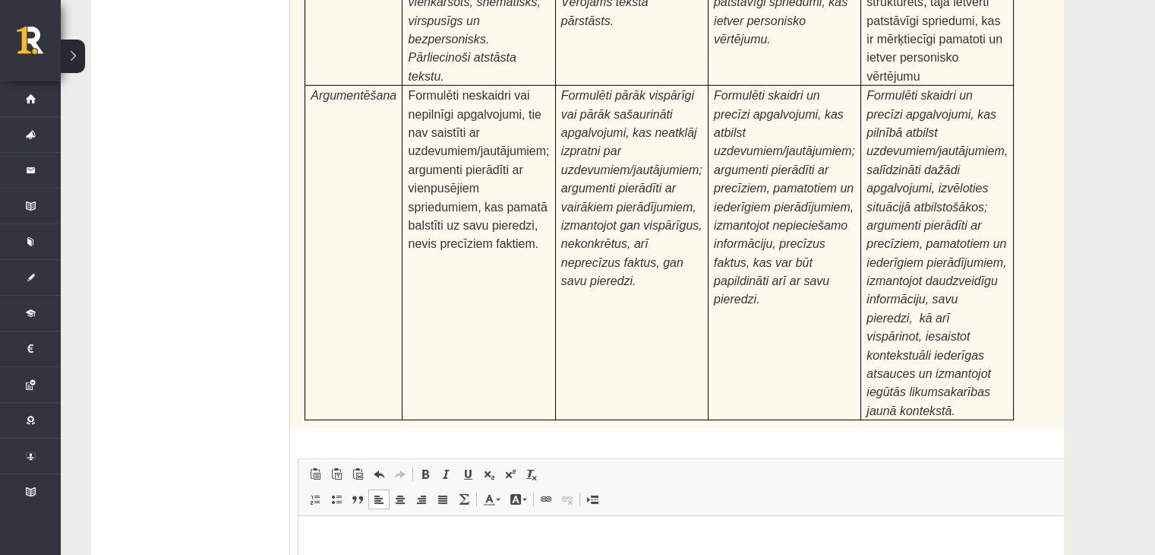
type input "**********"
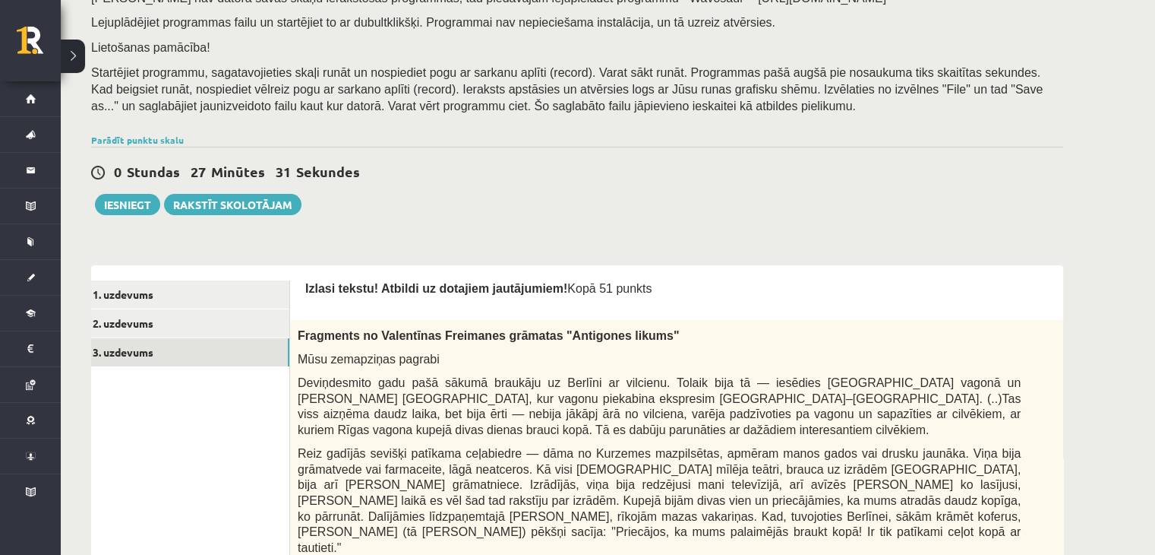
scroll to position [212, 0]
click at [244, 292] on link "1. uzdevums" at bounding box center [187, 295] width 204 height 28
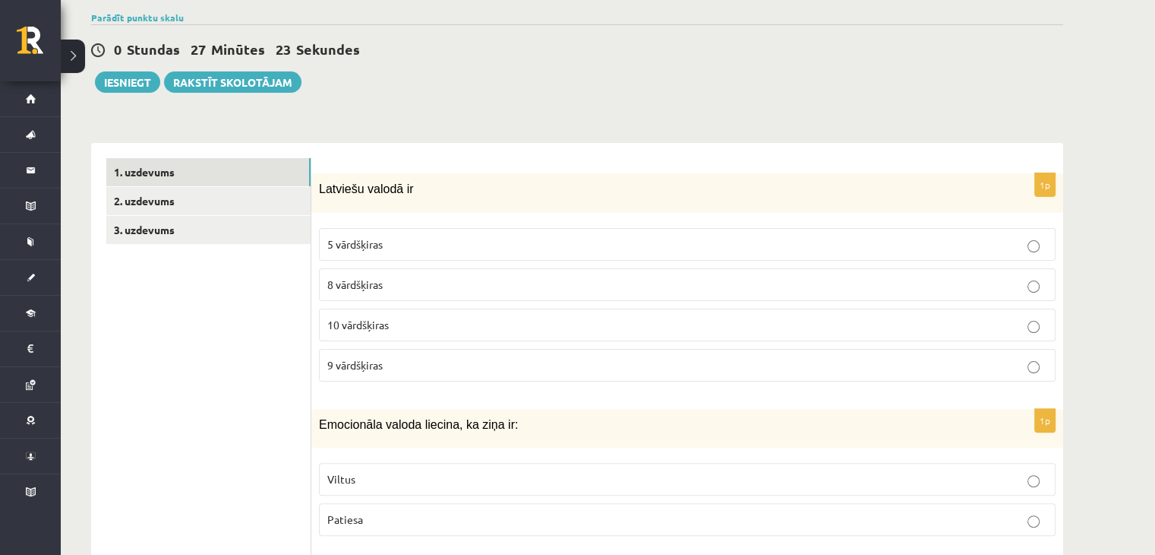
scroll to position [364, 0]
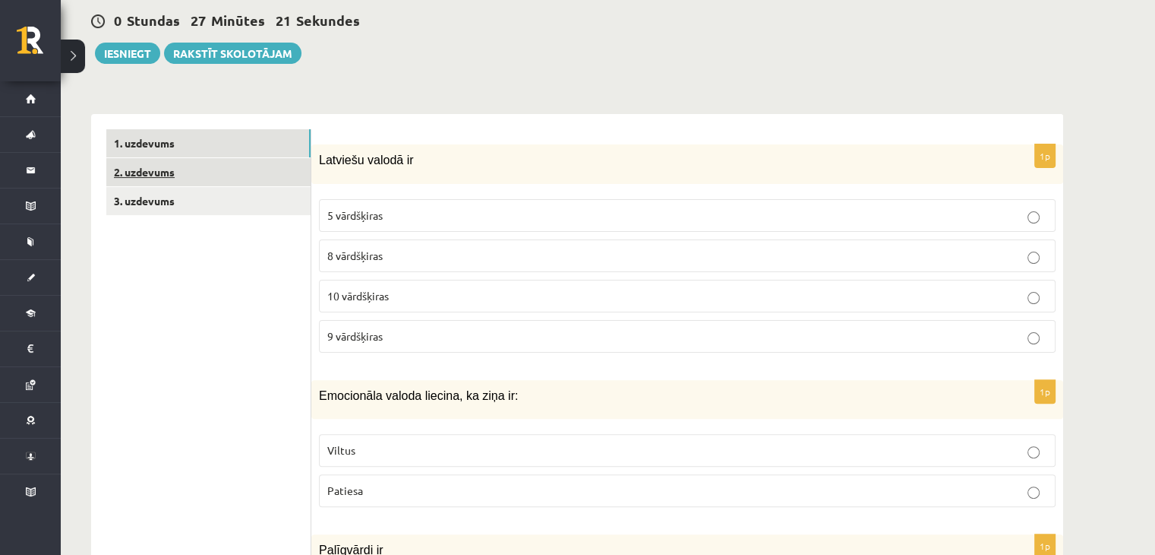
click at [186, 171] on link "2. uzdevums" at bounding box center [208, 172] width 204 height 28
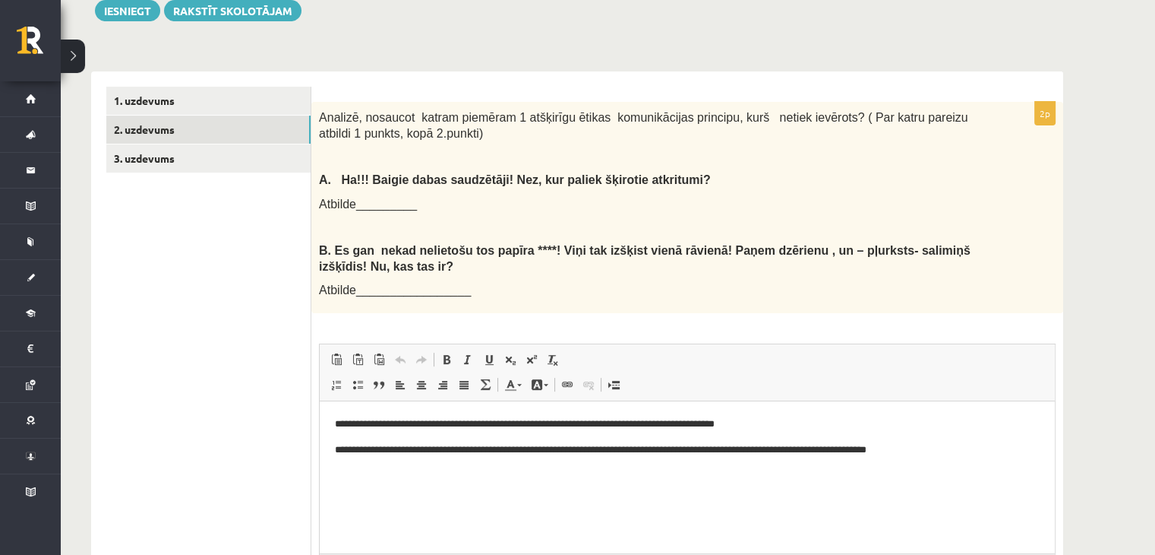
scroll to position [0, 0]
click at [265, 95] on link "1. uzdevums" at bounding box center [208, 101] width 204 height 28
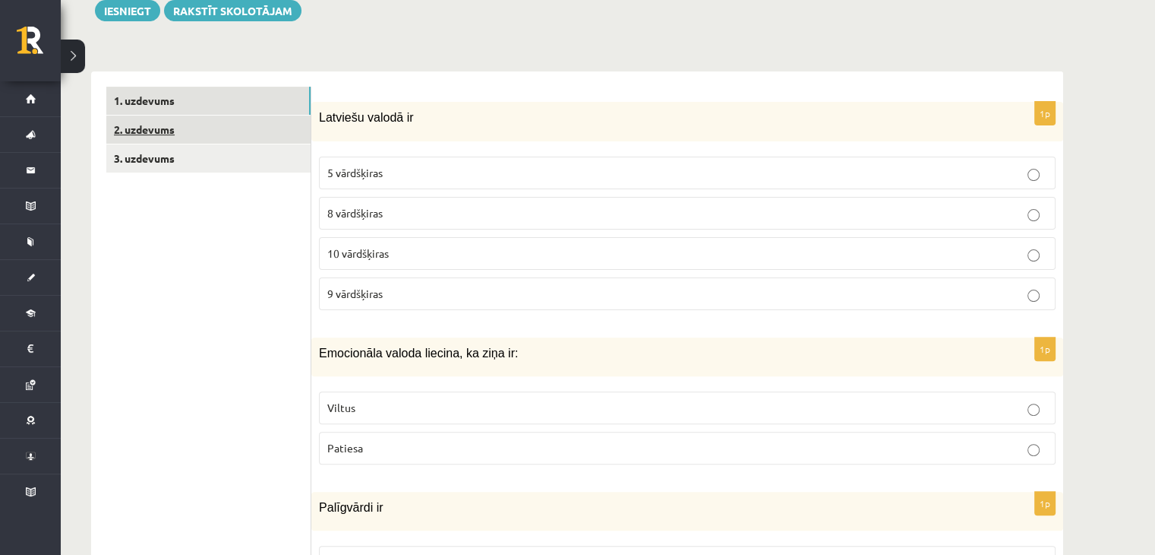
click at [266, 131] on link "2. uzdevums" at bounding box center [208, 129] width 204 height 28
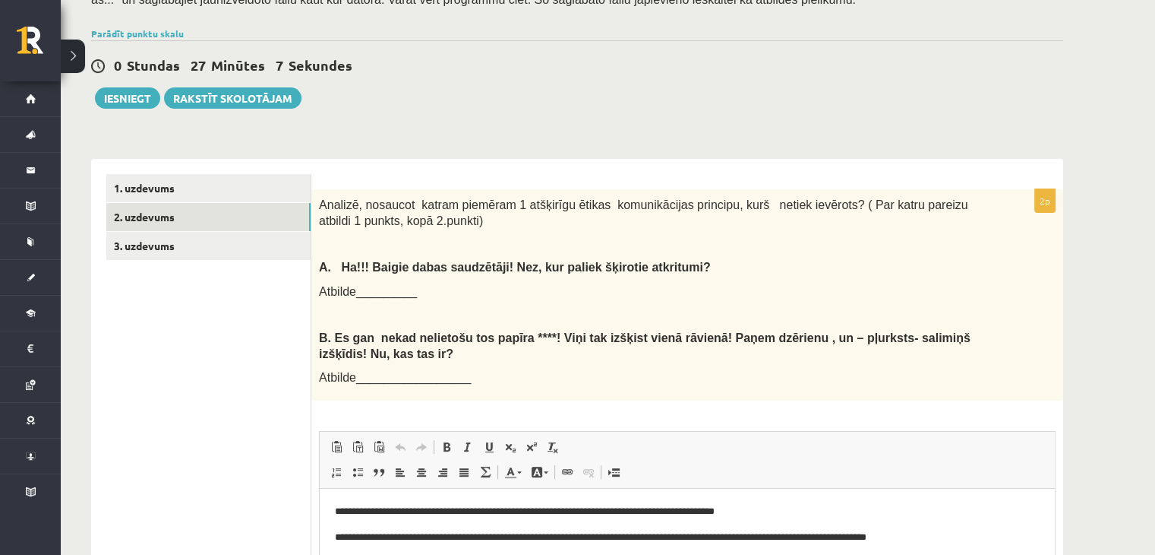
scroll to position [254, 0]
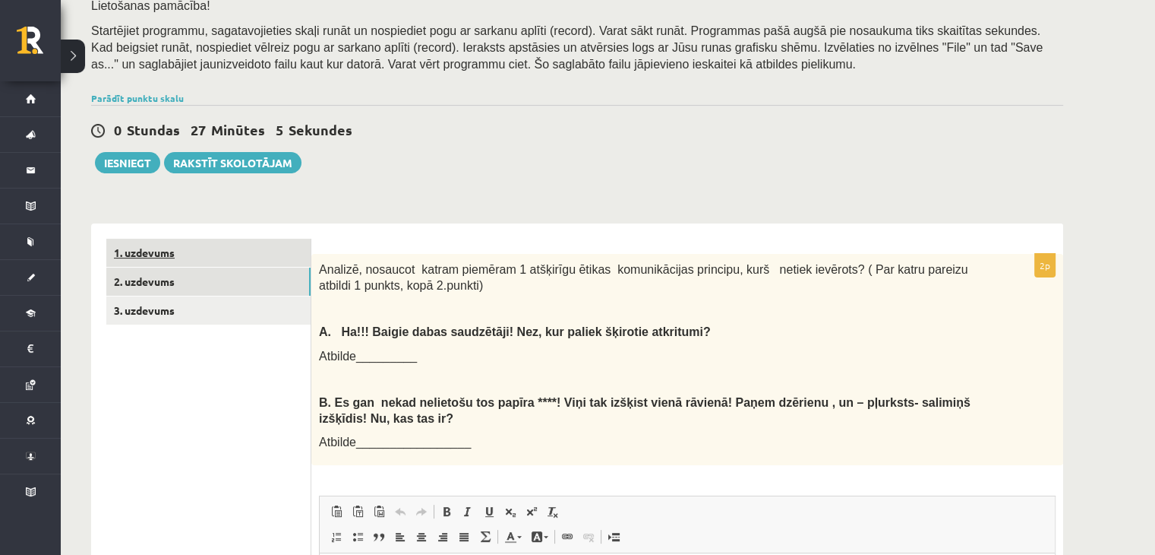
click at [154, 245] on link "1. uzdevums" at bounding box center [208, 253] width 204 height 28
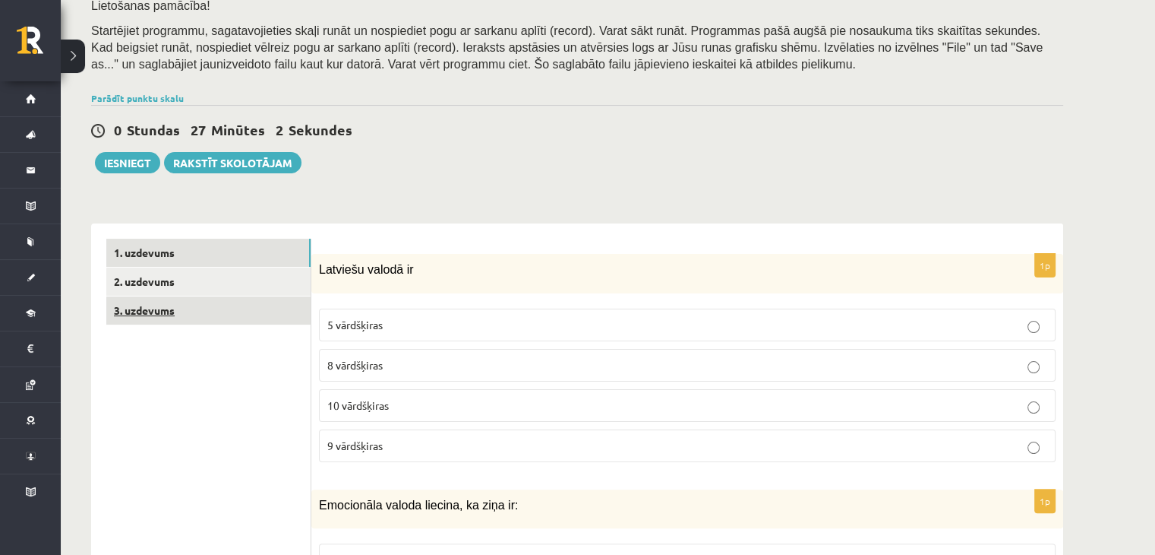
click at [165, 314] on link "3. uzdevums" at bounding box center [208, 310] width 204 height 28
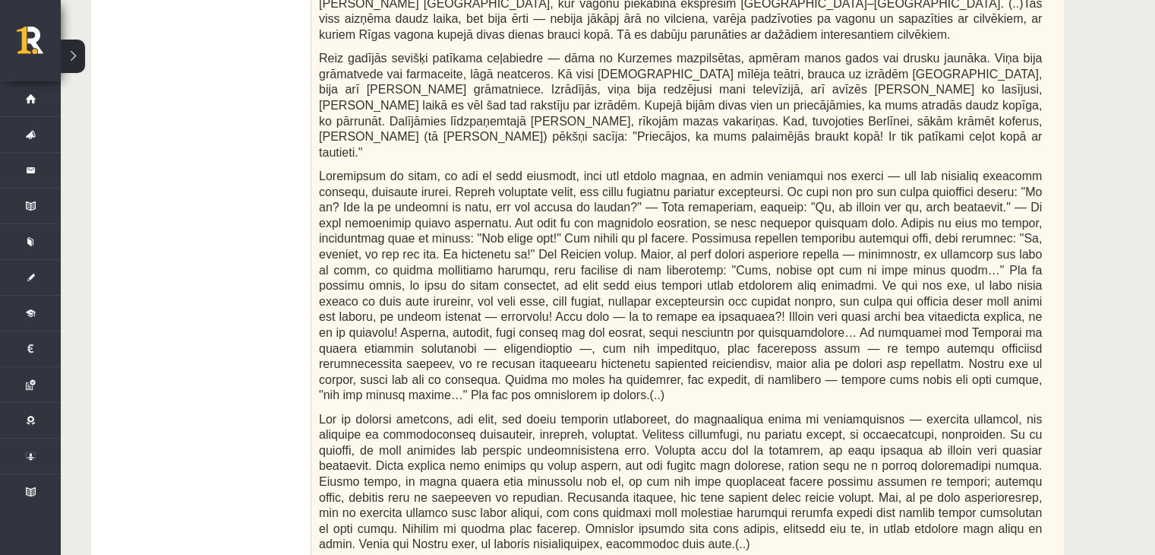
scroll to position [76, 0]
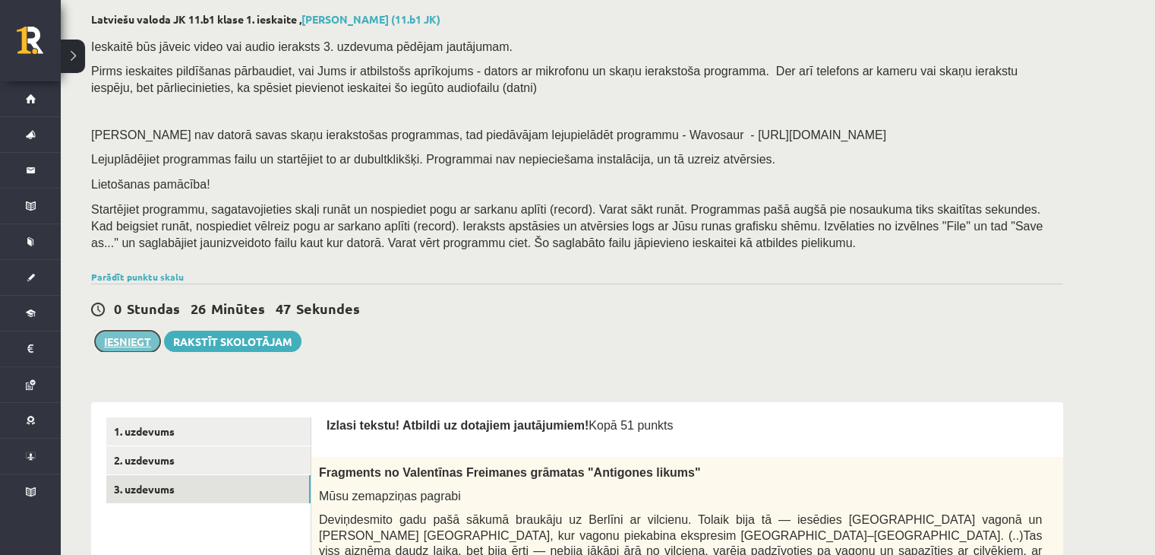
click at [146, 338] on button "Iesniegt" at bounding box center [127, 340] width 65 height 21
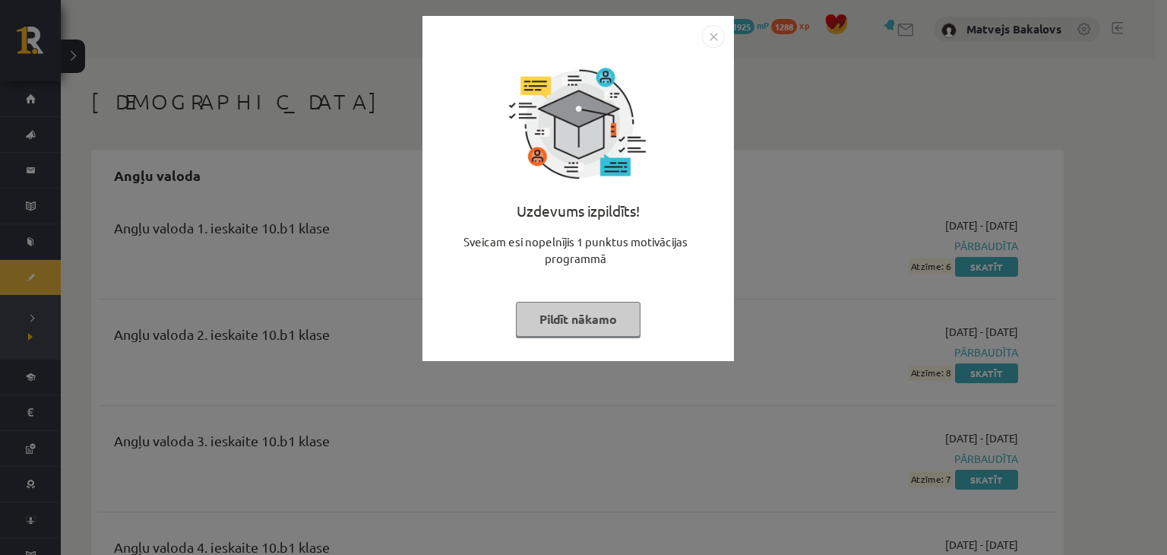
click at [583, 302] on button "Pildīt nākamo" at bounding box center [578, 319] width 125 height 35
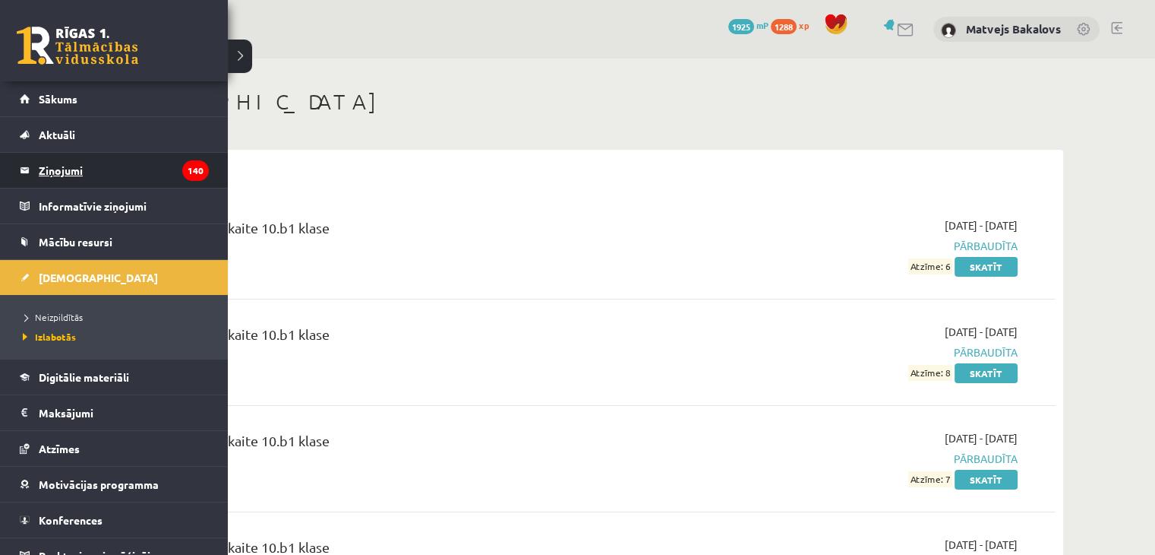
click at [121, 165] on legend "Ziņojumi 140" at bounding box center [124, 170] width 170 height 35
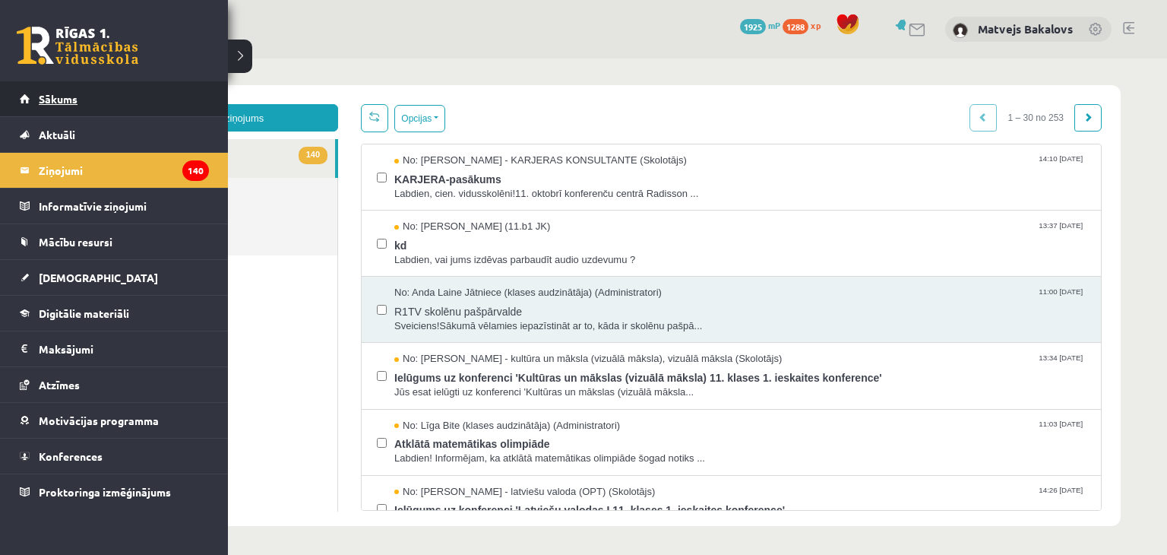
click at [60, 93] on span "Sākums" at bounding box center [58, 99] width 39 height 14
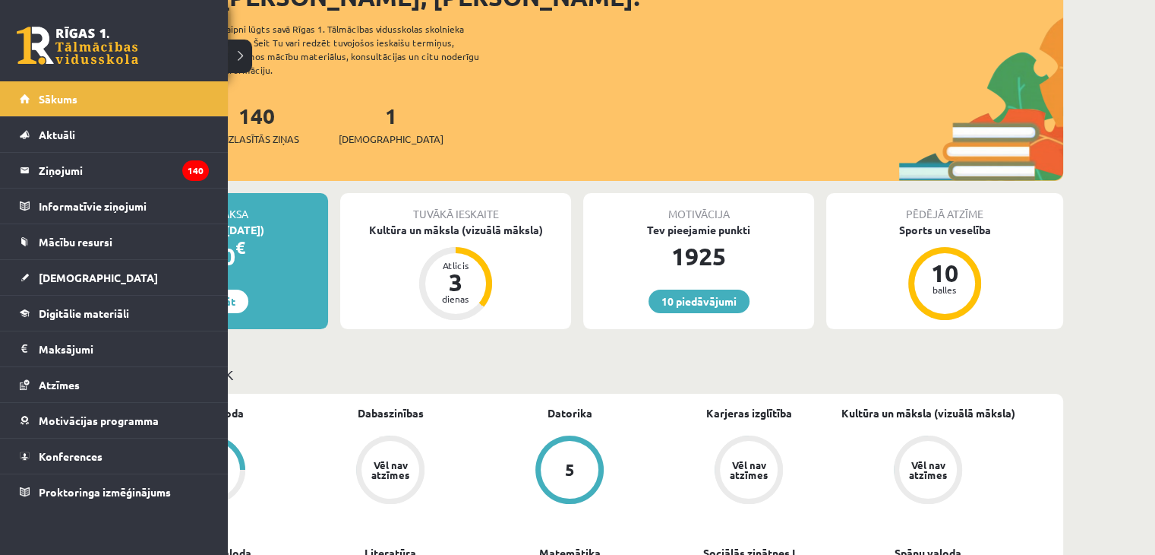
scroll to position [380, 0]
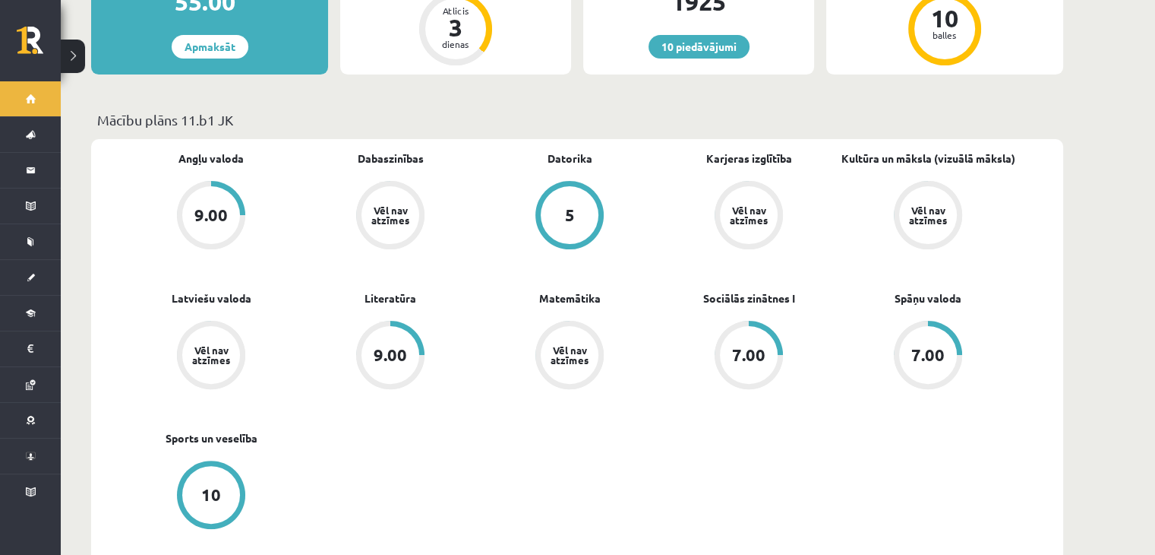
click at [561, 194] on div "5" at bounding box center [570, 215] width 58 height 58
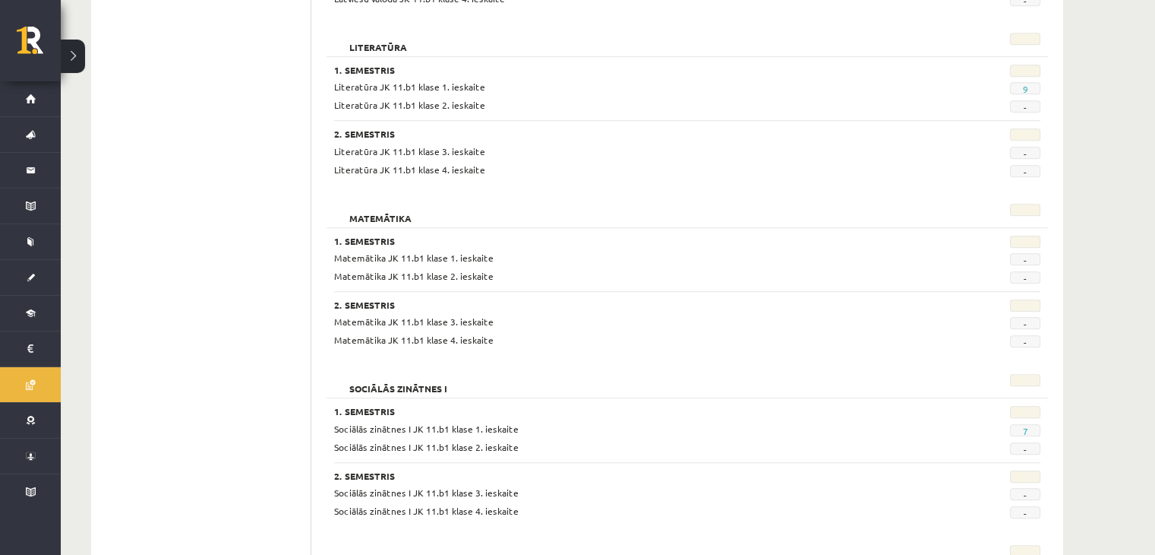
scroll to position [1057, 0]
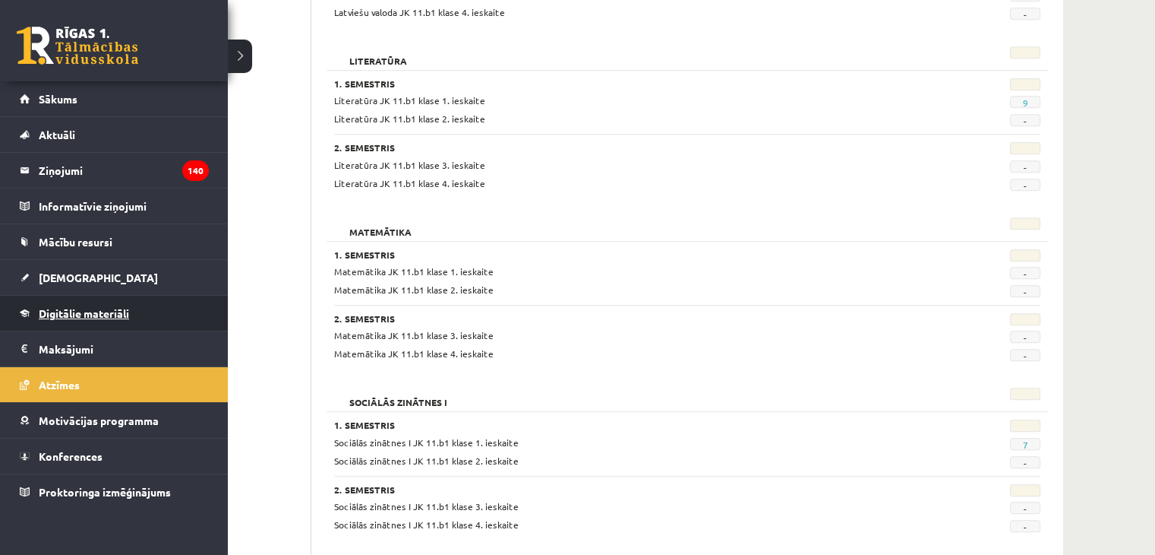
click at [88, 308] on span "Digitālie materiāli" at bounding box center [84, 313] width 90 height 14
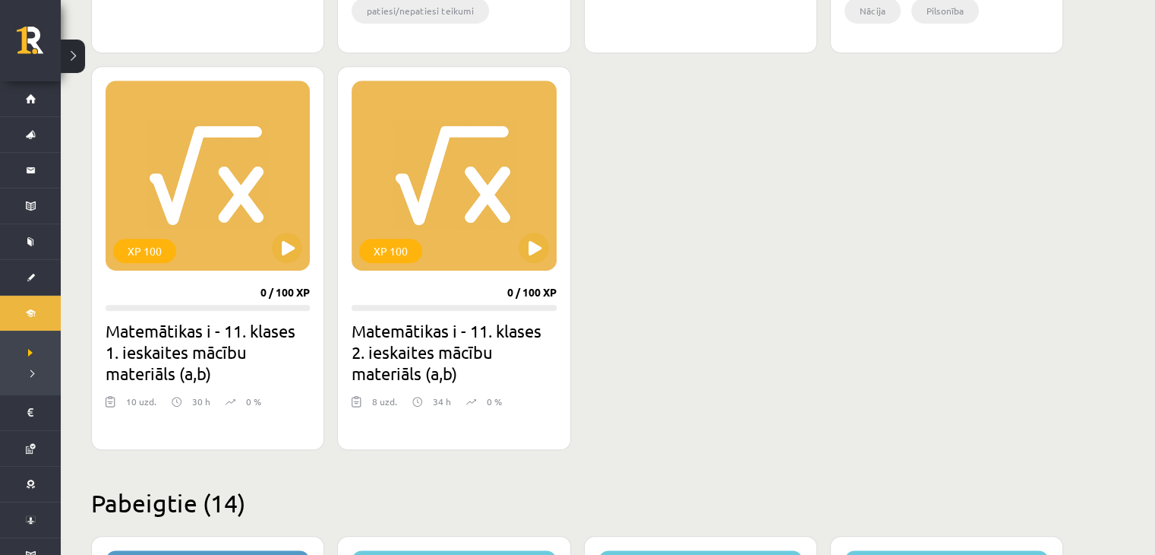
scroll to position [906, 0]
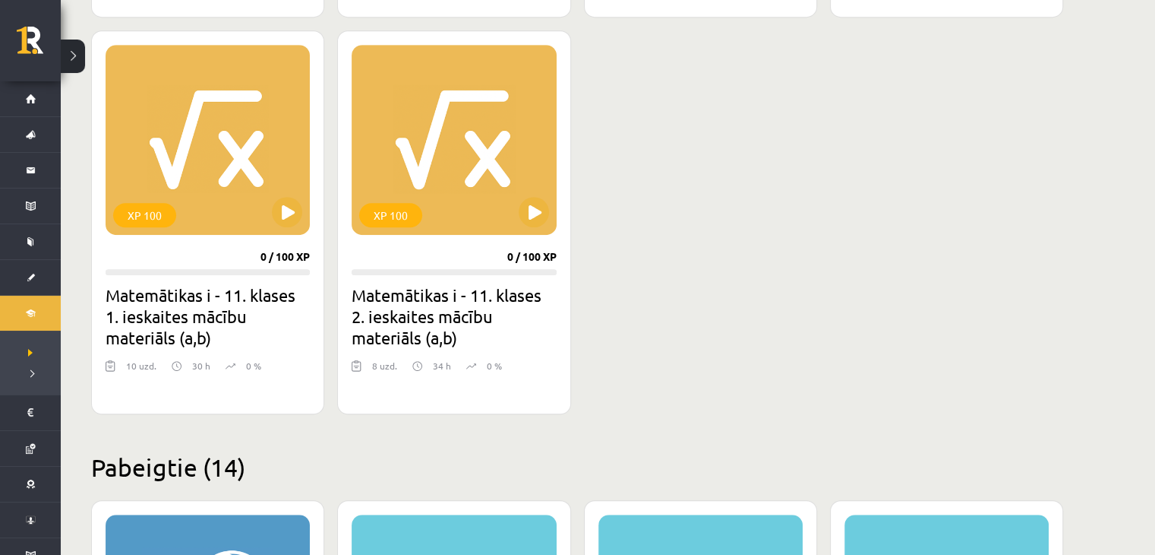
click at [166, 302] on h2 "Matemātikas i - 11. klases 1. ieskaites mācību materiāls (a,b)" at bounding box center [208, 316] width 204 height 64
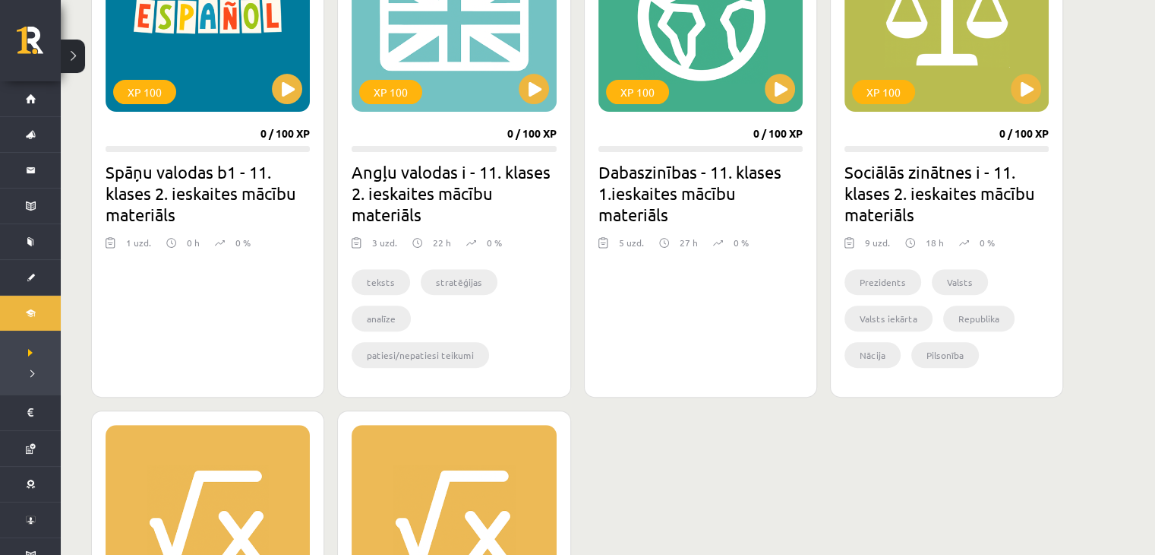
scroll to position [450, 0]
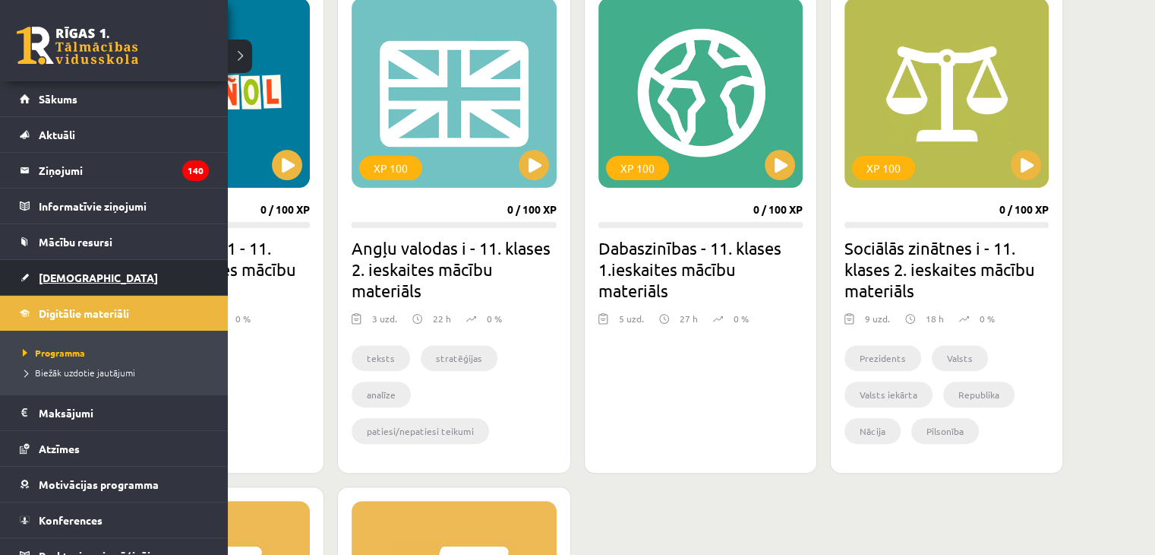
click at [76, 282] on link "[DEMOGRAPHIC_DATA]" at bounding box center [114, 277] width 189 height 35
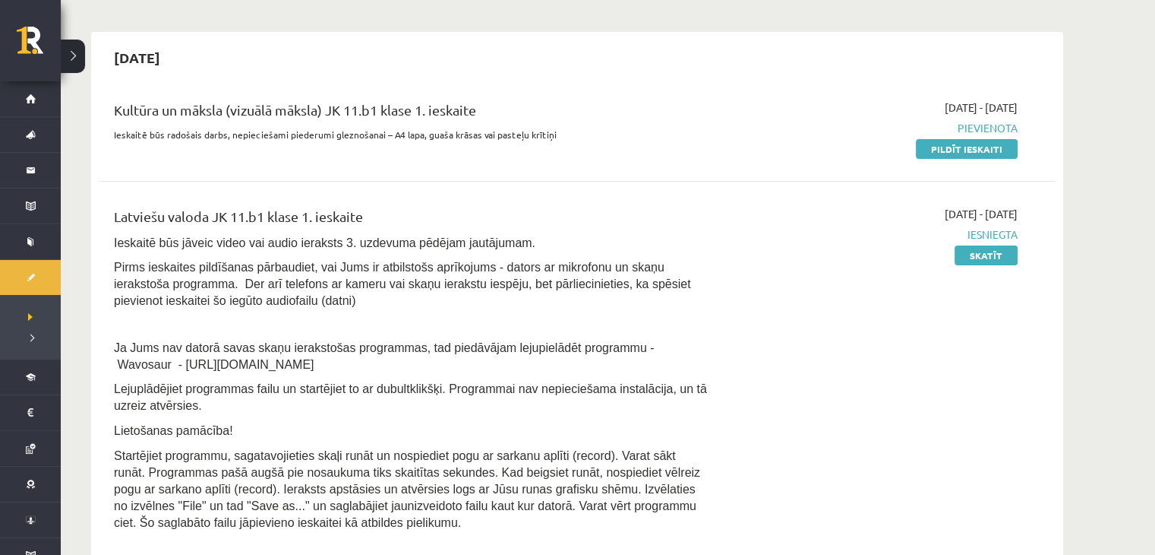
scroll to position [152, 0]
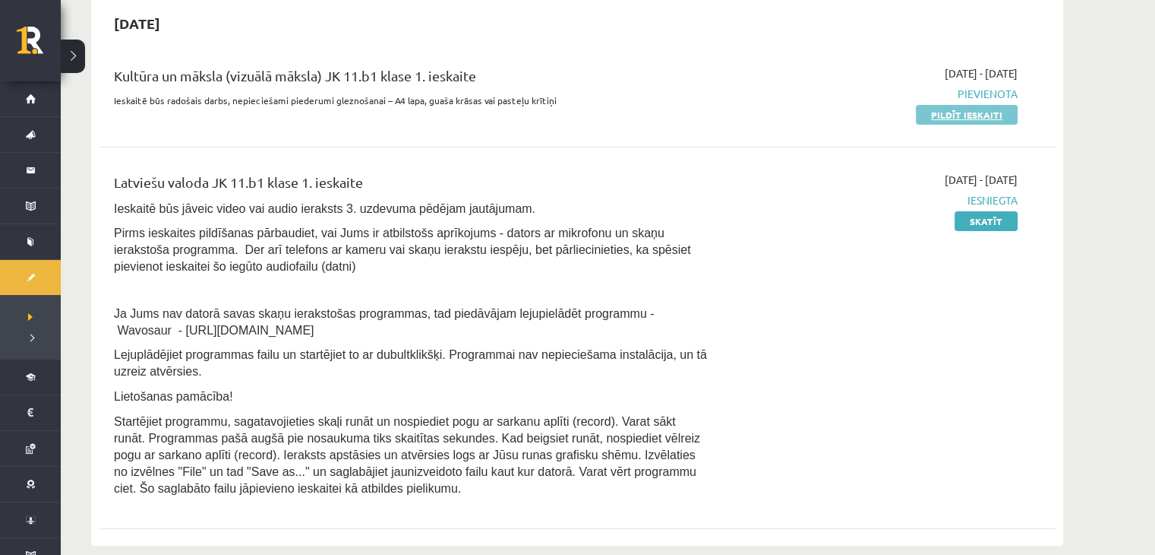
click at [950, 115] on link "Pildīt ieskaiti" at bounding box center [967, 115] width 102 height 20
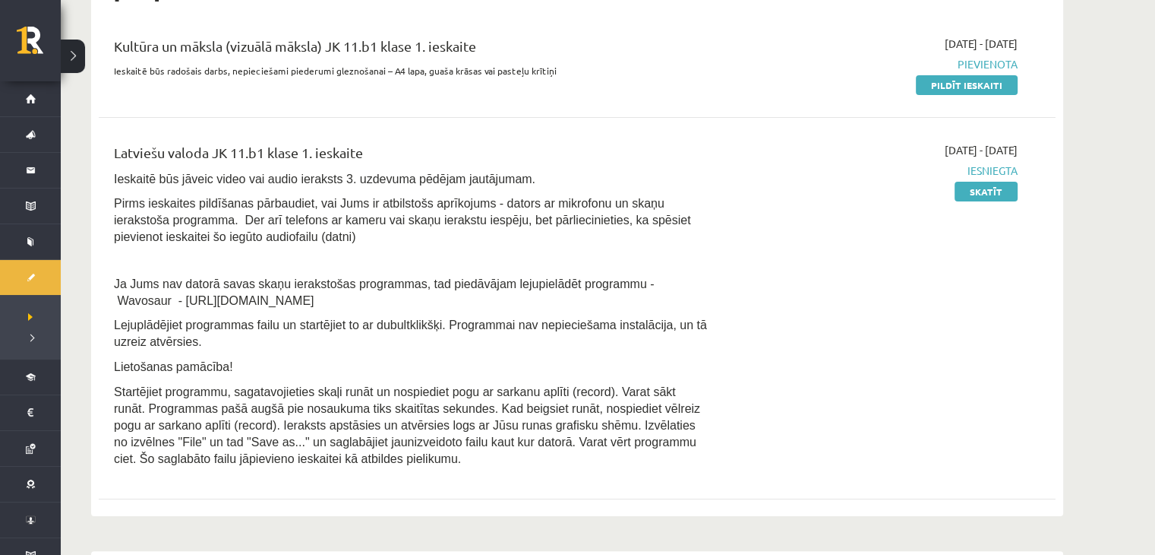
scroll to position [0, 0]
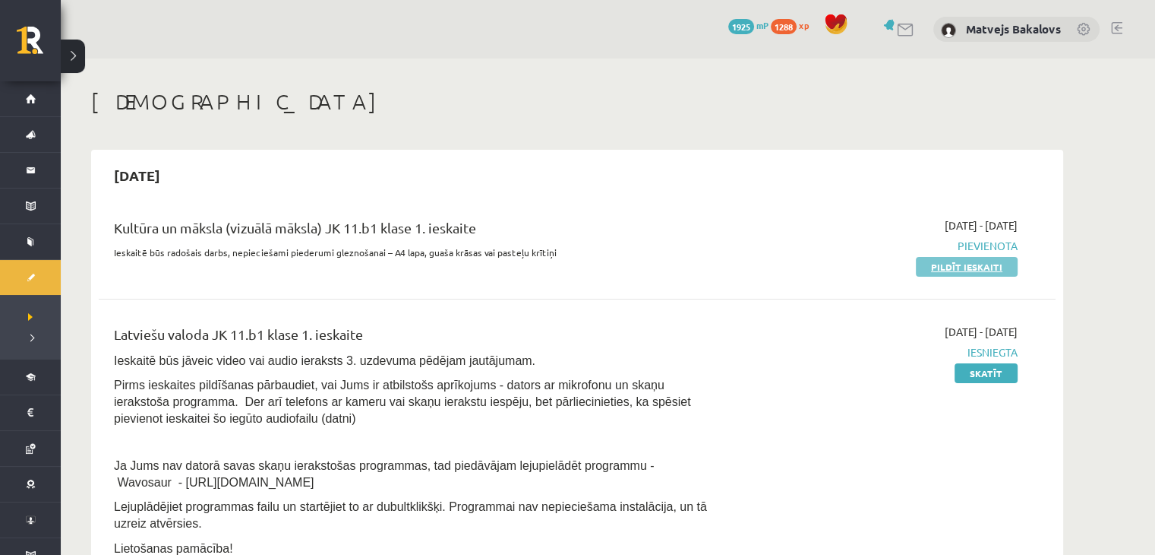
click at [957, 270] on link "Pildīt ieskaiti" at bounding box center [967, 267] width 102 height 20
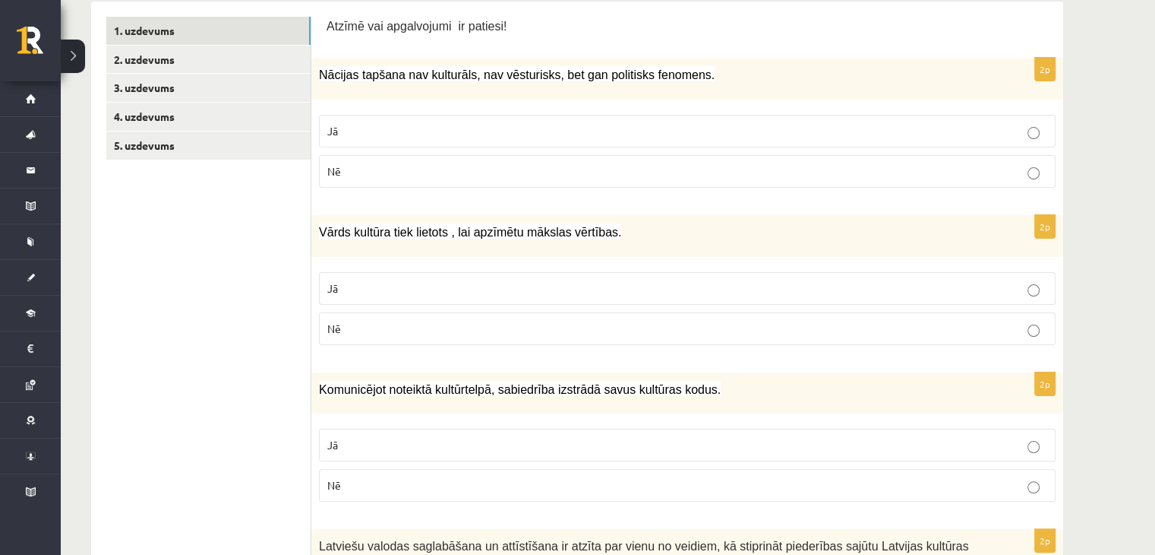
scroll to position [277, 0]
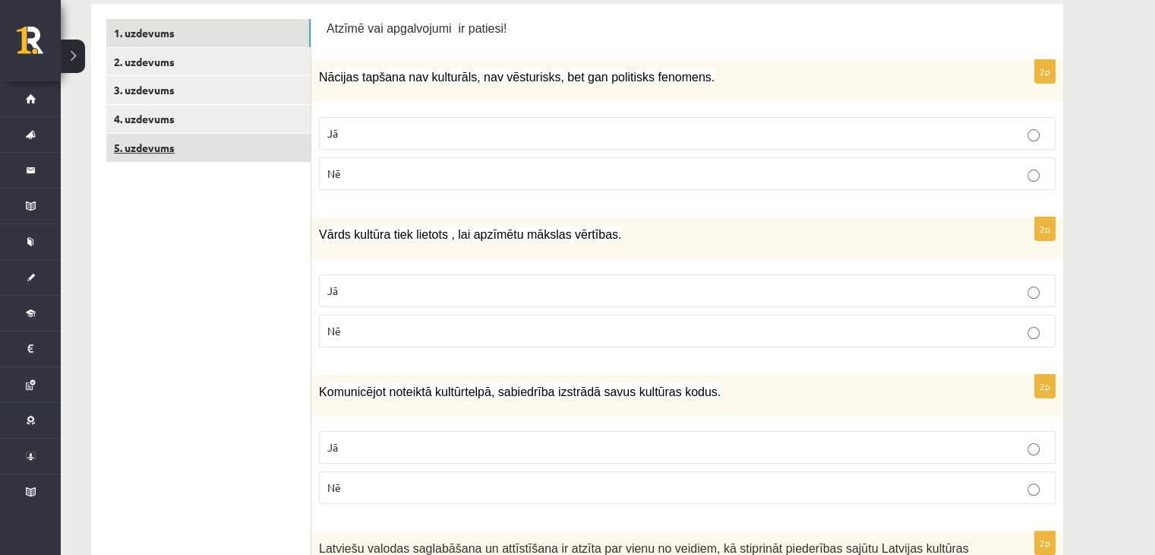
click at [240, 154] on link "5. uzdevums" at bounding box center [208, 148] width 204 height 28
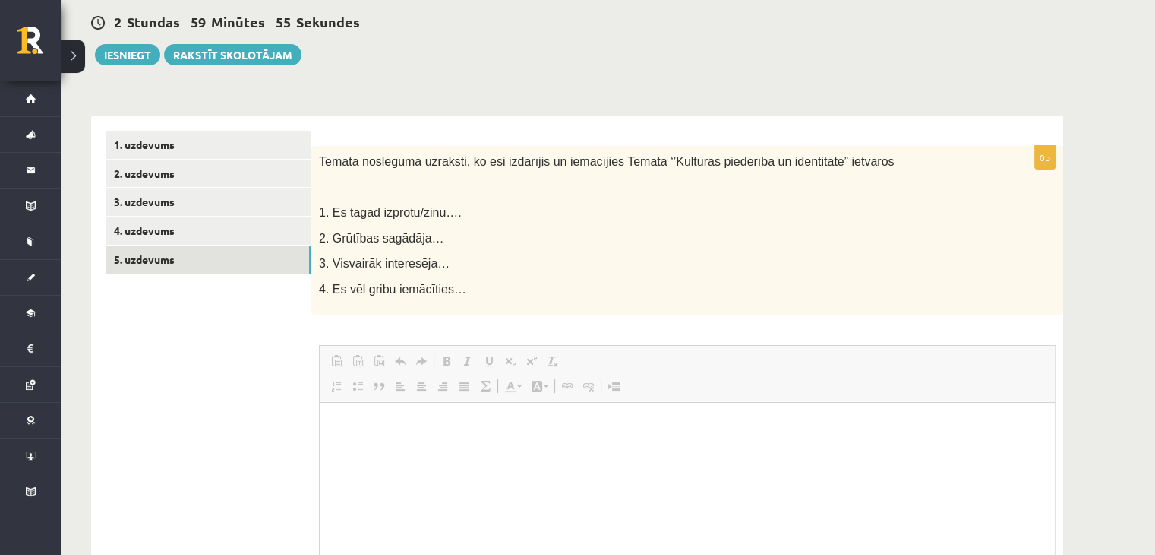
scroll to position [0, 0]
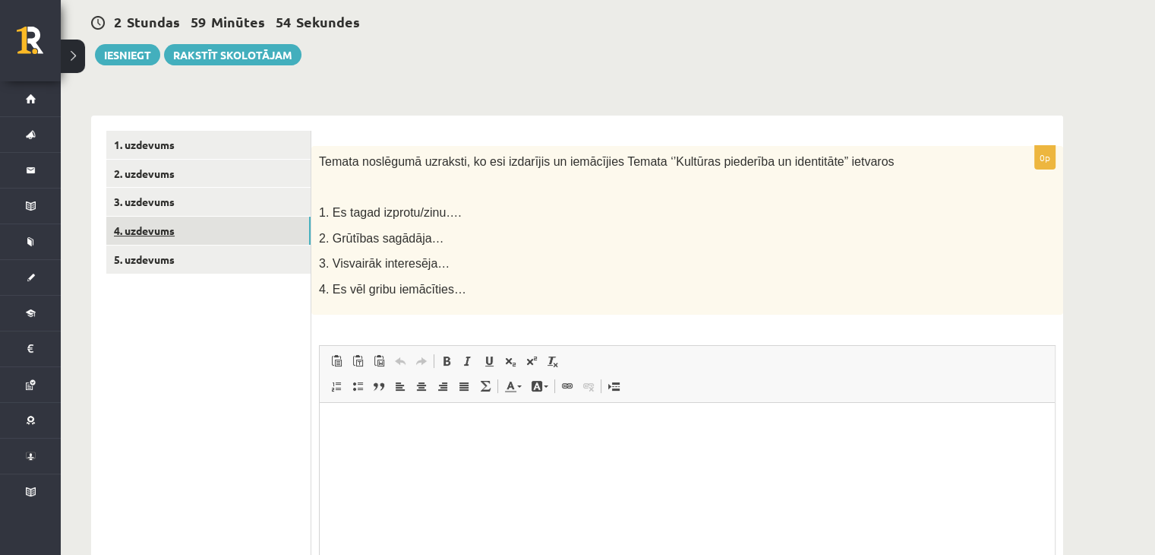
click at [224, 220] on link "4. uzdevums" at bounding box center [208, 231] width 204 height 28
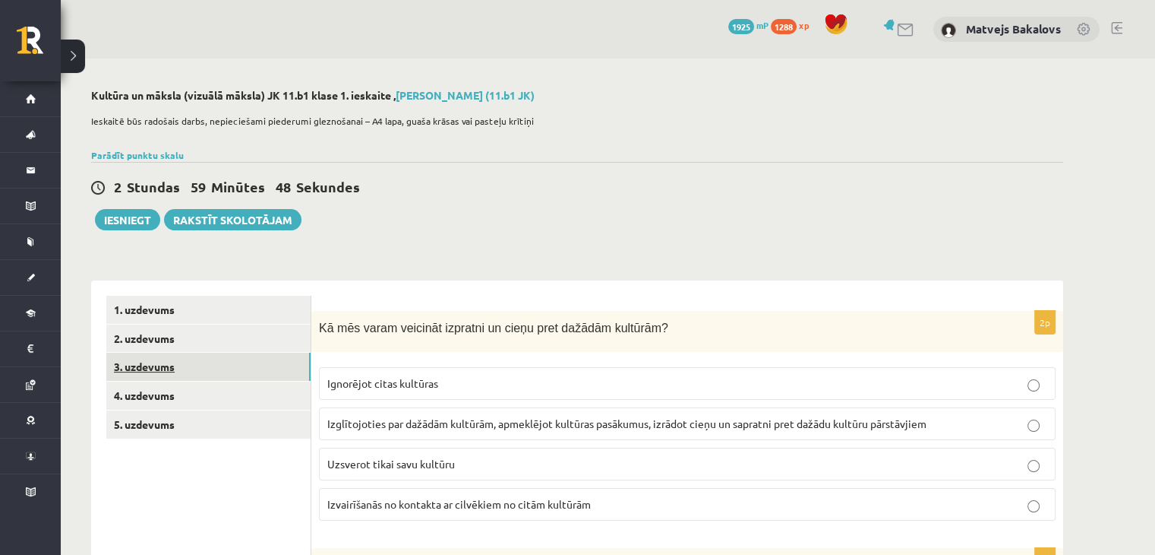
click at [185, 362] on link "3. uzdevums" at bounding box center [208, 366] width 204 height 28
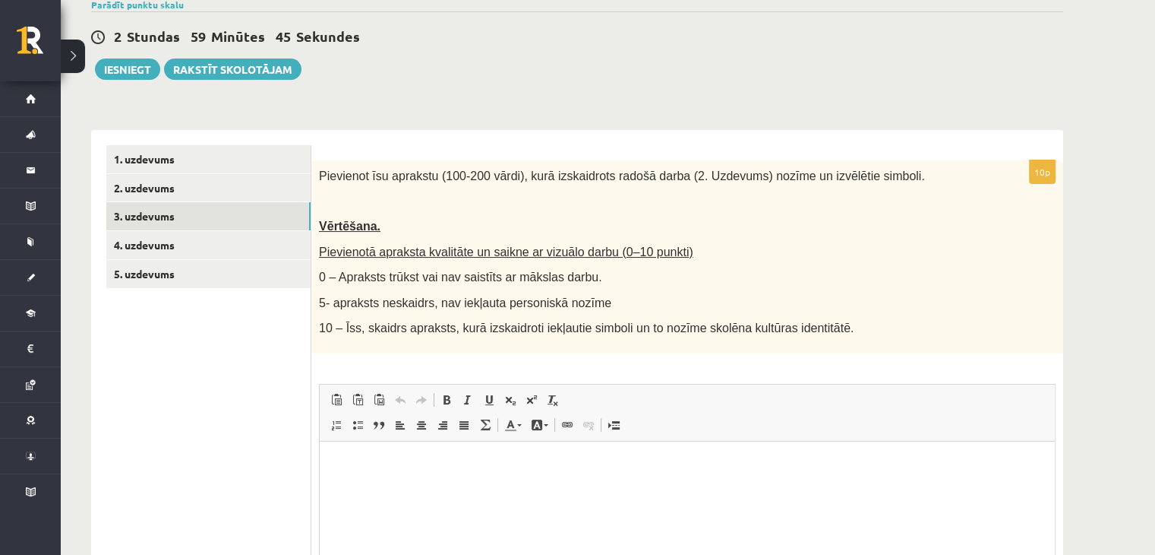
scroll to position [152, 0]
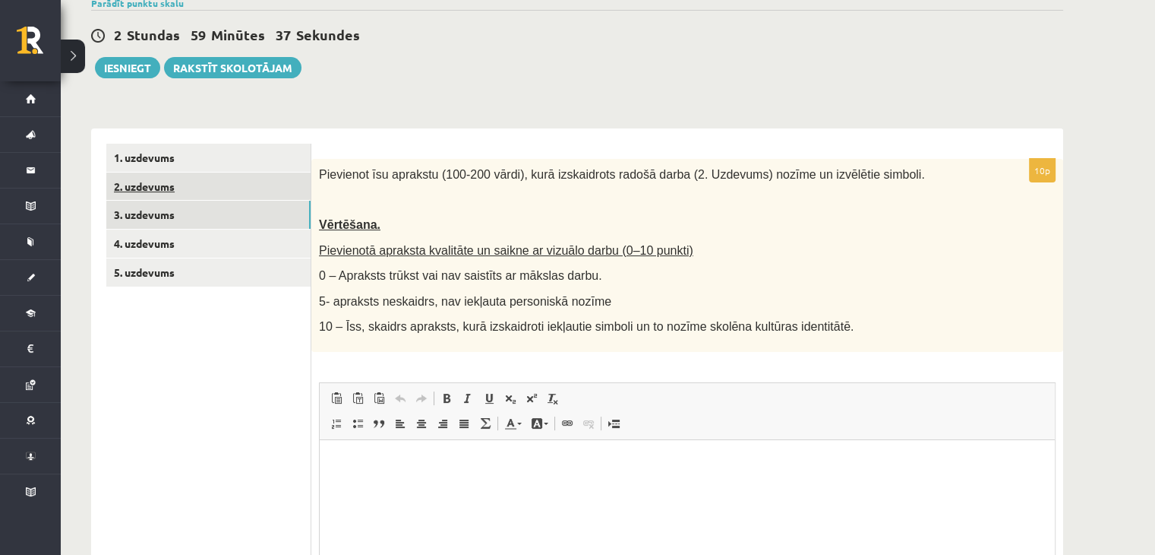
click at [198, 188] on link "2. uzdevums" at bounding box center [208, 186] width 204 height 28
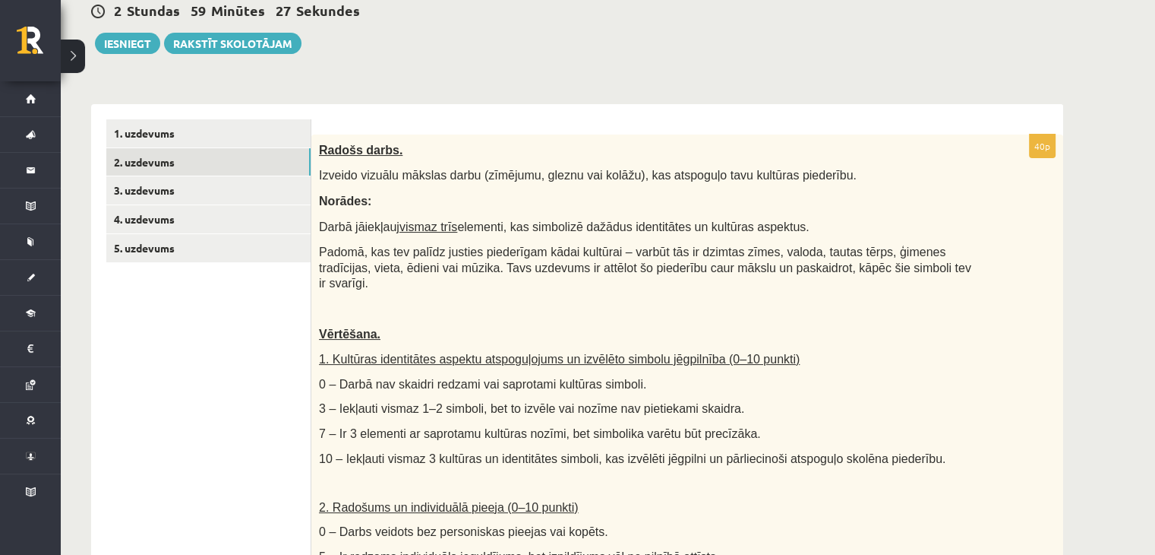
scroll to position [176, 0]
drag, startPoint x: 711, startPoint y: 176, endPoint x: 826, endPoint y: 165, distance: 115.3
click at [826, 165] on div "Radošs darbs. Izveido vizuālu mākslas darbu (zīmējumu, gleznu vai kolāžu), kas …" at bounding box center [687, 493] width 752 height 718
copy span "kultūras piederību."
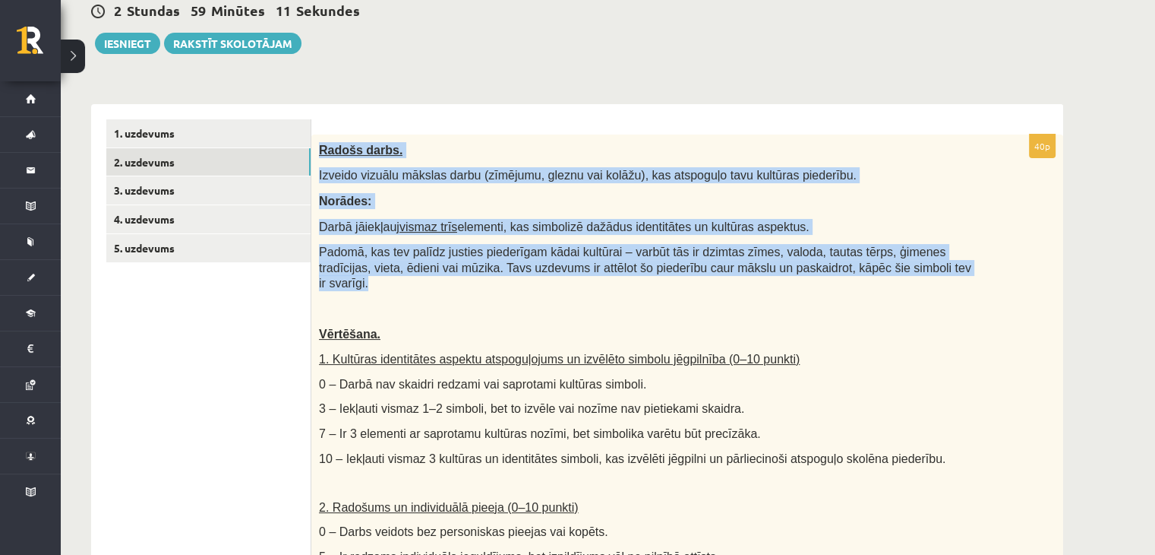
drag, startPoint x: 321, startPoint y: 147, endPoint x: 904, endPoint y: 265, distance: 594.6
click at [904, 265] on div "Radošs darbs. Izveido vizuālu mākslas darbu (zīmējumu, gleznu vai kolāžu), kas …" at bounding box center [687, 493] width 752 height 718
copy div "Radošs darbs. Izveido vizuālu mākslas darbu (zīmējumu, gleznu vai kolāžu), kas …"
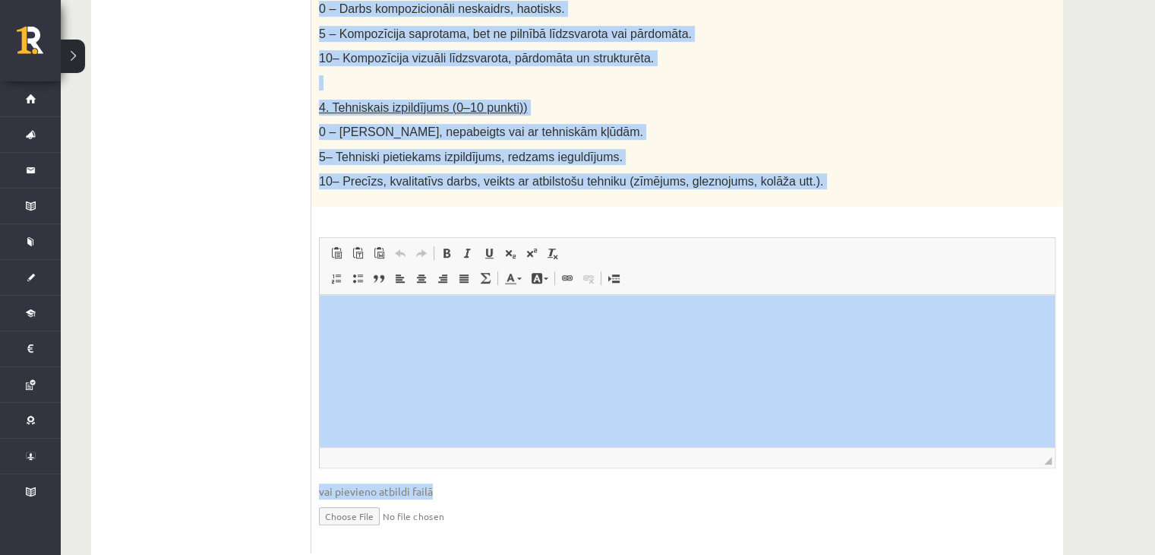
scroll to position [839, 0]
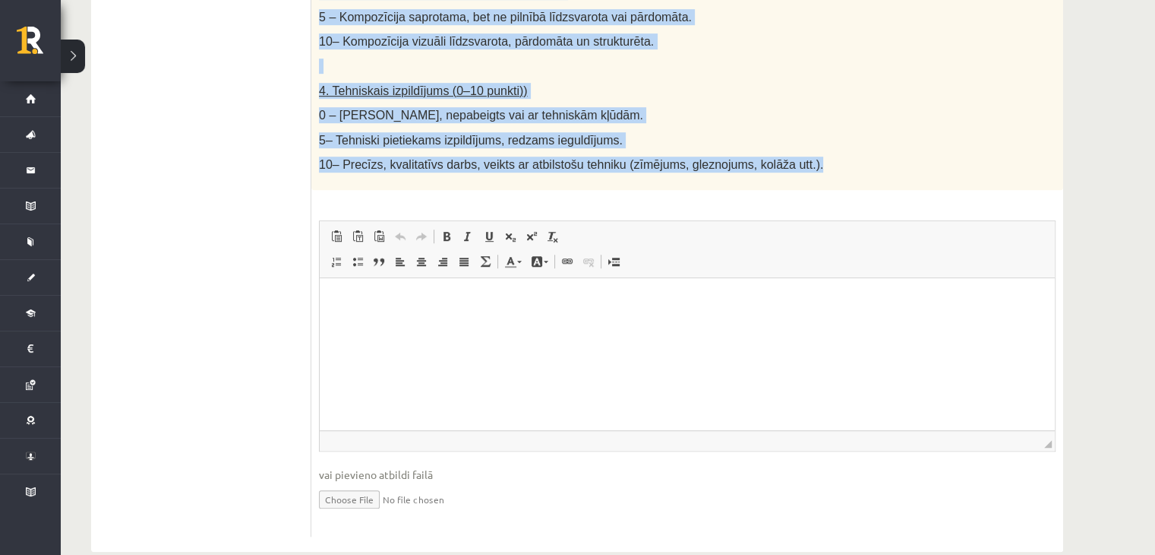
drag, startPoint x: 316, startPoint y: 87, endPoint x: 833, endPoint y: 155, distance: 521.1
copy div "Vērtēšana. 1. Kultūras identitātes aspektu atspoguļojums un izvēlēto simbolu jē…"
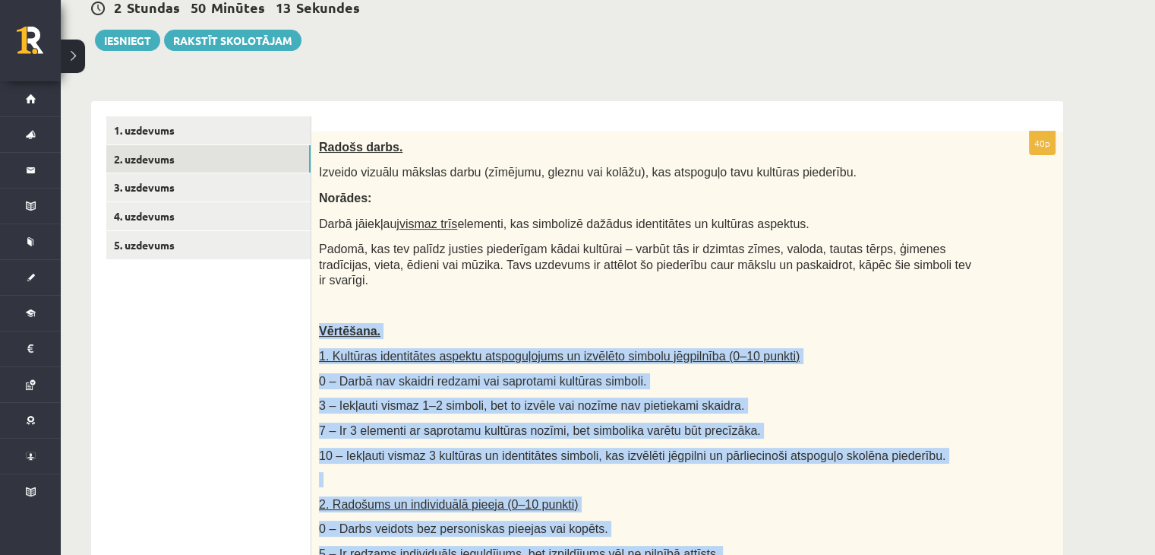
scroll to position [155, 0]
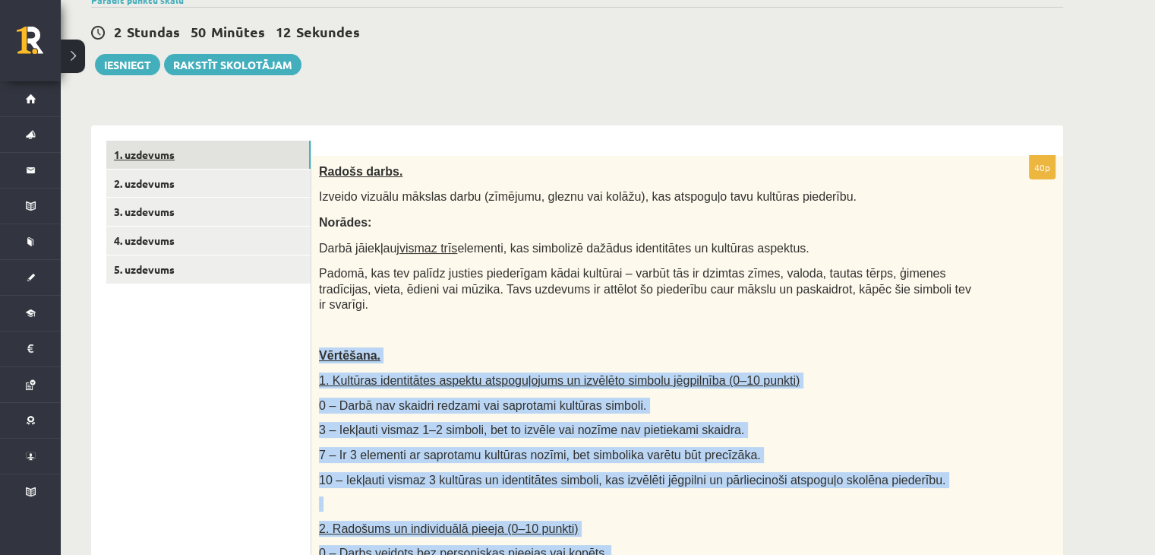
click at [226, 157] on link "1. uzdevums" at bounding box center [208, 155] width 204 height 28
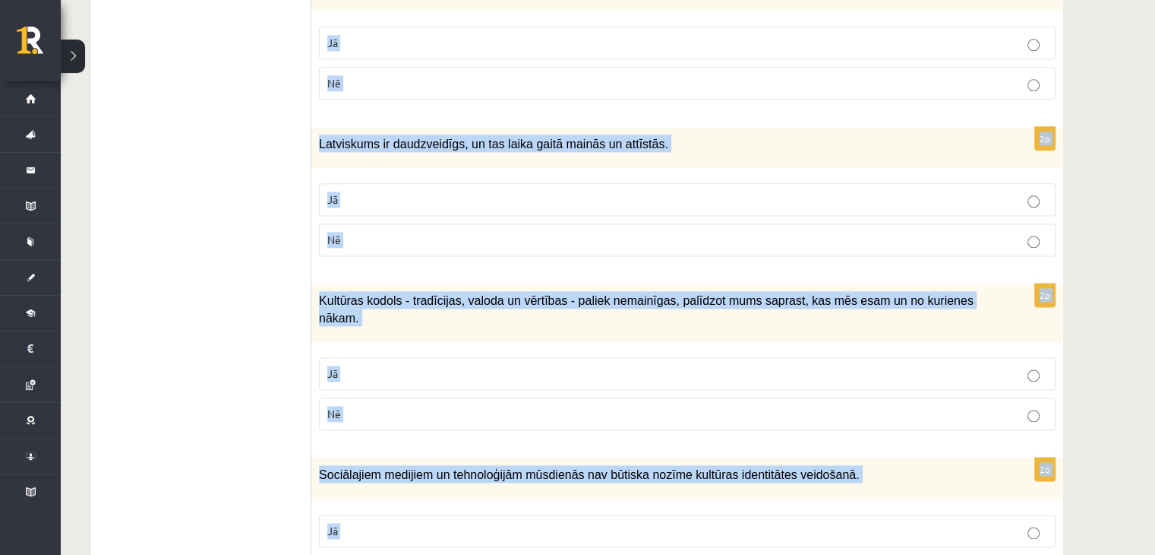
scroll to position [2157, 0]
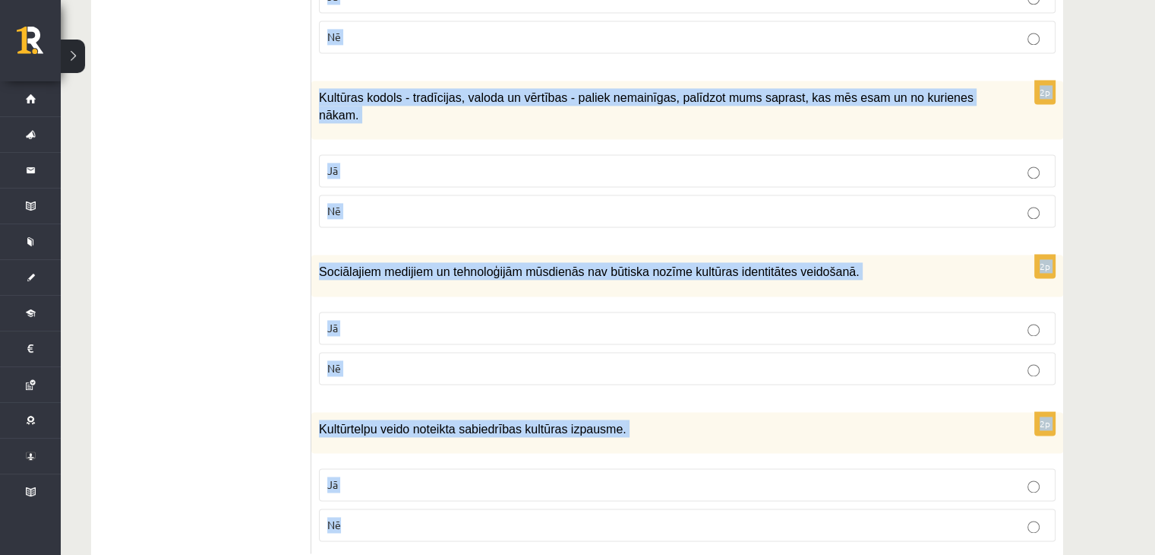
drag, startPoint x: 318, startPoint y: 198, endPoint x: 598, endPoint y: 463, distance: 385.3
copy form "Nācijas tapšana nav kulturāls, nav vēsturisks, bet gan politisks fenomens. Jā N…"
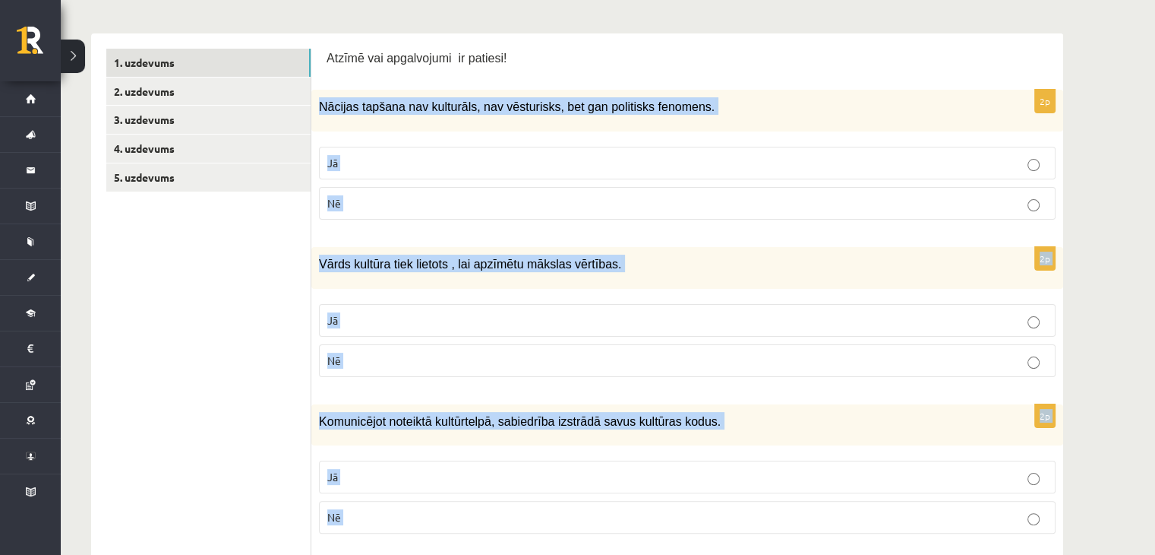
scroll to position [182, 0]
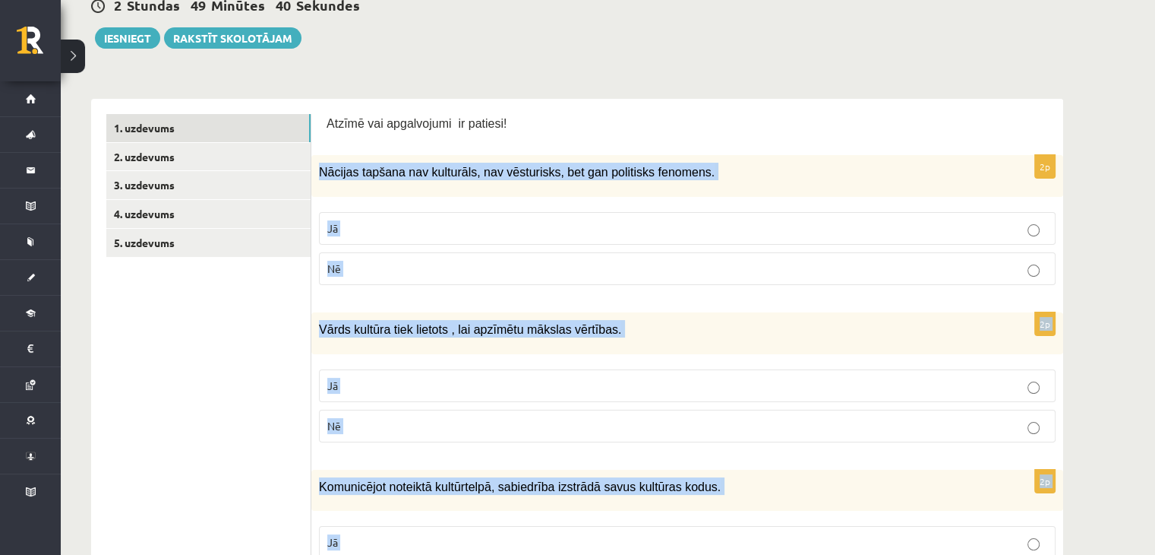
click at [396, 227] on p "Jā" at bounding box center [687, 228] width 720 height 16
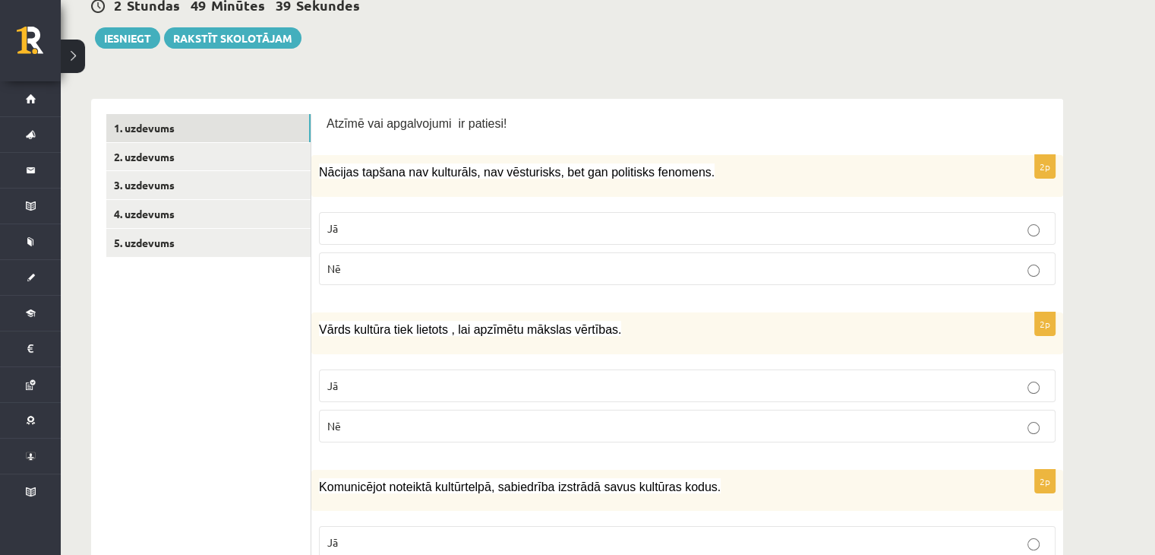
click at [408, 418] on p "Nē" at bounding box center [687, 426] width 720 height 16
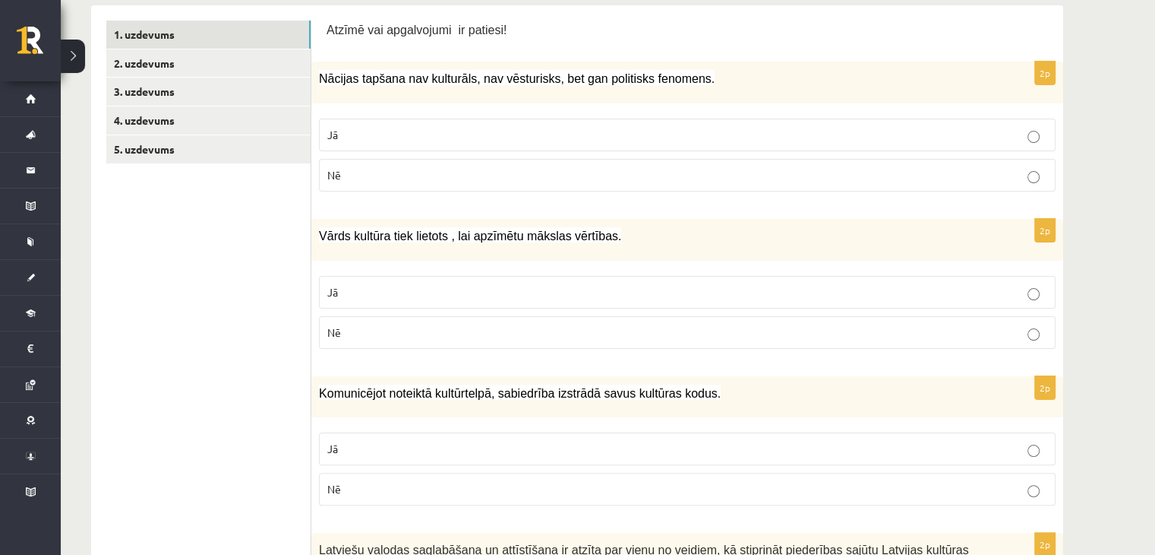
scroll to position [409, 0]
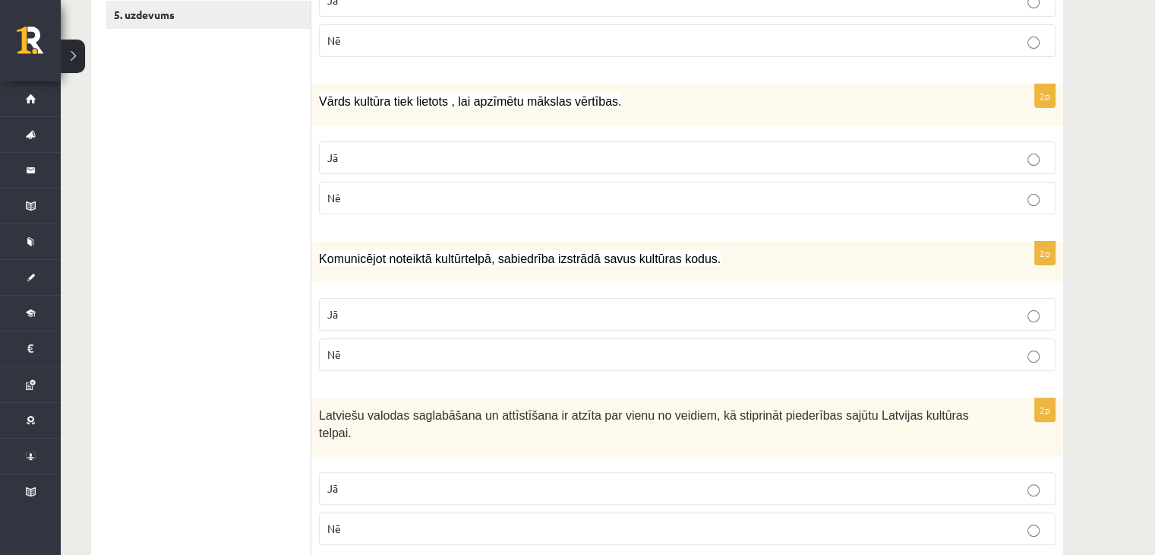
click at [410, 319] on p "Jā" at bounding box center [687, 314] width 720 height 16
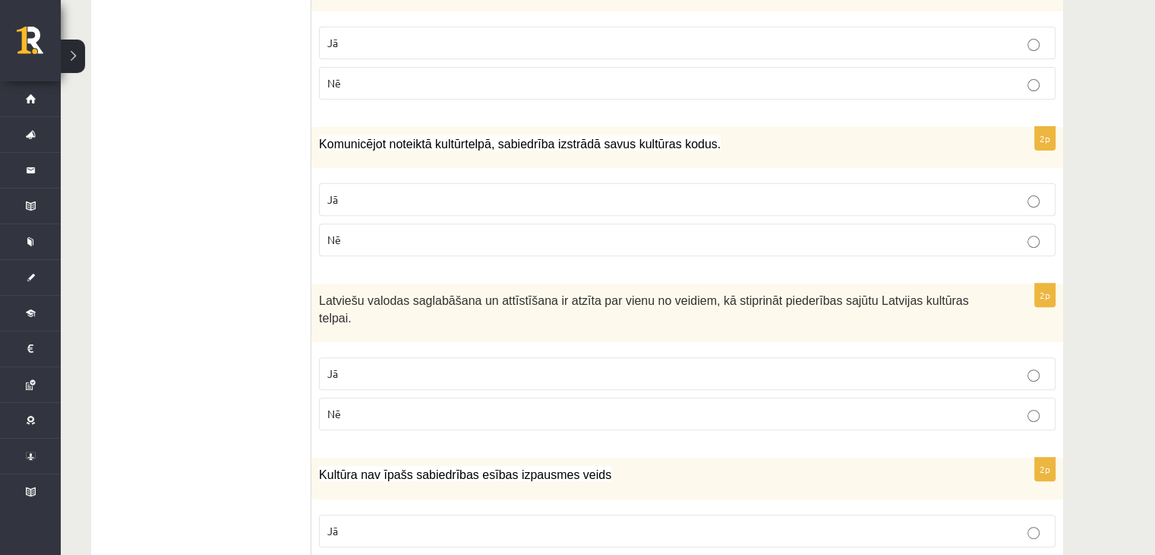
scroll to position [637, 0]
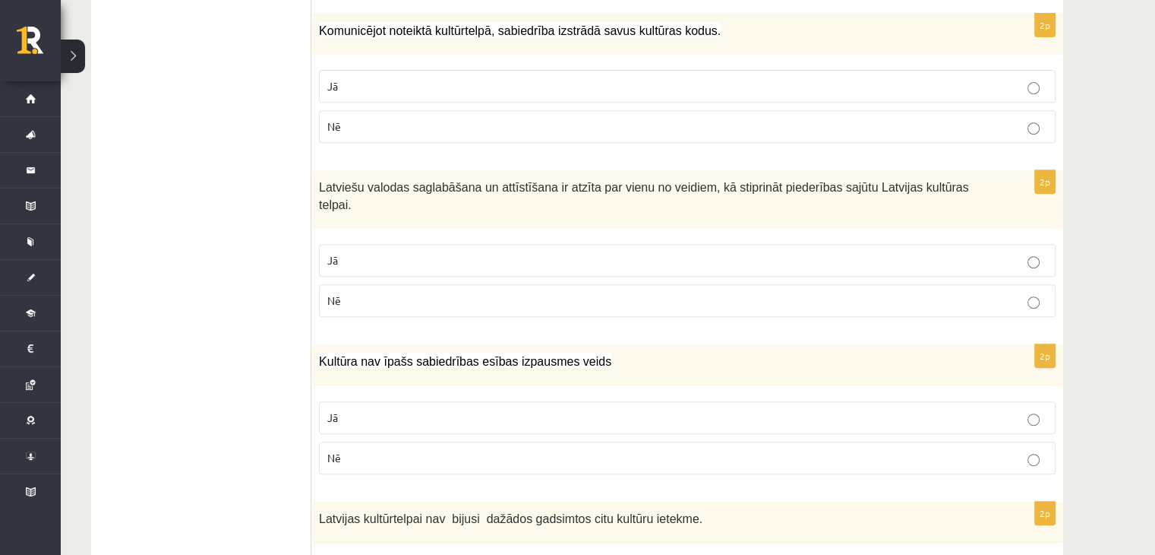
click at [412, 251] on label "Jā" at bounding box center [687, 260] width 737 height 33
click at [412, 450] on p "Nē" at bounding box center [687, 458] width 720 height 16
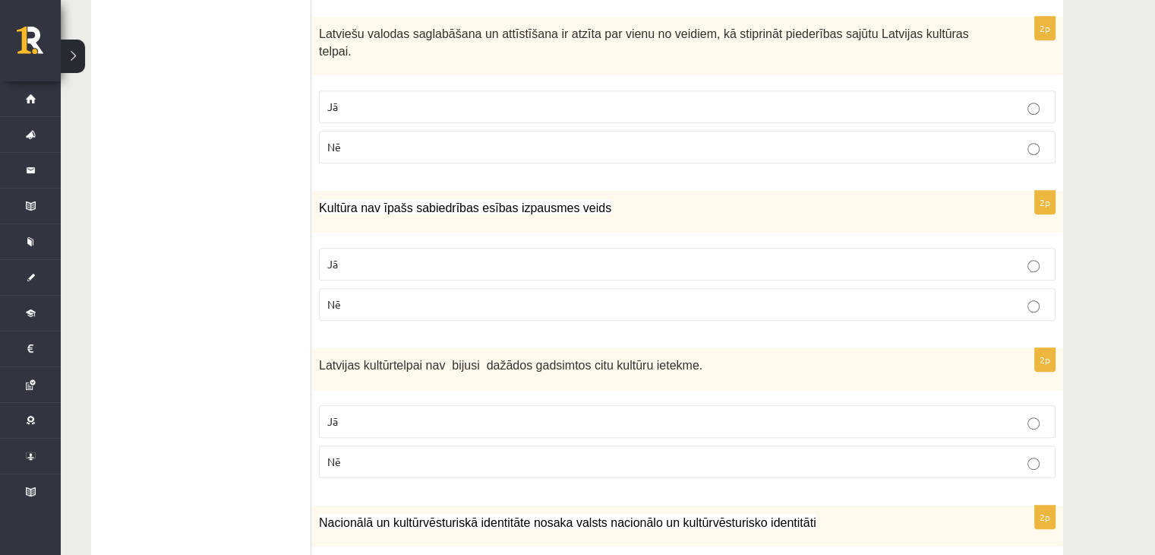
scroll to position [1017, 0]
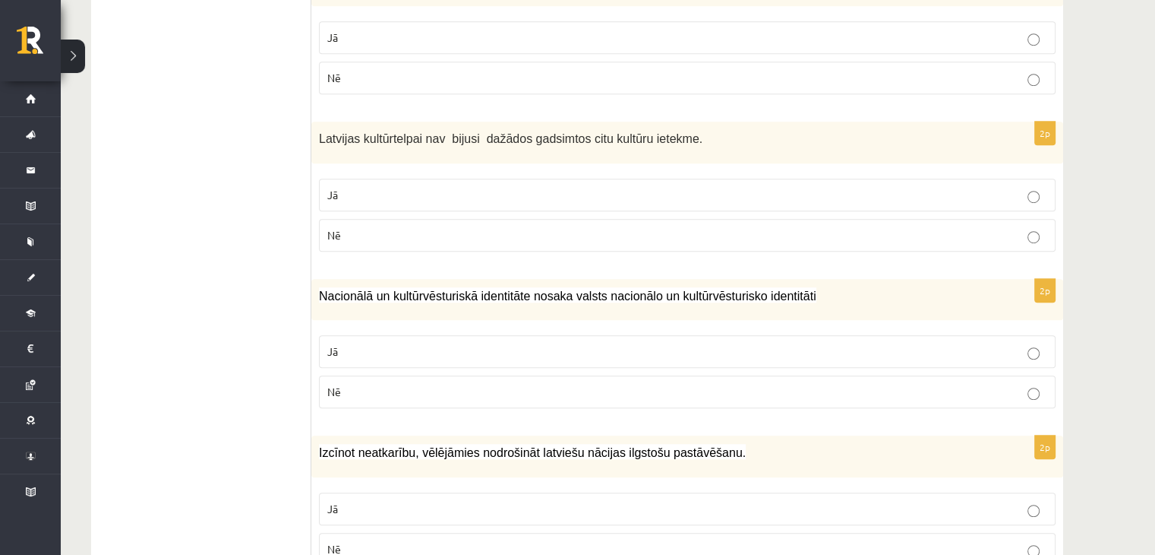
click at [404, 227] on p "Nē" at bounding box center [687, 235] width 720 height 16
click at [402, 335] on label "Jā" at bounding box center [687, 351] width 737 height 33
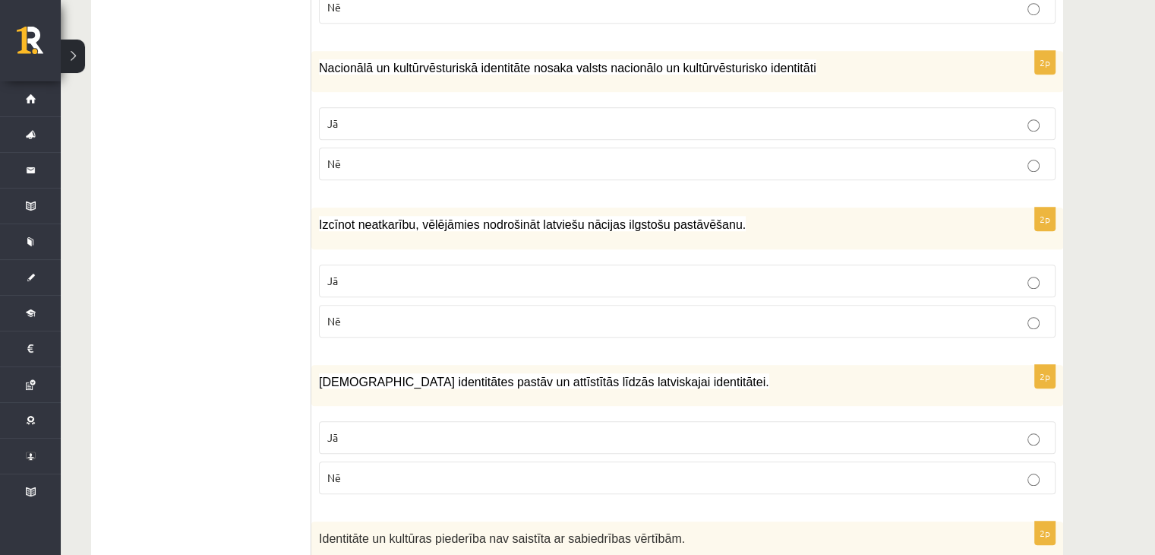
click at [402, 273] on p "Jā" at bounding box center [687, 281] width 720 height 16
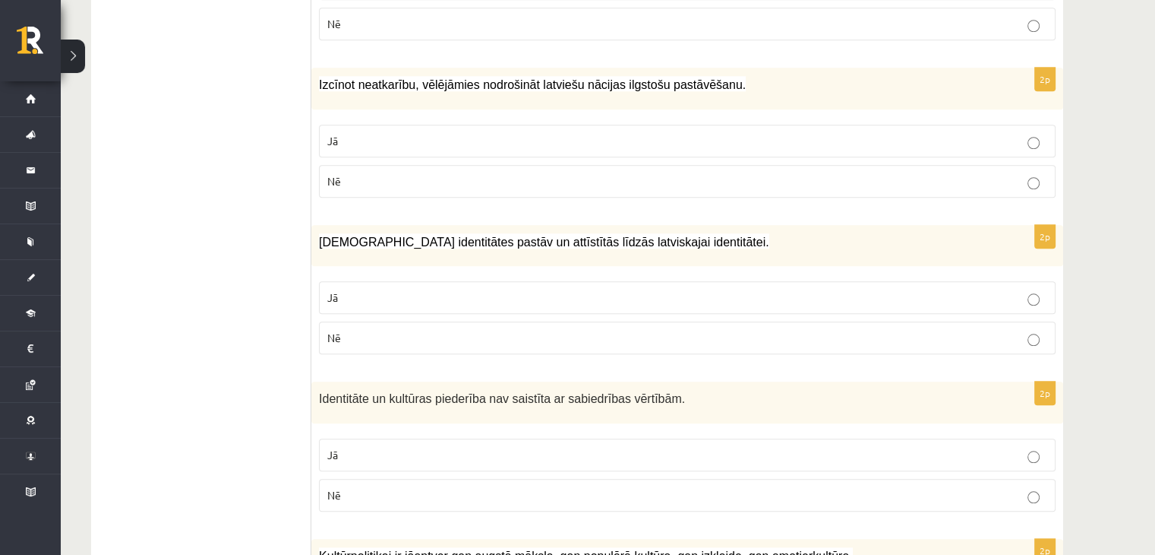
scroll to position [1473, 0]
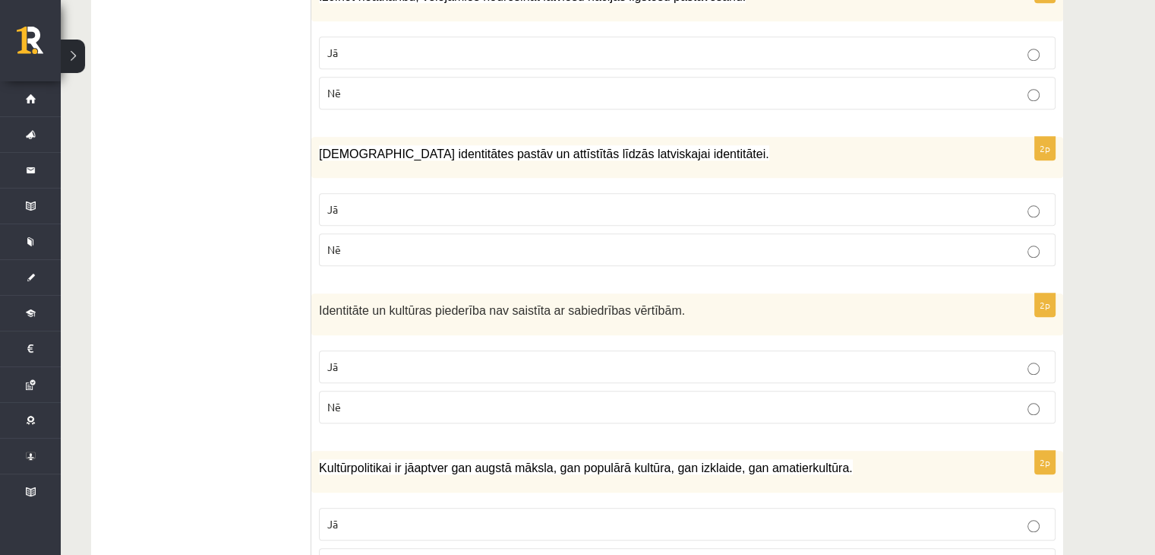
click at [387, 199] on label "Jā" at bounding box center [687, 209] width 737 height 33
click at [475, 399] on p "Nē" at bounding box center [687, 407] width 720 height 16
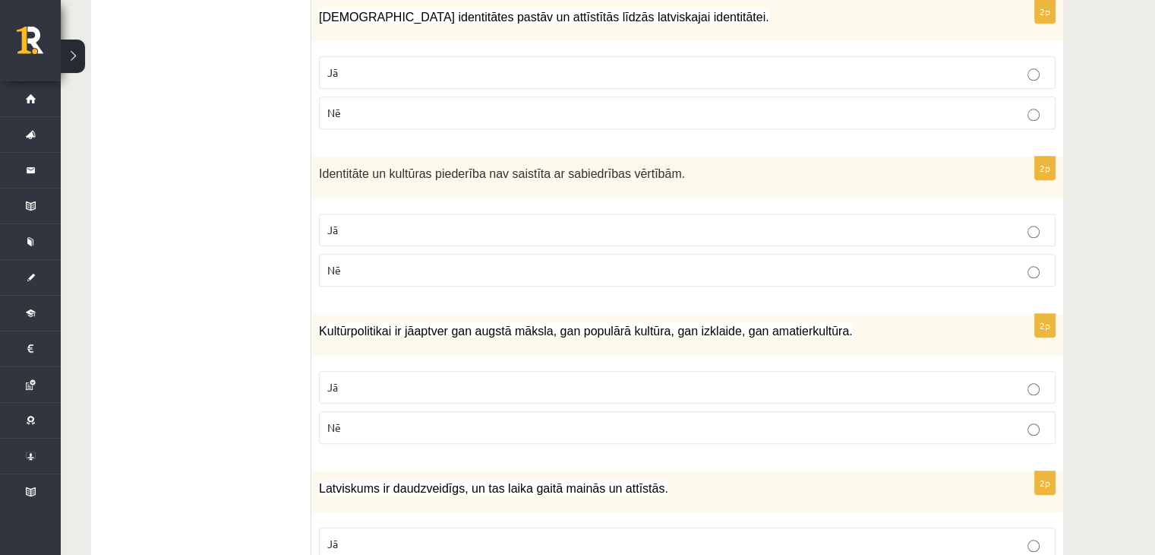
scroll to position [1701, 0]
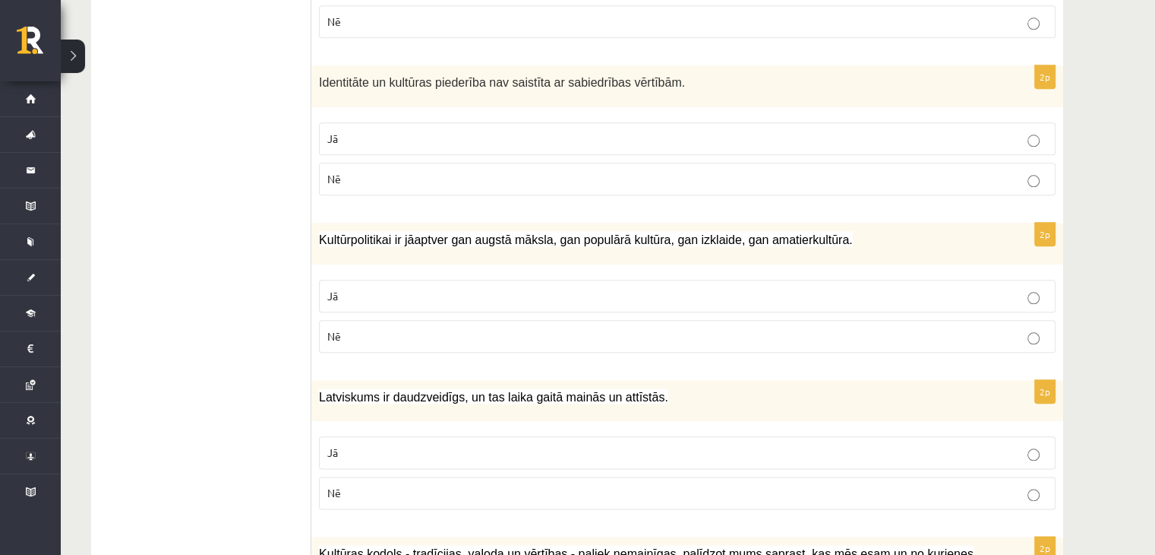
click at [471, 288] on p "Jā" at bounding box center [687, 296] width 720 height 16
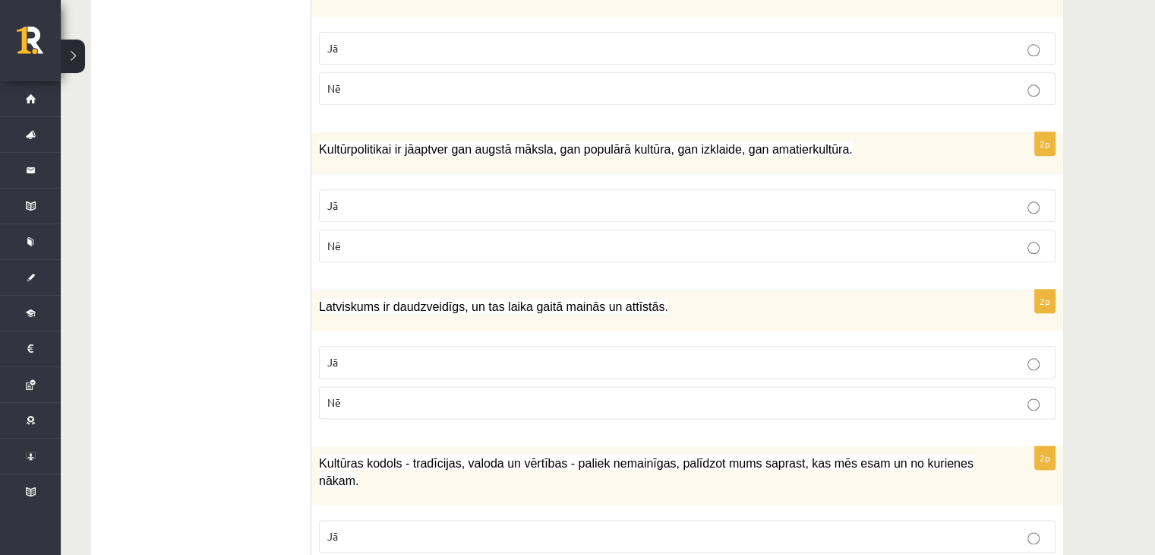
scroll to position [1929, 0]
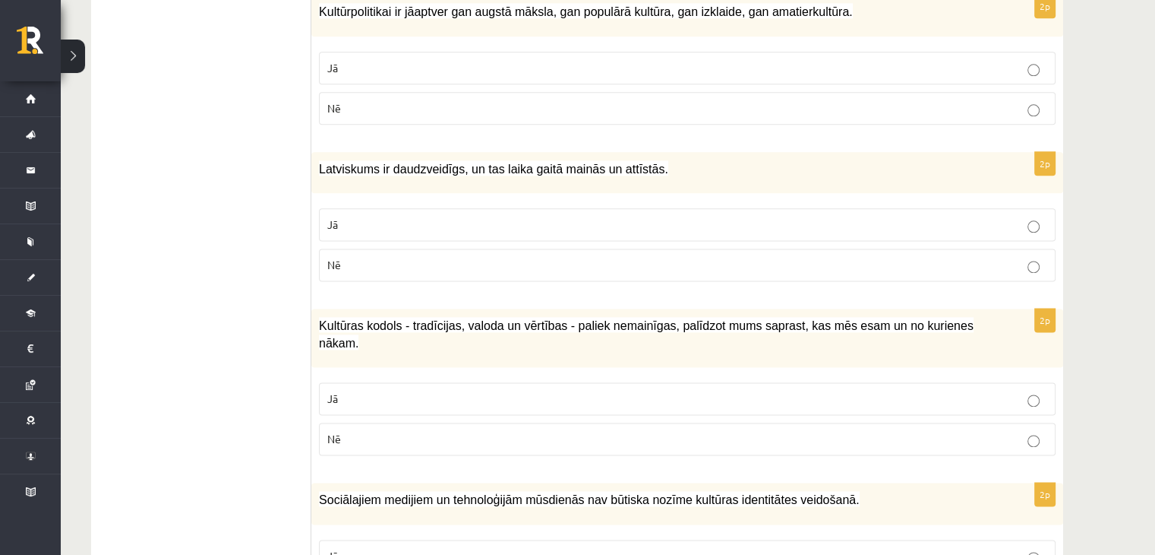
drag, startPoint x: 453, startPoint y: 198, endPoint x: 441, endPoint y: 251, distance: 54.5
click at [452, 217] on p "Jā" at bounding box center [687, 225] width 720 height 16
click at [407, 390] on p "Jā" at bounding box center [687, 398] width 720 height 16
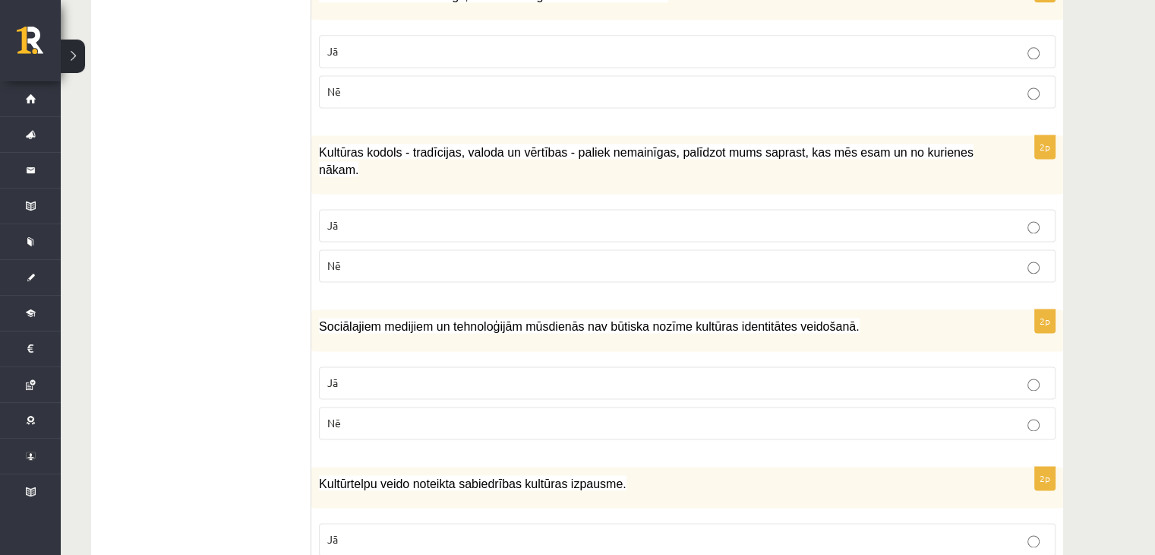
scroll to position [2157, 0]
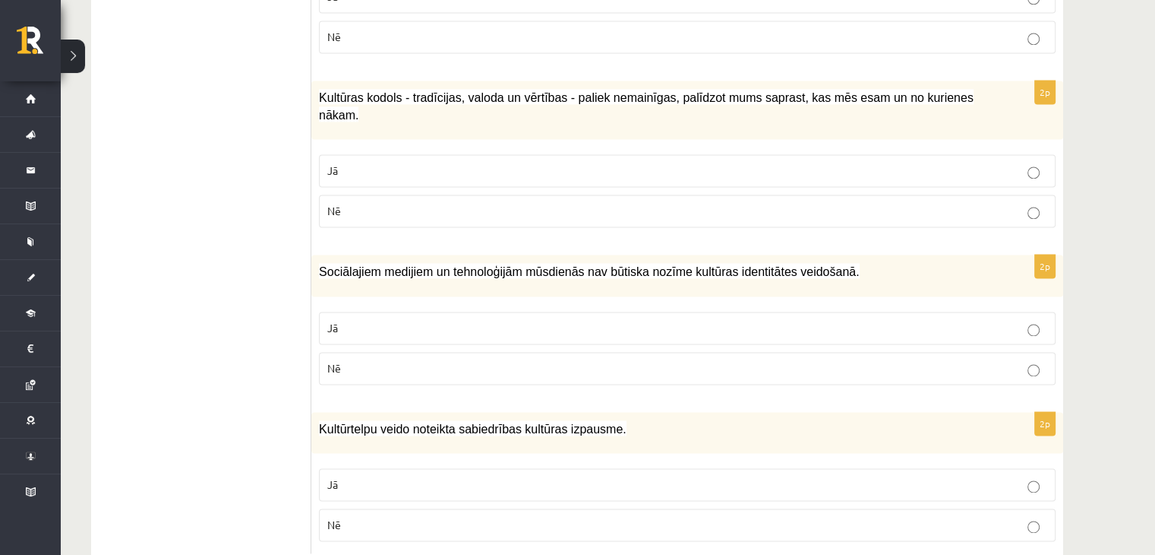
click at [410, 360] on p "Nē" at bounding box center [687, 368] width 720 height 16
click at [419, 476] on p "Jā" at bounding box center [687, 484] width 720 height 16
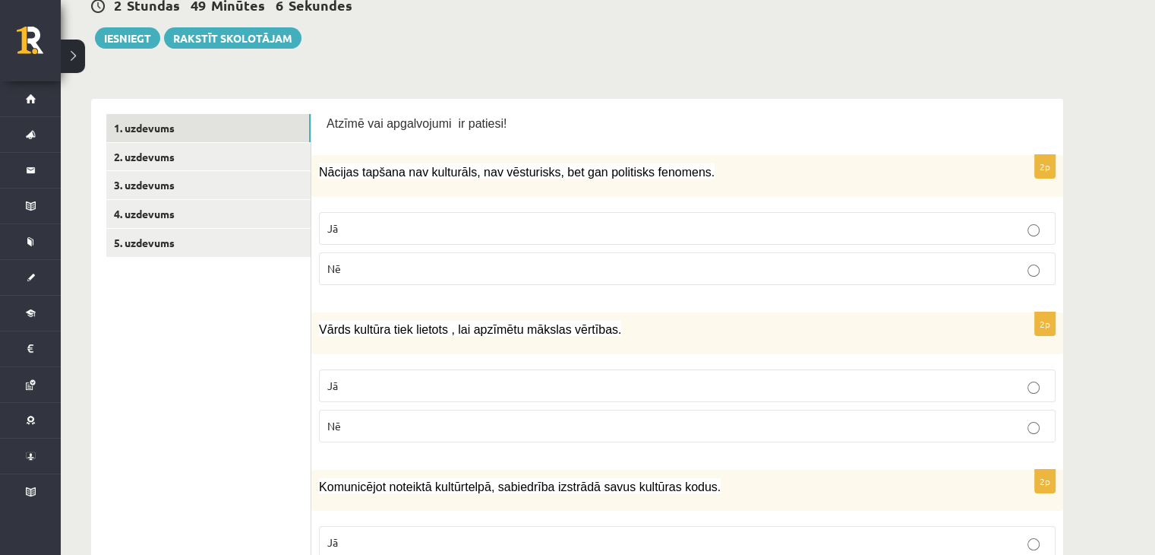
scroll to position [30, 0]
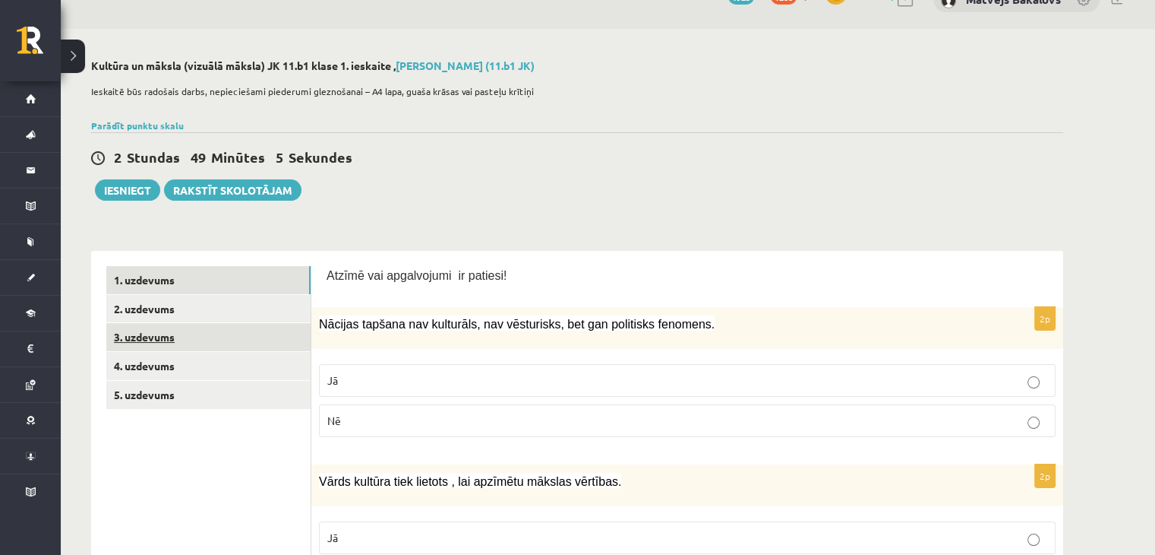
click at [223, 337] on link "3. uzdevums" at bounding box center [208, 337] width 204 height 28
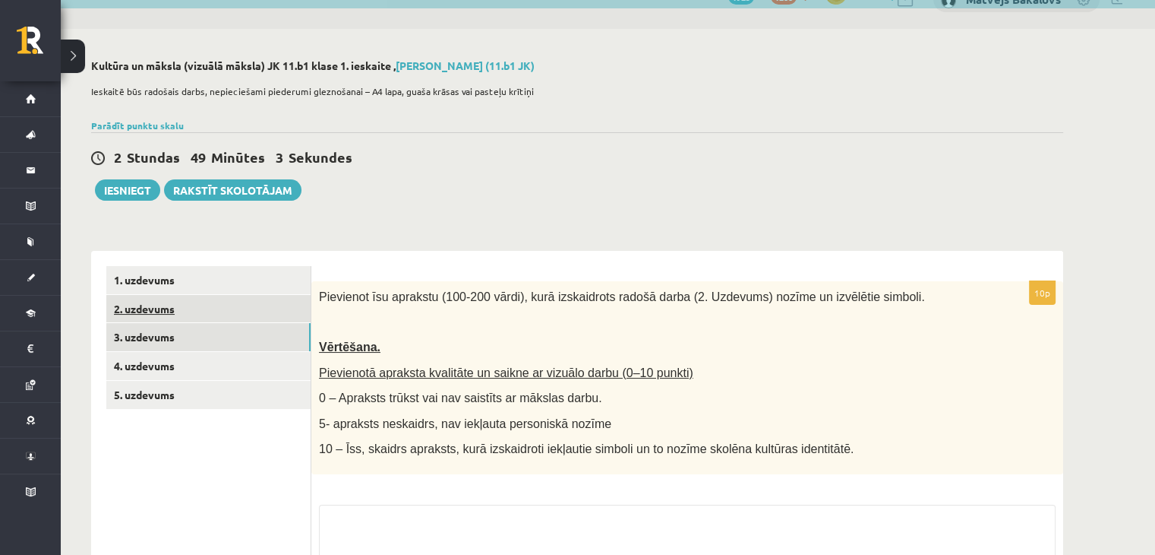
click at [226, 311] on link "2. uzdevums" at bounding box center [208, 309] width 204 height 28
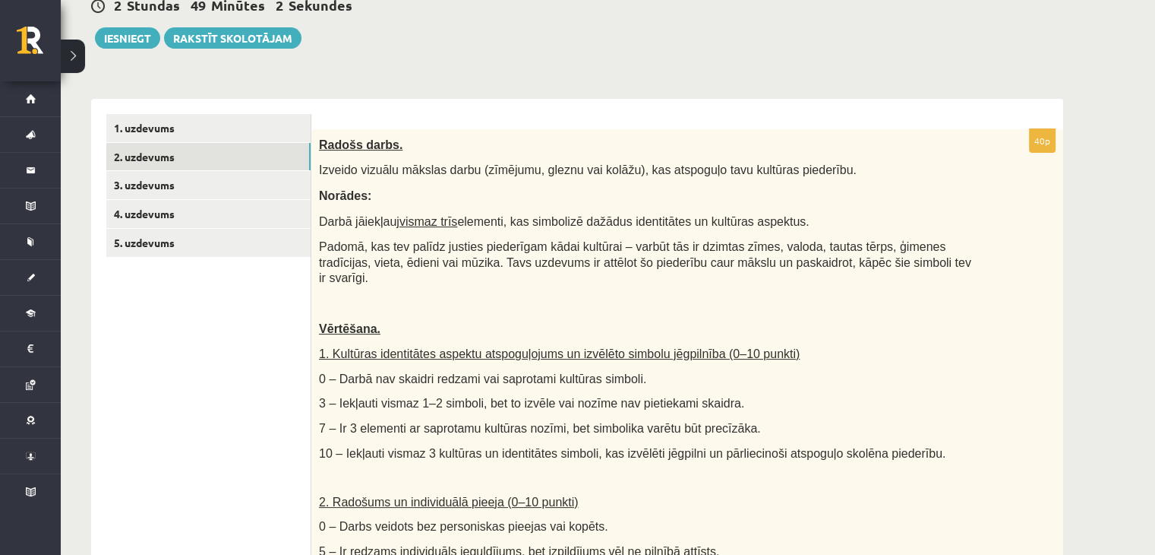
scroll to position [0, 0]
click at [222, 177] on link "3. uzdevums" at bounding box center [208, 185] width 204 height 28
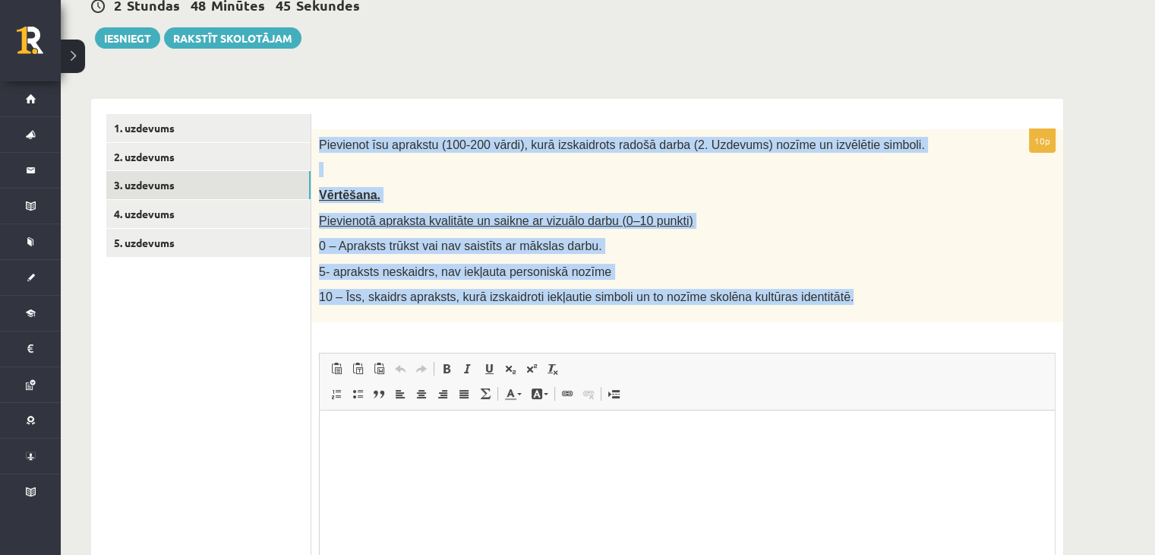
drag, startPoint x: 319, startPoint y: 145, endPoint x: 815, endPoint y: 303, distance: 520.6
click at [817, 305] on div "Pievienot īsu aprakstu (100-200 vārdi), kurā izskaidrots radošā darba (2. Uzdev…" at bounding box center [687, 225] width 752 height 193
copy div "Pievienot īsu aprakstu (100-200 vārdi), kurā izskaidrots radošā darba (2. Uzdev…"
click at [463, 168] on p at bounding box center [649, 169] width 661 height 15
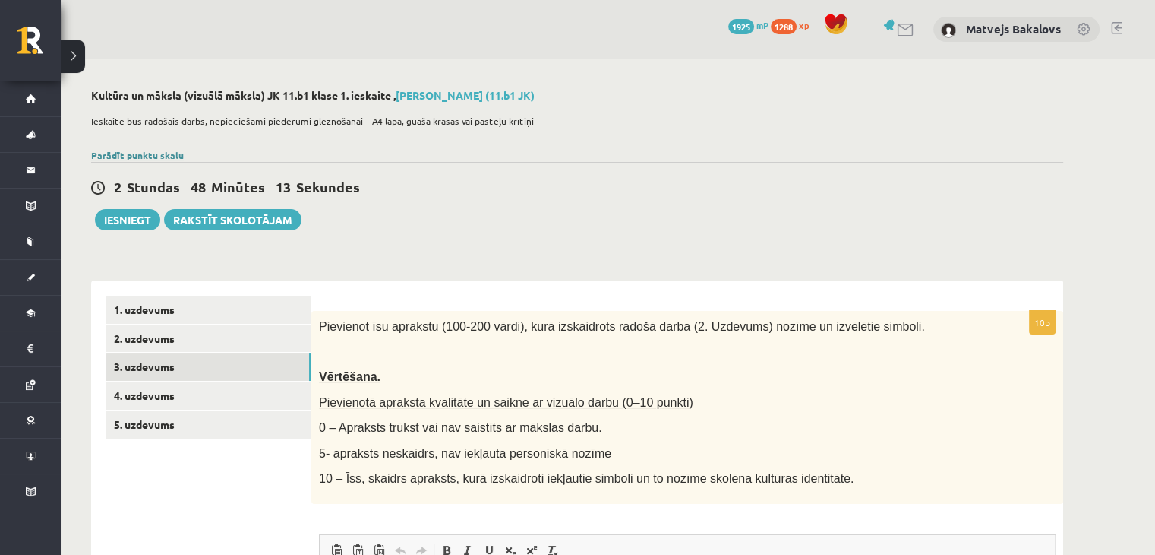
click at [157, 156] on link "Parādīt punktu skalu" at bounding box center [137, 155] width 93 height 12
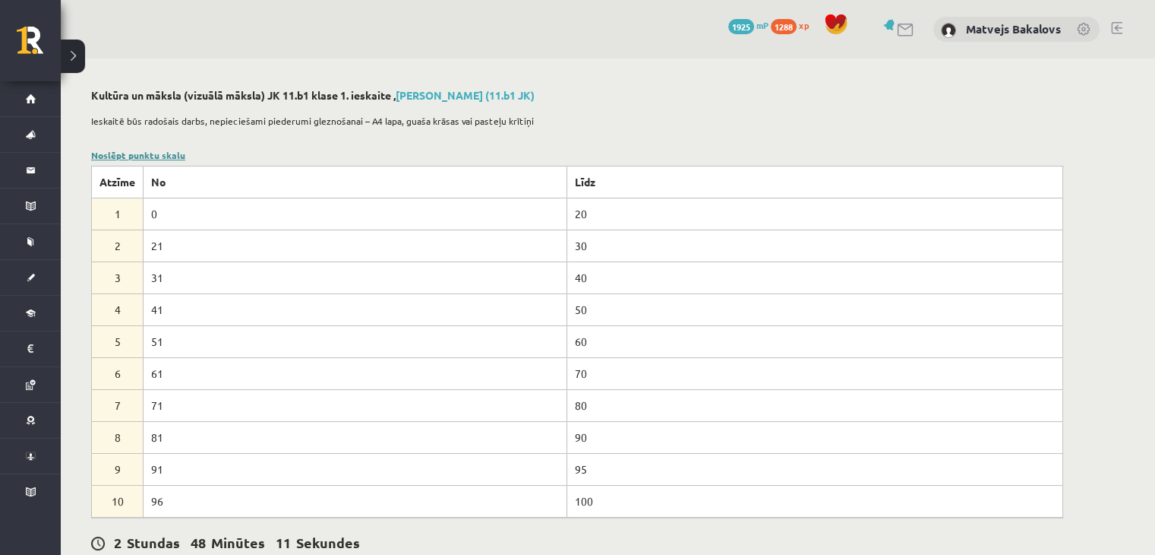
click at [164, 150] on link "Noslēpt punktu skalu" at bounding box center [138, 155] width 94 height 12
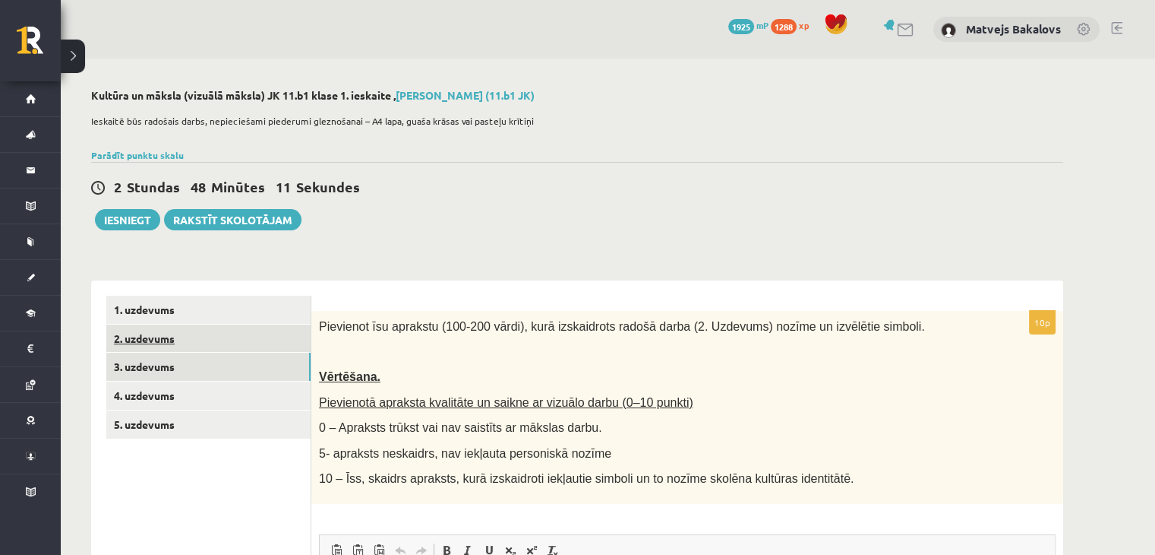
click at [180, 340] on link "2. uzdevums" at bounding box center [208, 338] width 204 height 28
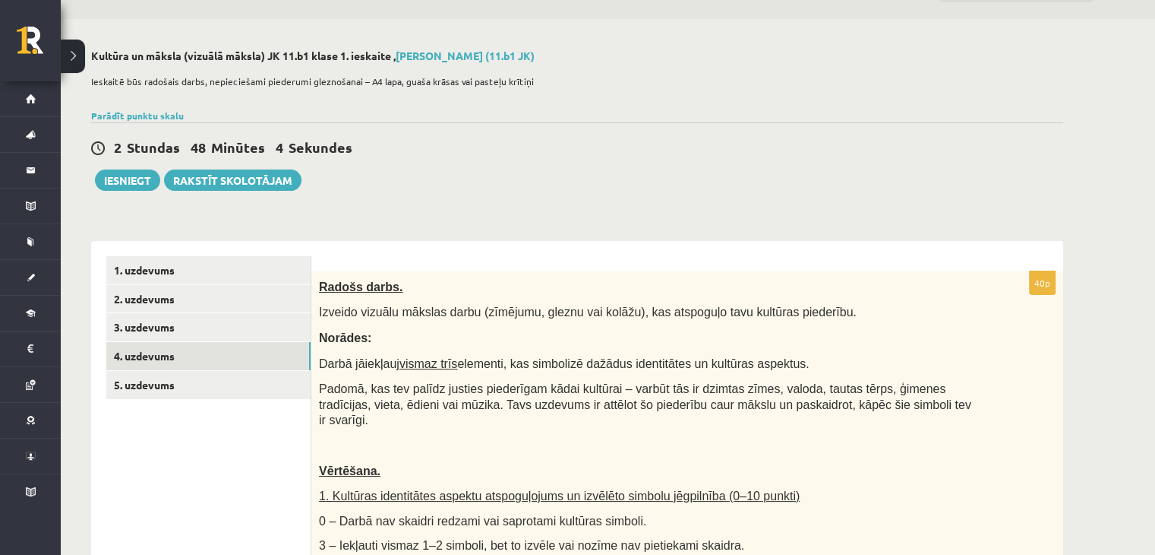
scroll to position [76, 0]
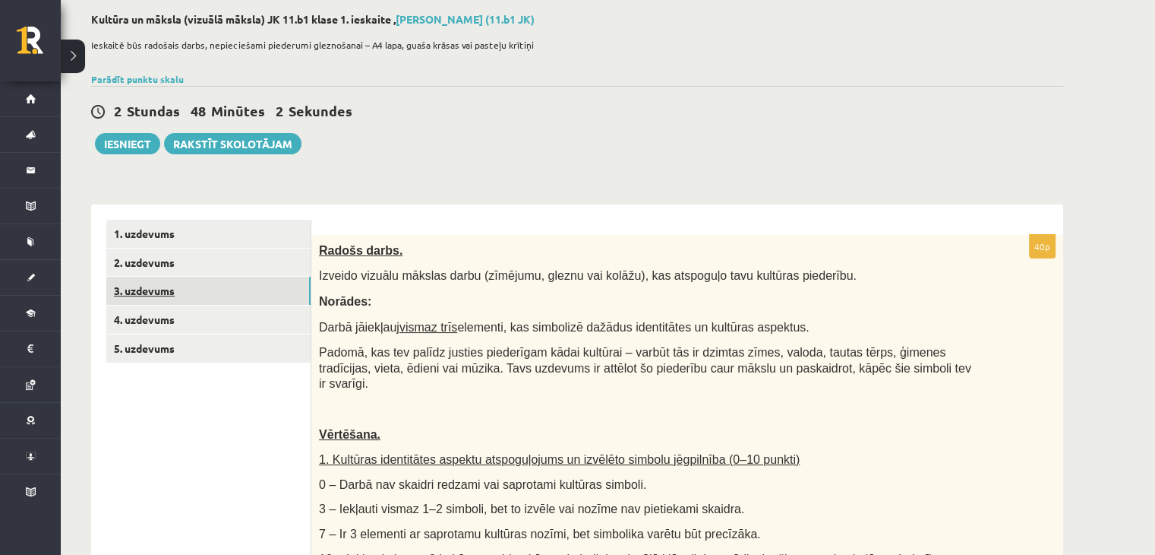
click at [176, 280] on link "3. uzdevums" at bounding box center [208, 291] width 204 height 28
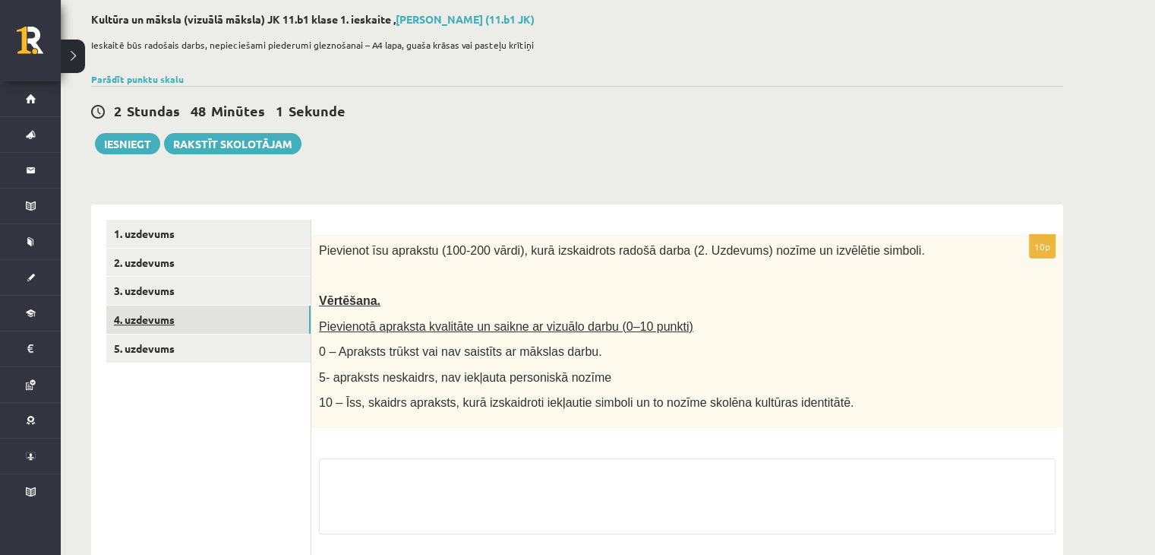
click at [188, 317] on link "4. uzdevums" at bounding box center [208, 319] width 204 height 28
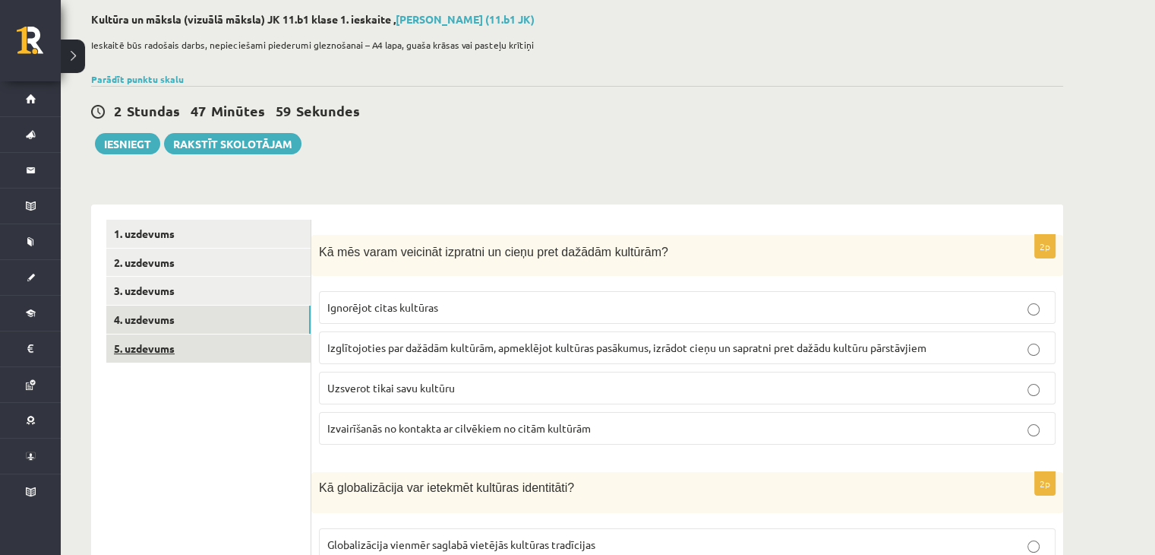
click at [193, 347] on link "5. uzdevums" at bounding box center [208, 348] width 204 height 28
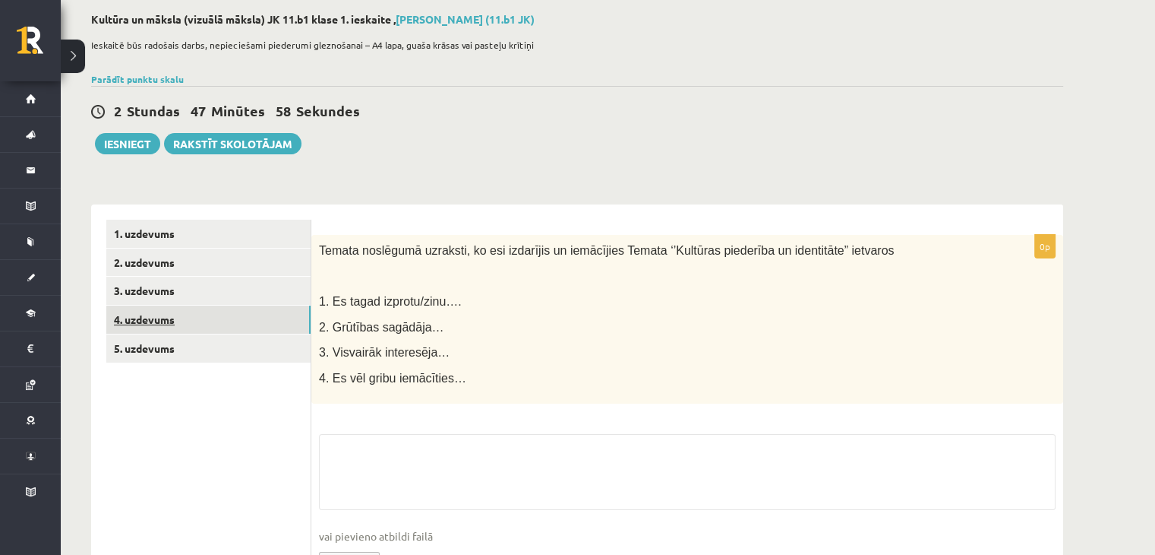
click at [193, 320] on link "4. uzdevums" at bounding box center [208, 319] width 204 height 28
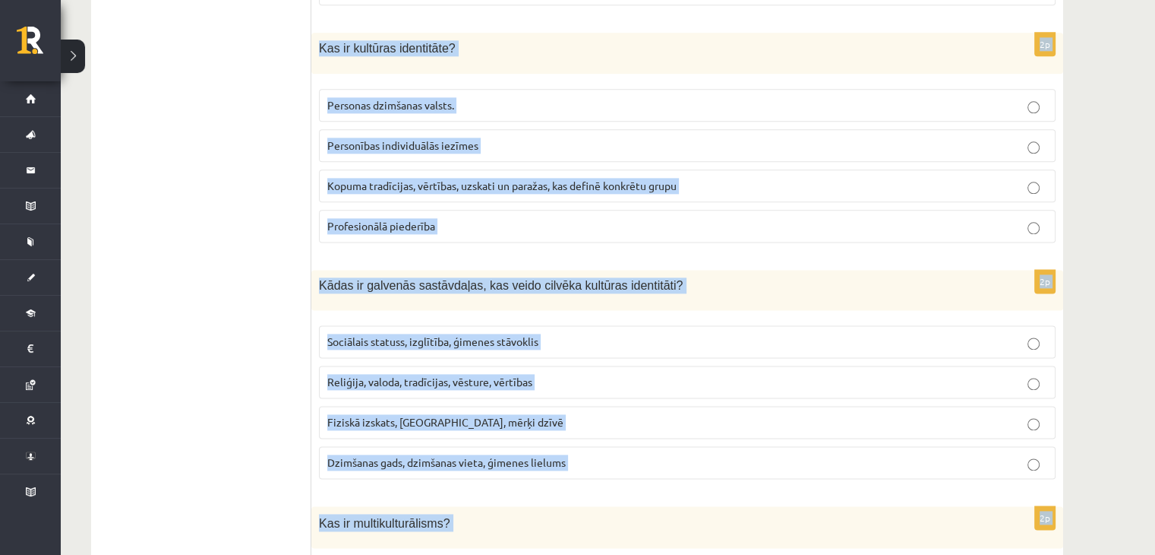
scroll to position [2144, 0]
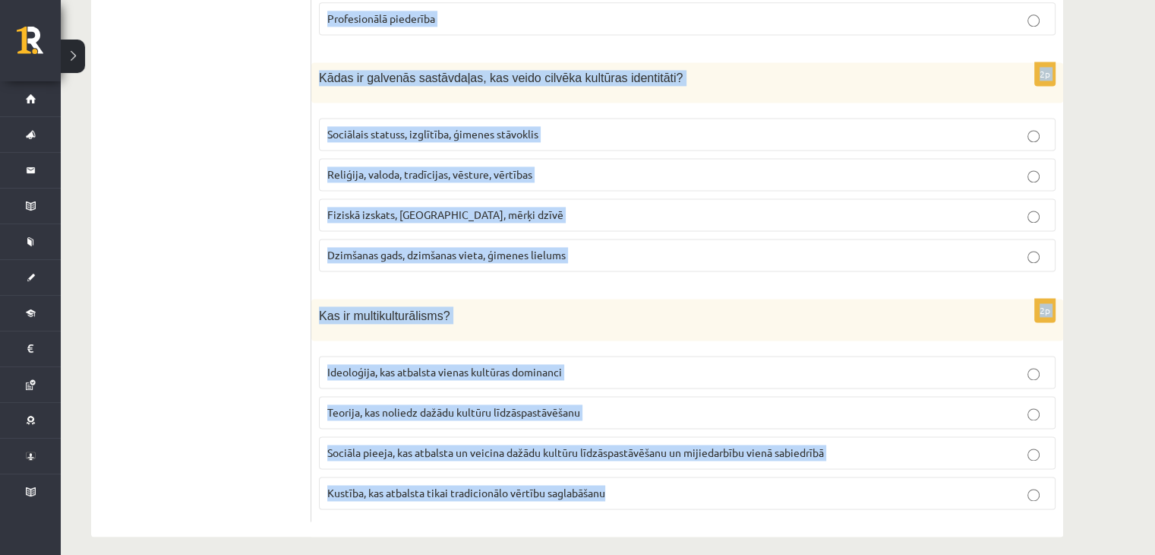
drag, startPoint x: 315, startPoint y: 328, endPoint x: 609, endPoint y: 462, distance: 322.3
copy form "Kā mēs varam veicināt izpratni un cieņu pret dažādām kultūrām? Ignorējot citas …"
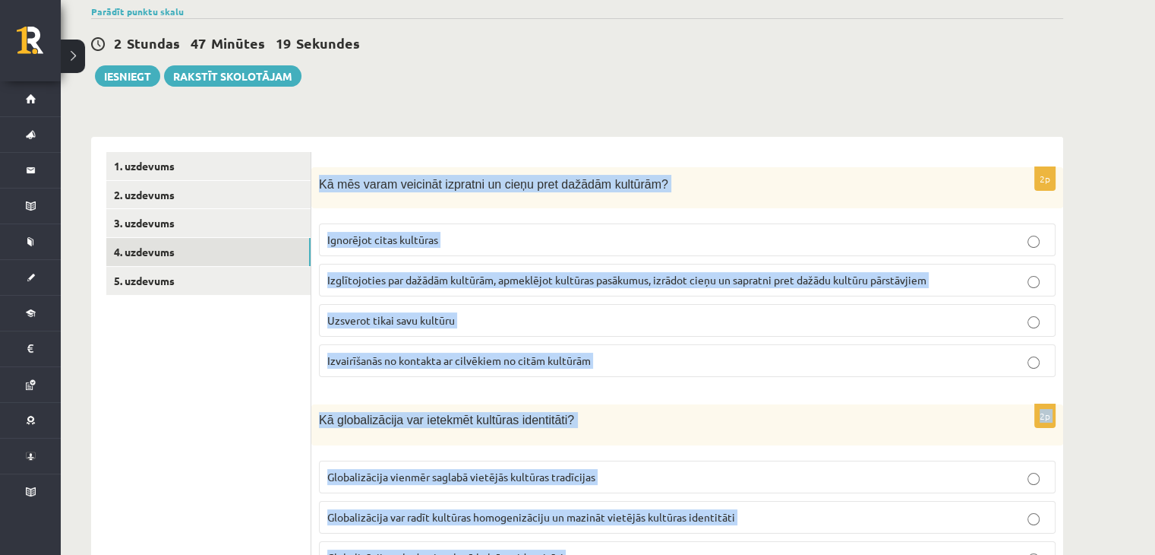
scroll to position [17, 0]
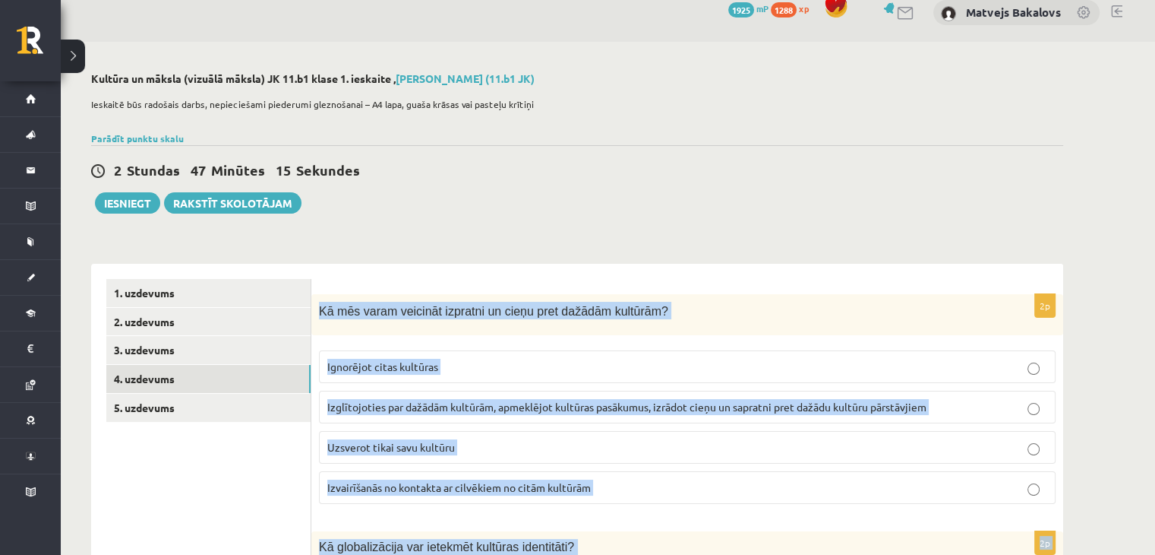
click at [498, 411] on span "Izglītojoties par dažādām kultūrām, apmeklējot kultūras pasākumus, izrādot cieņ…" at bounding box center [626, 407] width 599 height 14
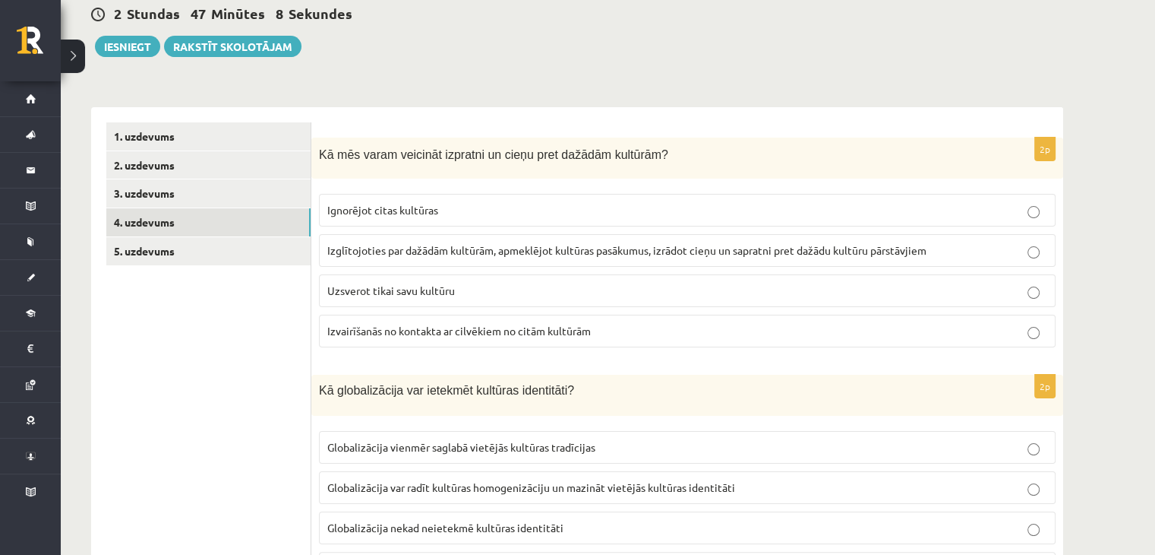
scroll to position [321, 0]
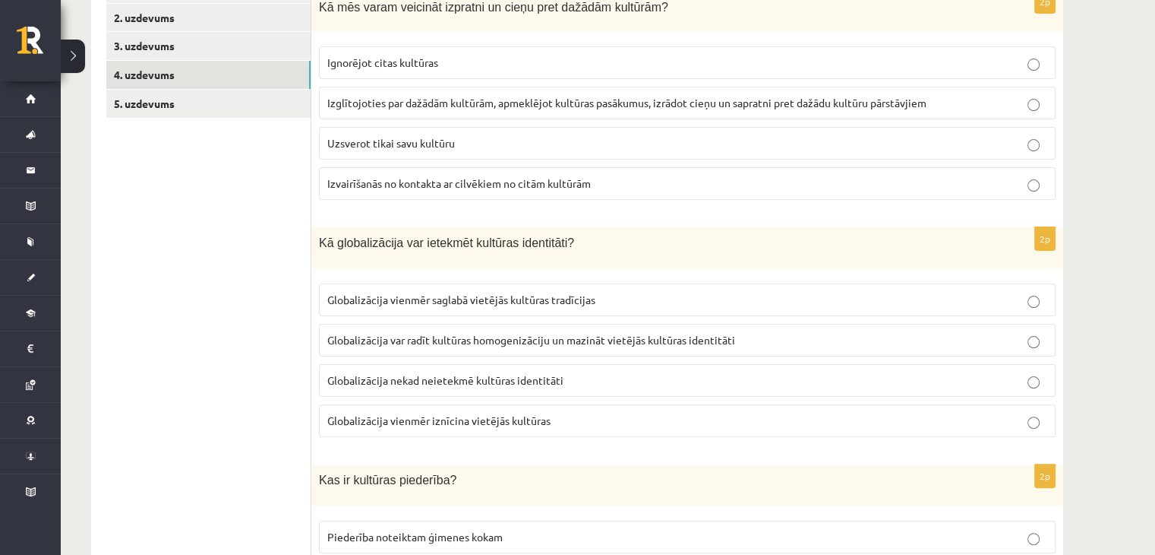
click at [523, 341] on span "Globalizācija var radīt kultūras homogenizāciju un mazināt vietējās kultūras id…" at bounding box center [531, 340] width 408 height 14
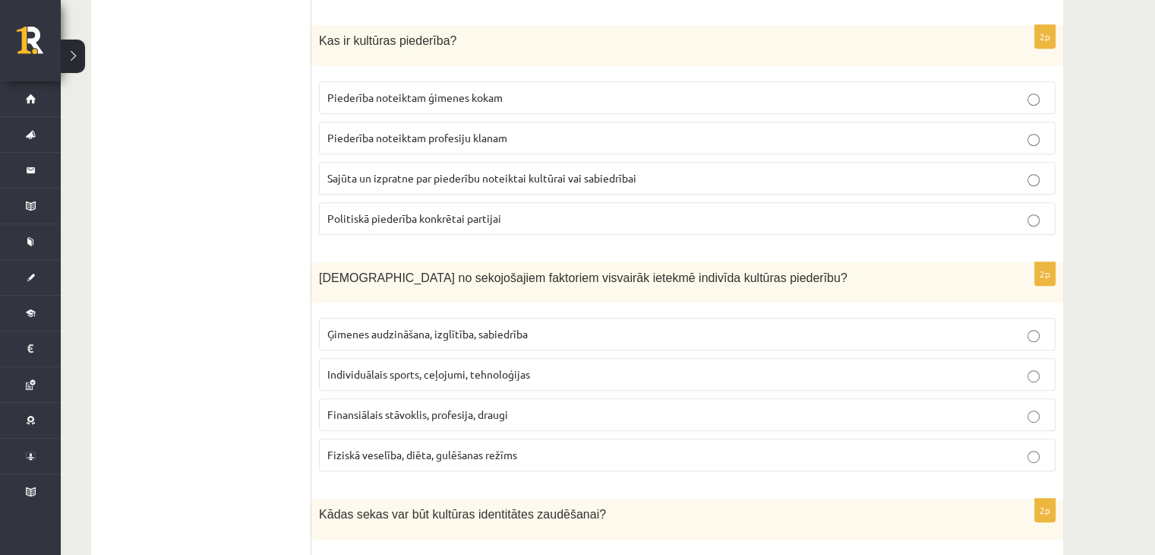
scroll to position [852, 0]
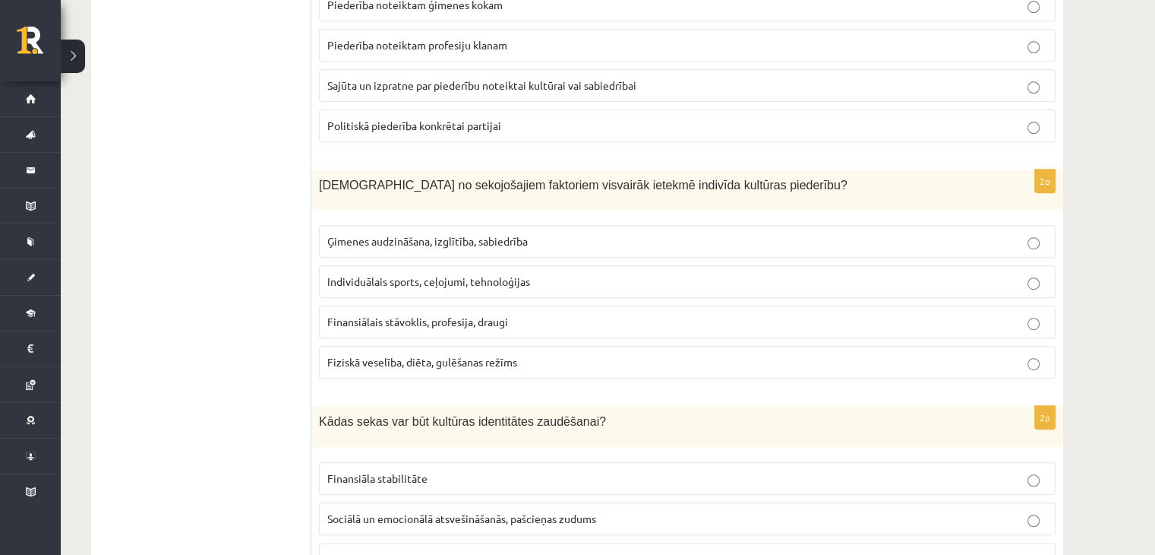
click at [472, 240] on span "Ģimenes audzināšana, izglītība, sabiedrība" at bounding box center [427, 241] width 201 height 14
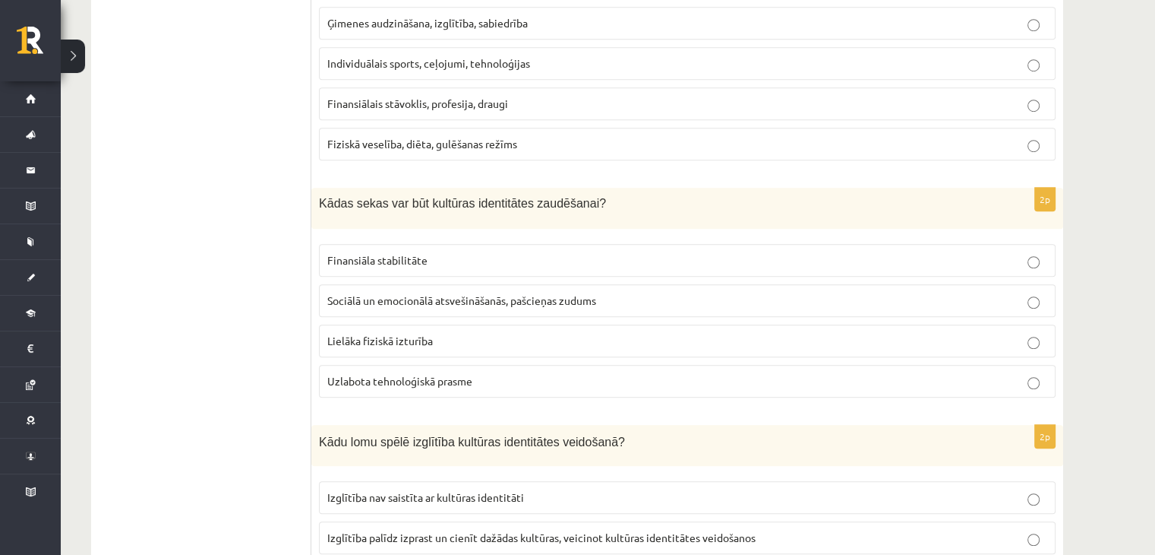
scroll to position [1080, 0]
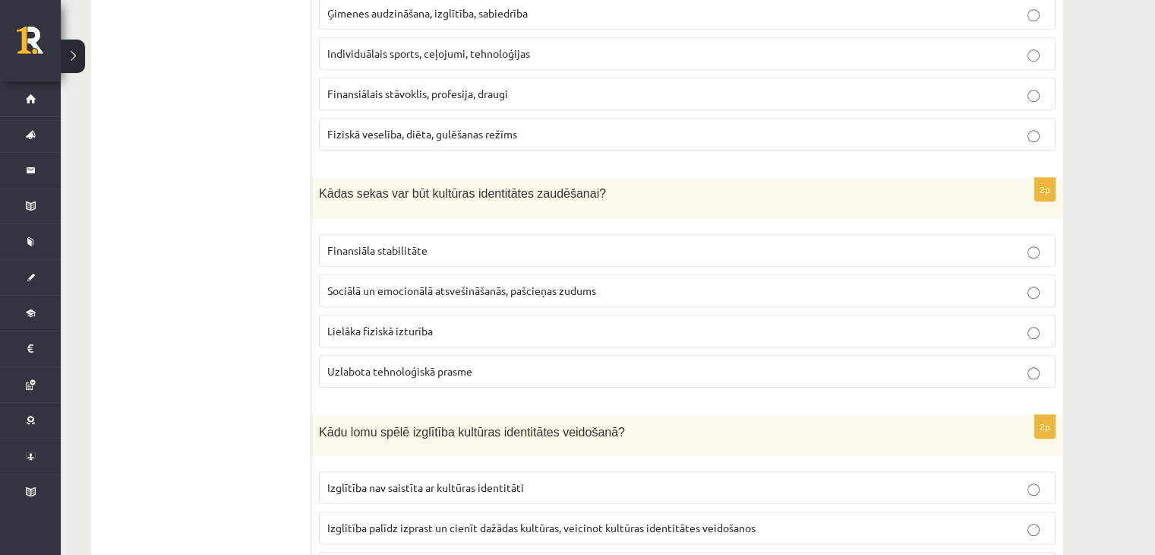
click at [479, 285] on span "Sociālā un emocionālā atsvešināšanās, pašcieņas zudums" at bounding box center [461, 290] width 269 height 14
drag, startPoint x: 985, startPoint y: 384, endPoint x: 949, endPoint y: 417, distance: 48.4
drag, startPoint x: 949, startPoint y: 417, endPoint x: 914, endPoint y: 431, distance: 37.5
drag, startPoint x: 912, startPoint y: 432, endPoint x: 444, endPoint y: 478, distance: 470.9
click at [444, 480] on span "Izglītība nav saistīta ar kultūras identitāti" at bounding box center [425, 487] width 197 height 14
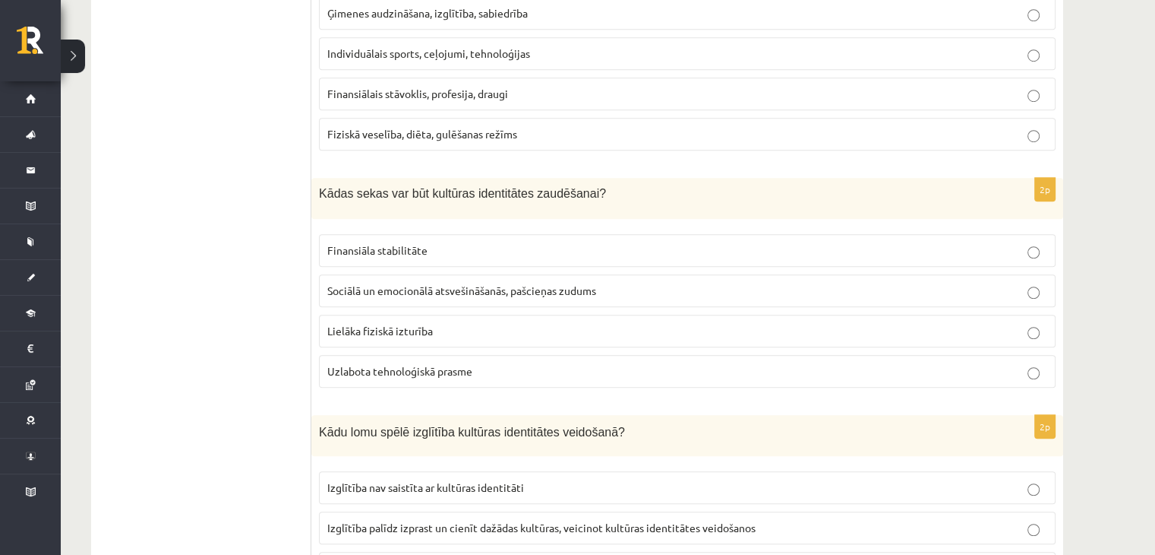
scroll to position [1232, 0]
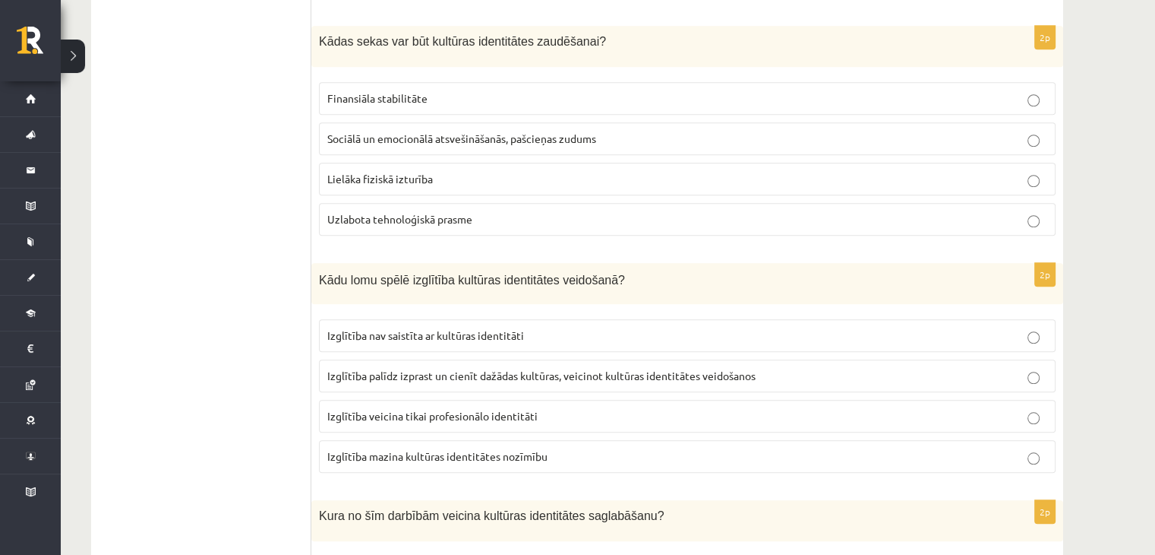
click at [450, 369] on span "Izglītība palīdz izprast un cienīt dažādas kultūras, veicinot kultūras identitā…" at bounding box center [541, 375] width 428 height 14
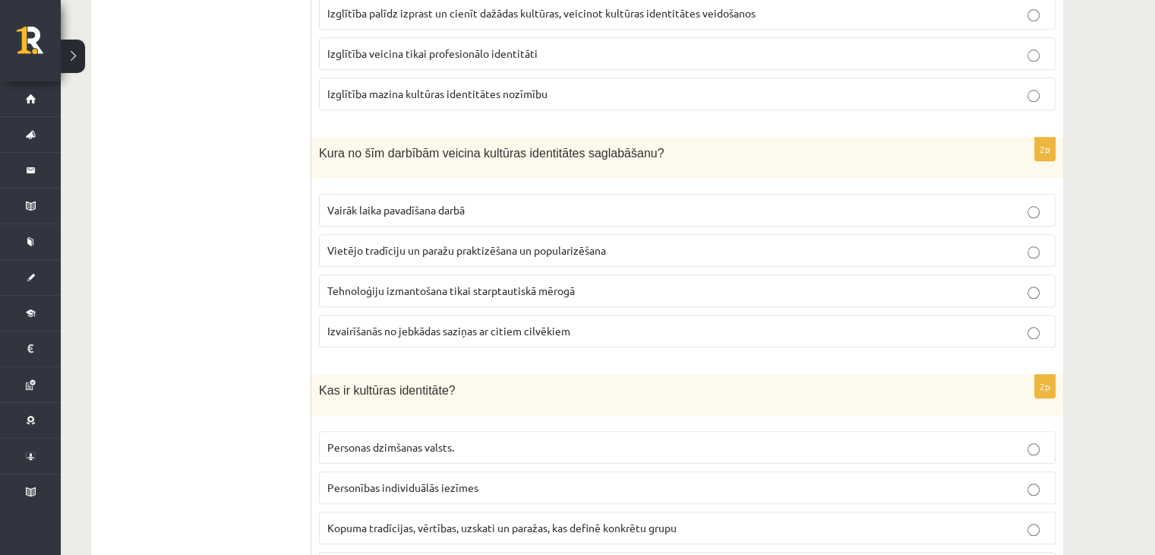
scroll to position [1612, 0]
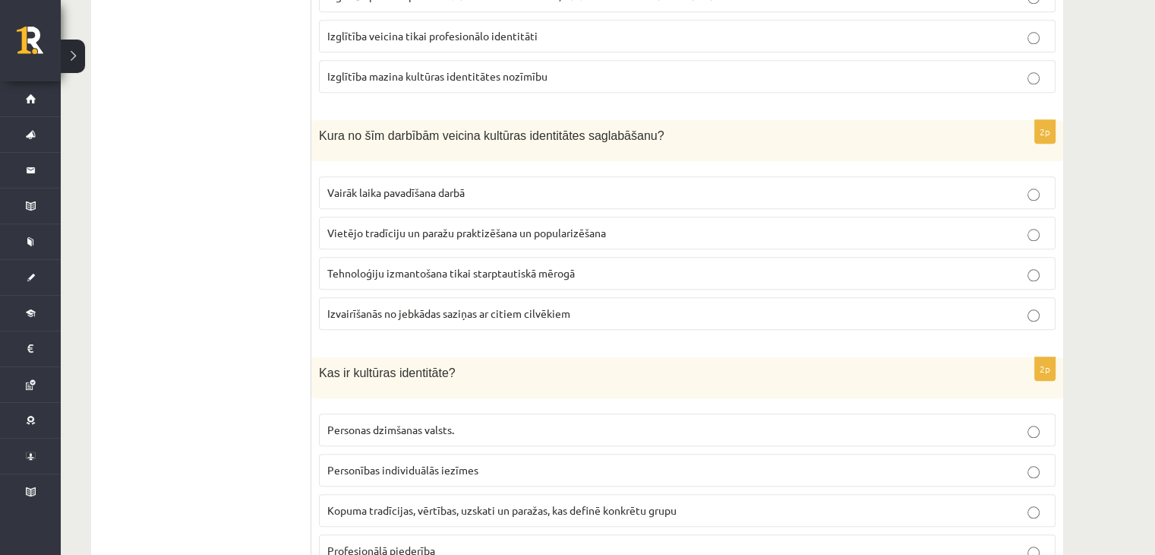
click at [462, 217] on label "Vietējo tradīciju un paražu praktizēšana un popularizēšana" at bounding box center [687, 233] width 737 height 33
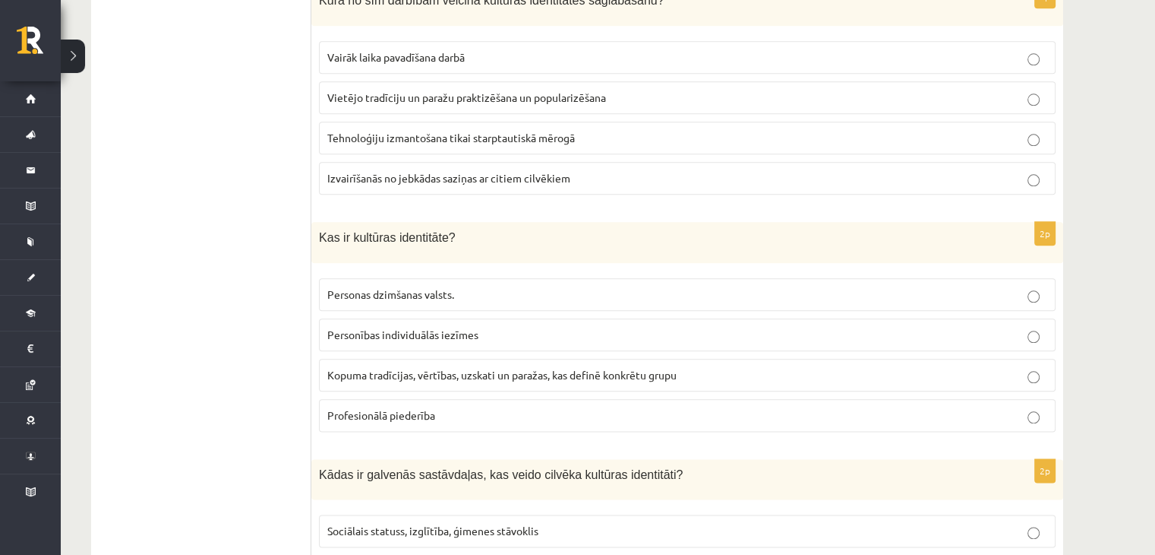
scroll to position [1840, 0]
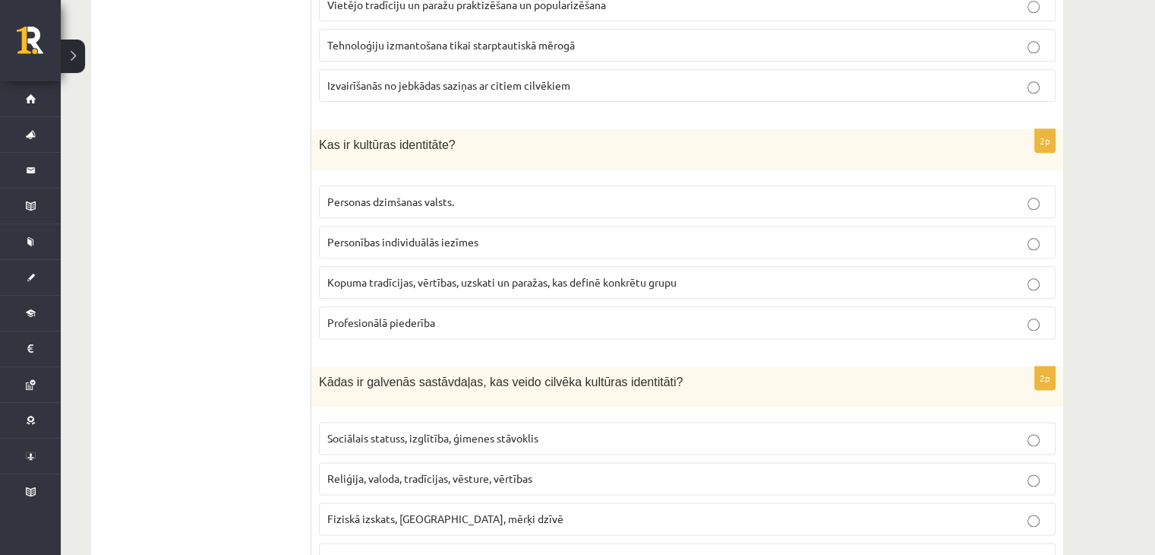
click at [418, 275] on span "Kopuma tradīcijas, vērtības, uzskati un paražas, kas definē konkrētu grupu" at bounding box center [501, 282] width 349 height 14
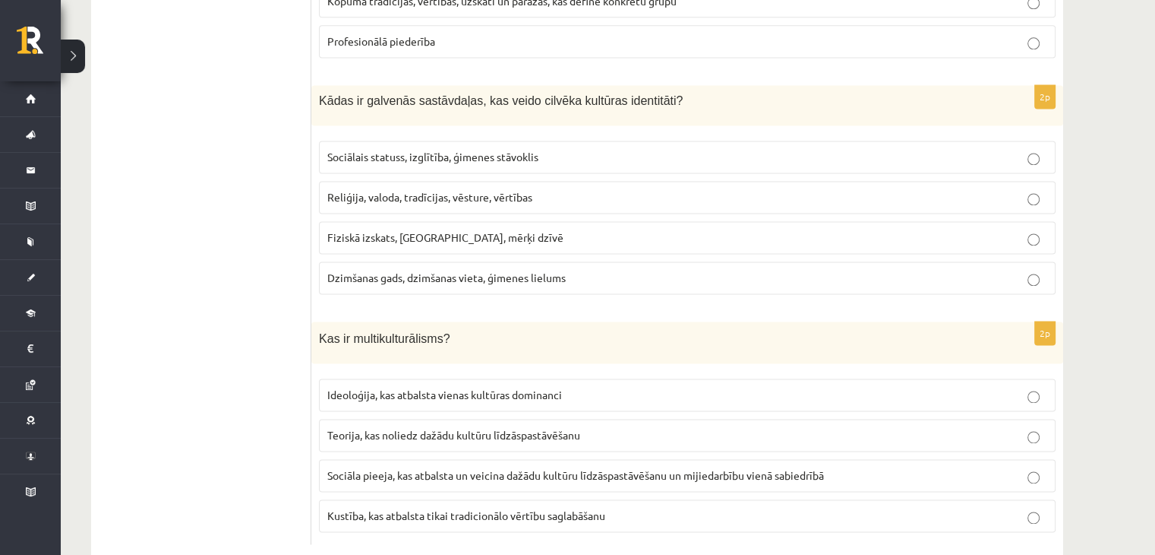
scroll to position [2144, 0]
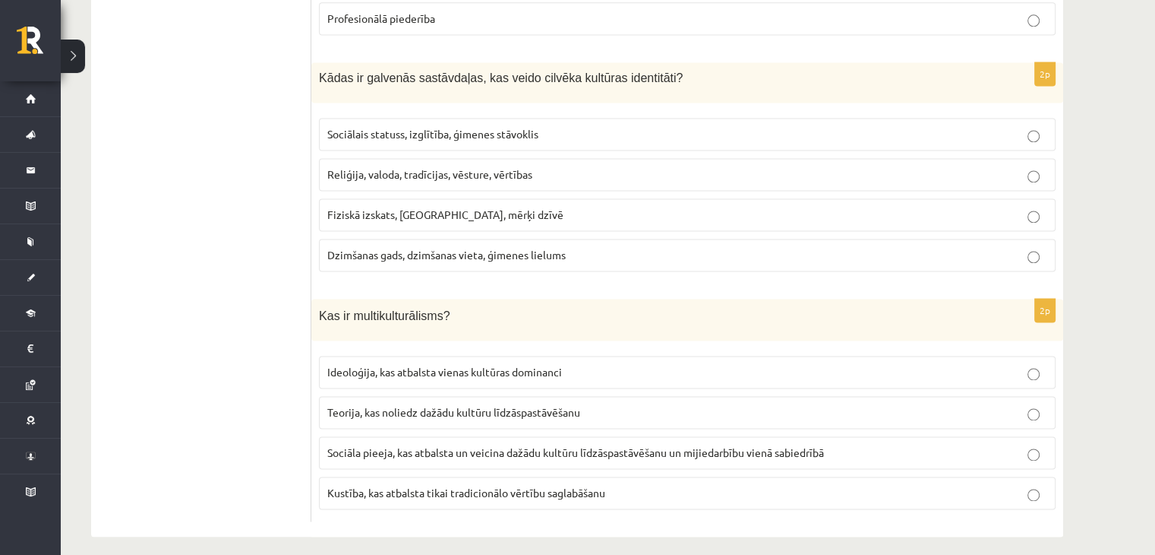
click at [507, 167] on span "Reliģija, valoda, tradīcijas, vēsture, vērtības" at bounding box center [429, 174] width 205 height 14
click at [612, 449] on label "Sociāla pieeja, kas atbalsta un veicina dažādu kultūru līdzāspastāvēšanu un mij…" at bounding box center [687, 452] width 737 height 33
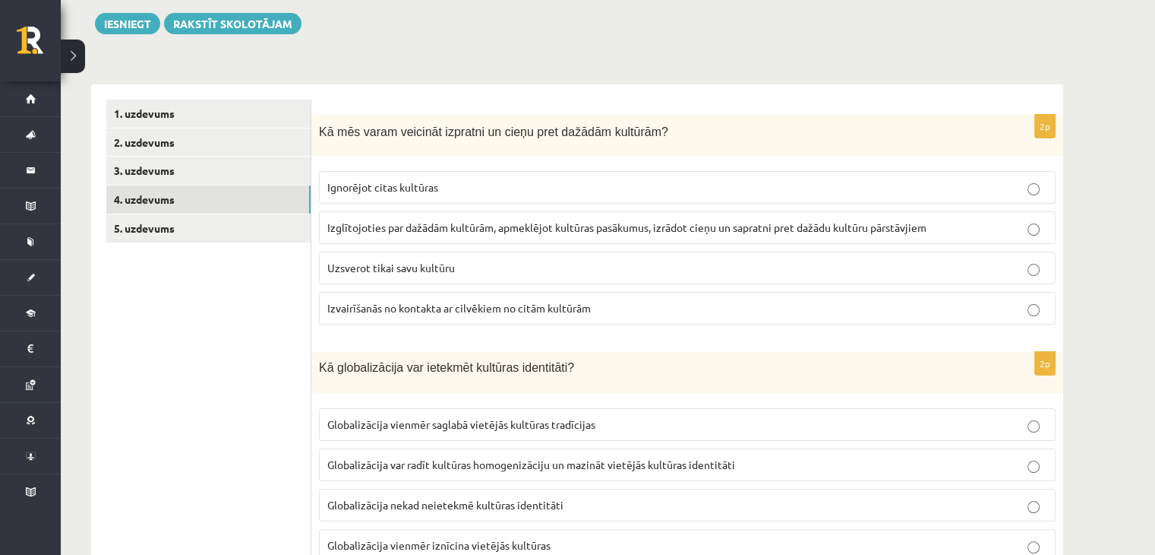
scroll to position [0, 0]
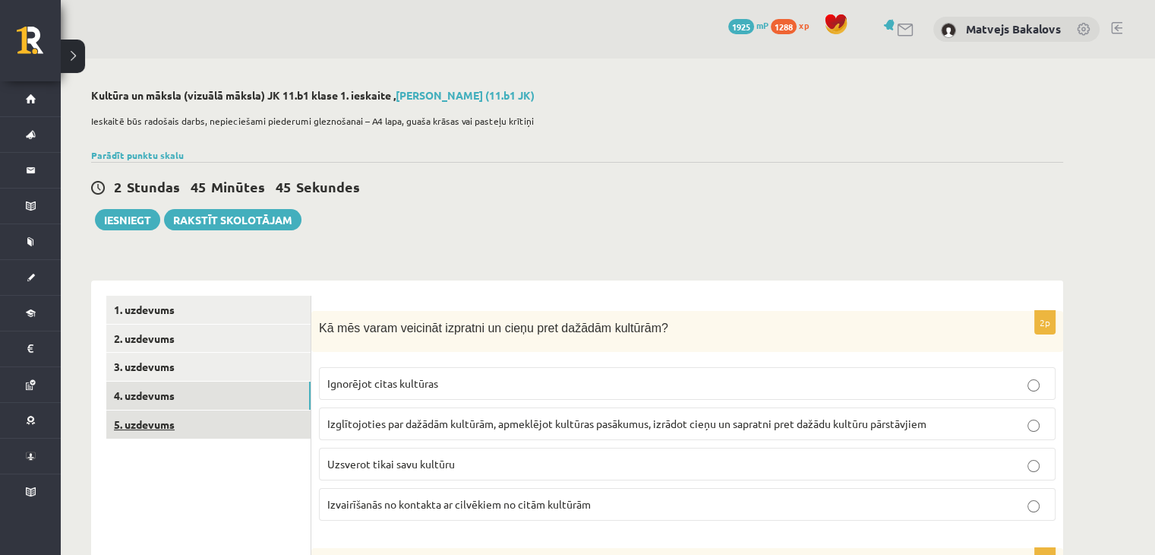
click at [245, 426] on link "5. uzdevums" at bounding box center [208, 424] width 204 height 28
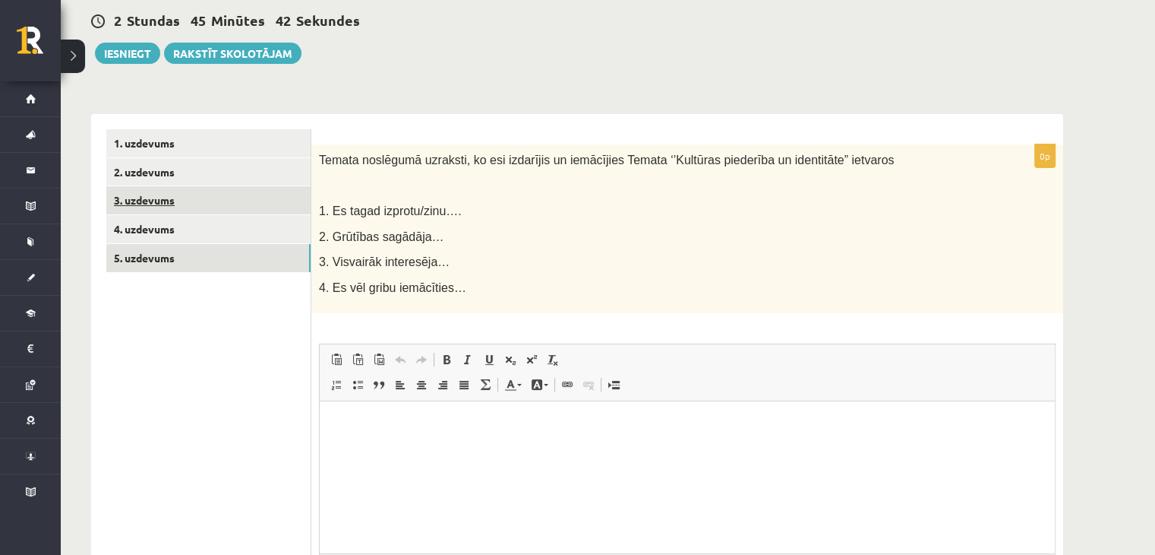
click at [198, 209] on link "3. uzdevums" at bounding box center [208, 200] width 204 height 28
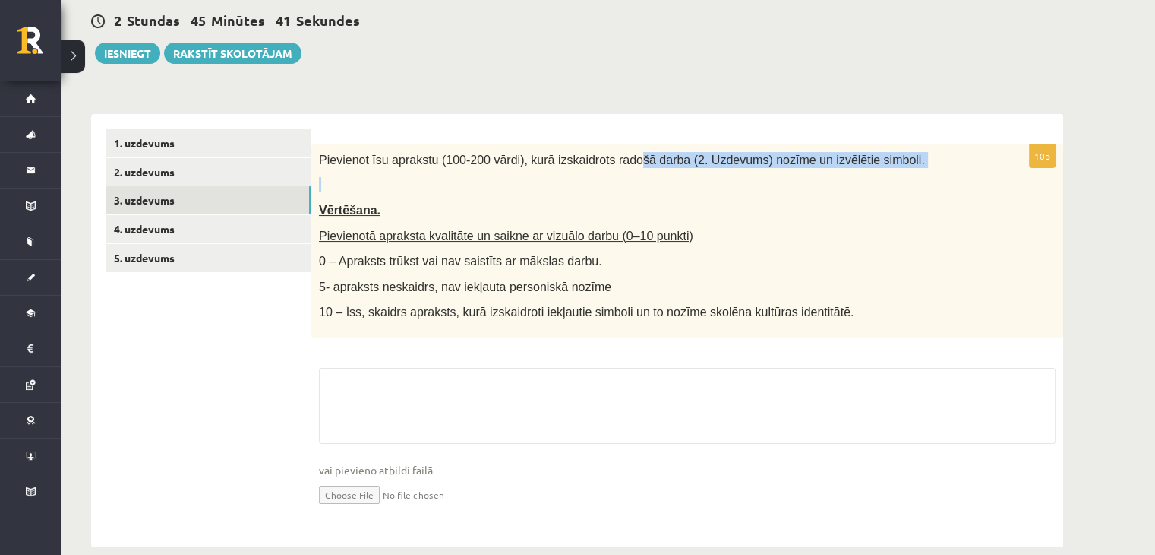
drag, startPoint x: 198, startPoint y: 206, endPoint x: 618, endPoint y: 169, distance: 421.7
click at [617, 169] on div "Pievienot īsu aprakstu (100-200 vārdi), kurā izskaidrots radošā darba (2. Uzdev…" at bounding box center [687, 240] width 752 height 193
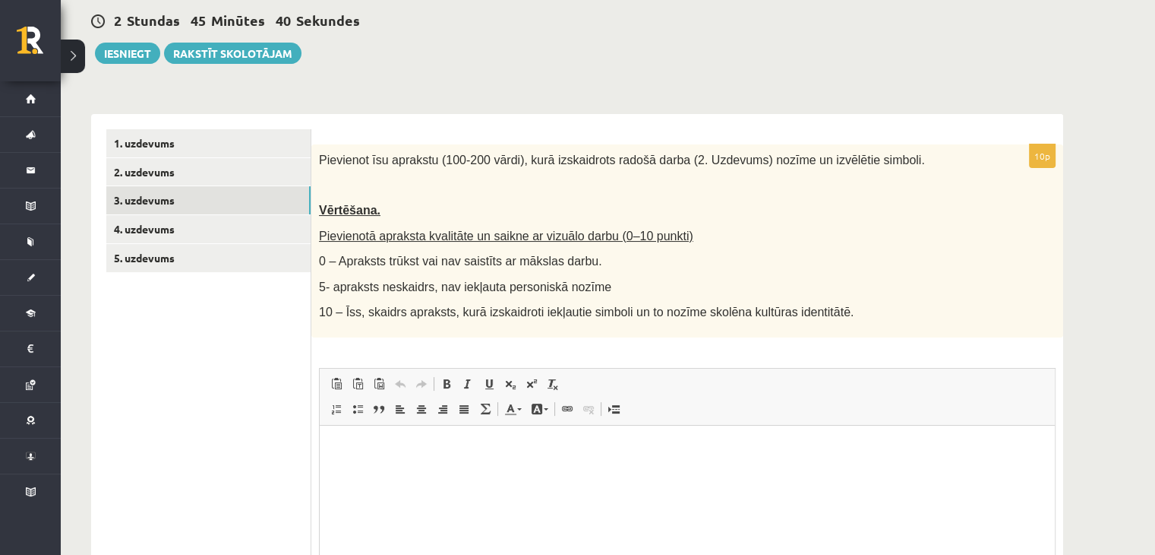
click at [626, 197] on div "Pievienot īsu aprakstu (100-200 vārdi), kurā izskaidrots radošā darba (2. Uzdev…" at bounding box center [687, 240] width 752 height 193
click at [254, 135] on link "1. uzdevums" at bounding box center [208, 143] width 204 height 28
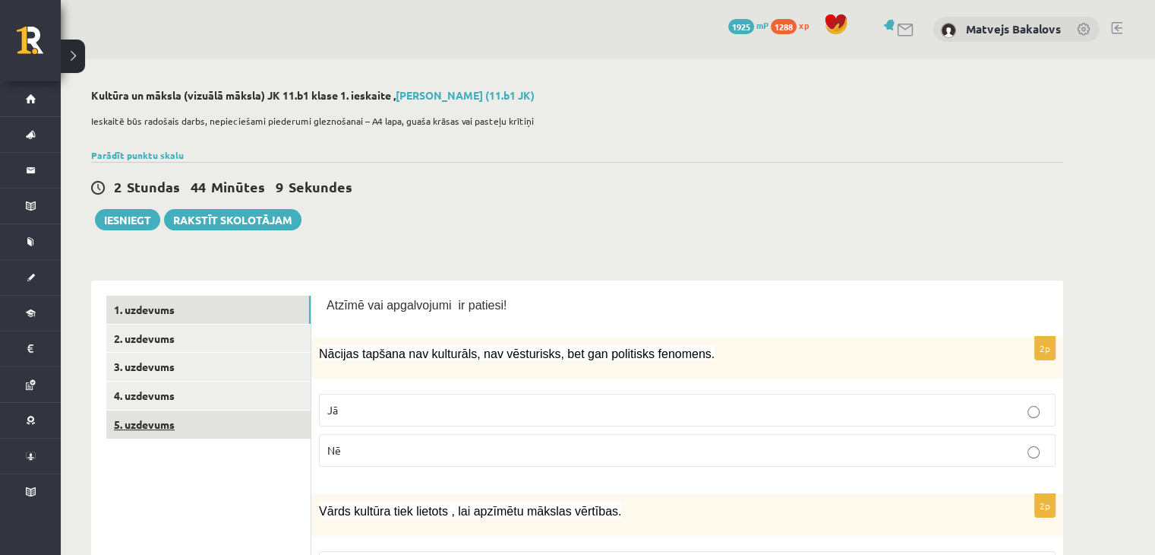
click at [232, 435] on link "5. uzdevums" at bounding box center [208, 424] width 204 height 28
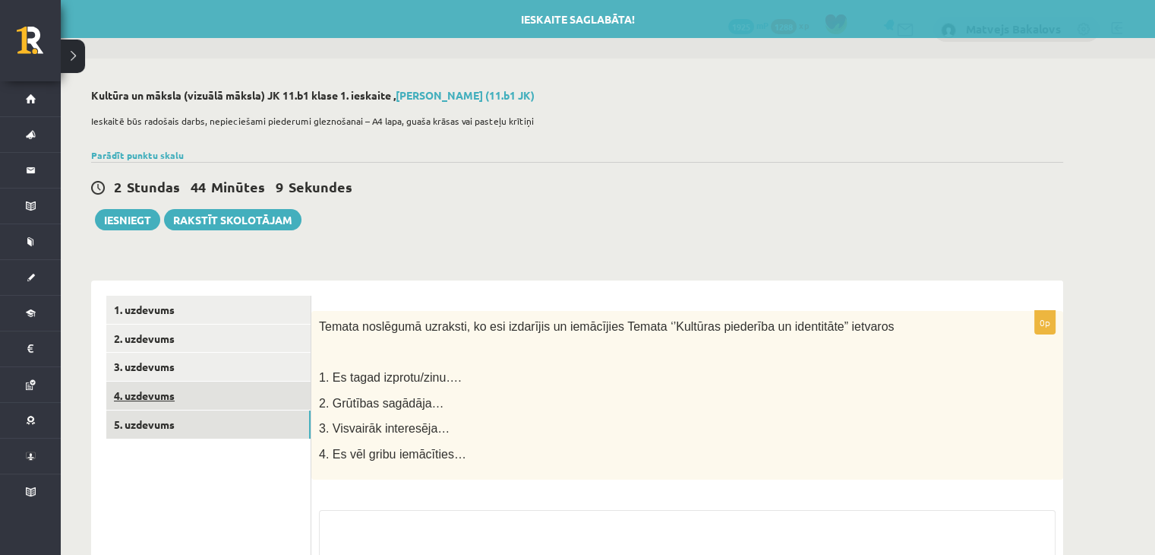
click at [223, 402] on link "4. uzdevums" at bounding box center [208, 395] width 204 height 28
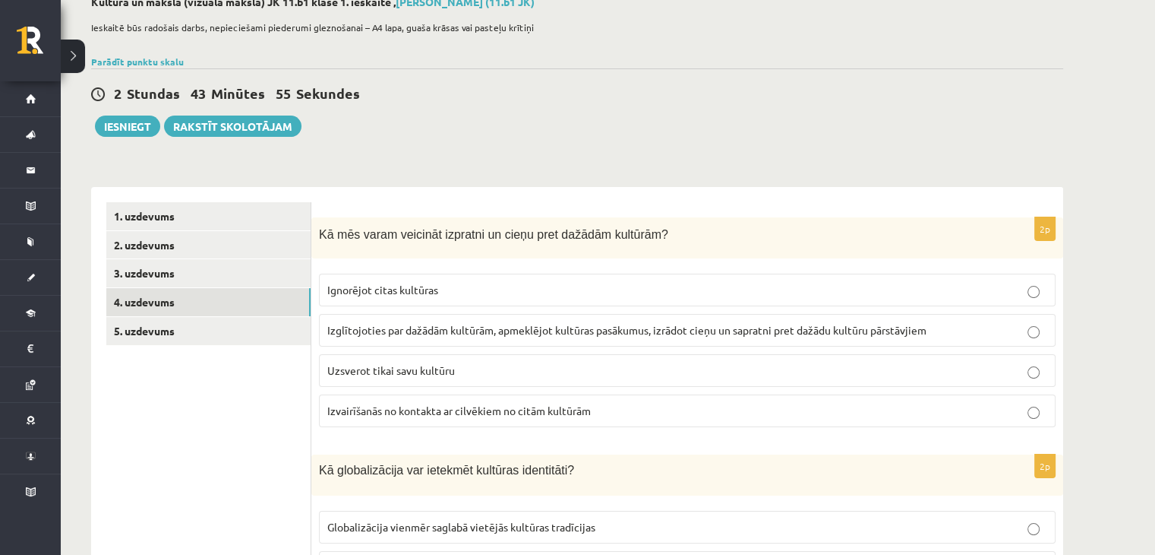
scroll to position [93, 0]
click at [147, 59] on link "Parādīt punktu skalu" at bounding box center [137, 62] width 93 height 12
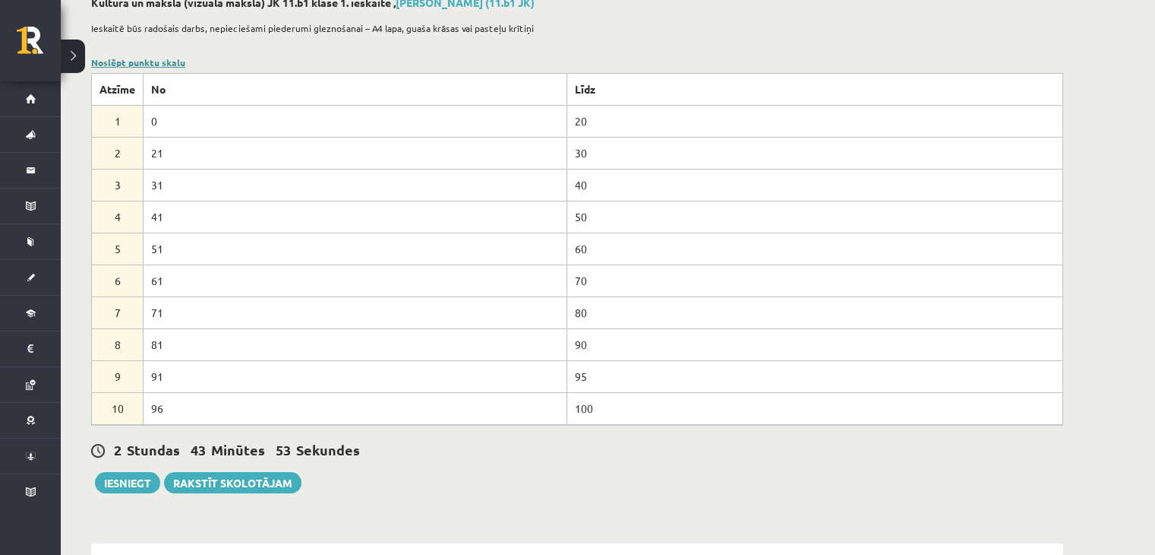
click at [147, 59] on link "Noslēpt punktu skalu" at bounding box center [138, 62] width 94 height 12
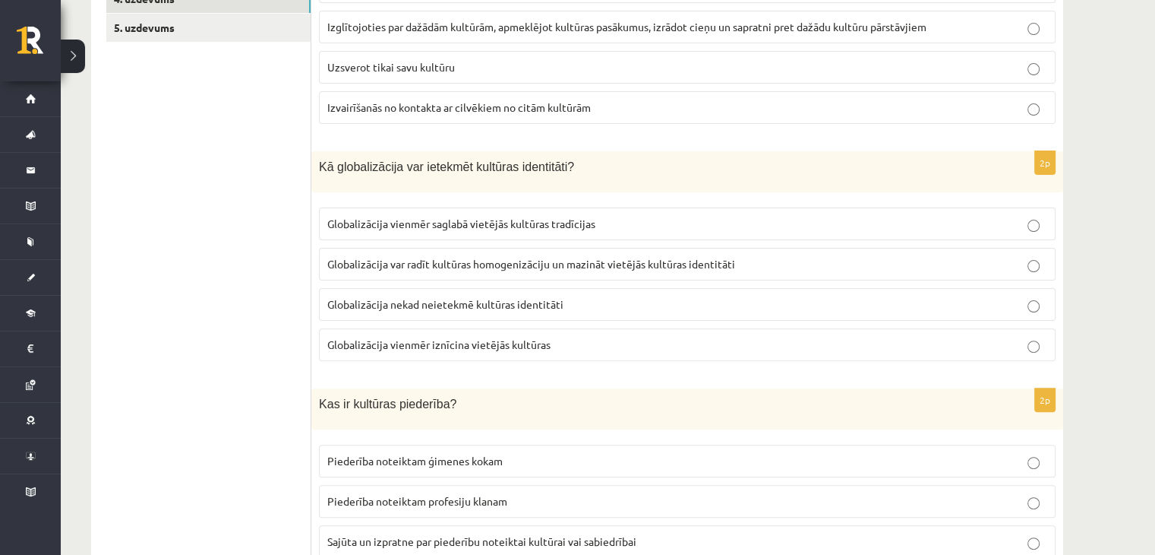
scroll to position [624, 0]
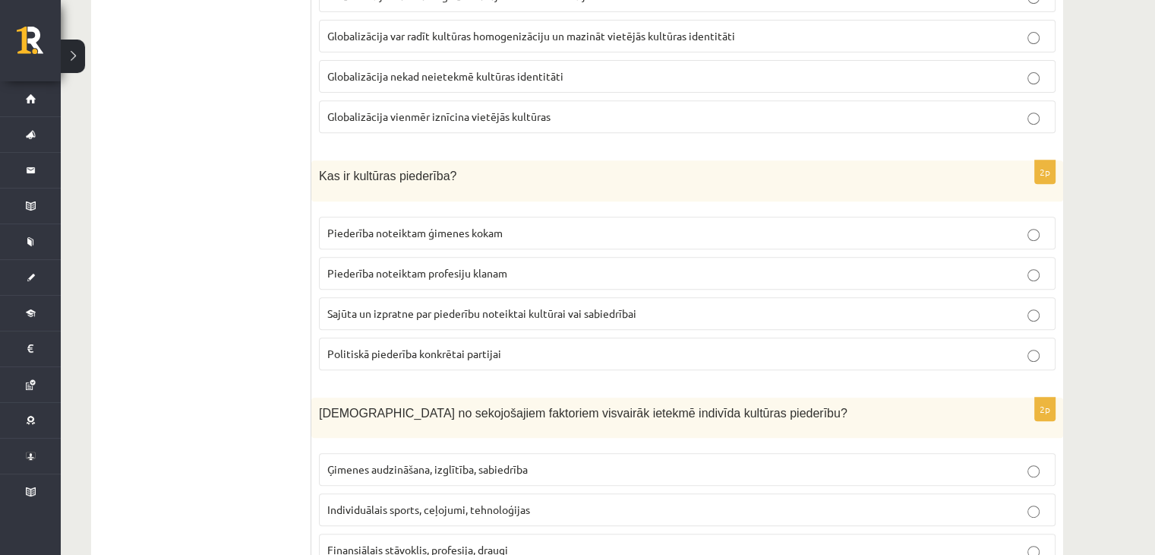
click at [605, 312] on span "Sajūta un izpratne par piederību noteiktai kultūrai vai sabiedrībai" at bounding box center [481, 313] width 309 height 14
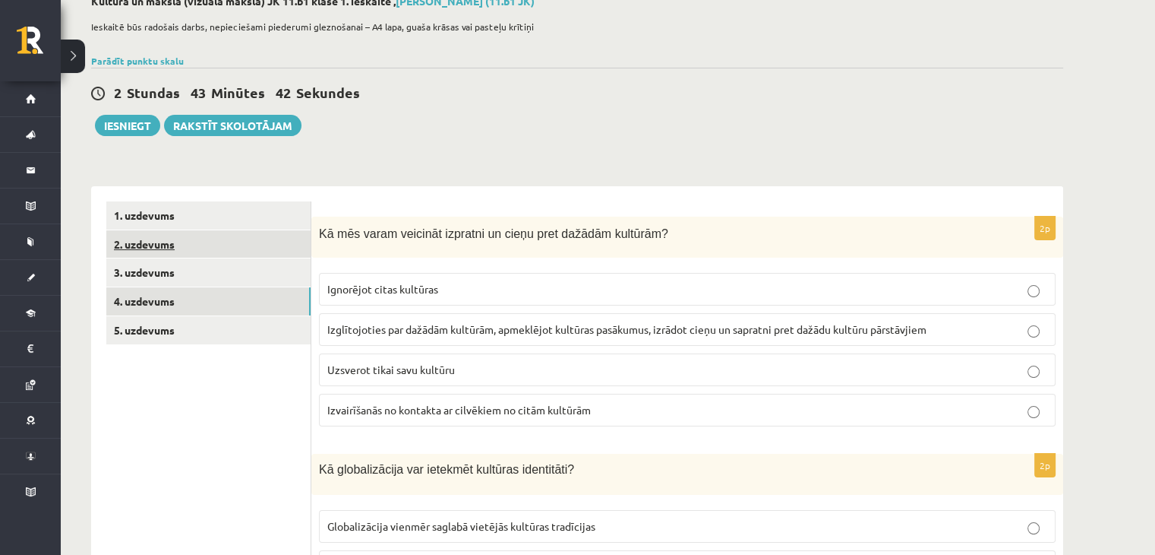
scroll to position [93, 0]
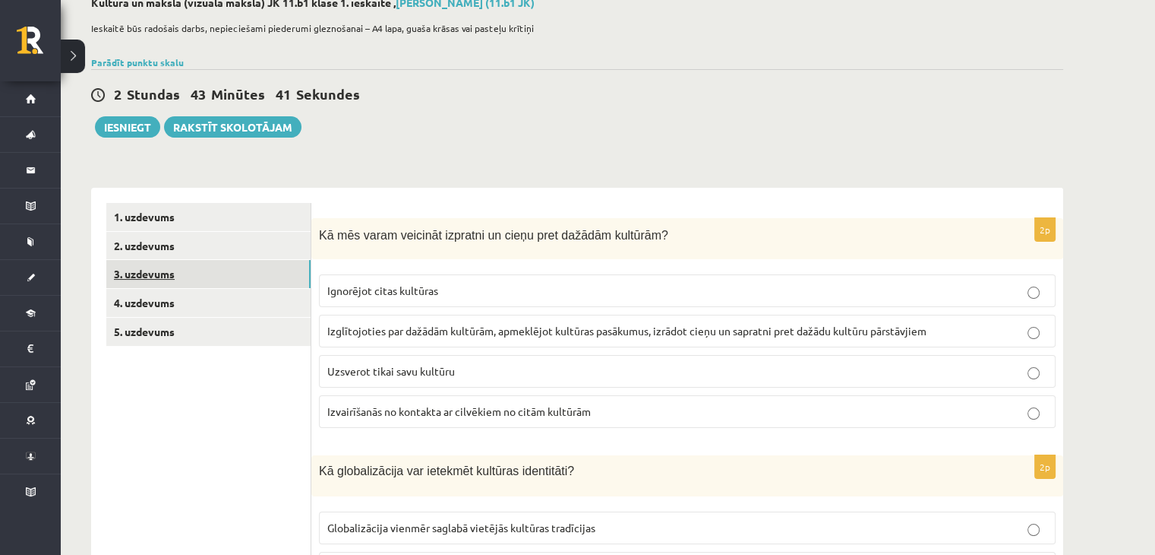
click at [202, 284] on link "3. uzdevums" at bounding box center [208, 274] width 204 height 28
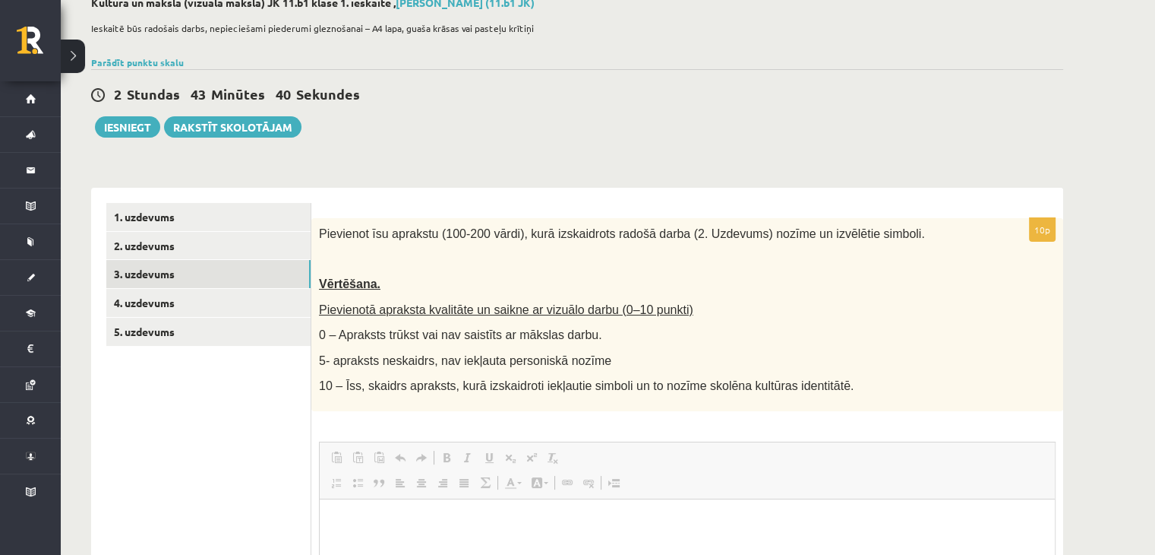
scroll to position [0, 0]
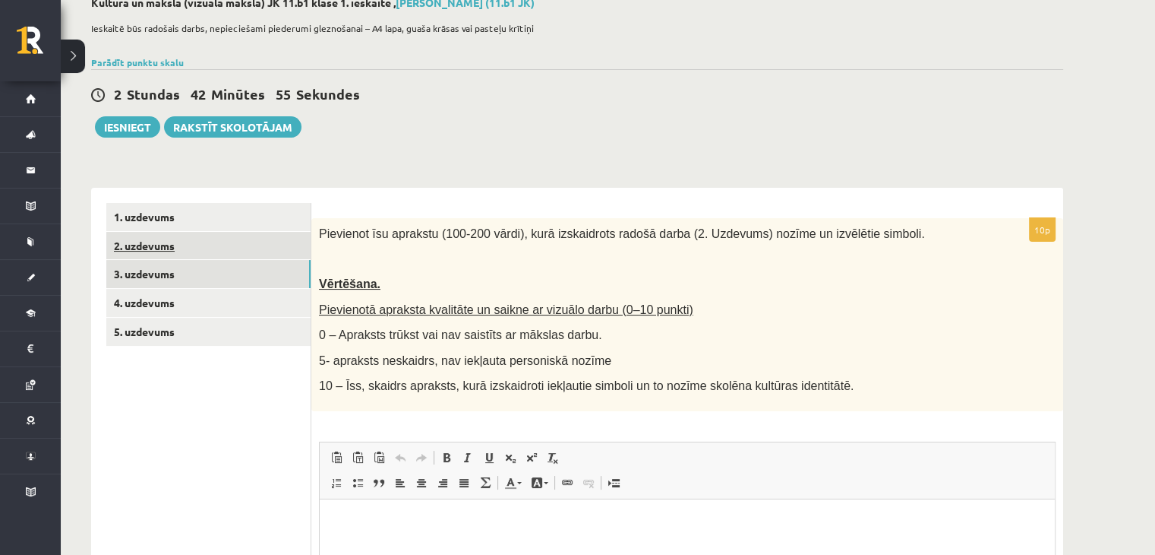
click at [258, 242] on link "2. uzdevums" at bounding box center [208, 246] width 204 height 28
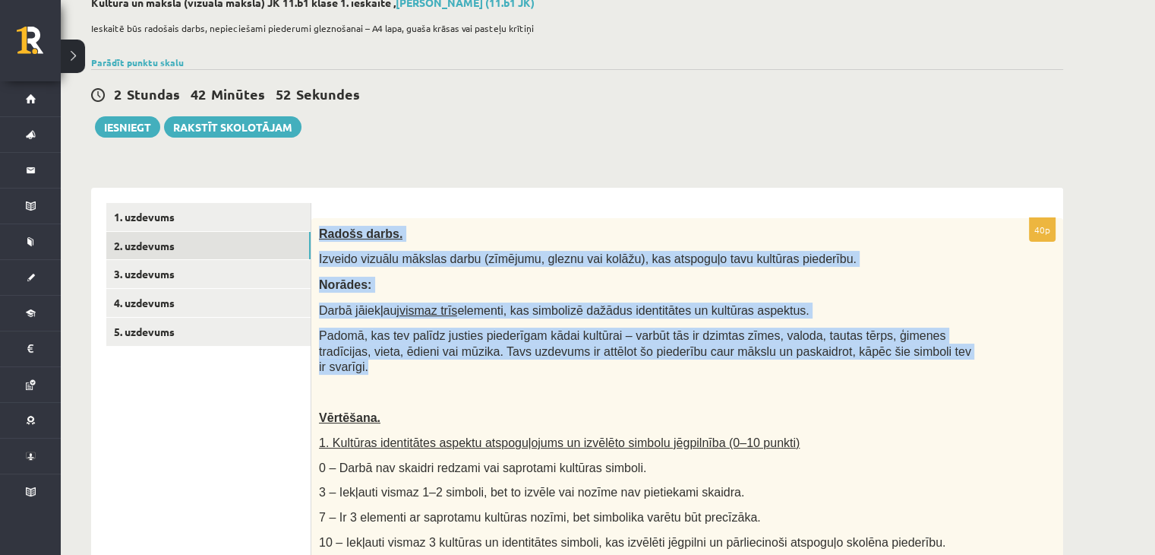
drag, startPoint x: 319, startPoint y: 229, endPoint x: 893, endPoint y: 353, distance: 587.7
copy div "Radošs darbs. Izveido vizuālu mākslas darbu (zīmējumu, gleznu vai kolāžu), kas …"
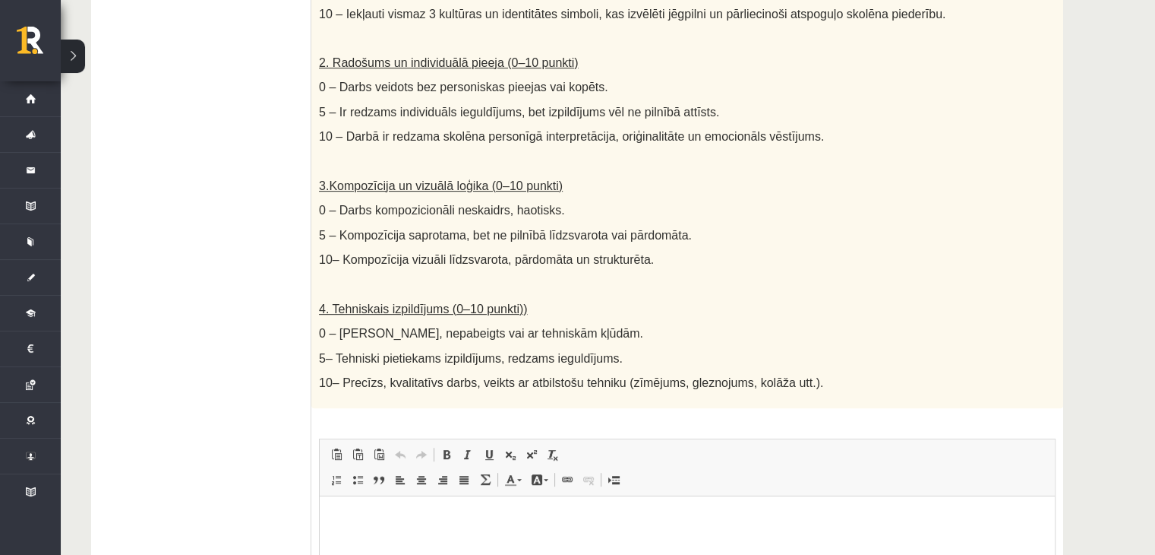
scroll to position [849, 0]
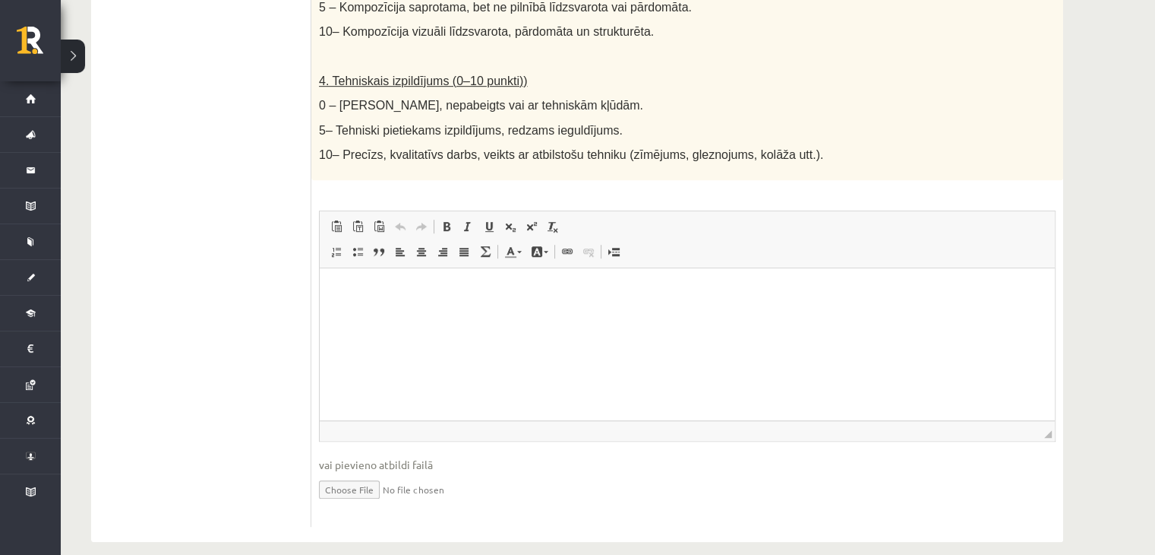
click at [383, 473] on input "file" at bounding box center [687, 488] width 737 height 31
type input "**********"
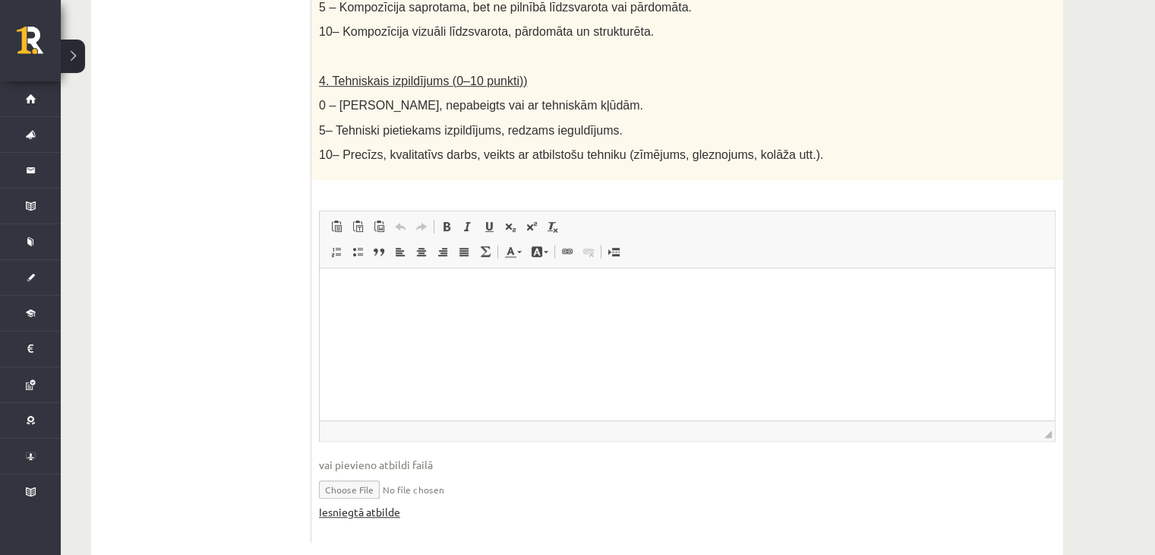
click at [365, 504] on link "Iesniegtā atbilde" at bounding box center [359, 512] width 81 height 16
drag, startPoint x: 684, startPoint y: 764, endPoint x: 498, endPoint y: 312, distance: 489.1
click at [498, 312] on html at bounding box center [687, 291] width 735 height 46
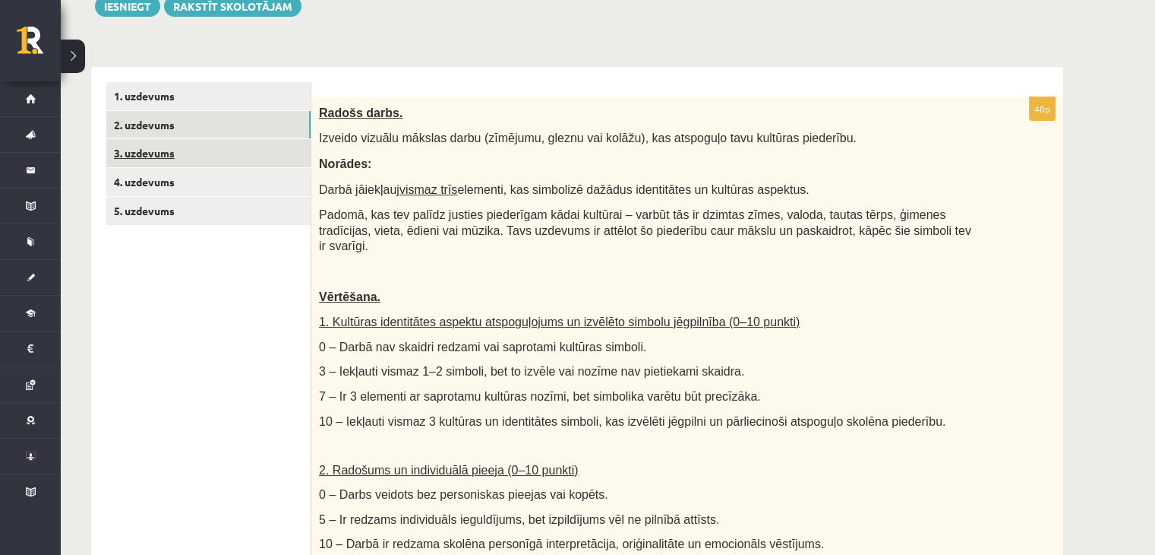
scroll to position [89, 0]
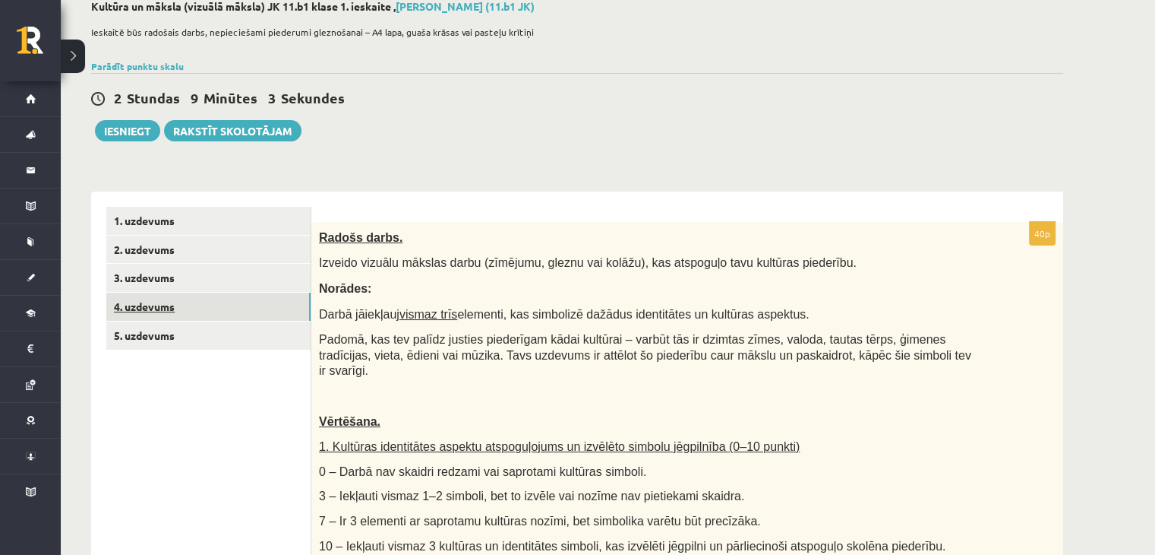
click at [168, 298] on link "4. uzdevums" at bounding box center [208, 306] width 204 height 28
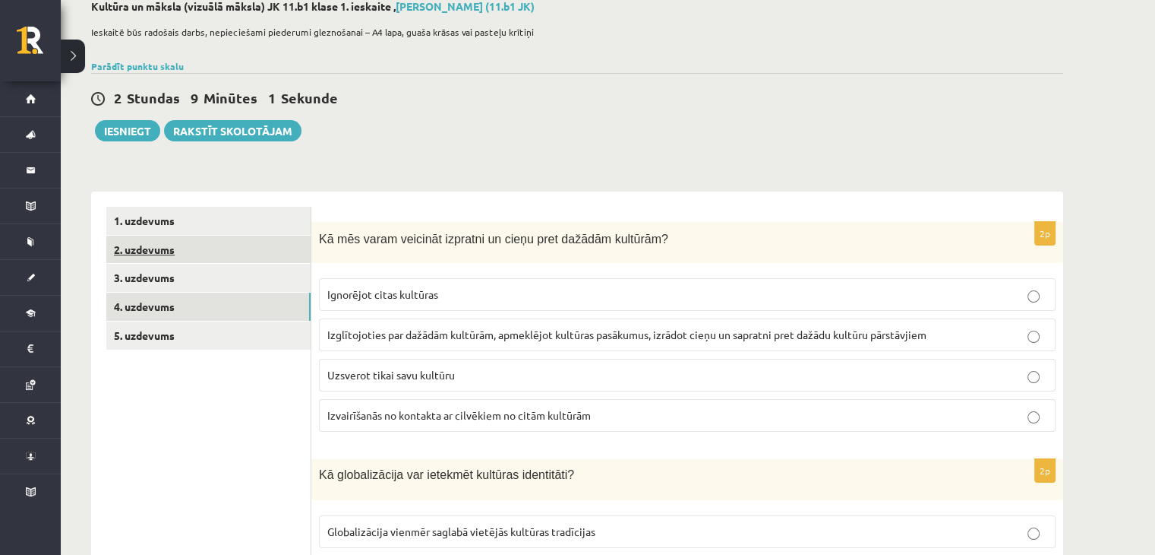
click at [213, 250] on link "2. uzdevums" at bounding box center [208, 250] width 204 height 28
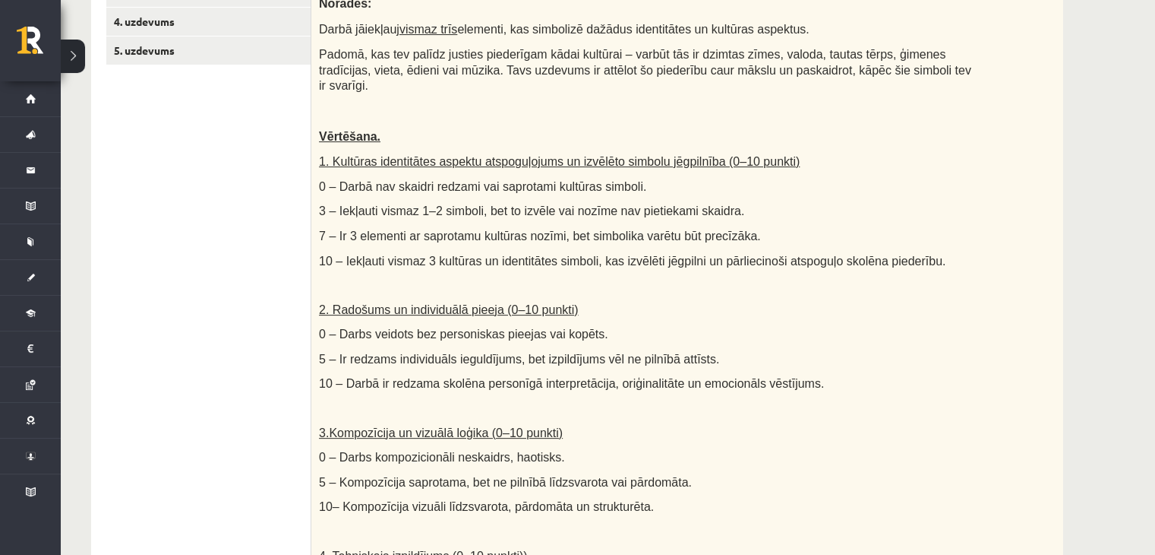
scroll to position [165, 0]
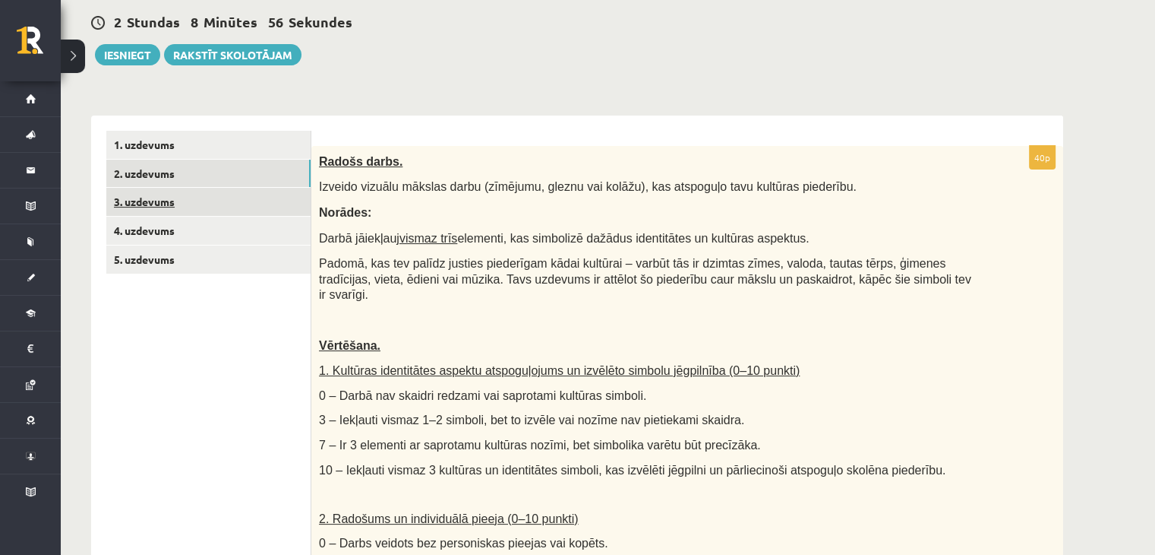
click at [188, 199] on link "3. uzdevums" at bounding box center [208, 202] width 204 height 28
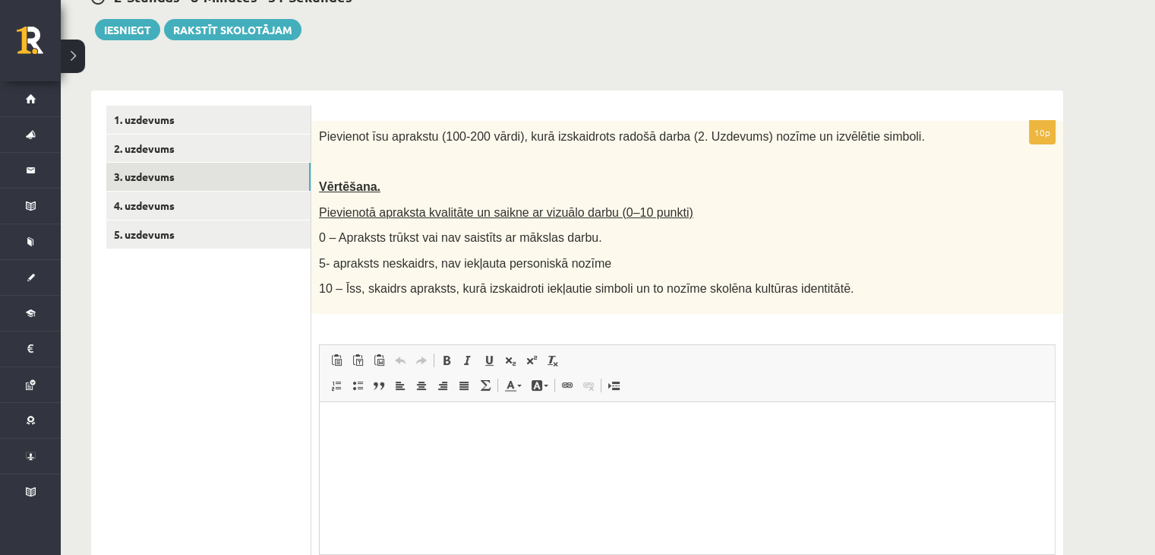
scroll to position [0, 0]
click at [654, 128] on div "Pievienot īsu aprakstu (100-200 vārdi), kurā izskaidrots radošā darba (2. Uzdev…" at bounding box center [687, 217] width 752 height 193
drag, startPoint x: 654, startPoint y: 128, endPoint x: 320, endPoint y: 133, distance: 334.3
click at [320, 133] on span "Pievienot īsu aprakstu (100-200 vārdi), kurā izskaidrots radošā darba (2. Uzdev…" at bounding box center [622, 136] width 606 height 13
copy span "Pievienot īsu aprakstu (100-200 vārdi), kurā izskaidrots radošā darba"
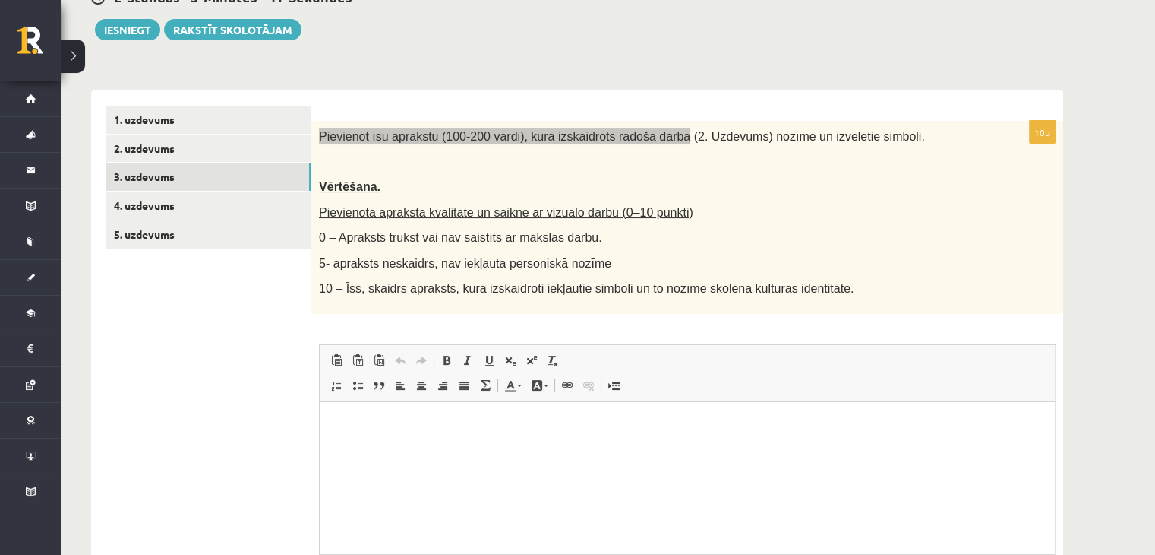
click at [493, 448] on html at bounding box center [687, 425] width 735 height 46
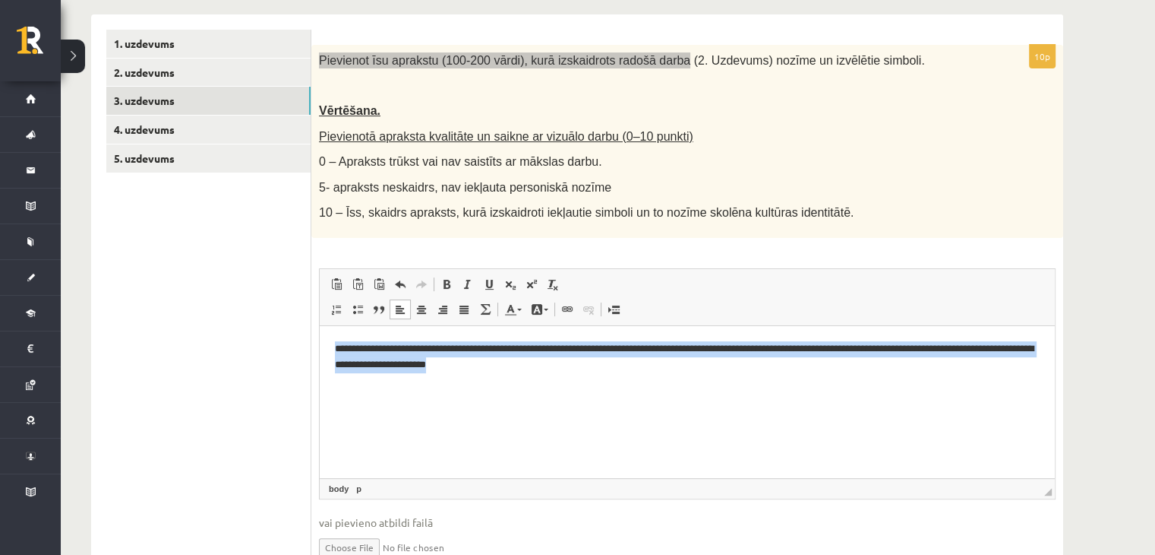
drag, startPoint x: 331, startPoint y: 349, endPoint x: 585, endPoint y: 378, distance: 255.4
click at [585, 378] on html "**********" at bounding box center [687, 357] width 735 height 62
click at [613, 388] on html "**********" at bounding box center [687, 357] width 735 height 62
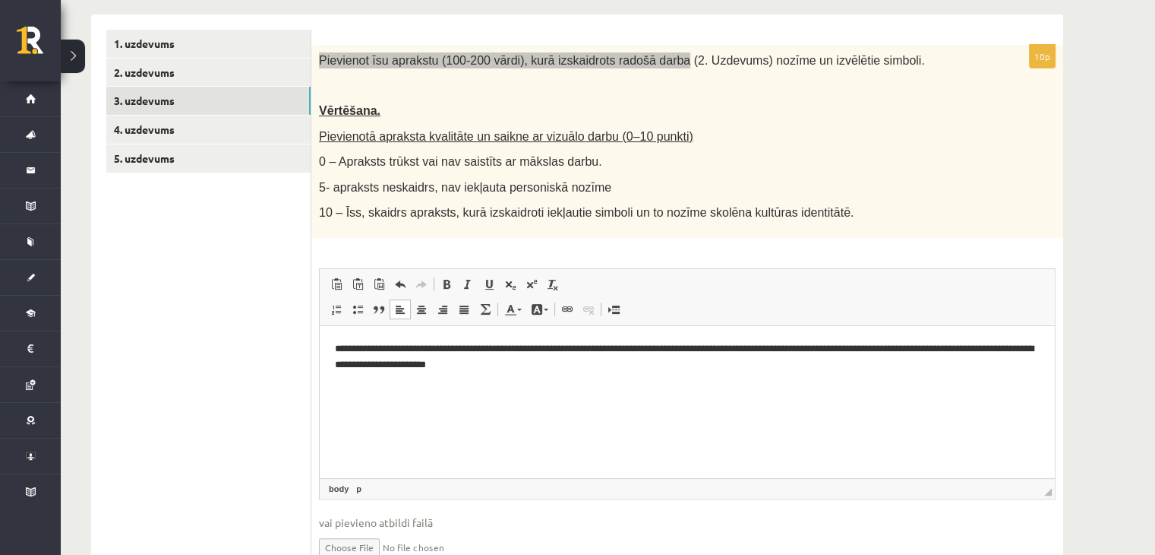
click at [594, 386] on html "**********" at bounding box center [687, 357] width 735 height 62
click at [334, 348] on html "**********" at bounding box center [687, 382] width 735 height 113
click at [343, 349] on p "**********" at bounding box center [688, 357] width 706 height 32
click at [362, 396] on p "Визуальный текстовый редактор, wiswyg-editor-user-answer-47434021561500" at bounding box center [687, 391] width 705 height 16
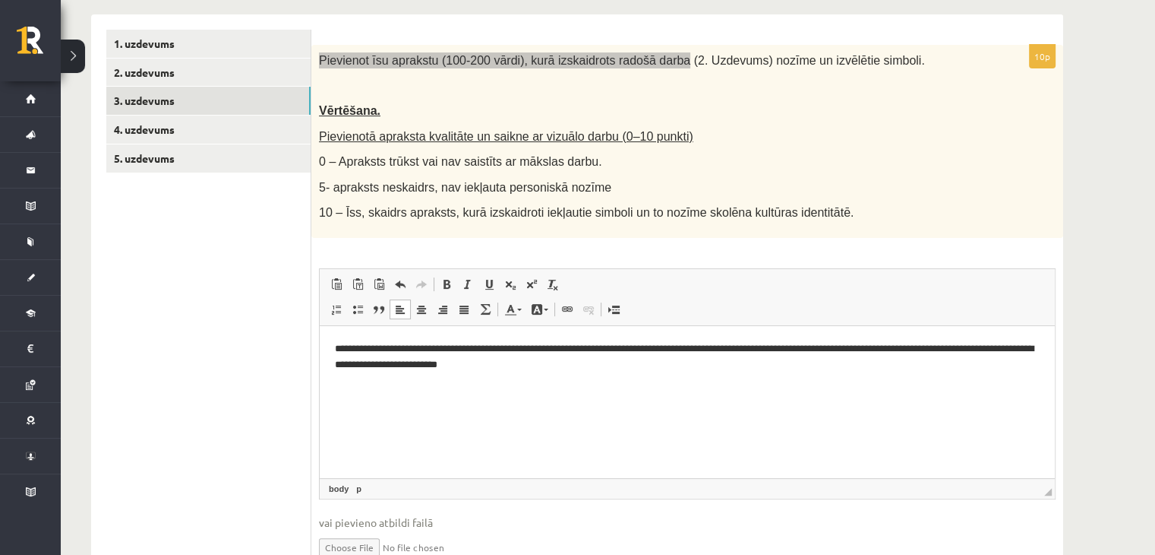
click at [352, 383] on p "Визуальный текстовый редактор, wiswyg-editor-user-answer-47434021561500" at bounding box center [687, 391] width 705 height 16
click at [331, 309] on span at bounding box center [336, 309] width 12 height 12
click at [337, 305] on span at bounding box center [336, 309] width 12 height 12
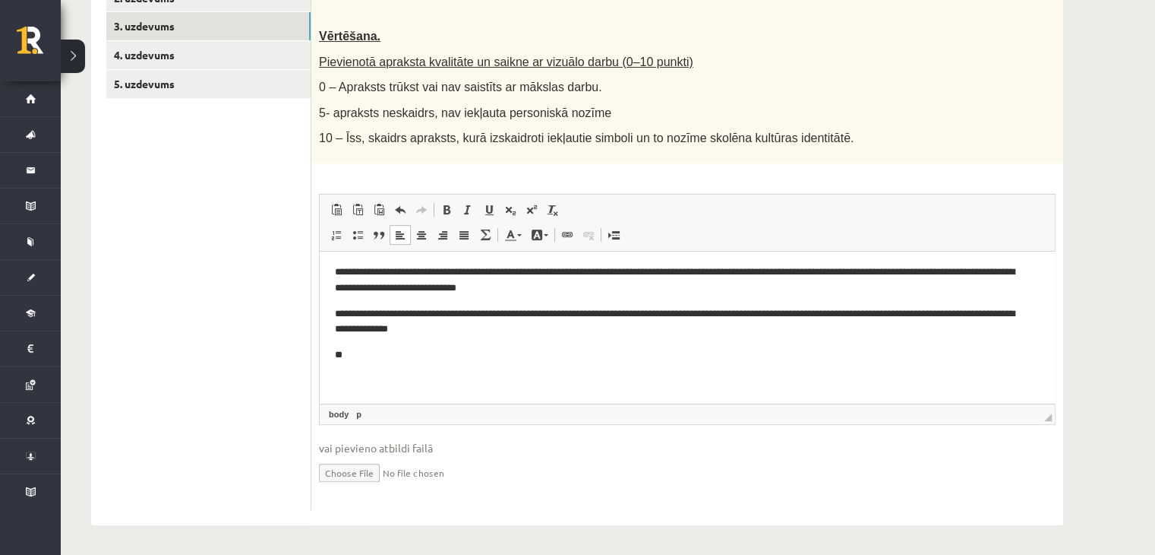
scroll to position [264, 0]
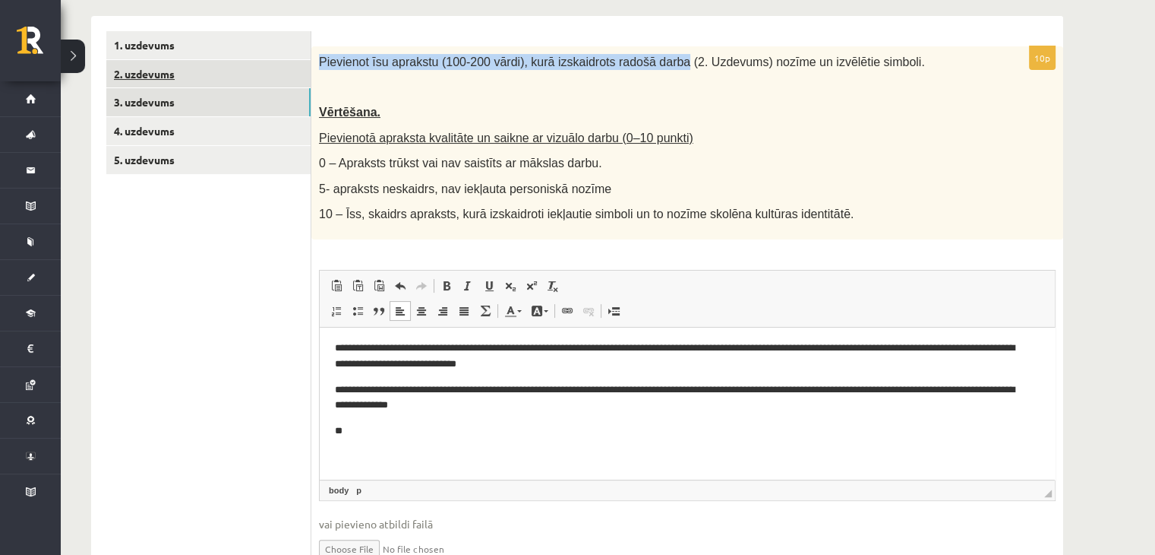
click at [201, 74] on link "2. uzdevums" at bounding box center [208, 74] width 204 height 28
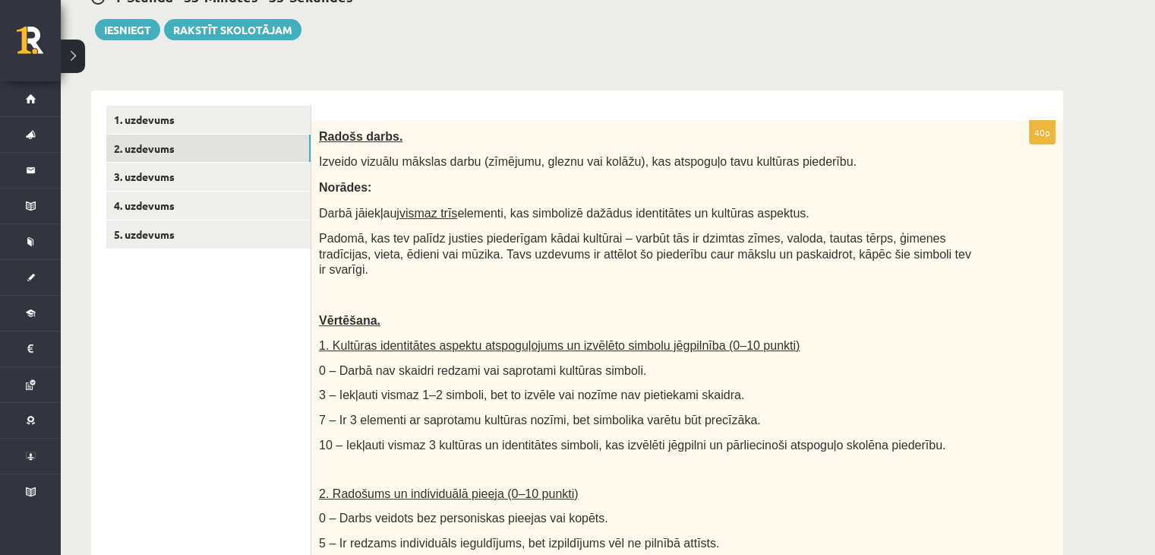
scroll to position [188, 0]
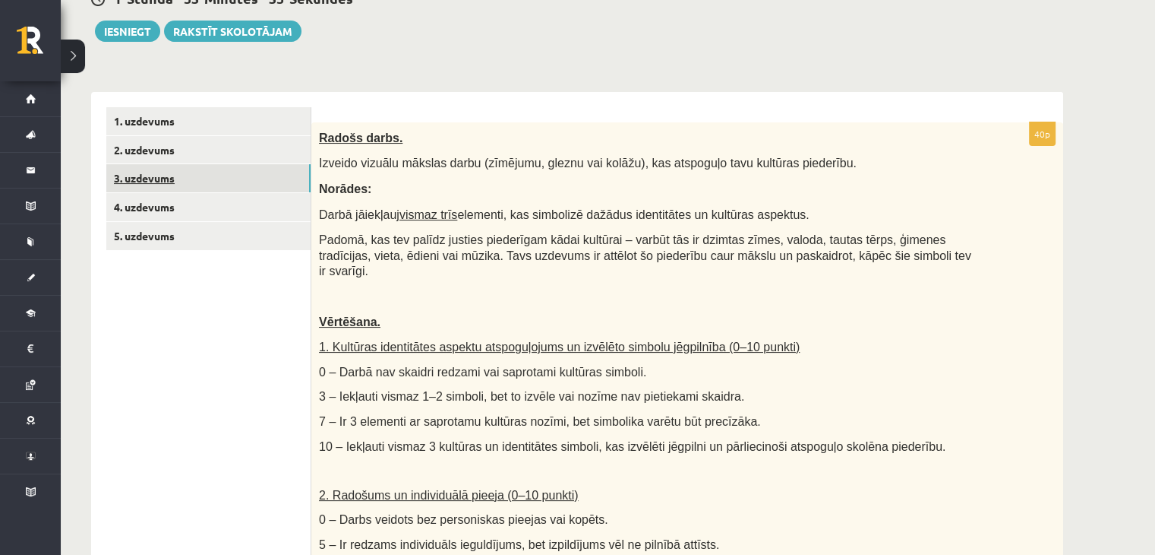
click at [149, 171] on link "3. uzdevums" at bounding box center [208, 178] width 204 height 28
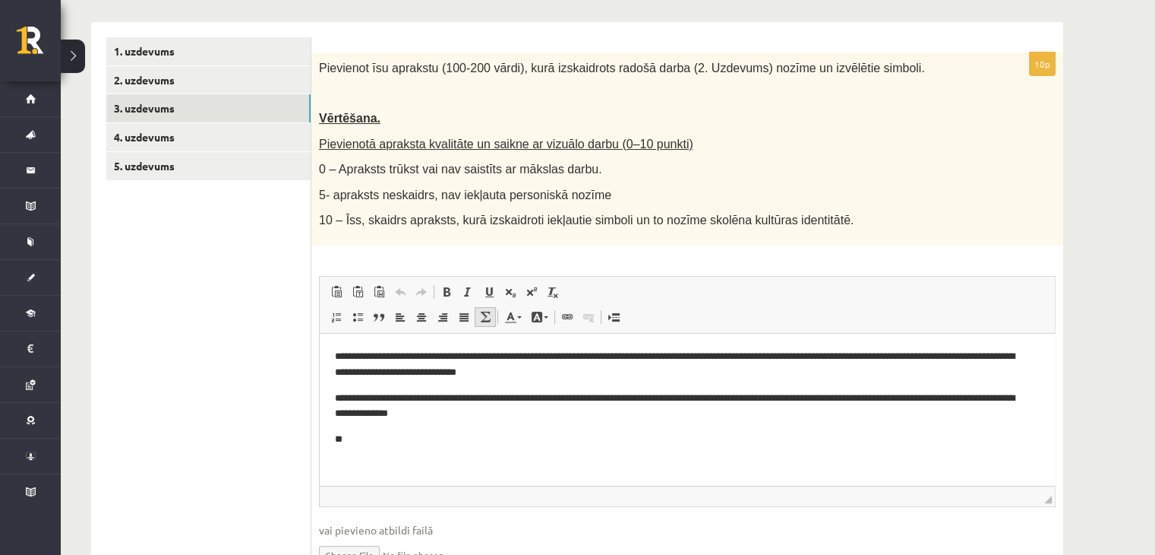
scroll to position [340, 0]
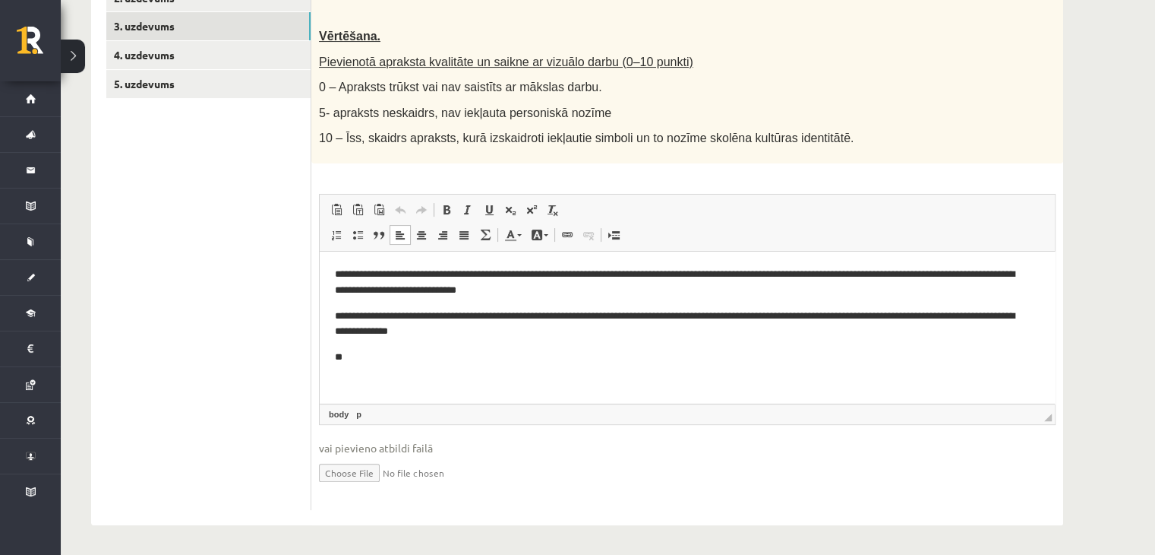
click at [393, 356] on p "**" at bounding box center [682, 357] width 694 height 16
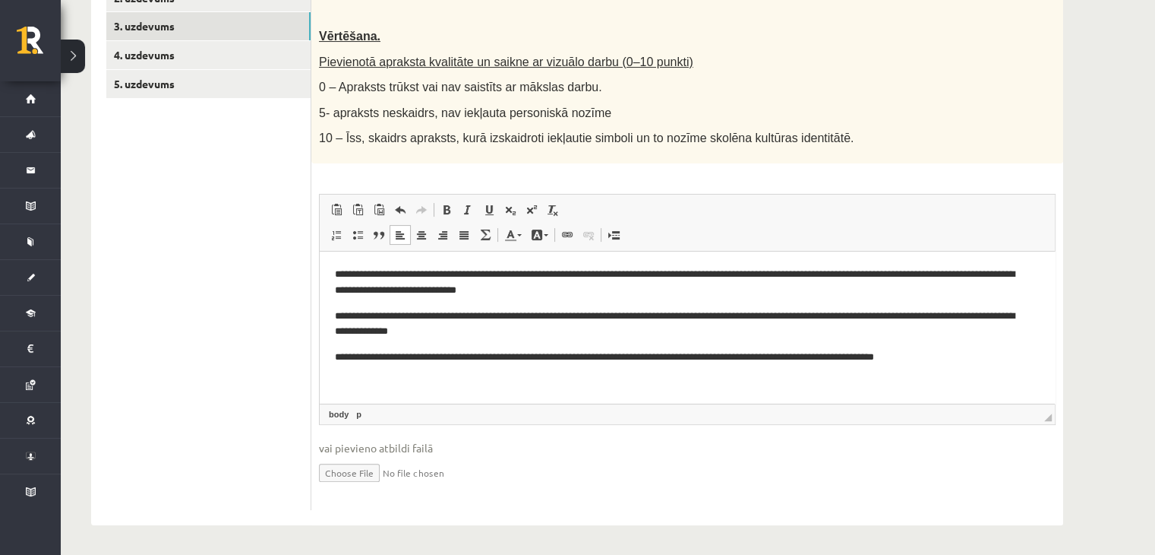
click at [618, 356] on p "**********" at bounding box center [682, 357] width 694 height 16
click at [973, 355] on p "**********" at bounding box center [682, 357] width 694 height 16
click at [672, 355] on p "**********" at bounding box center [682, 357] width 694 height 16
click at [1020, 358] on p "**********" at bounding box center [682, 357] width 694 height 16
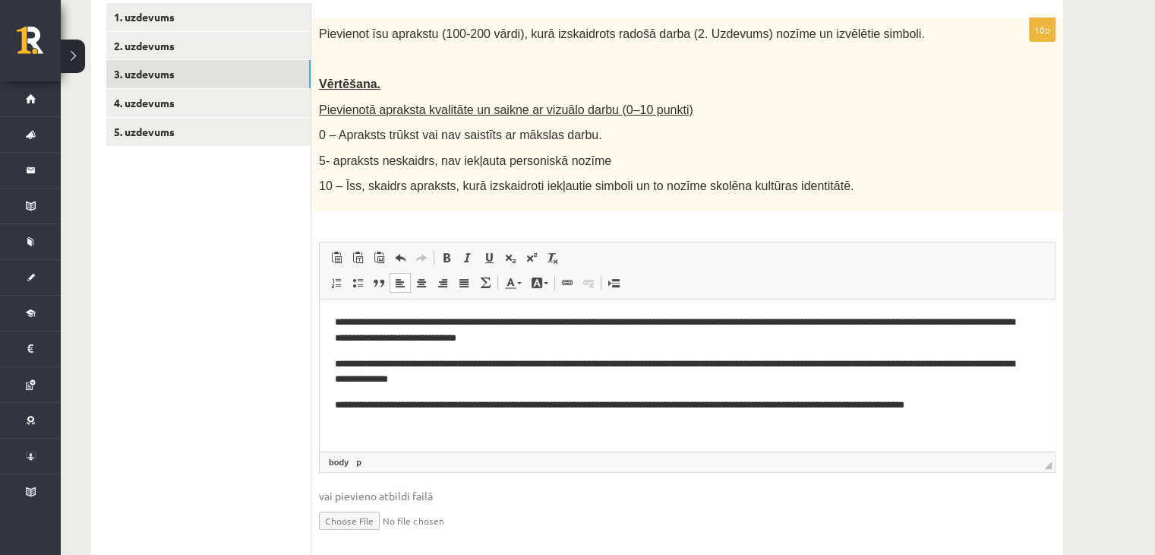
scroll to position [283, 0]
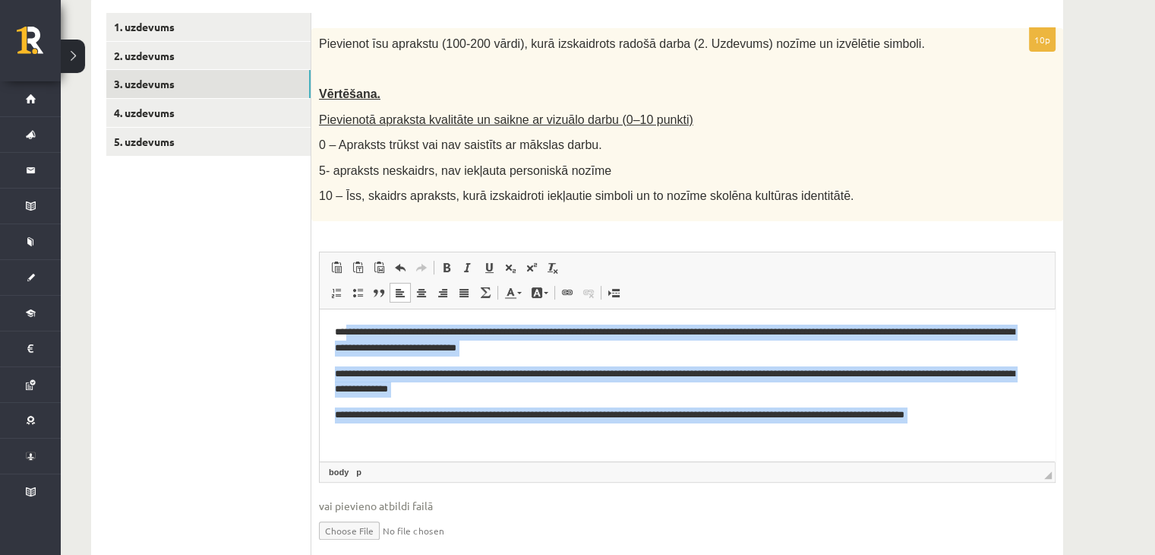
drag, startPoint x: 346, startPoint y: 328, endPoint x: 705, endPoint y: 425, distance: 371.3
click at [705, 425] on body "**********" at bounding box center [687, 386] width 705 height 124
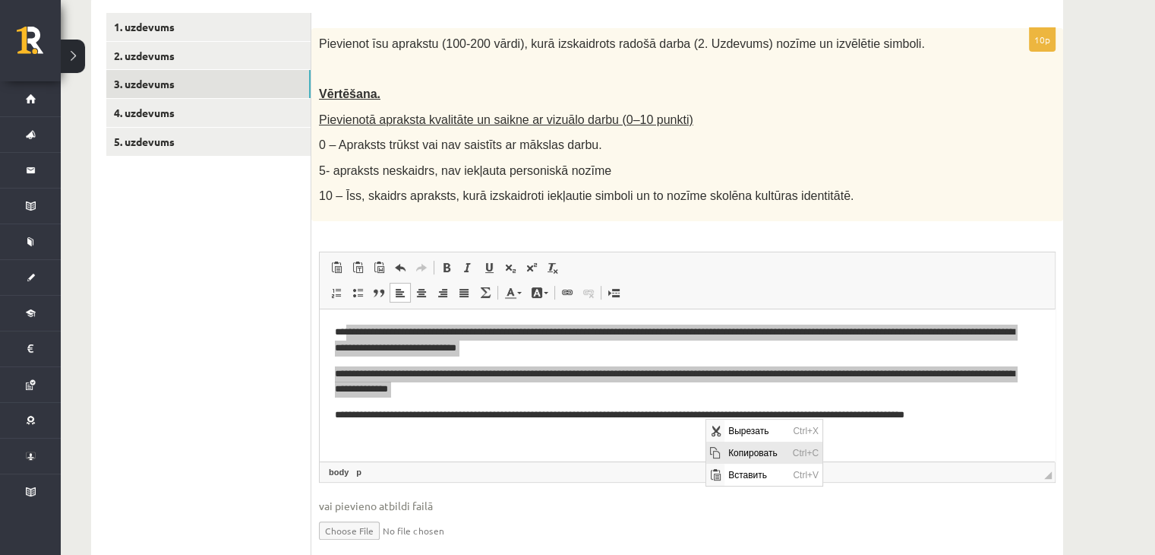
click at [732, 454] on span "Копировать" at bounding box center [756, 452] width 65 height 22
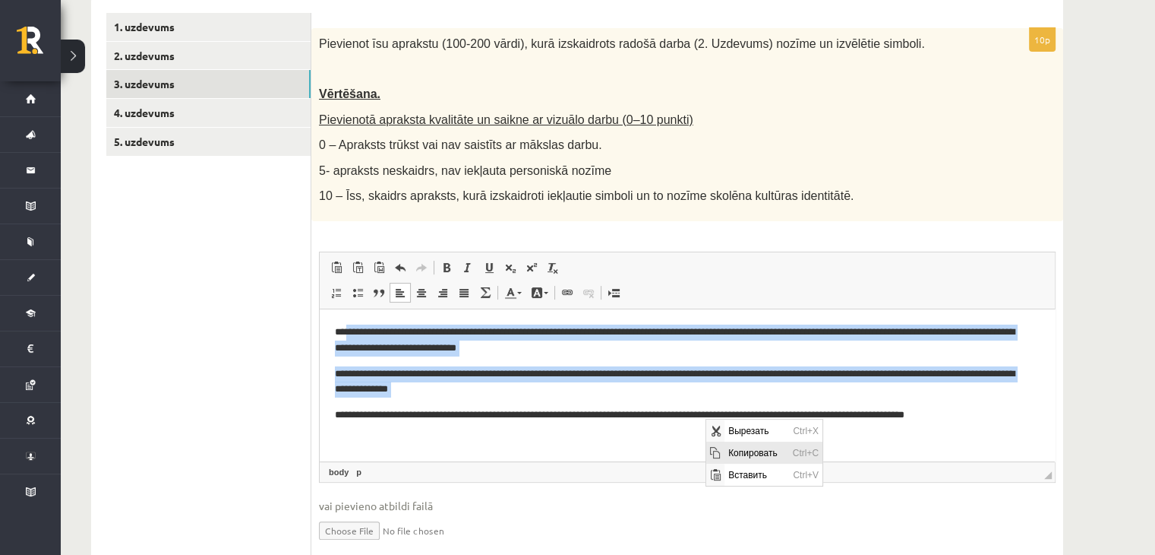
copy body "**********"
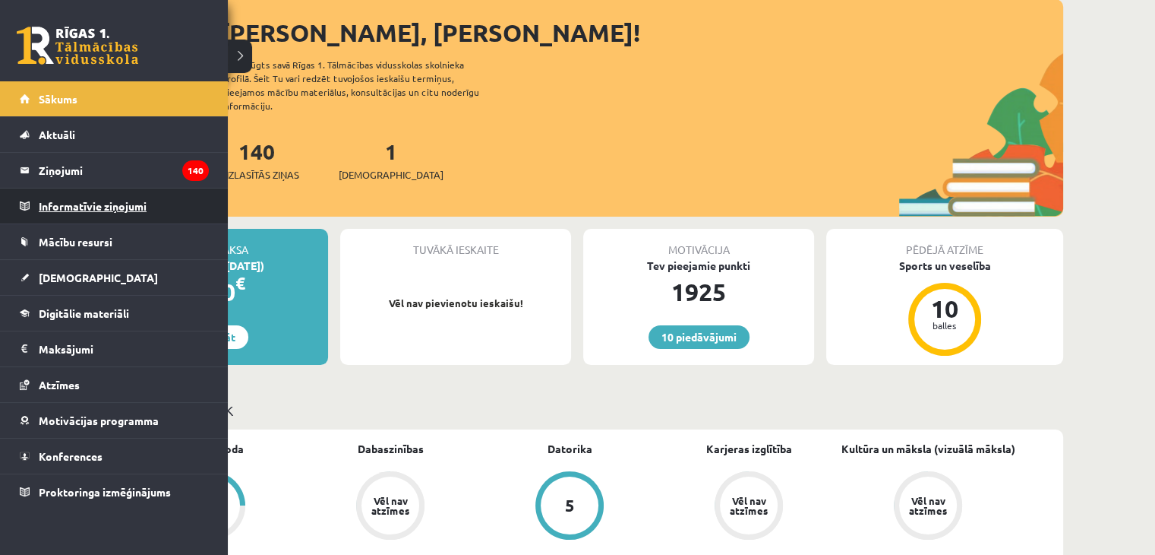
scroll to position [304, 0]
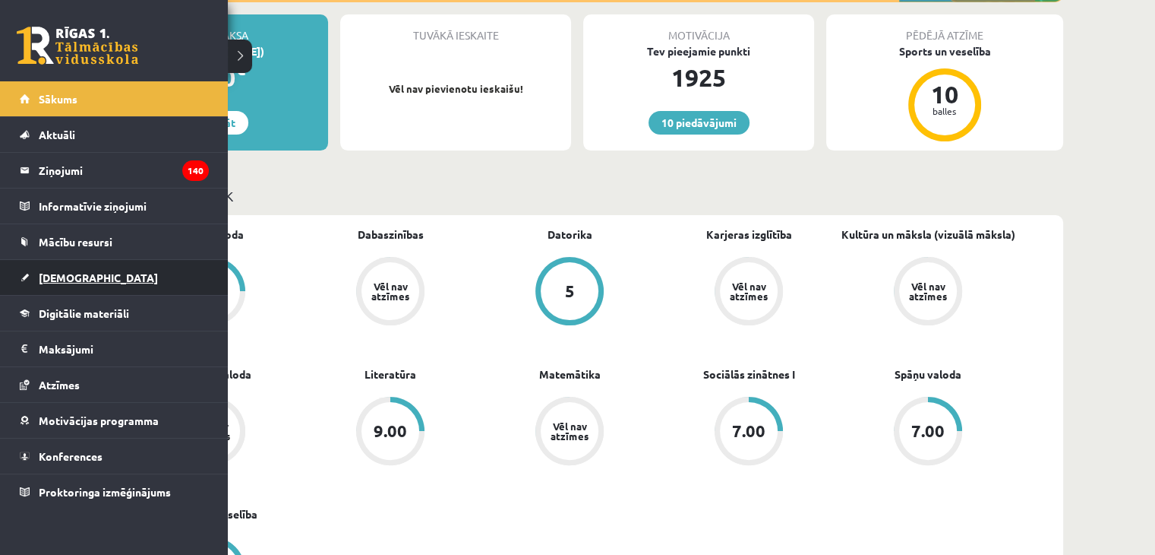
click at [49, 274] on span "[DEMOGRAPHIC_DATA]" at bounding box center [98, 277] width 119 height 14
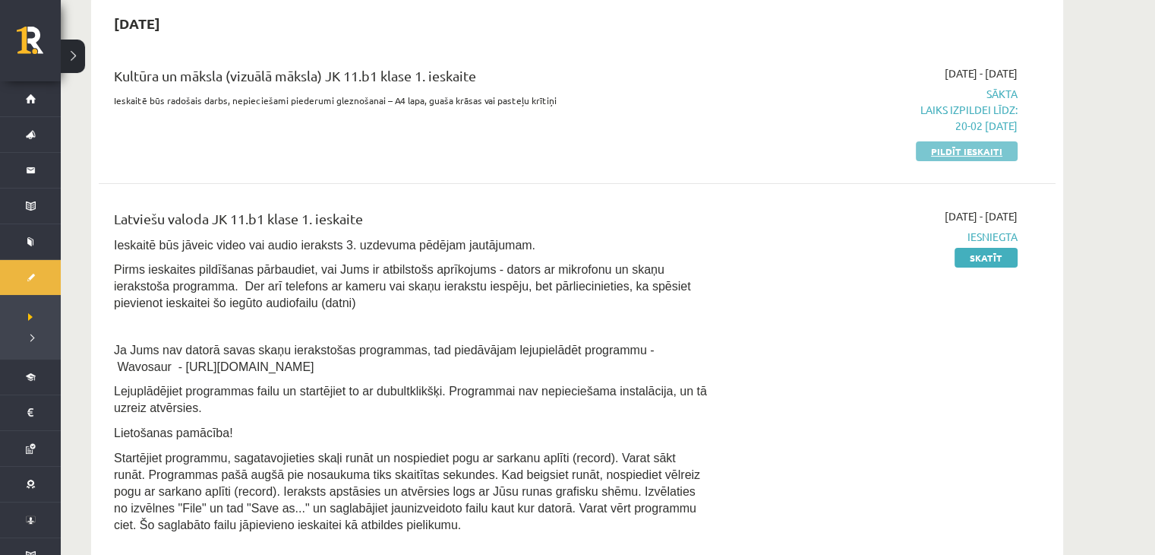
scroll to position [76, 0]
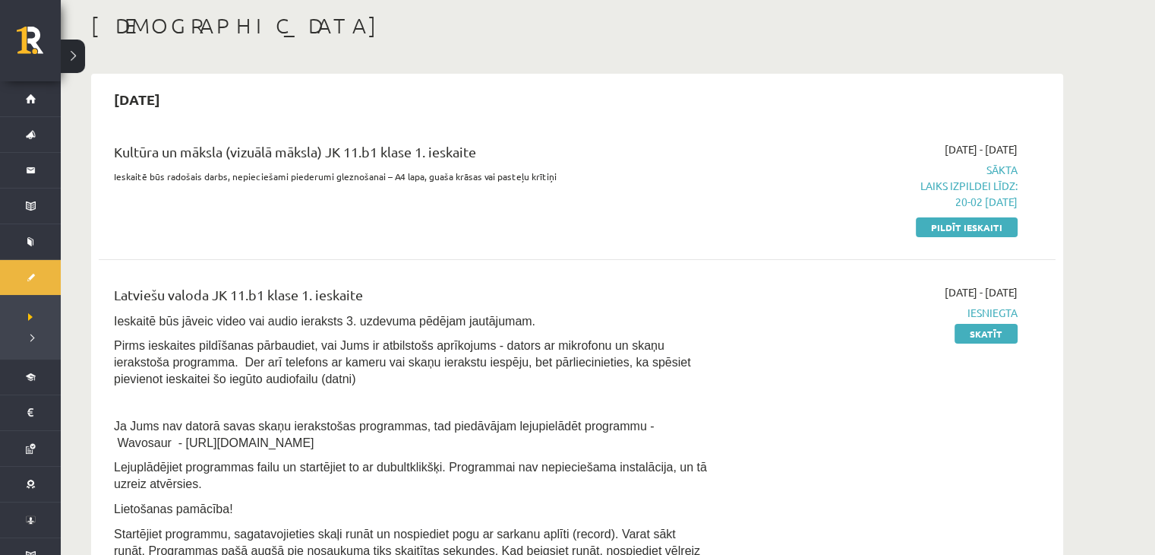
click at [930, 223] on link "Pildīt ieskaiti" at bounding box center [967, 227] width 102 height 20
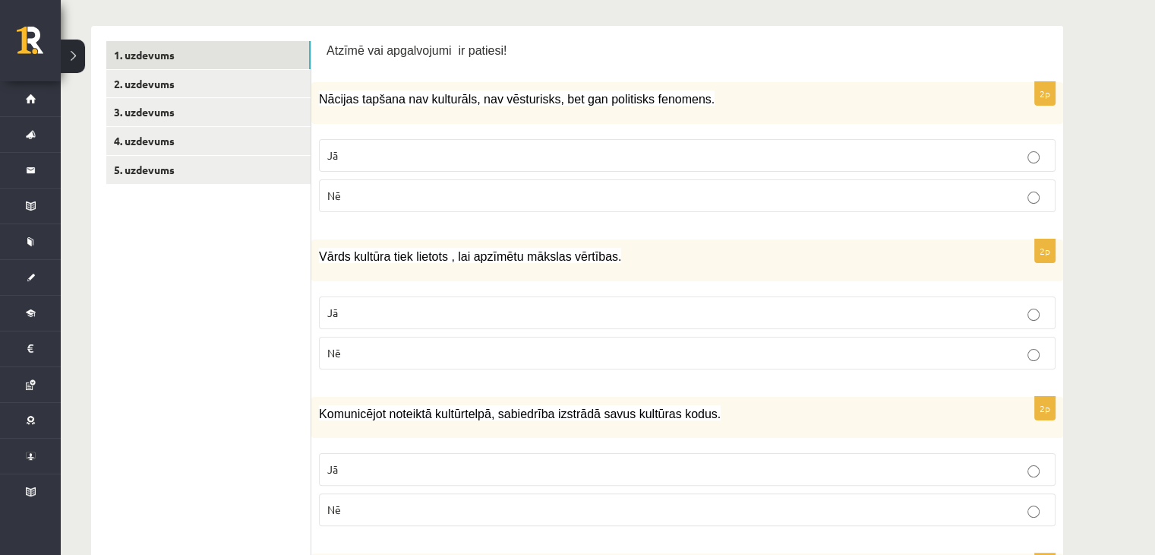
scroll to position [228, 0]
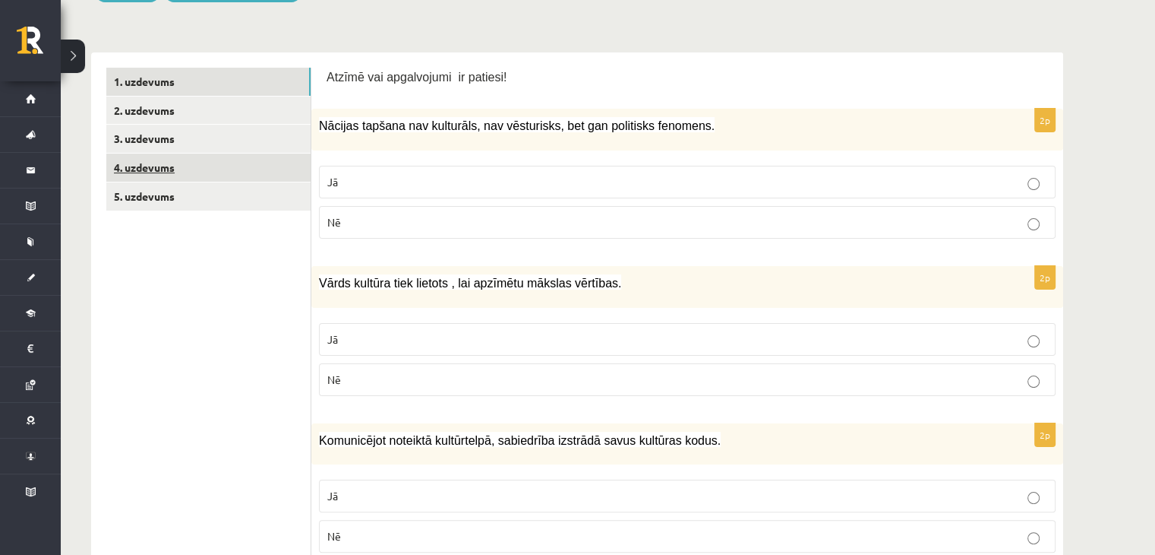
click at [255, 158] on link "4. uzdevums" at bounding box center [208, 167] width 204 height 28
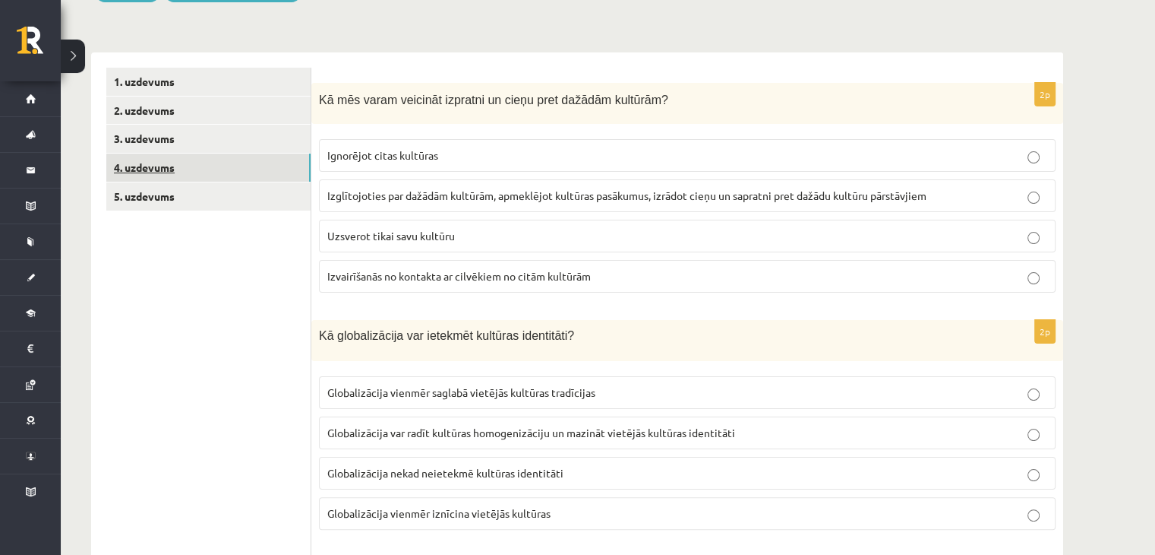
click at [185, 167] on link "4. uzdevums" at bounding box center [208, 167] width 204 height 28
click at [196, 134] on link "3. uzdevums" at bounding box center [208, 139] width 204 height 28
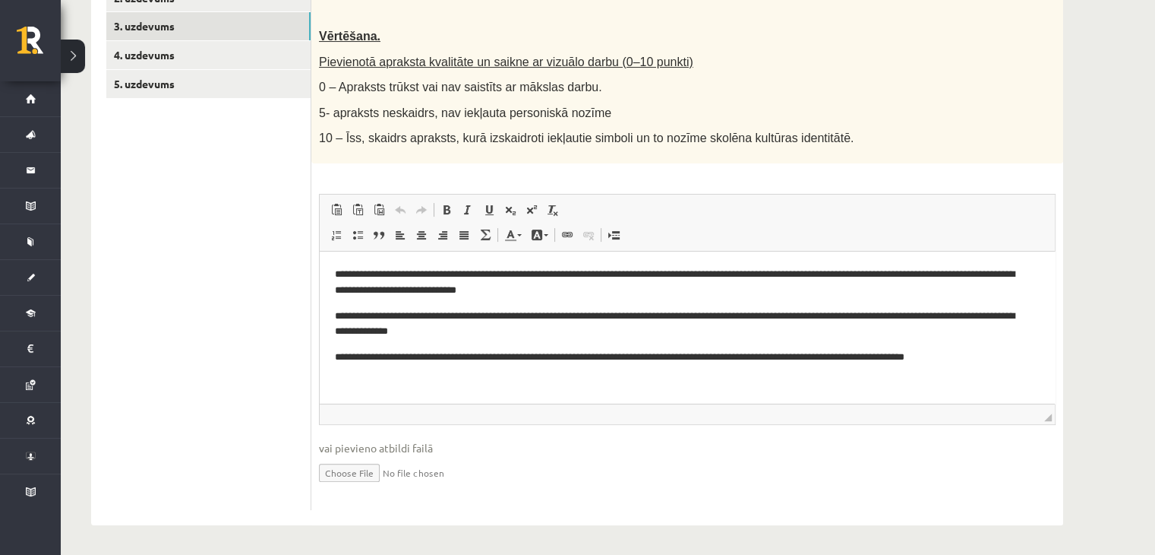
scroll to position [3, 0]
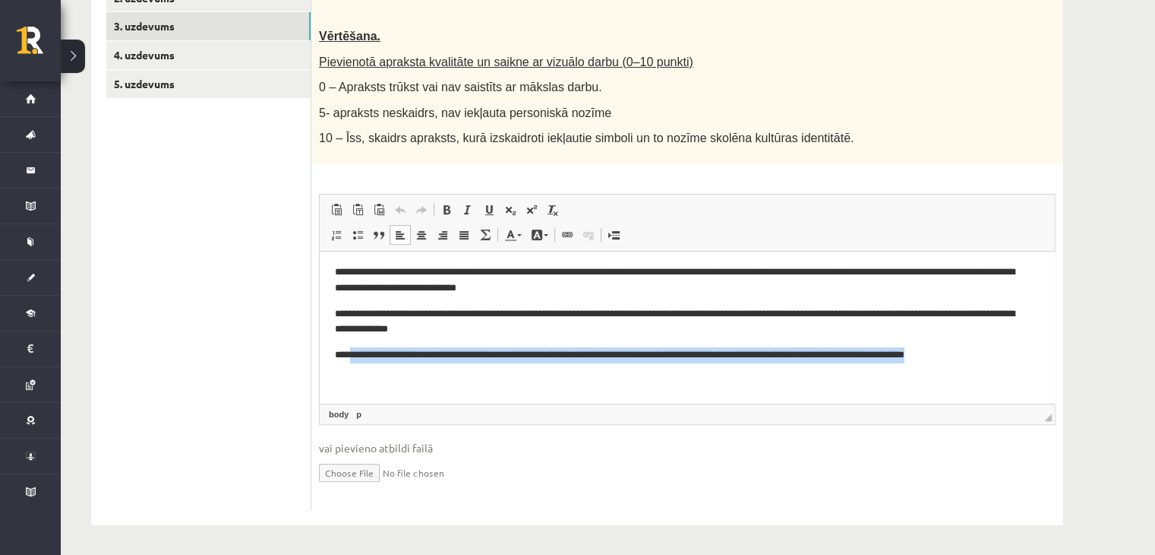
drag, startPoint x: 349, startPoint y: 353, endPoint x: 1040, endPoint y: 356, distance: 691.3
click at [1040, 356] on html "**********" at bounding box center [687, 326] width 735 height 154
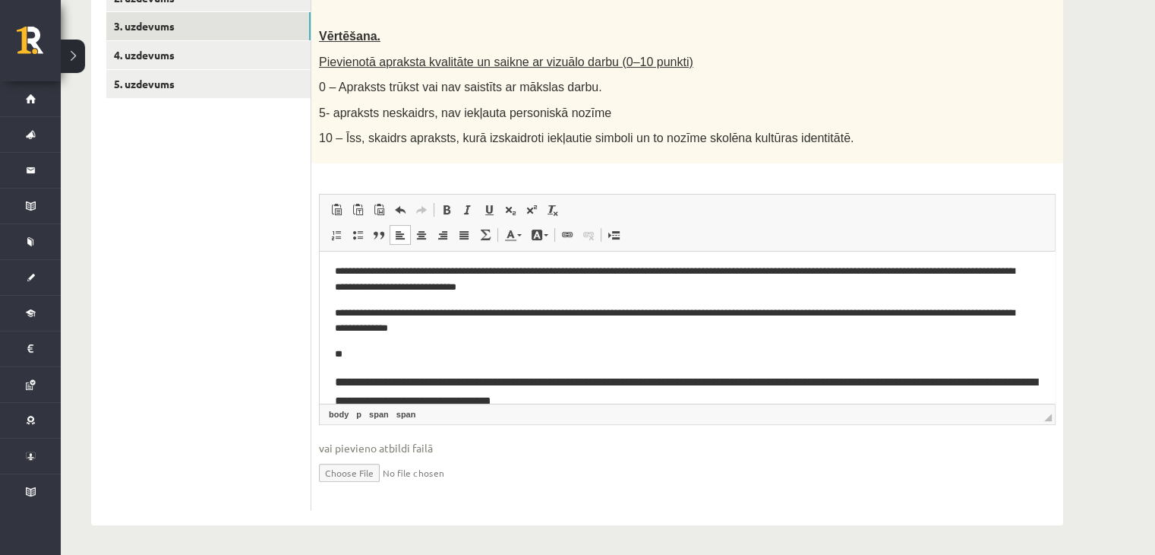
scroll to position [57, 0]
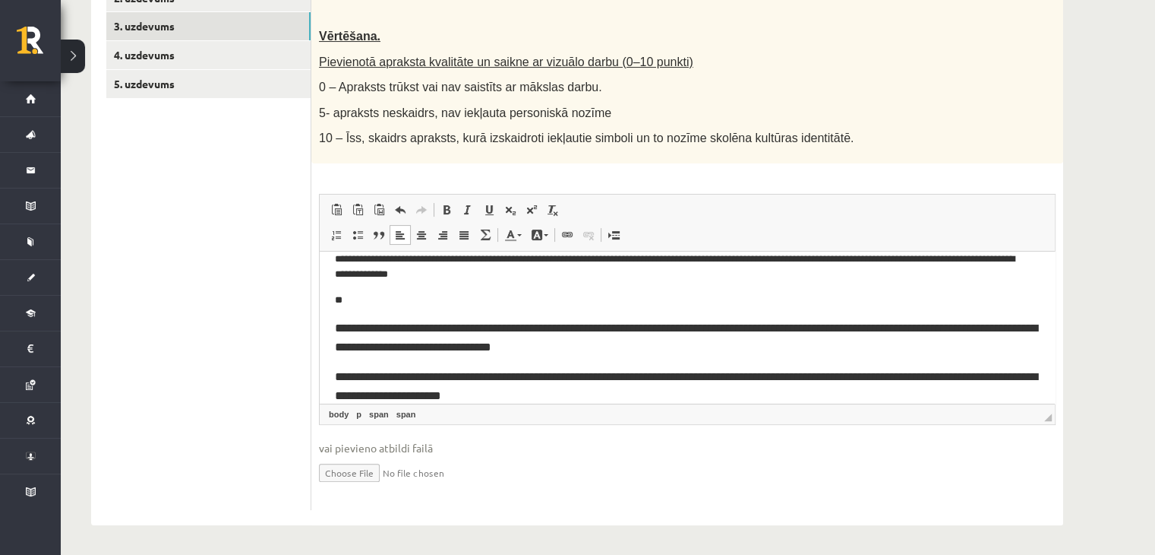
click at [329, 331] on html "**********" at bounding box center [687, 320] width 735 height 252
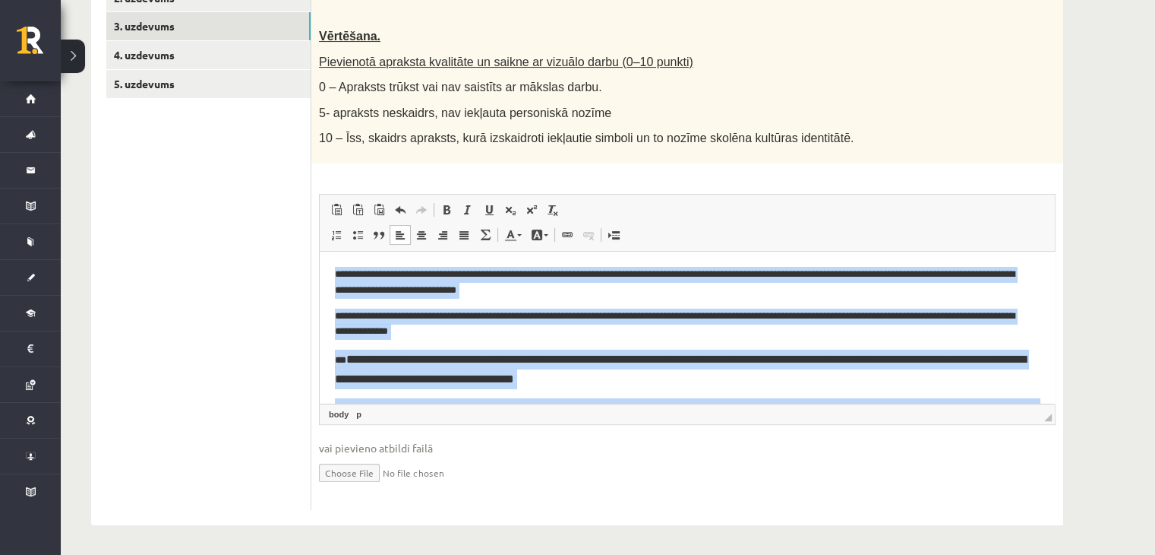
scroll to position [74, 0]
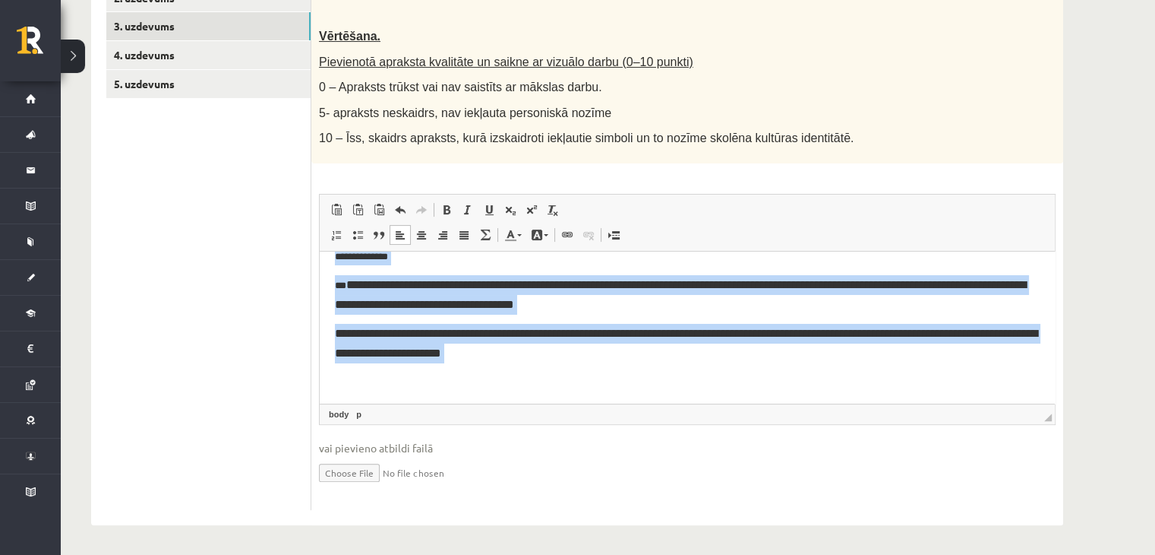
drag, startPoint x: 330, startPoint y: 277, endPoint x: 678, endPoint y: 390, distance: 366.6
click at [707, 403] on html "**********" at bounding box center [687, 290] width 735 height 226
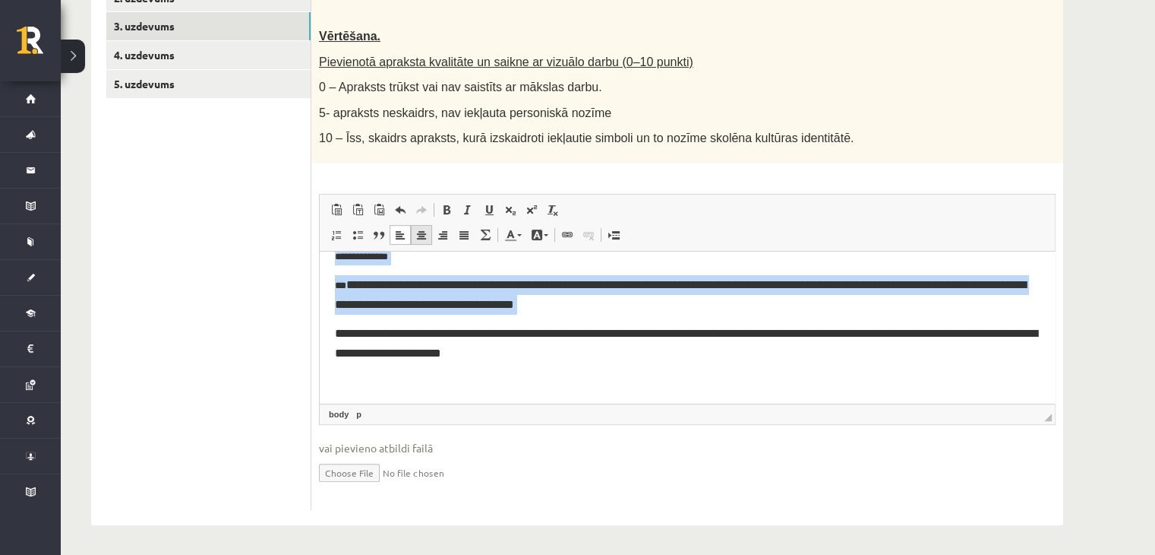
click at [420, 238] on span at bounding box center [422, 235] width 12 height 12
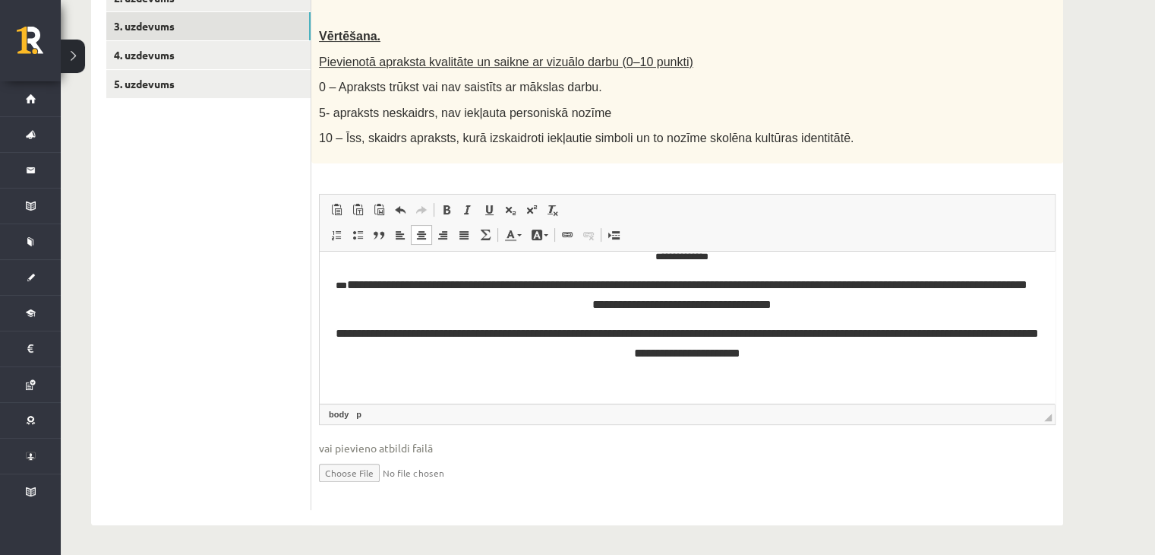
click at [593, 365] on body "**********" at bounding box center [687, 290] width 705 height 196
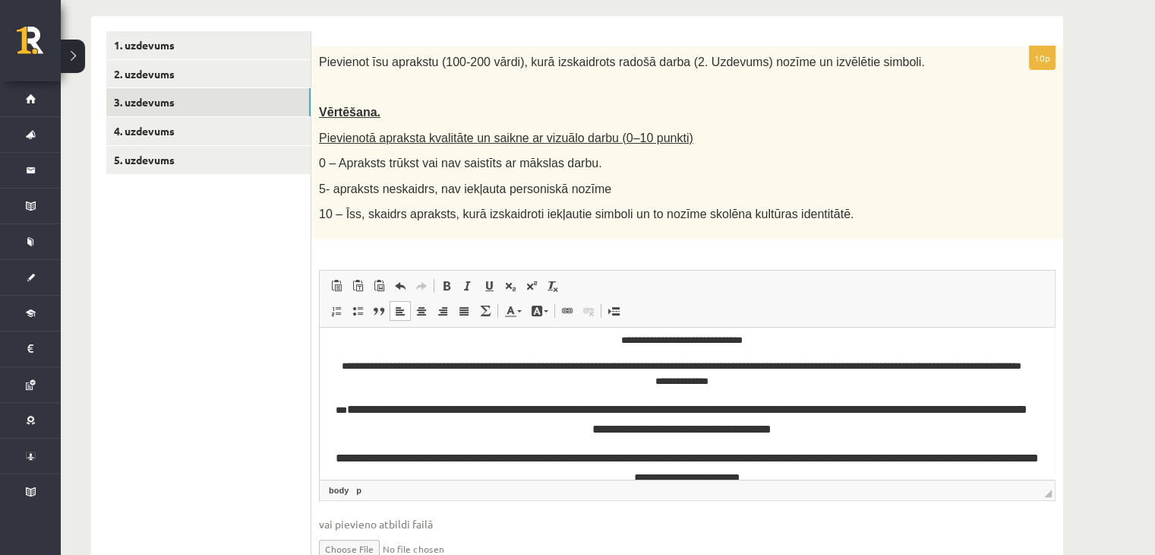
scroll to position [0, 0]
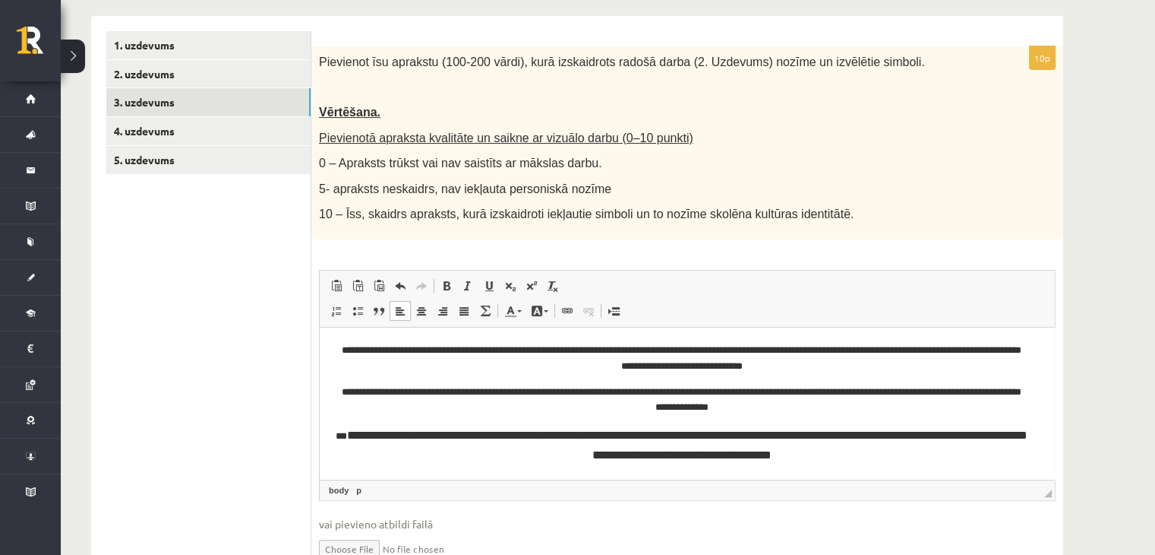
click at [354, 353] on p "**********" at bounding box center [682, 359] width 694 height 32
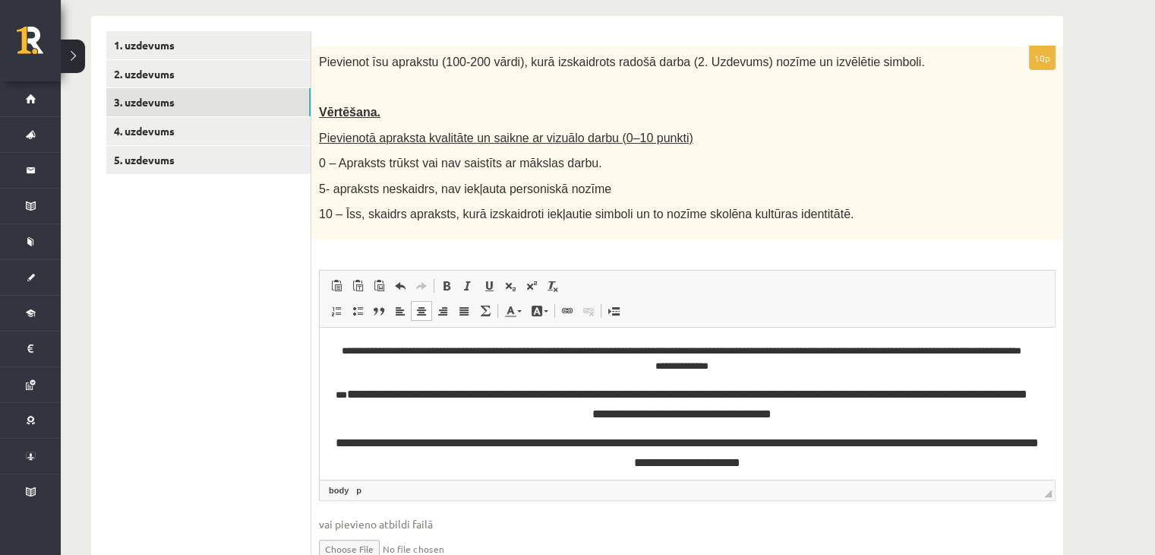
scroll to position [74, 0]
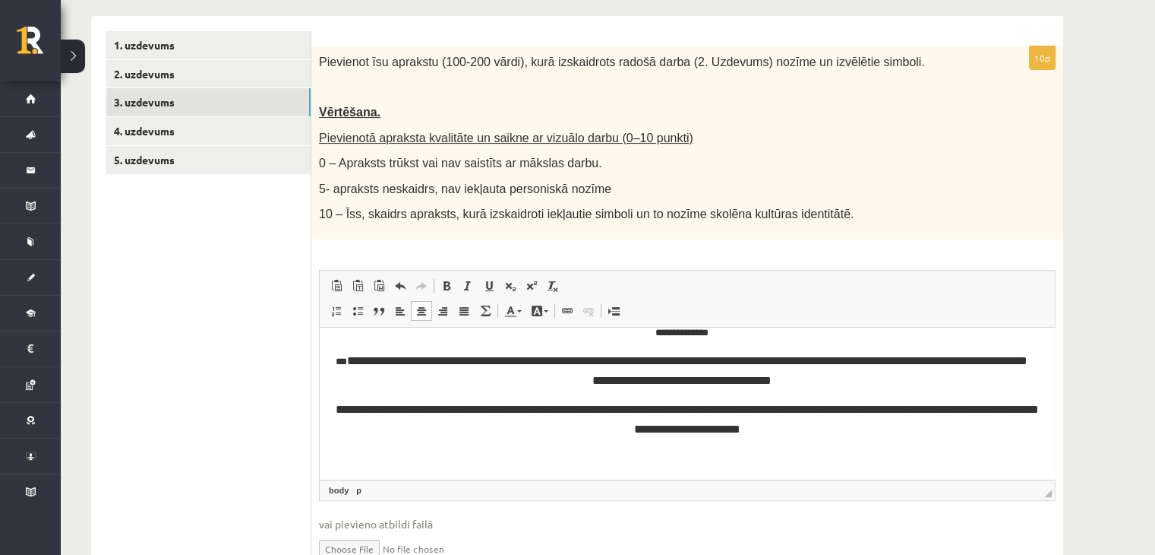
click at [804, 432] on p "**********" at bounding box center [687, 419] width 705 height 39
click at [181, 71] on link "2. uzdevums" at bounding box center [208, 74] width 204 height 28
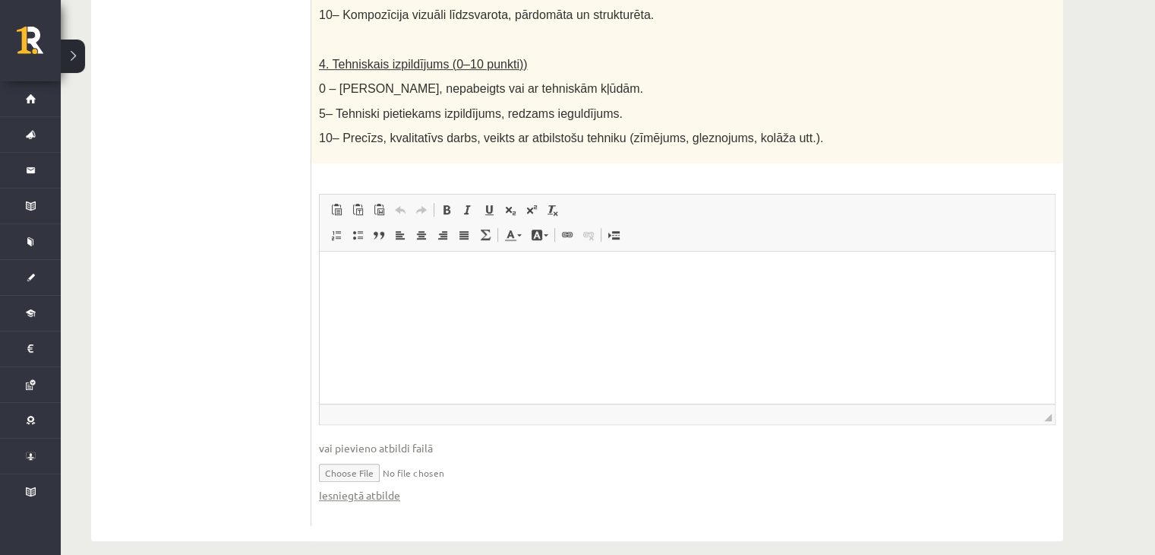
scroll to position [0, 0]
click at [357, 457] on input "file" at bounding box center [687, 471] width 737 height 31
click at [362, 457] on input "file" at bounding box center [687, 471] width 737 height 31
click at [384, 487] on link "Iesniegtā atbilde" at bounding box center [359, 495] width 81 height 16
click at [374, 457] on input "file" at bounding box center [687, 471] width 737 height 31
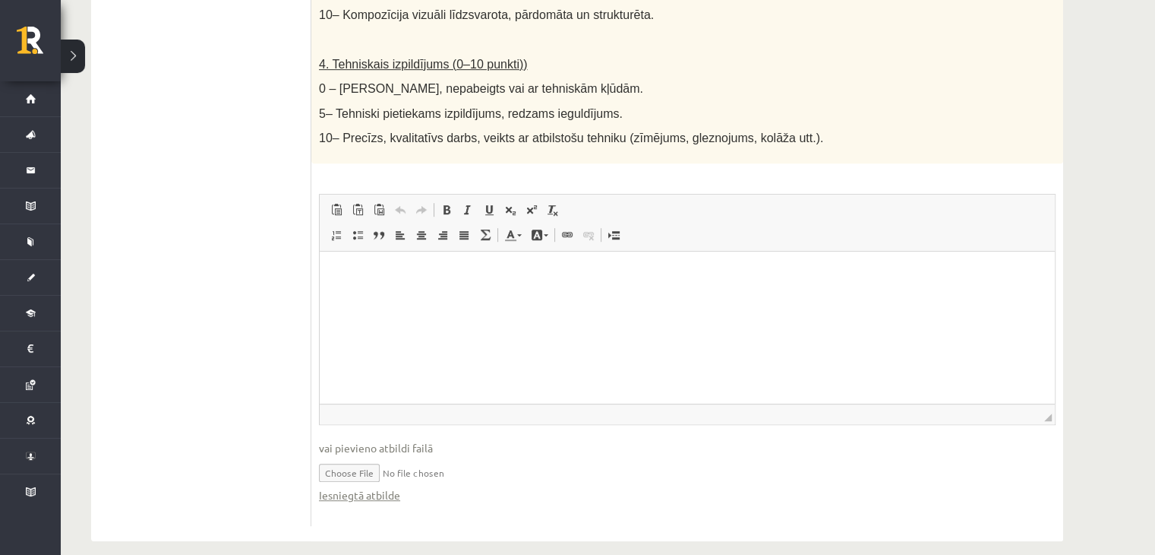
click at [336, 456] on input "file" at bounding box center [687, 471] width 737 height 31
type input "**********"
click at [356, 487] on link "Iesniegtā atbilde" at bounding box center [359, 495] width 81 height 16
click at [365, 457] on input "file" at bounding box center [687, 471] width 737 height 31
click at [381, 456] on input "file" at bounding box center [687, 471] width 737 height 31
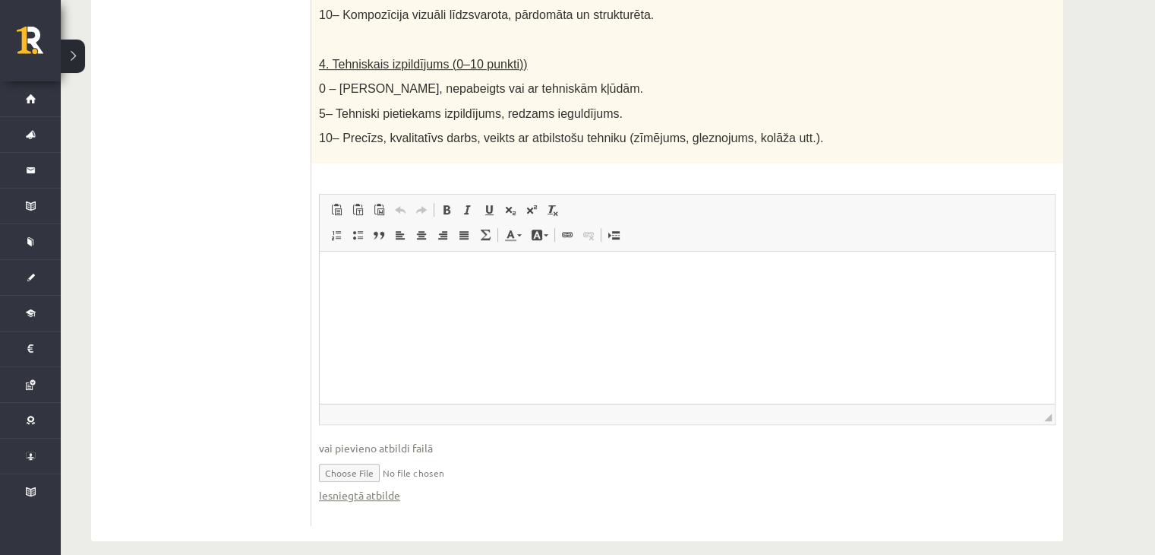
type input "**********"
click at [363, 487] on link "Iesniegtā atbilde" at bounding box center [359, 495] width 81 height 16
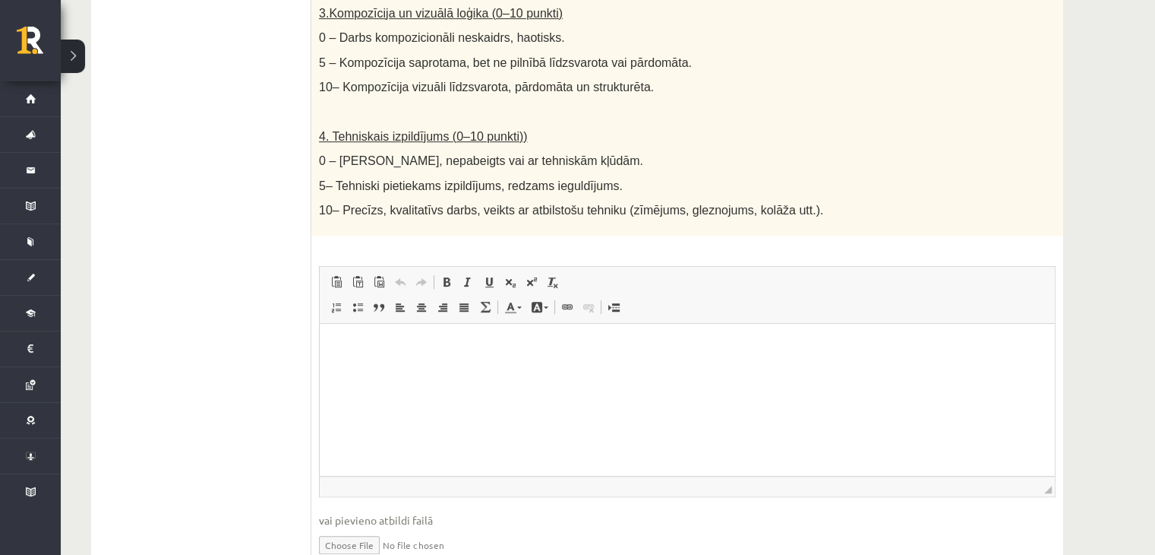
scroll to position [865, 0]
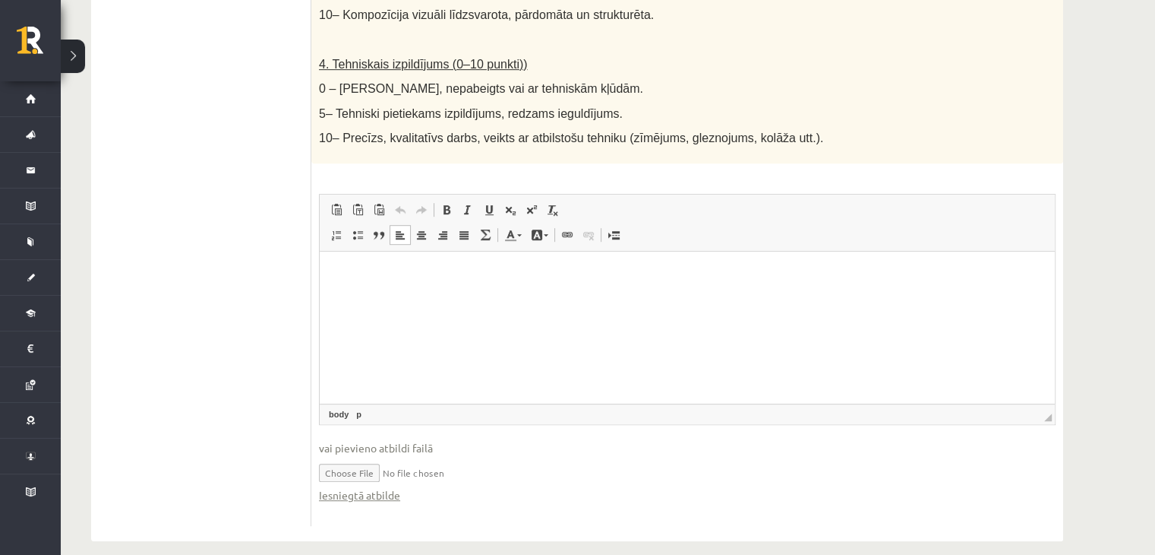
click at [381, 298] on html at bounding box center [687, 274] width 735 height 46
click at [562, 279] on p "**********" at bounding box center [688, 275] width 706 height 16
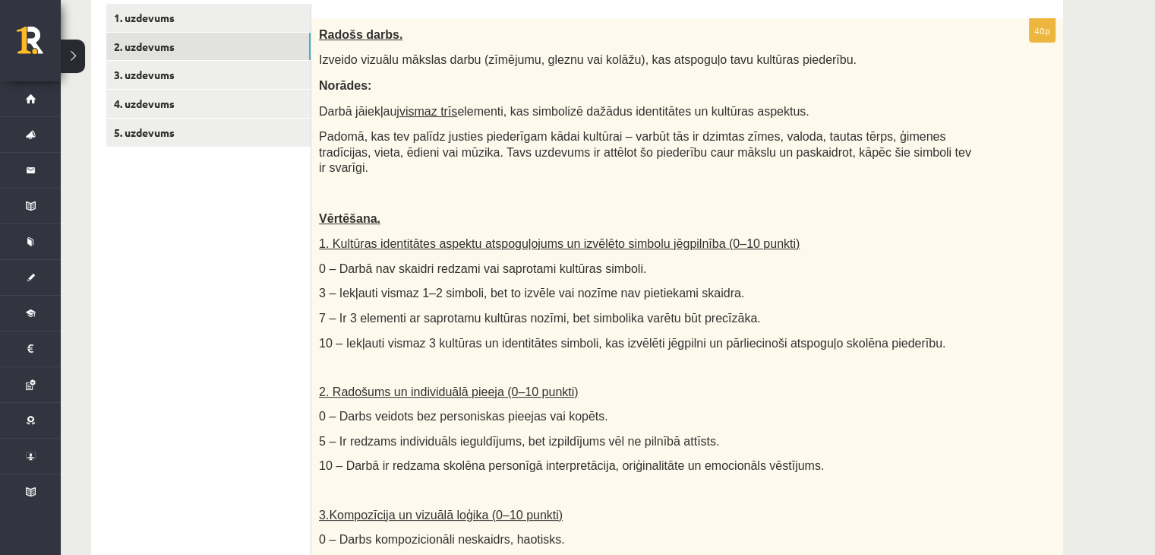
scroll to position [258, 0]
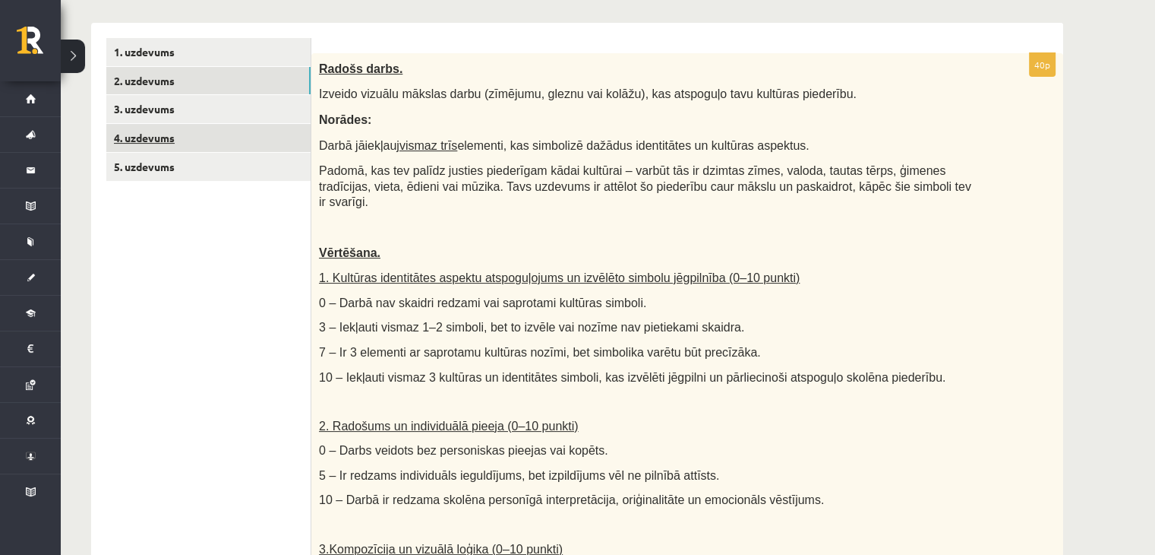
click at [198, 143] on link "4. uzdevums" at bounding box center [208, 138] width 204 height 28
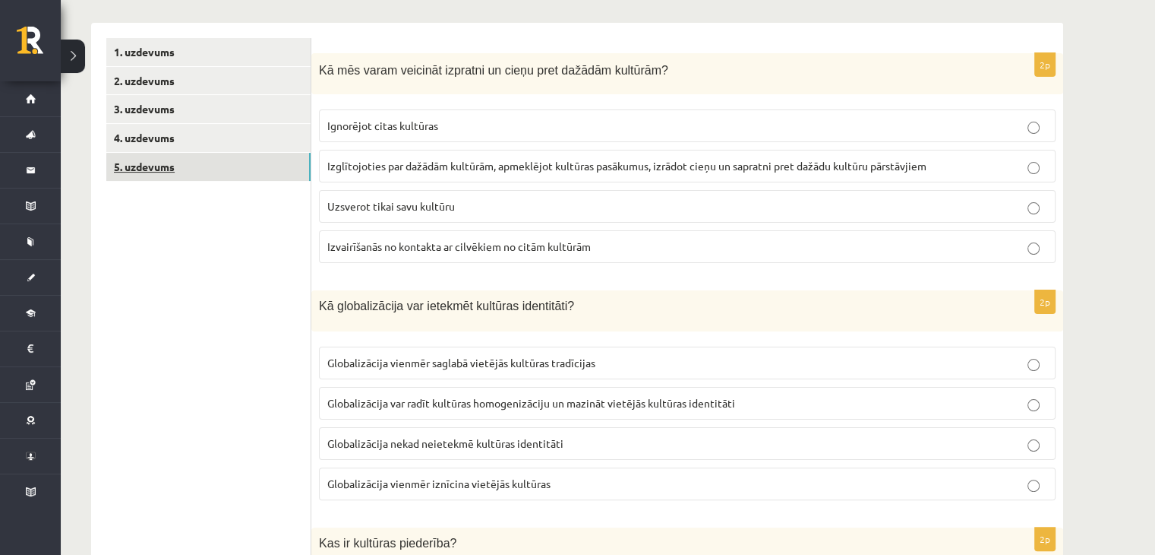
click at [188, 168] on link "5. uzdevums" at bounding box center [208, 167] width 204 height 28
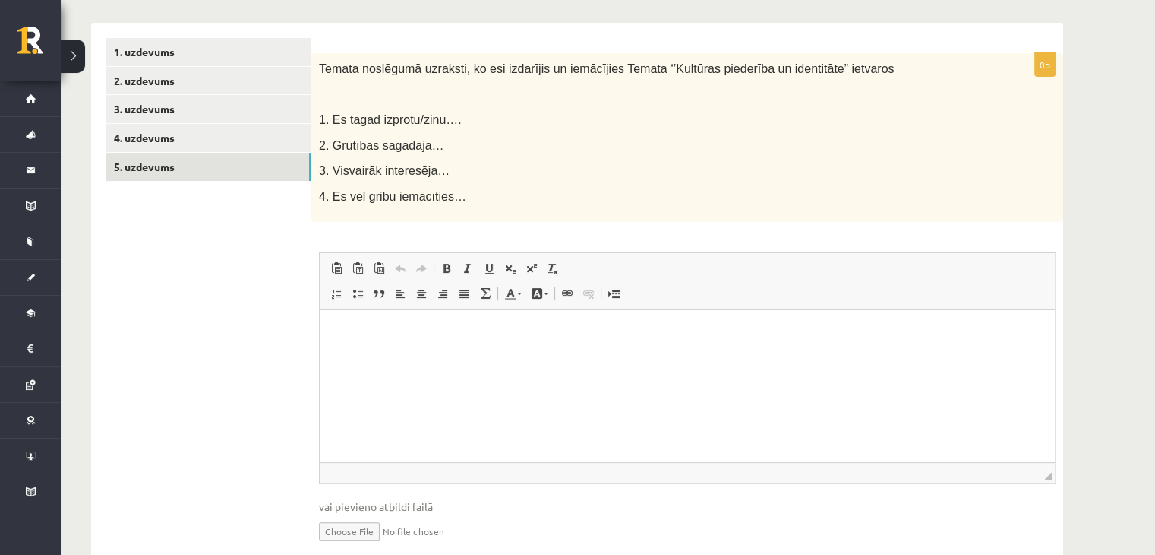
scroll to position [0, 0]
click at [164, 100] on link "3. uzdevums" at bounding box center [208, 109] width 204 height 28
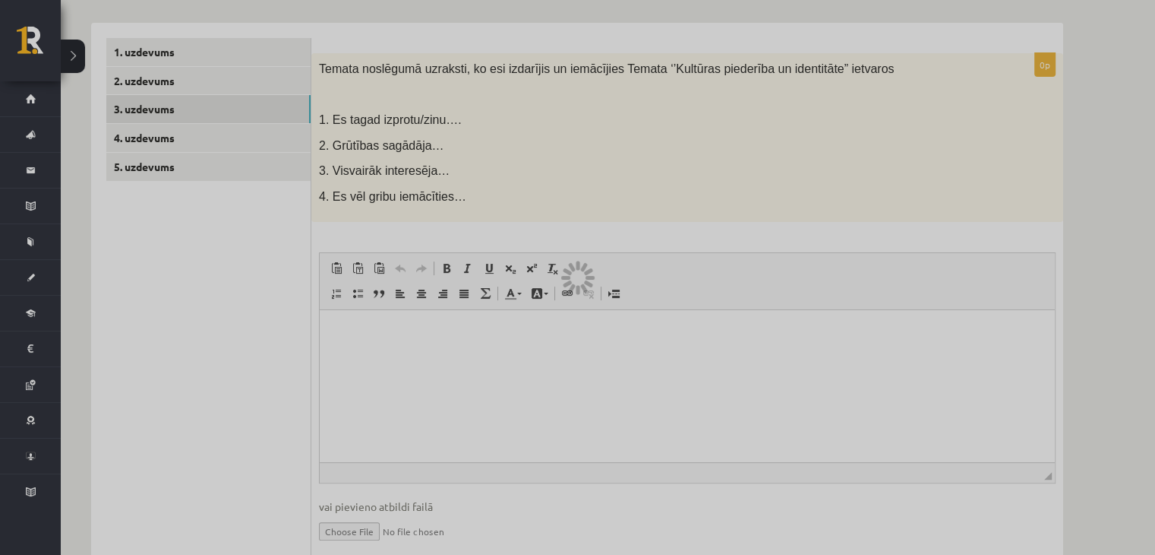
scroll to position [190, 0]
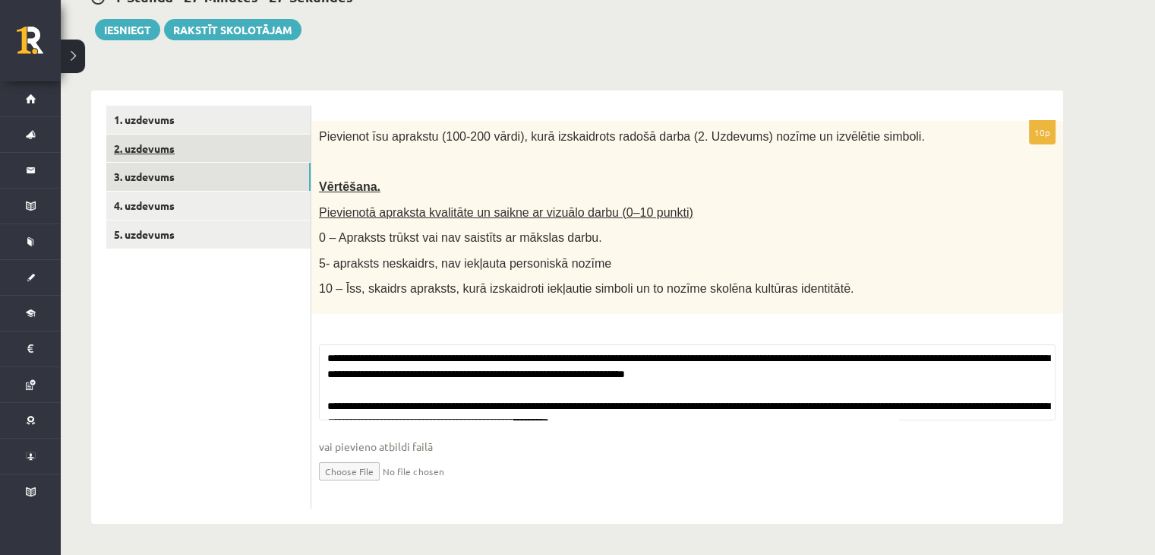
click at [176, 147] on link "2. uzdevums" at bounding box center [208, 148] width 204 height 28
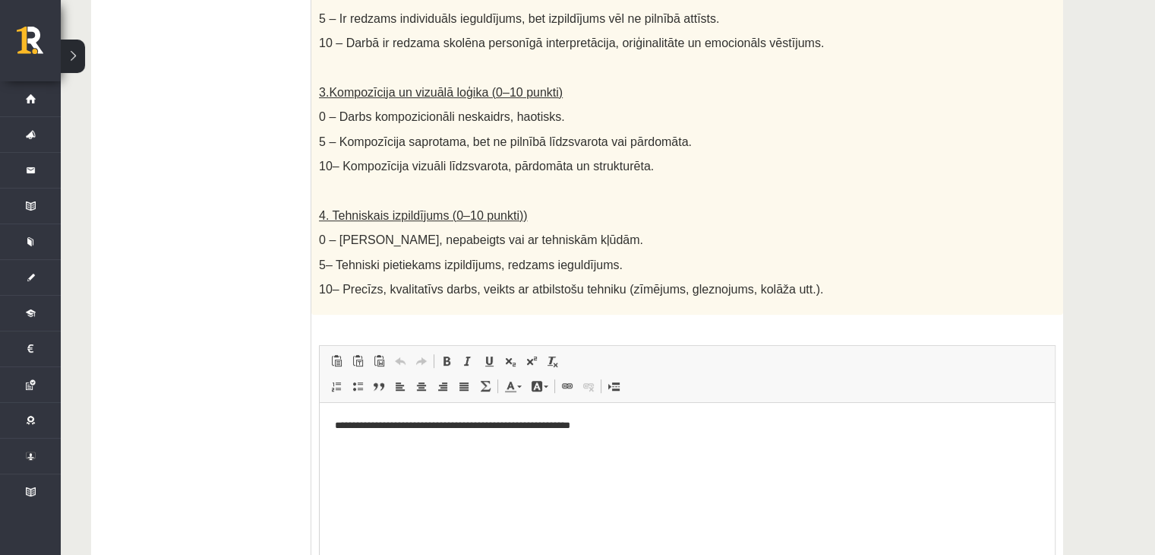
scroll to position [0, 0]
click at [639, 435] on html "**********" at bounding box center [687, 426] width 735 height 46
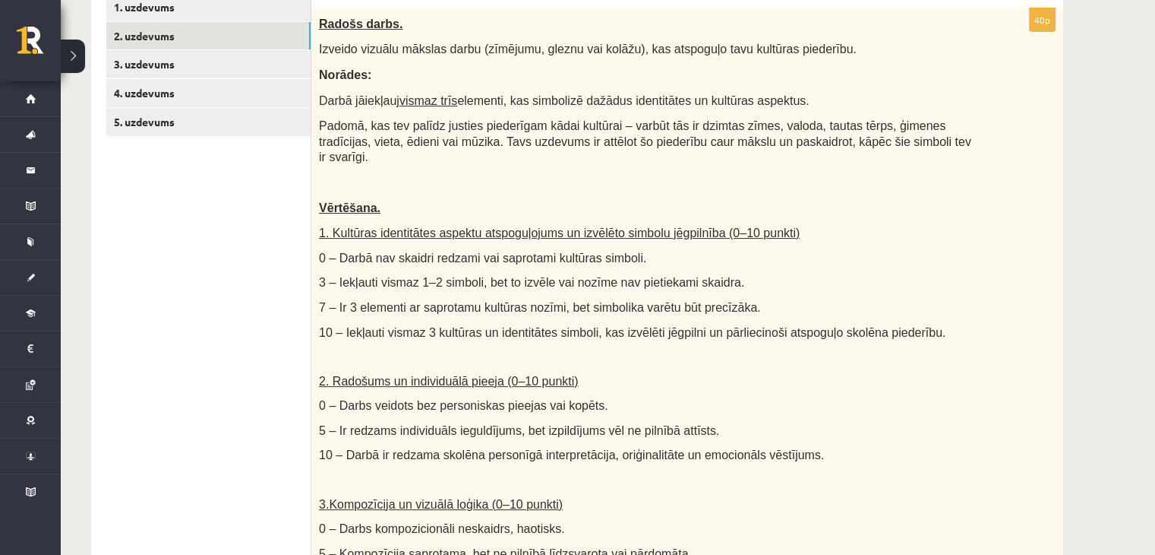
scroll to position [106, 0]
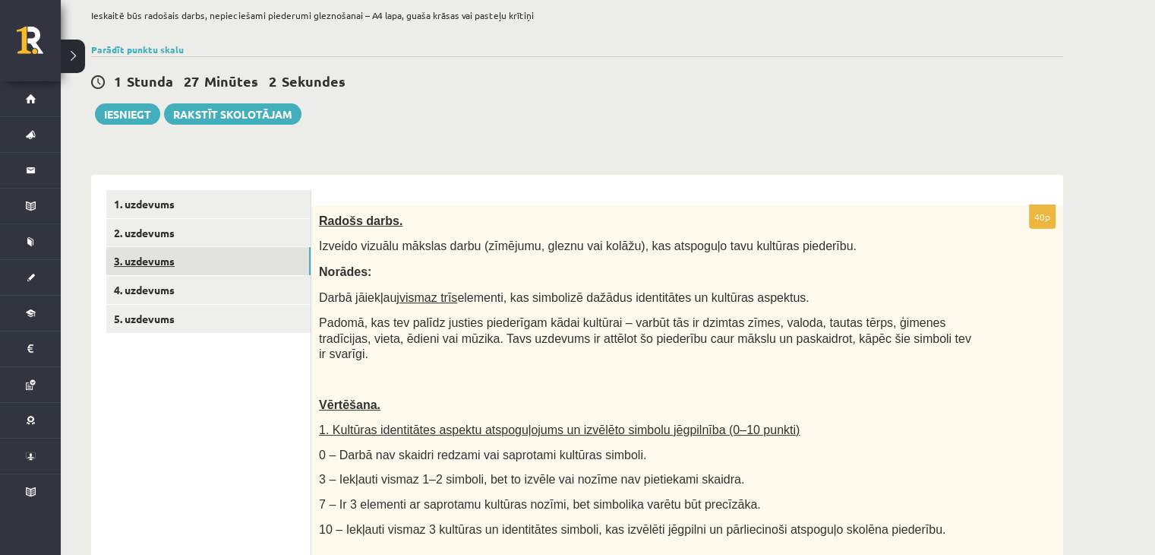
click at [185, 270] on link "3. uzdevums" at bounding box center [208, 261] width 204 height 28
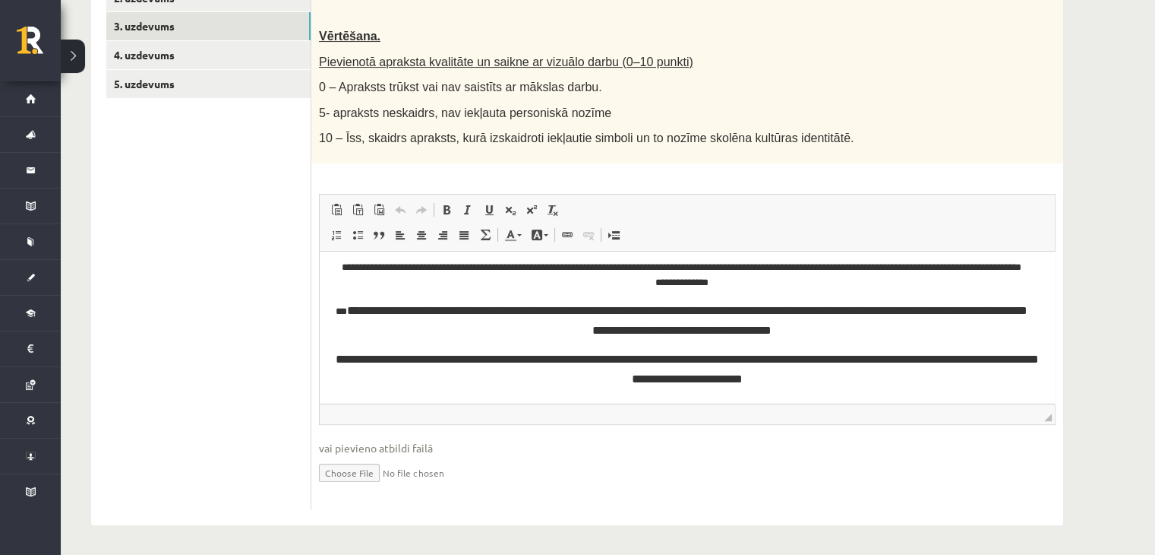
scroll to position [74, 0]
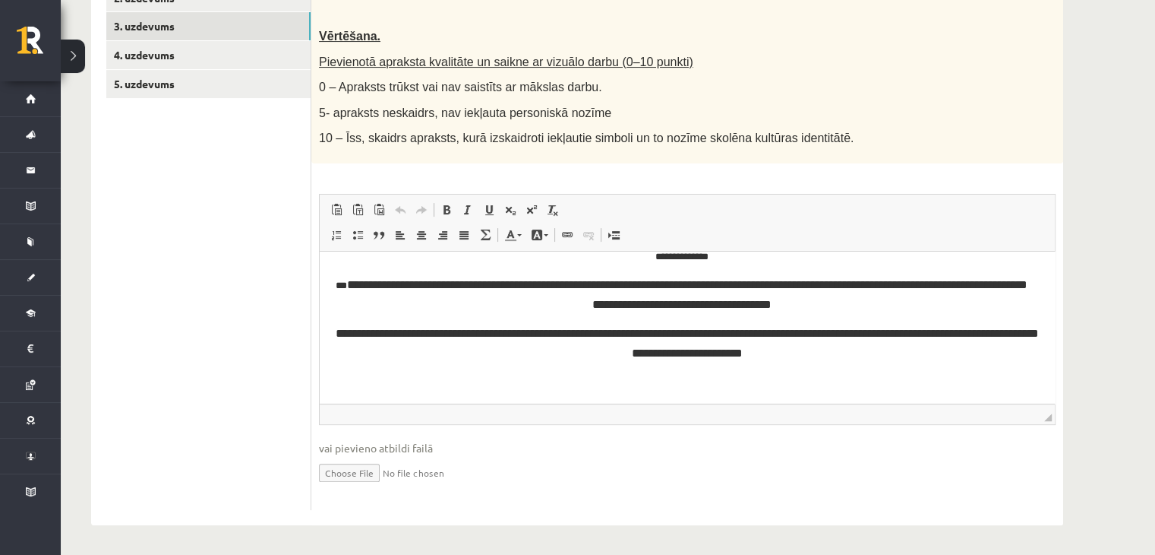
click at [364, 464] on input "file" at bounding box center [687, 471] width 737 height 31
type input "**********"
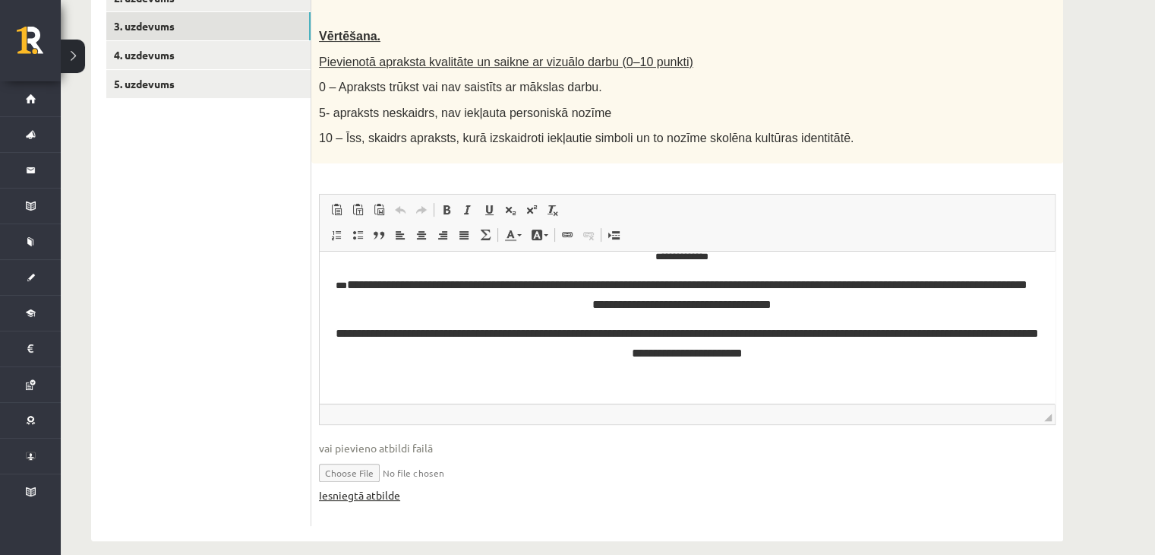
click at [375, 495] on link "Iesniegtā atbilde" at bounding box center [359, 495] width 81 height 16
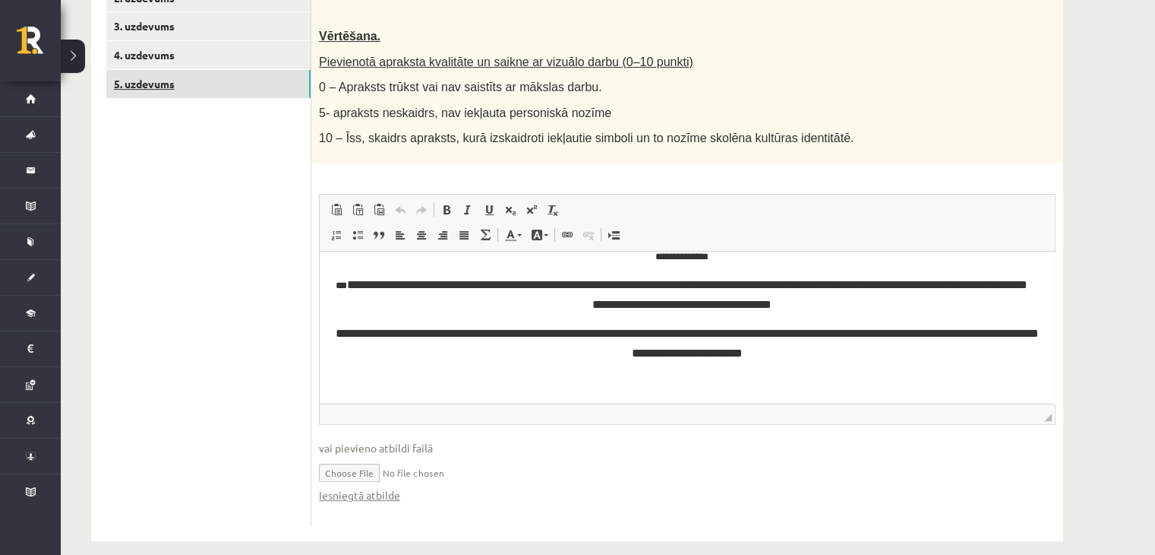
click at [217, 92] on link "5. uzdevums" at bounding box center [208, 84] width 204 height 28
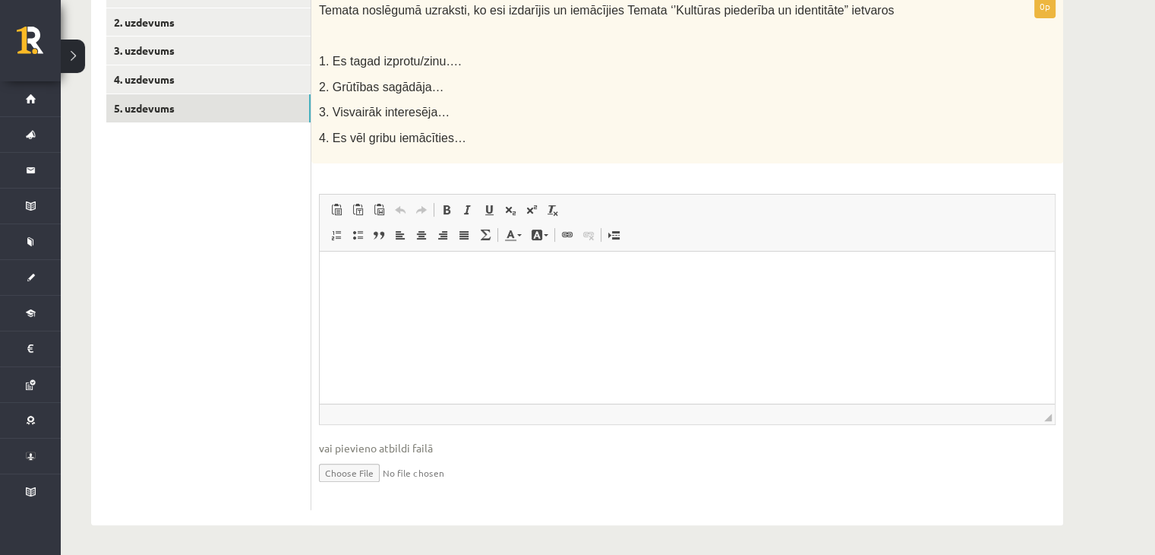
scroll to position [0, 0]
click at [387, 298] on html at bounding box center [687, 274] width 735 height 46
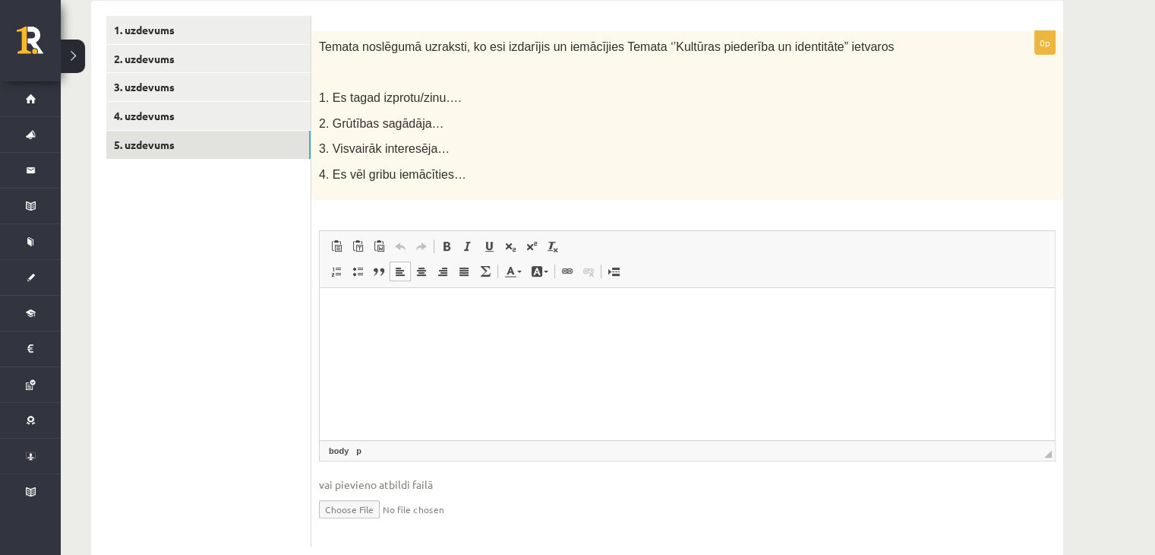
scroll to position [316, 0]
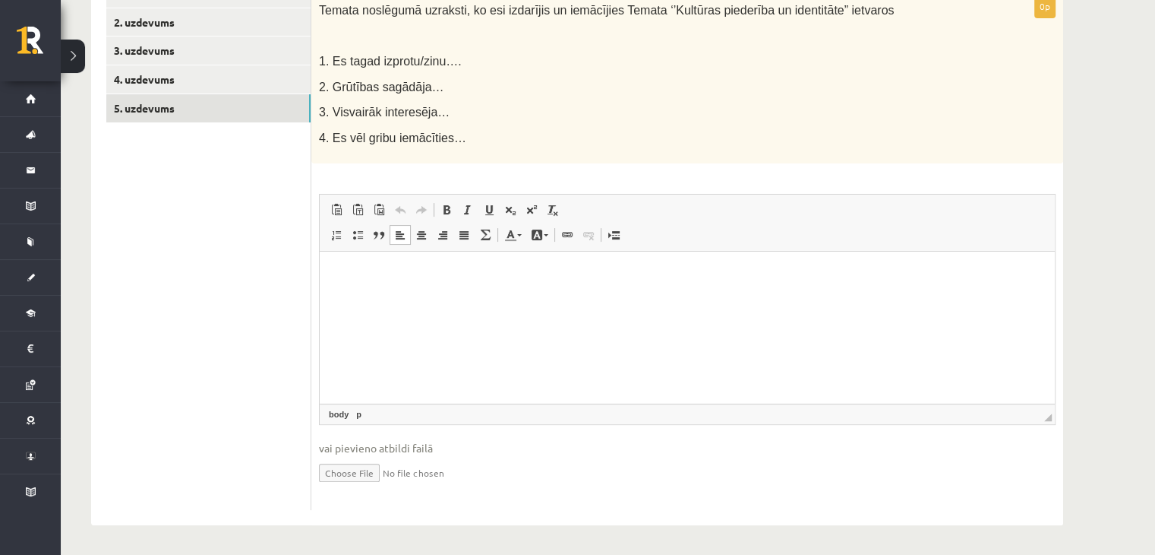
click at [806, 298] on html at bounding box center [687, 274] width 735 height 46
click at [369, 469] on input "file" at bounding box center [687, 471] width 737 height 31
type input "**********"
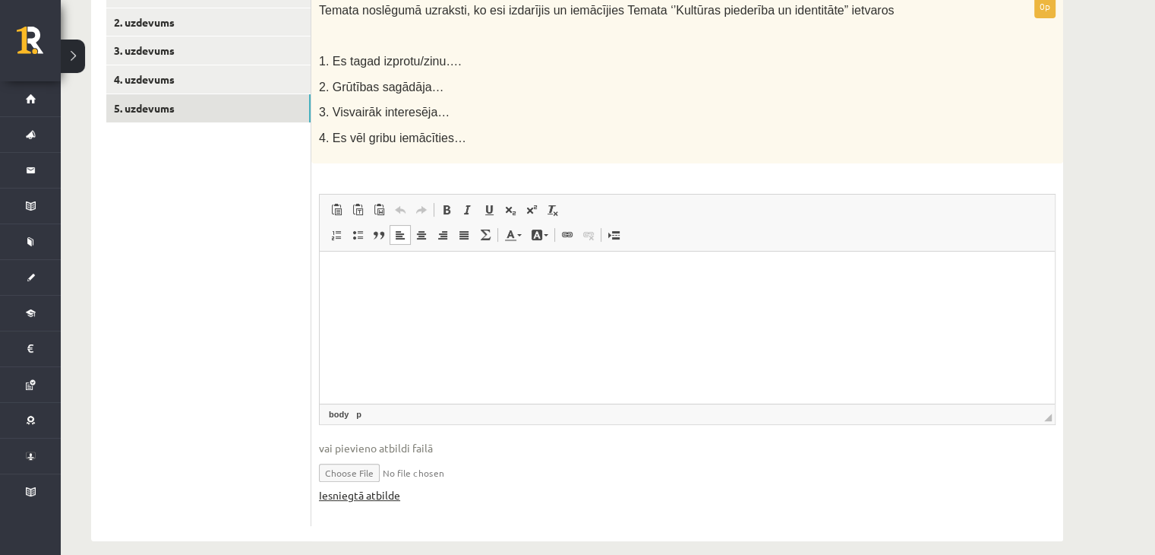
click at [376, 490] on link "Iesniegtā atbilde" at bounding box center [359, 495] width 81 height 16
click at [183, 77] on link "4. uzdevums" at bounding box center [208, 79] width 204 height 28
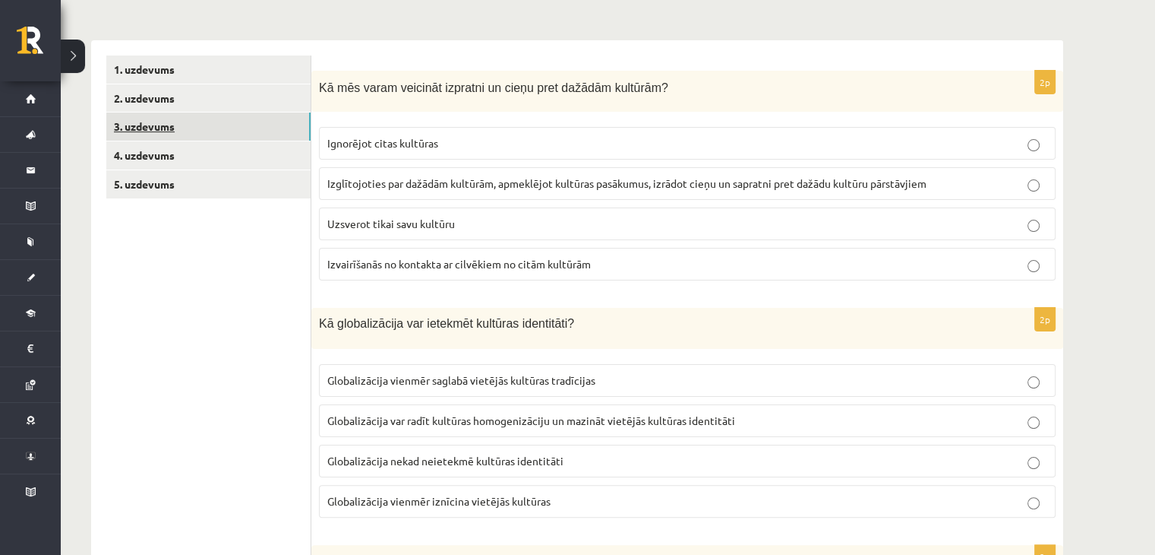
click at [204, 130] on link "3. uzdevums" at bounding box center [208, 126] width 204 height 28
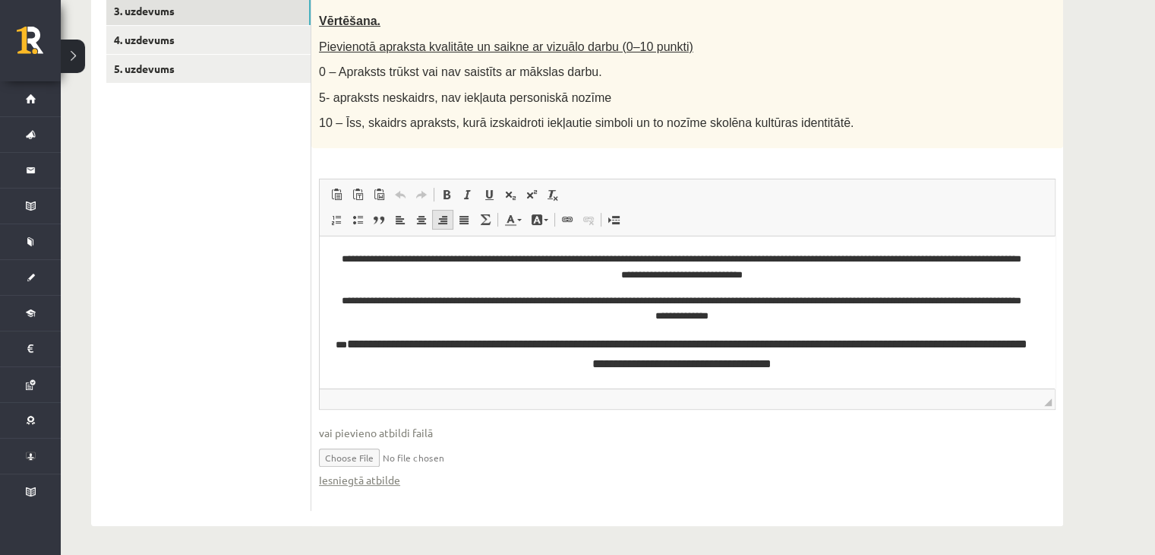
scroll to position [356, 0]
click at [352, 480] on link "Iesniegtā atbilde" at bounding box center [359, 479] width 81 height 16
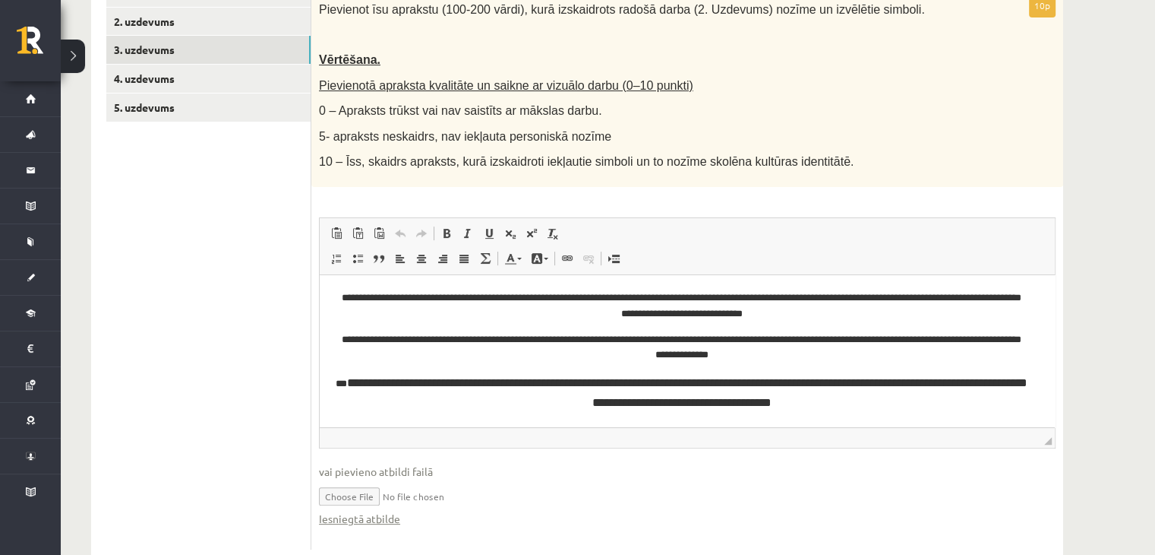
scroll to position [280, 0]
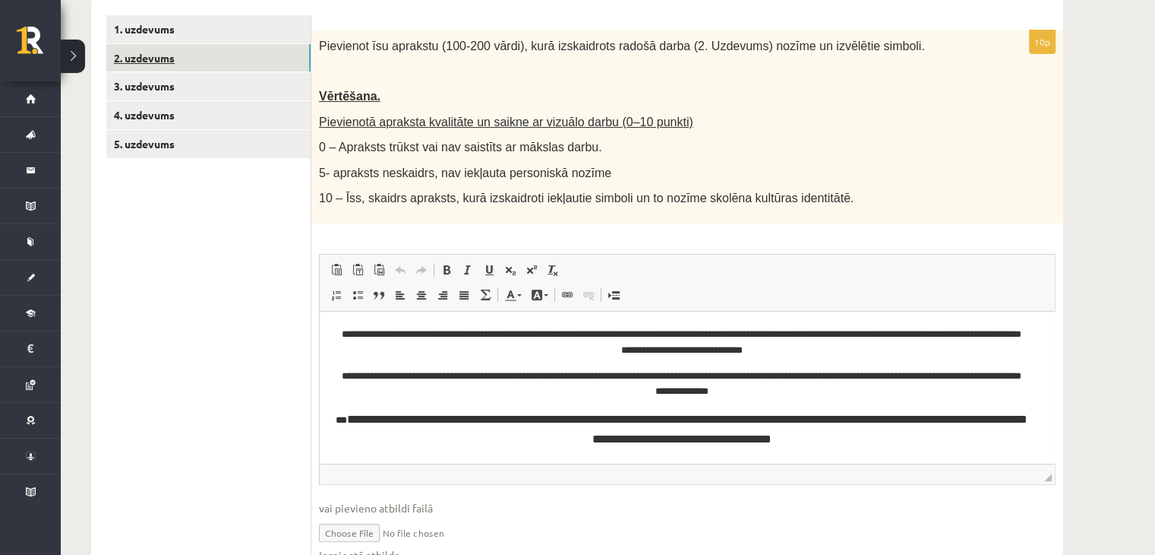
click at [242, 58] on link "2. uzdevums" at bounding box center [208, 58] width 204 height 28
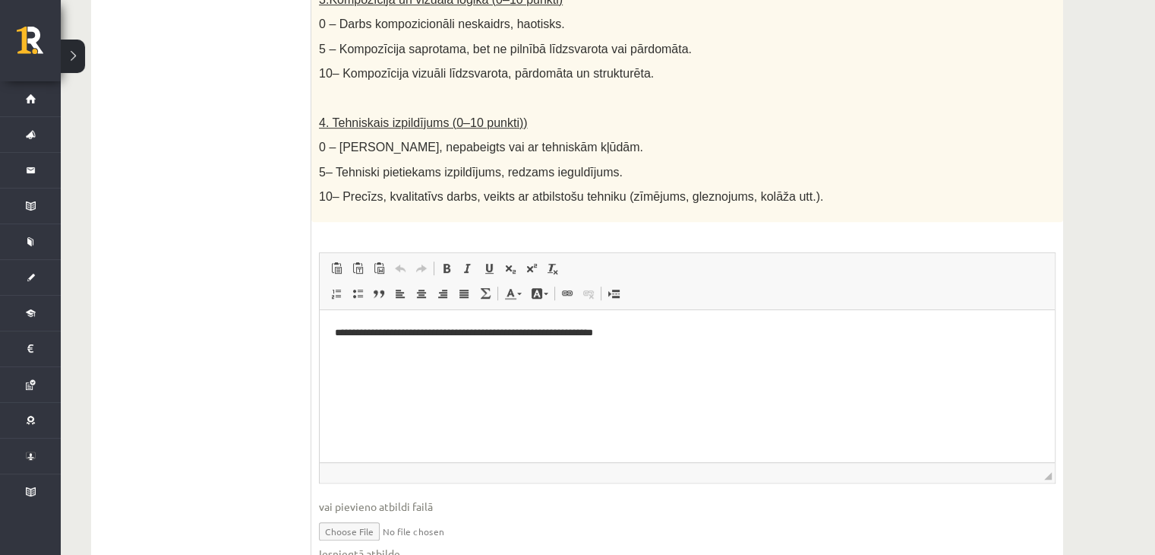
scroll to position [865, 0]
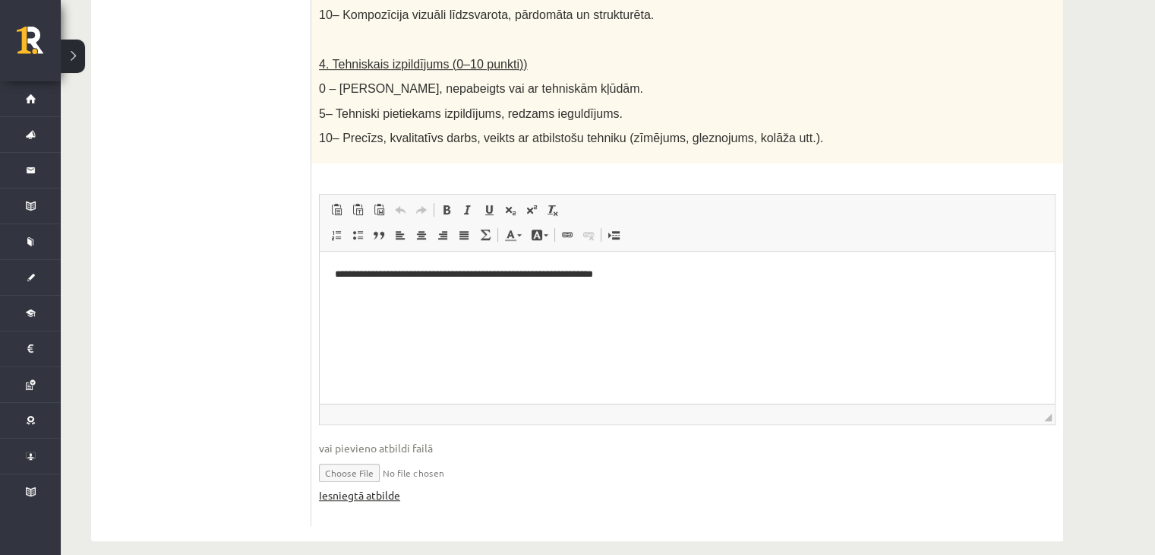
click at [374, 487] on link "Iesniegtā atbilde" at bounding box center [359, 495] width 81 height 16
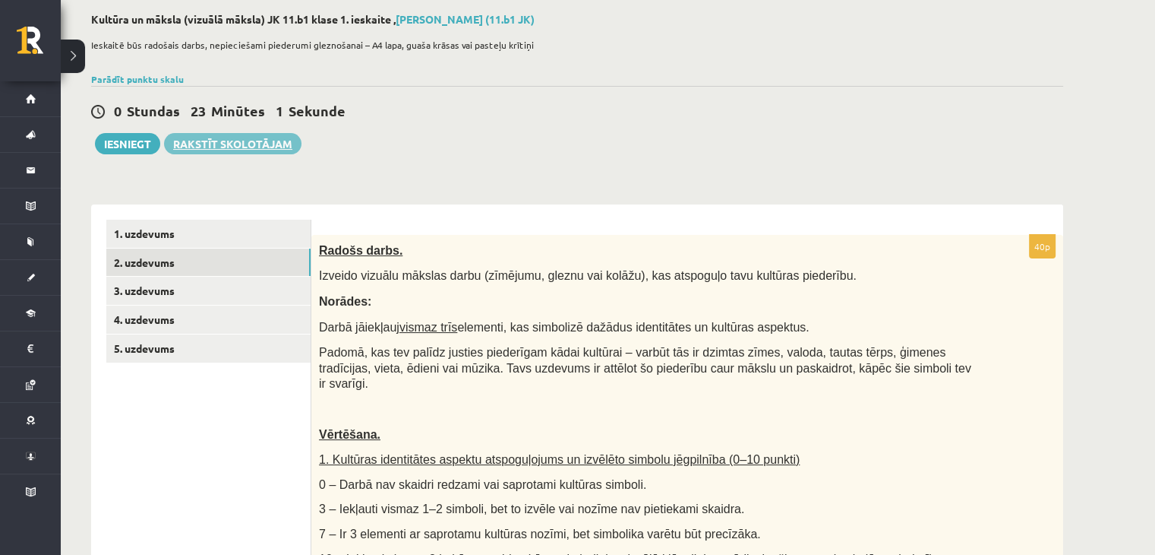
scroll to position [0, 0]
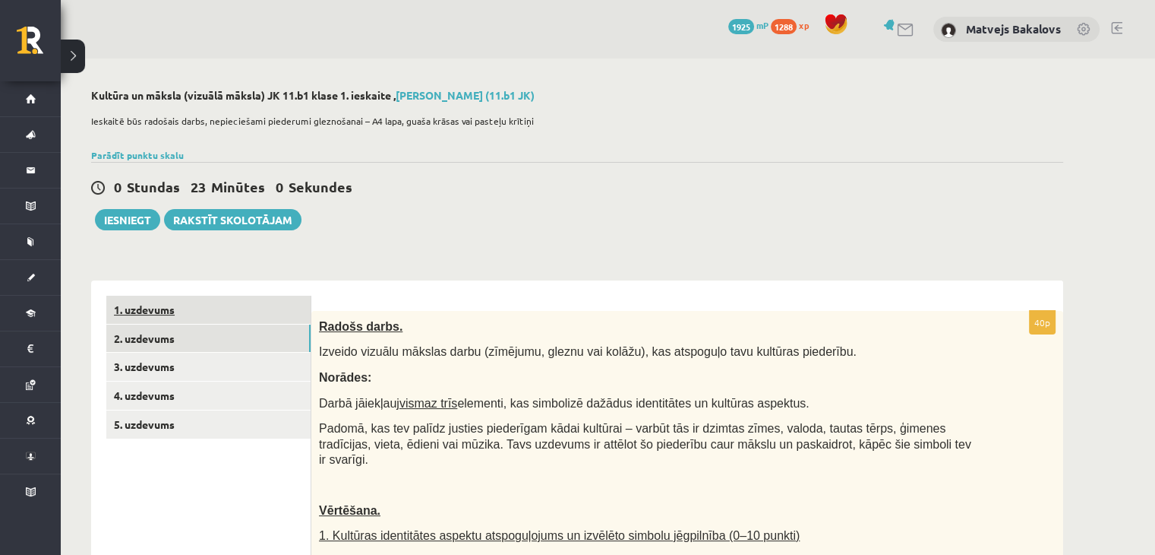
click at [210, 314] on link "1. uzdevums" at bounding box center [208, 310] width 204 height 28
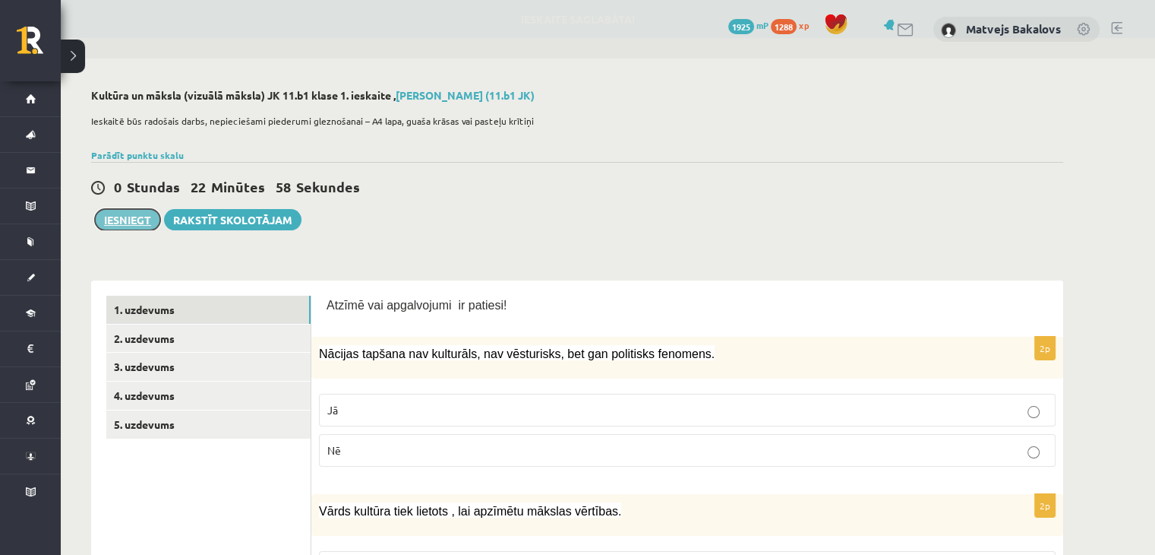
click at [137, 213] on button "Iesniegt" at bounding box center [127, 219] width 65 height 21
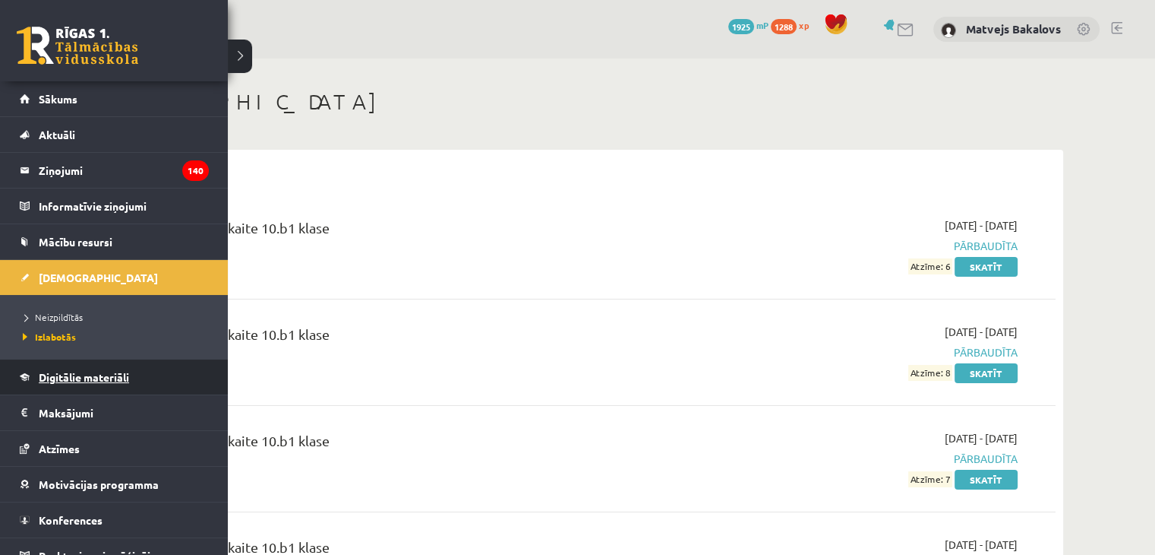
click at [70, 375] on span "Digitālie materiāli" at bounding box center [84, 377] width 90 height 14
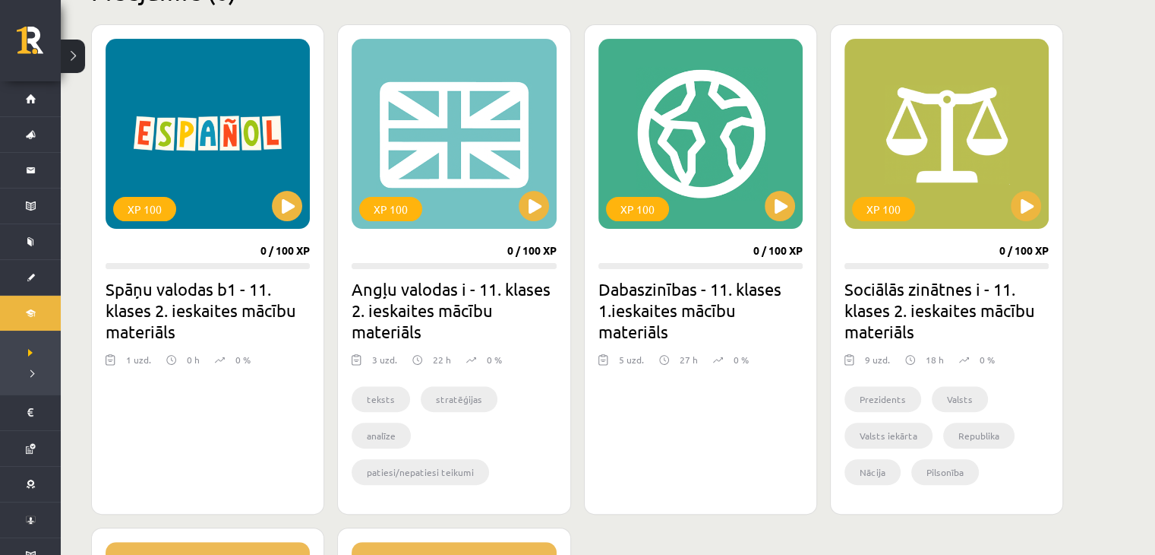
scroll to position [456, 0]
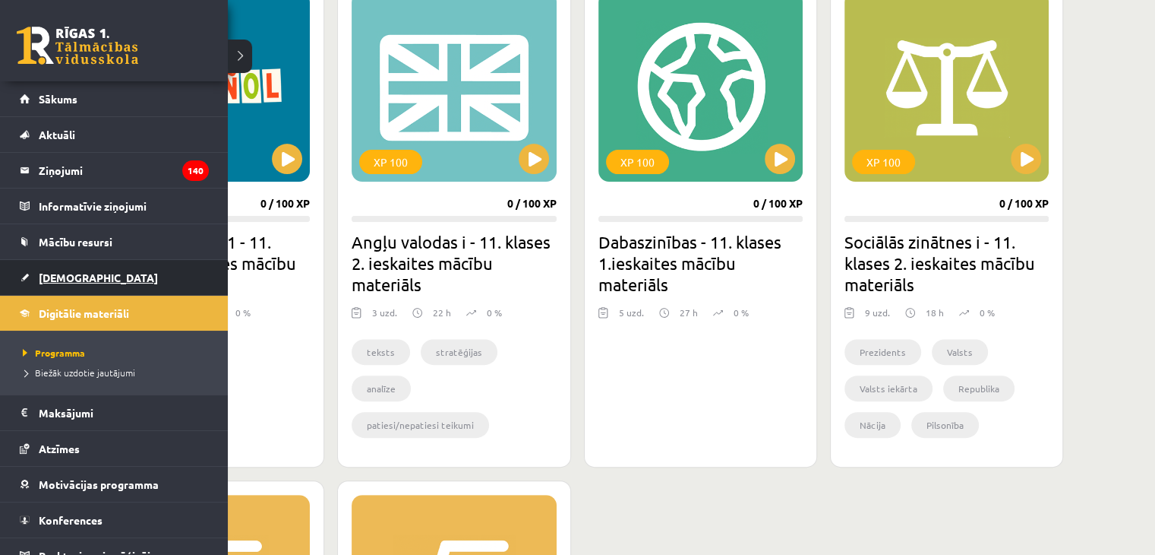
click at [73, 267] on link "[DEMOGRAPHIC_DATA]" at bounding box center [114, 277] width 189 height 35
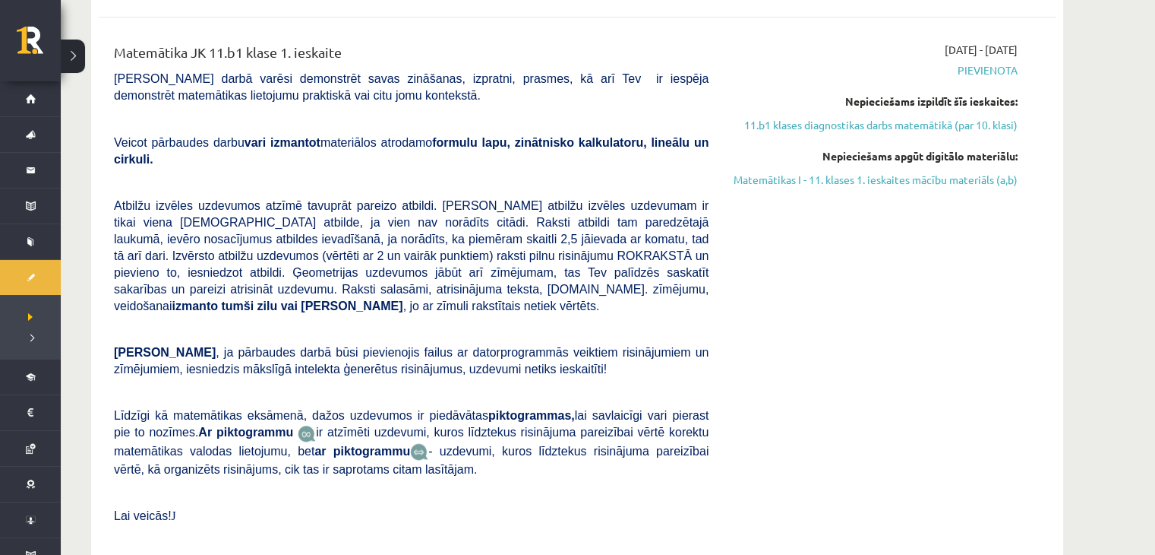
scroll to position [988, 0]
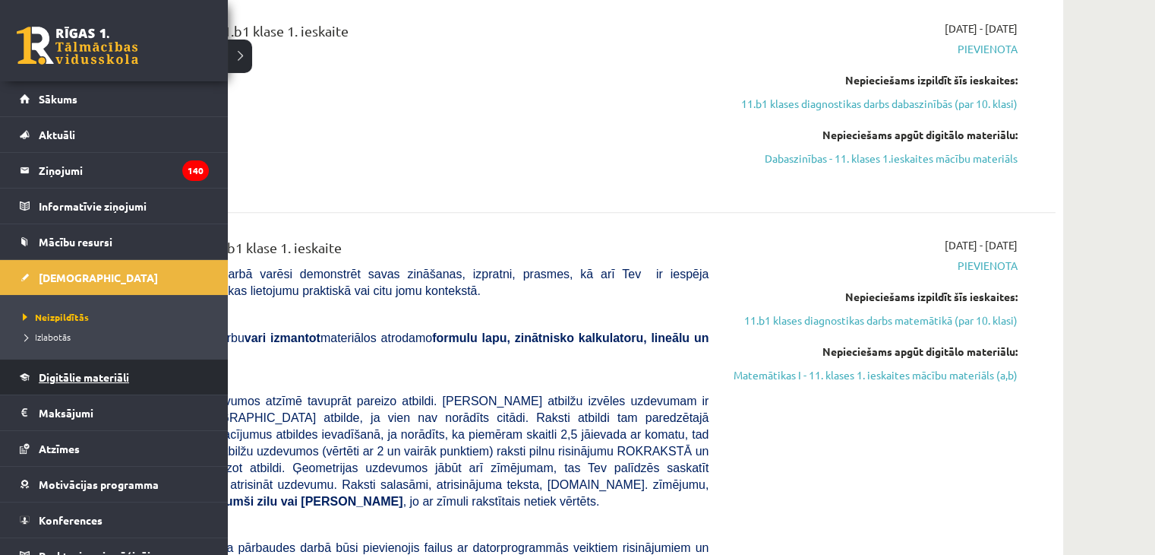
click at [56, 392] on link "Digitālie materiāli" at bounding box center [114, 376] width 189 height 35
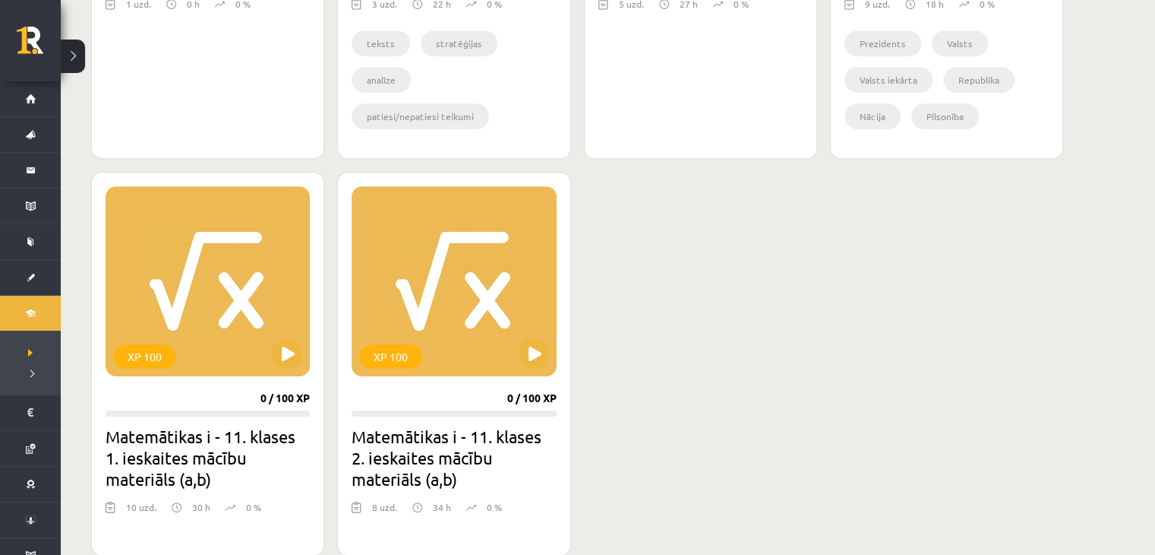
scroll to position [456, 0]
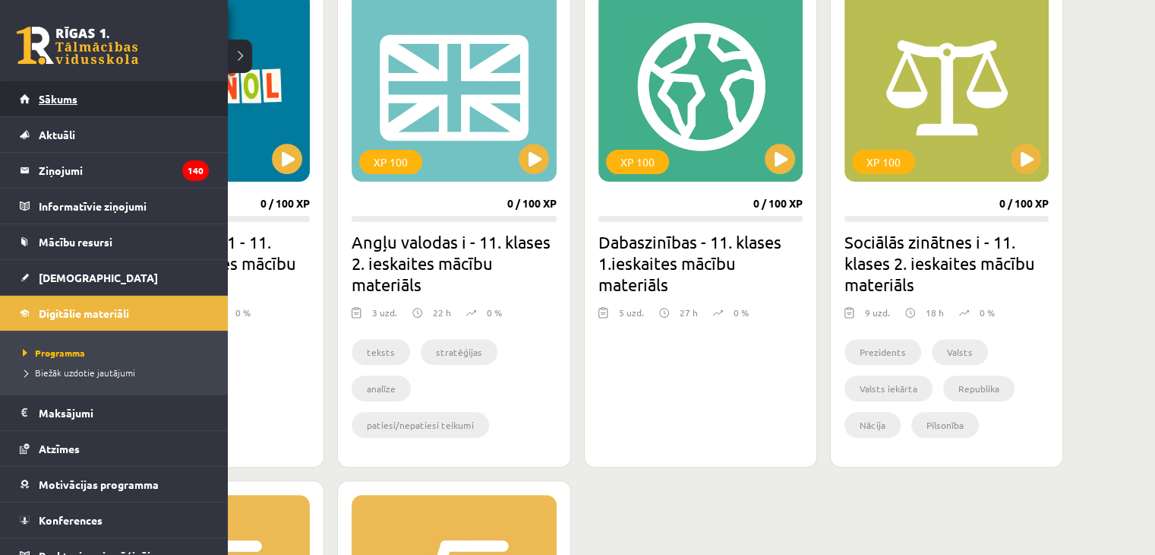
click at [130, 98] on link "Sākums" at bounding box center [114, 98] width 189 height 35
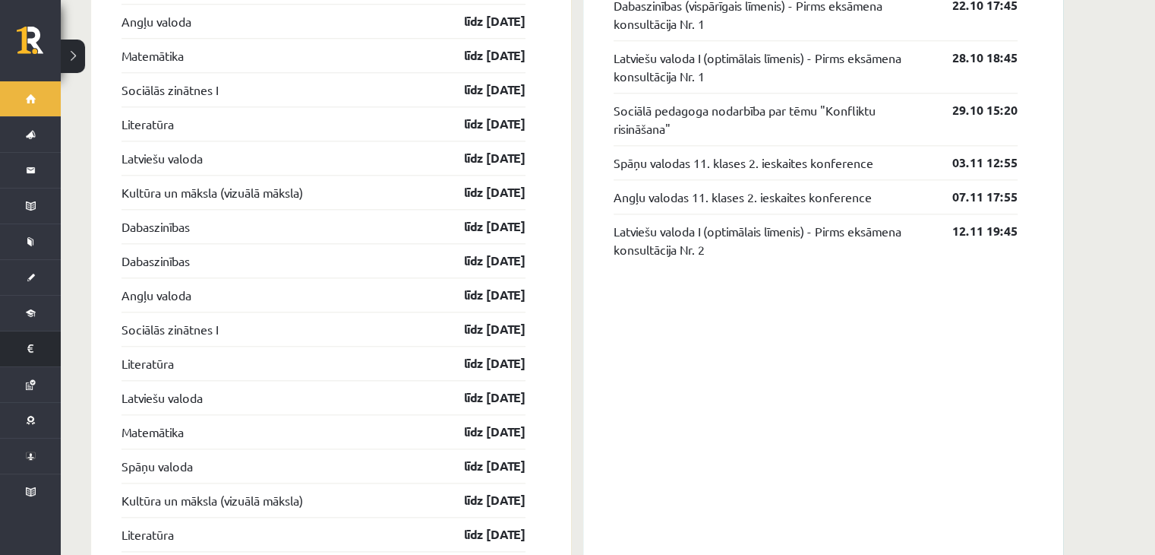
scroll to position [1671, 0]
